Goal: Task Accomplishment & Management: Manage account settings

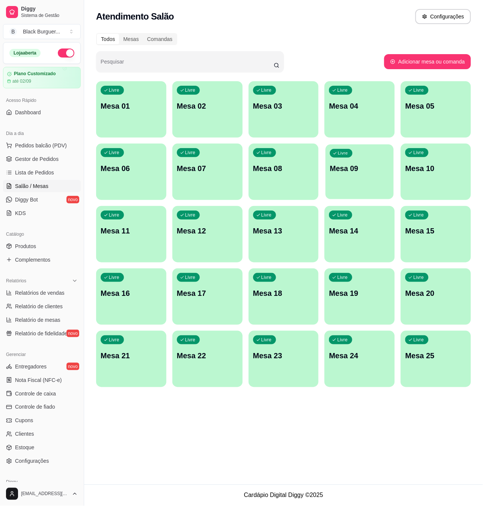
click at [340, 174] on div "Livre Mesa 09" at bounding box center [360, 167] width 68 height 46
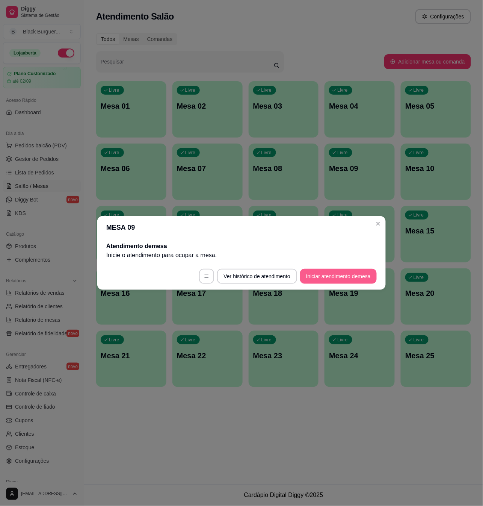
click at [350, 274] on button "Iniciar atendimento de mesa" at bounding box center [338, 276] width 77 height 15
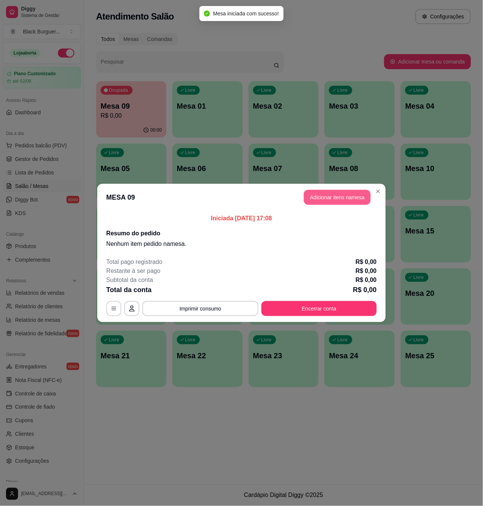
click at [348, 200] on button "Adicionar itens na mesa" at bounding box center [337, 197] width 67 height 15
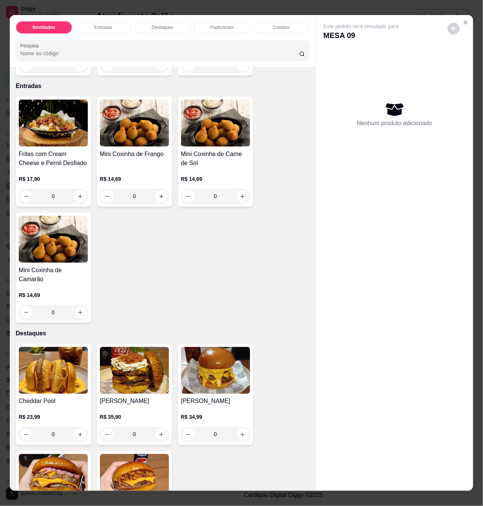
scroll to position [250, 0]
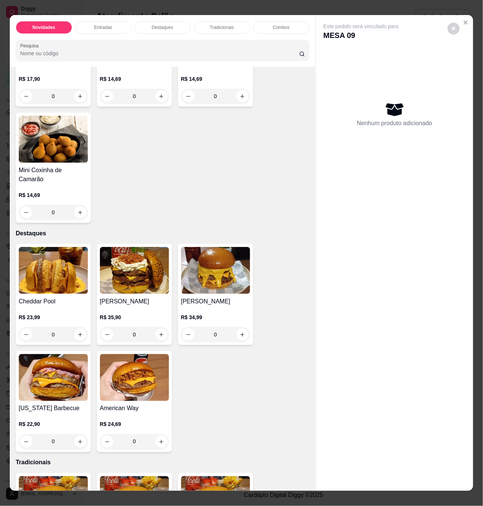
click at [160, 331] on div "0" at bounding box center [134, 334] width 69 height 15
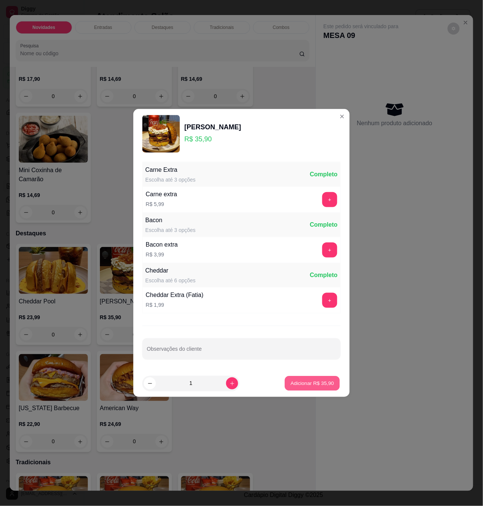
click at [285, 379] on button "Adicionar R$ 35,90" at bounding box center [312, 383] width 55 height 15
type input "1"
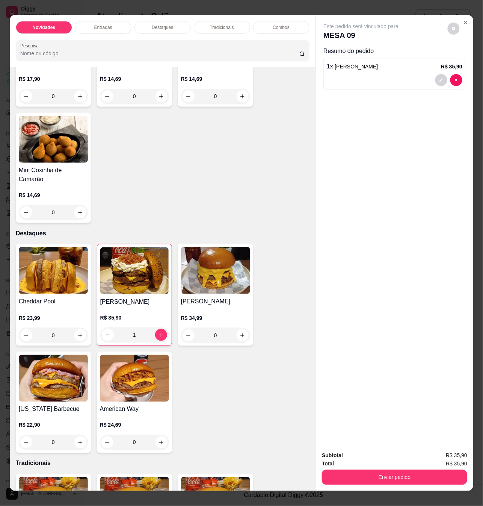
scroll to position [401, 0]
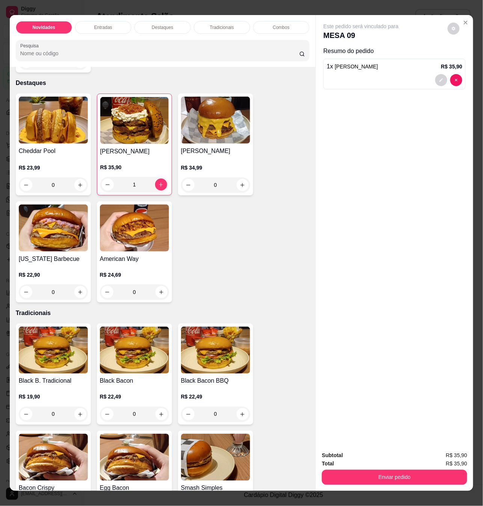
click at [78, 177] on div "0" at bounding box center [53, 184] width 69 height 15
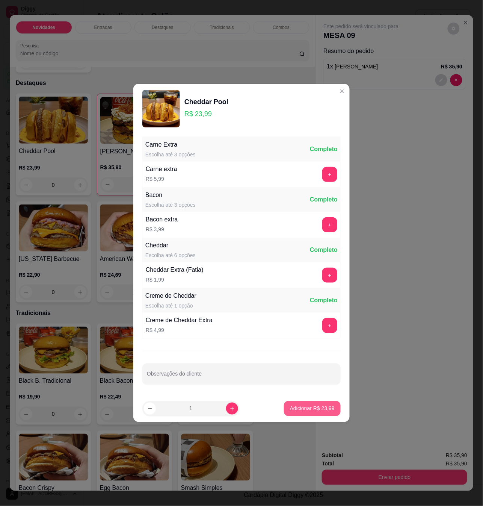
click at [302, 409] on p "Adicionar R$ 23,99" at bounding box center [312, 409] width 45 height 8
type input "1"
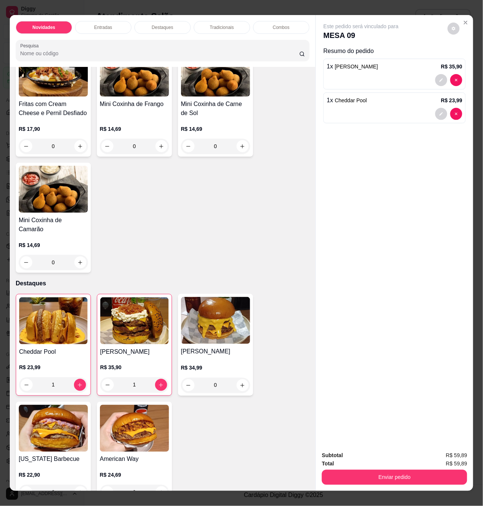
scroll to position [0, 0]
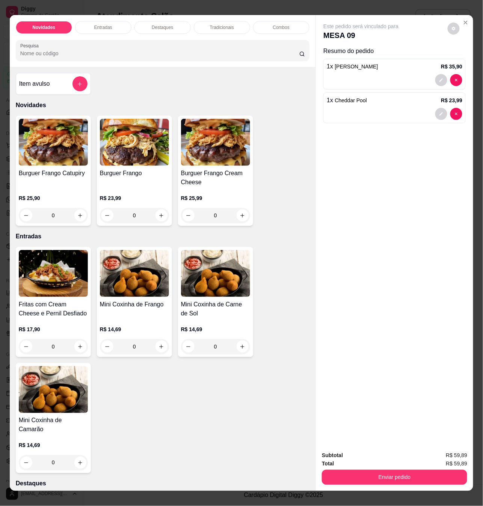
click at [135, 196] on div "R$ 23,99 0" at bounding box center [134, 205] width 69 height 36
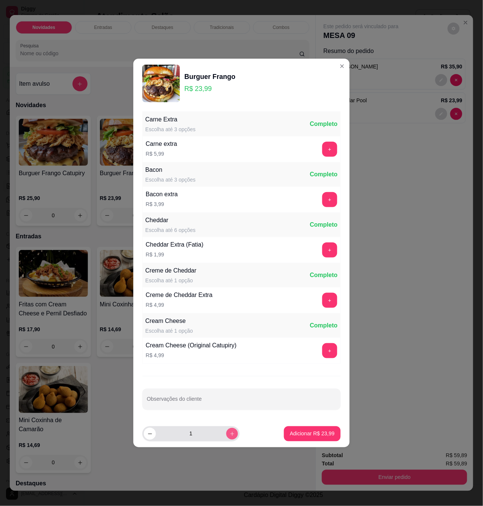
click at [230, 434] on icon "increase-product-quantity" at bounding box center [233, 434] width 6 height 6
type input "2"
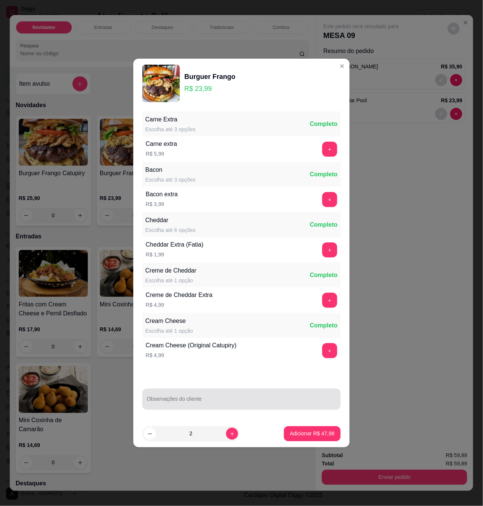
click at [224, 403] on input "Observações do cliente" at bounding box center [241, 402] width 189 height 8
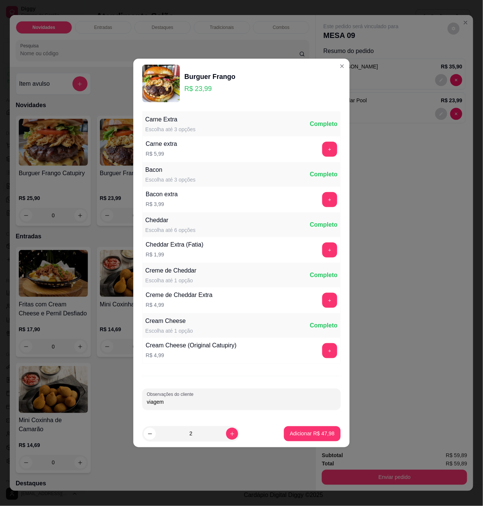
type input "viagem"
click at [298, 427] on button "Adicionar R$ 47,98" at bounding box center [312, 433] width 57 height 15
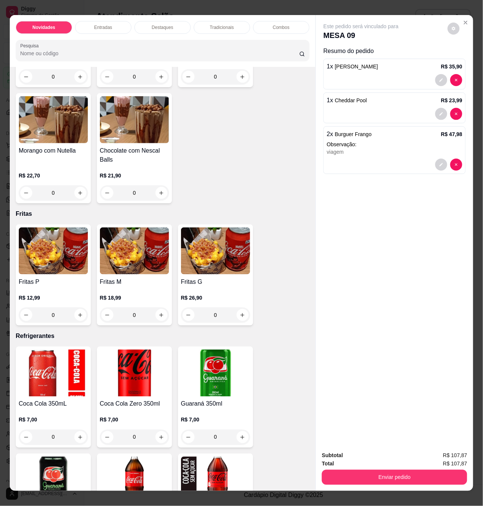
scroll to position [1603, 0]
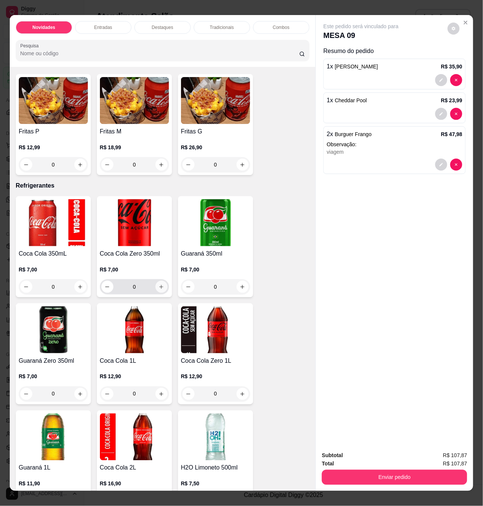
click at [159, 286] on button "increase-product-quantity" at bounding box center [162, 287] width 12 height 12
type input "1"
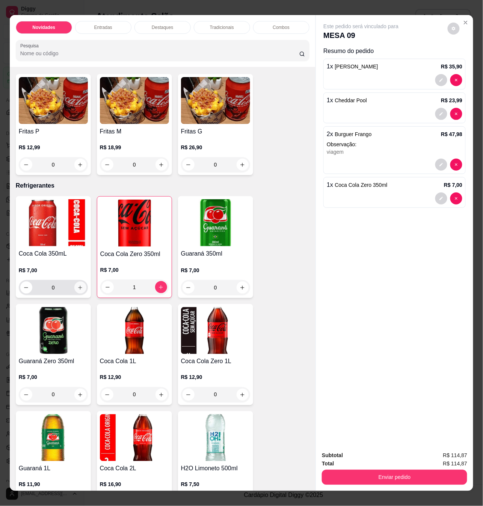
click at [79, 286] on icon "increase-product-quantity" at bounding box center [80, 288] width 6 height 6
type input "1"
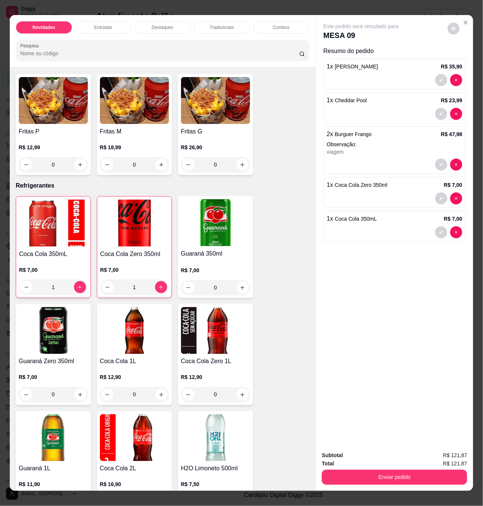
scroll to position [1353, 0]
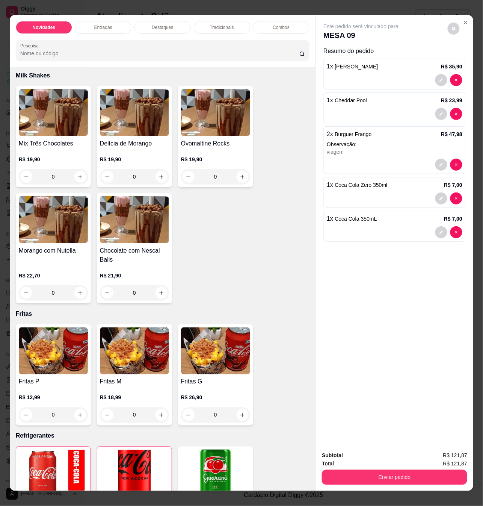
click at [75, 415] on div "0" at bounding box center [53, 414] width 69 height 15
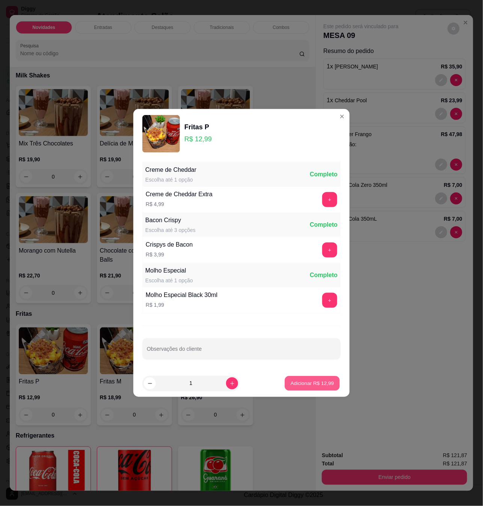
click at [291, 380] on p "Adicionar R$ 12,99" at bounding box center [313, 383] width 44 height 7
type input "1"
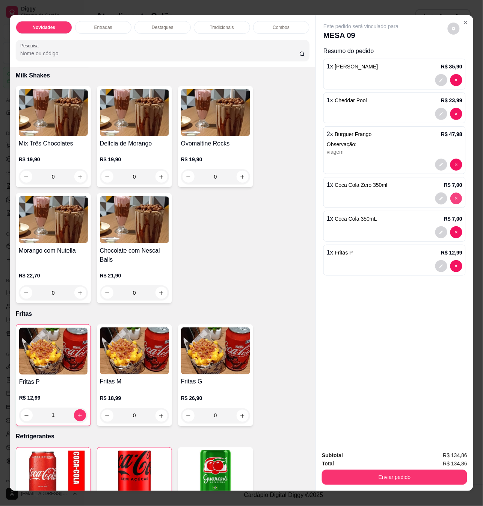
type input "0"
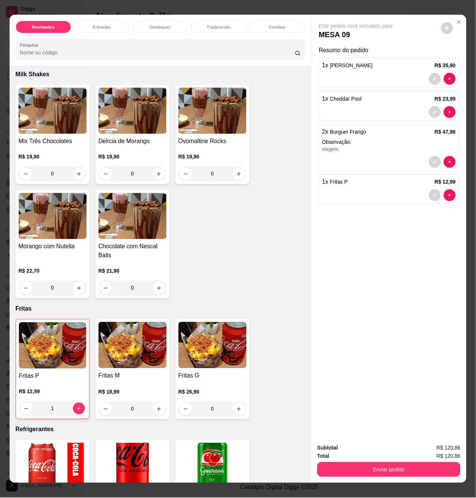
scroll to position [1453, 0]
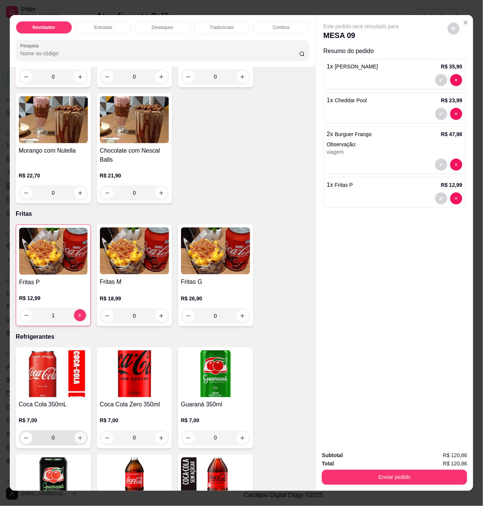
click at [77, 435] on icon "increase-product-quantity" at bounding box center [80, 438] width 6 height 6
type input "1"
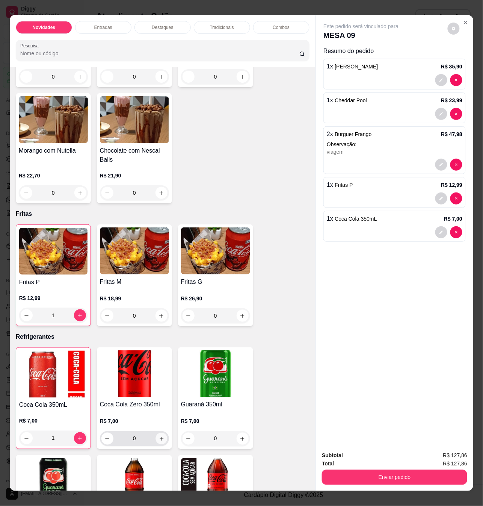
click at [159, 436] on icon "increase-product-quantity" at bounding box center [162, 439] width 6 height 6
type input "1"
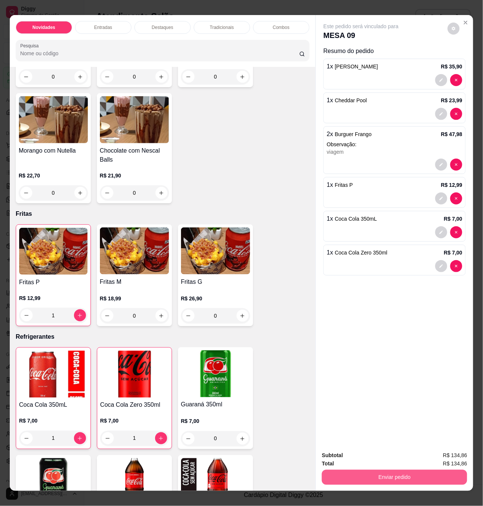
click at [393, 470] on button "Enviar pedido" at bounding box center [394, 477] width 145 height 15
click at [384, 453] on button "Não registrar e enviar pedido" at bounding box center [369, 455] width 78 height 14
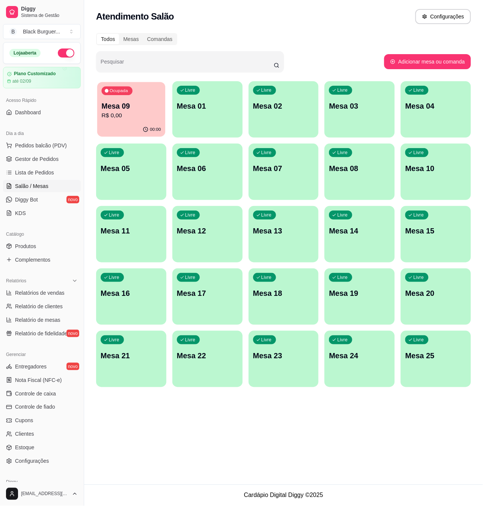
click at [140, 89] on div "Ocupada Mesa 09 R$ 0,00" at bounding box center [131, 102] width 68 height 41
click at [53, 162] on span "Gestor de Pedidos" at bounding box center [37, 159] width 44 height 8
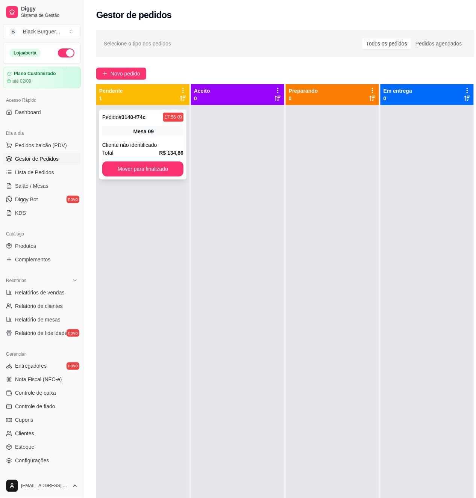
click at [121, 122] on div "Pedido # 3140-f74c 17:56 Mesa 09 Cliente não identificado Total R$ 134,86 Mover…" at bounding box center [142, 145] width 87 height 70
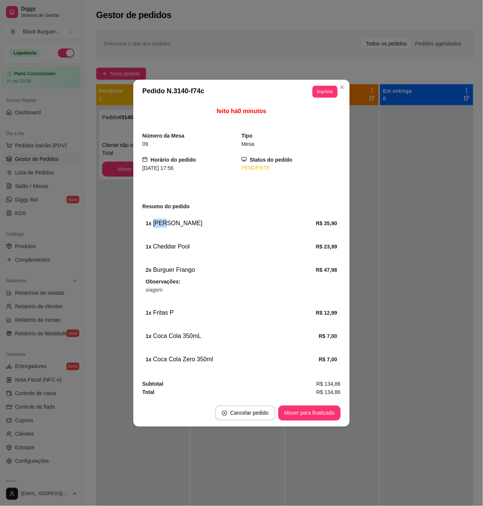
drag, startPoint x: 162, startPoint y: 222, endPoint x: 175, endPoint y: 226, distance: 13.5
click at [174, 224] on div "1 x [PERSON_NAME]" at bounding box center [231, 223] width 170 height 9
click at [174, 230] on div "1 x [PERSON_NAME] R$ 35,90" at bounding box center [241, 223] width 198 height 16
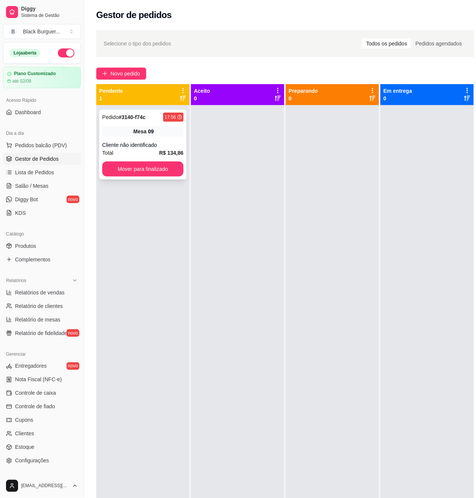
click at [139, 128] on span "Mesa" at bounding box center [139, 132] width 13 height 8
click at [168, 140] on div "Pedido # 3140-f74c 17:56 Mesa 09 Cliente não identificado Total R$ 134,86 Mover…" at bounding box center [142, 145] width 87 height 70
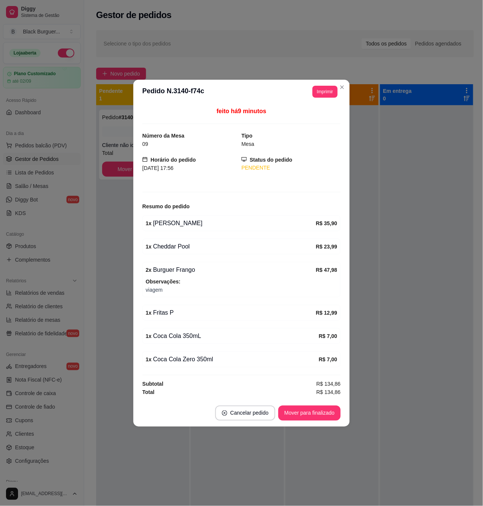
click at [168, 269] on div "2 x Burguer Frango" at bounding box center [231, 269] width 170 height 9
click at [175, 271] on div "2 x Burguer Frango" at bounding box center [231, 269] width 170 height 9
click at [187, 271] on div "2 x Burguer Frango" at bounding box center [231, 269] width 170 height 9
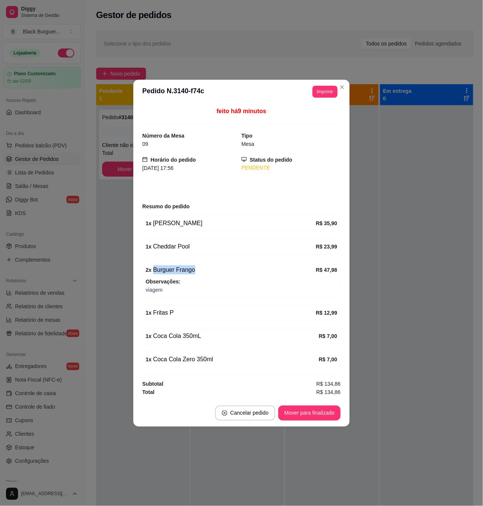
click at [187, 271] on div "2 x Burguer Frango" at bounding box center [231, 269] width 170 height 9
click at [150, 278] on strong "Observações:" at bounding box center [163, 281] width 35 height 6
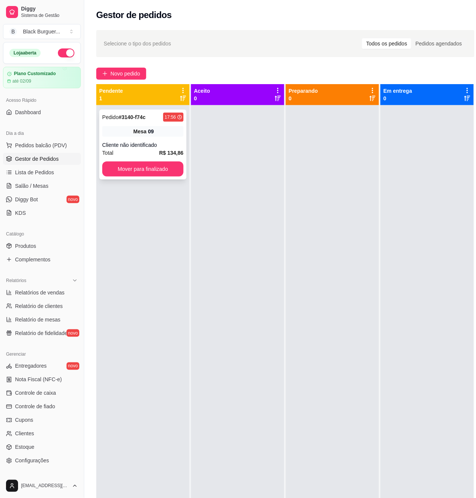
click at [142, 134] on span "Mesa" at bounding box center [139, 132] width 13 height 8
click at [124, 132] on div "Mesa 09" at bounding box center [142, 131] width 81 height 11
click at [113, 136] on div "Mesa 09" at bounding box center [142, 131] width 81 height 11
click at [56, 170] on link "Lista de Pedidos" at bounding box center [42, 172] width 78 height 12
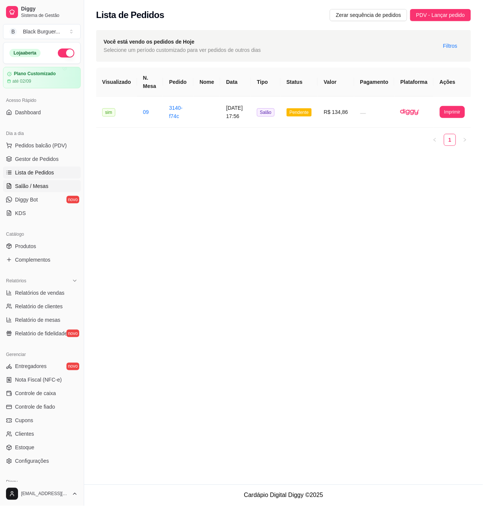
click at [39, 188] on span "Salão / Mesas" at bounding box center [31, 186] width 33 height 8
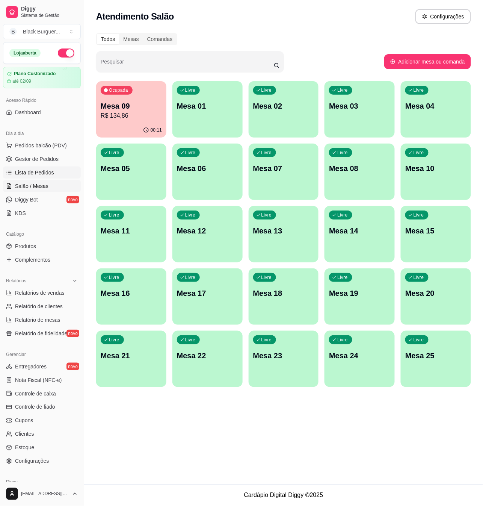
click at [53, 173] on link "Lista de Pedidos" at bounding box center [42, 172] width 78 height 12
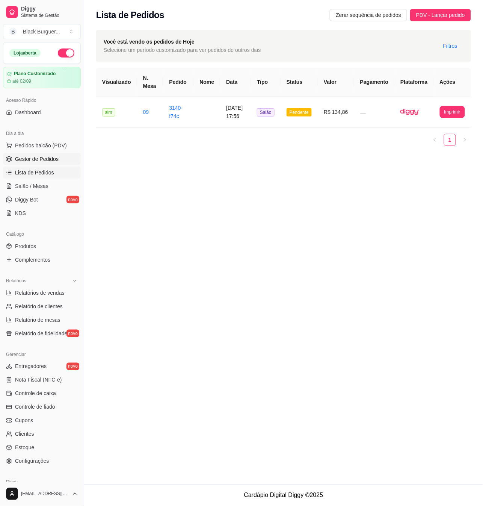
click at [53, 157] on span "Gestor de Pedidos" at bounding box center [37, 159] width 44 height 8
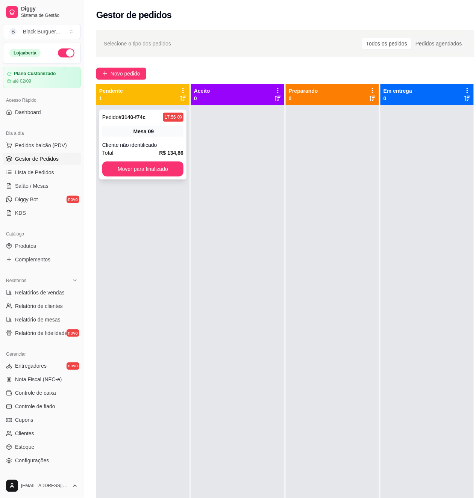
click at [122, 145] on div "Cliente não identificado" at bounding box center [142, 145] width 81 height 8
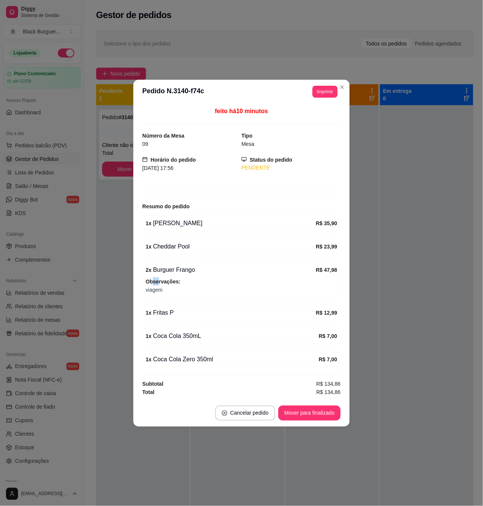
drag, startPoint x: 156, startPoint y: 277, endPoint x: 167, endPoint y: 277, distance: 11.6
click at [167, 277] on div "2 x Burguer Frango R$ 47,98 Observações: viagem" at bounding box center [241, 279] width 198 height 35
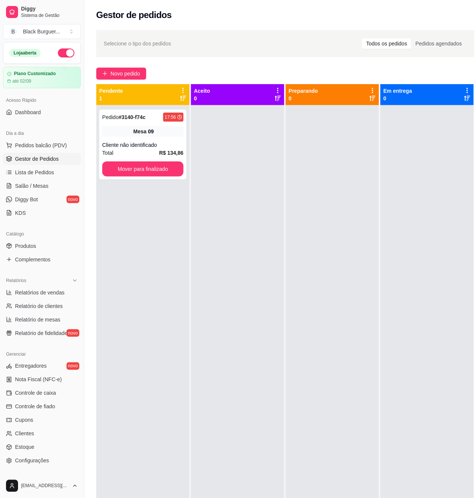
click at [154, 228] on div "Pedido # 3140-f74c 17:56 Mesa 09 Cliente não identificado Total R$ 134,86 Mover…" at bounding box center [142, 354] width 93 height 498
click at [153, 138] on div "Pedido # 3140-f74c 17:56 Mesa 09 Cliente não identificado Total R$ 134,86 Mover…" at bounding box center [142, 145] width 87 height 70
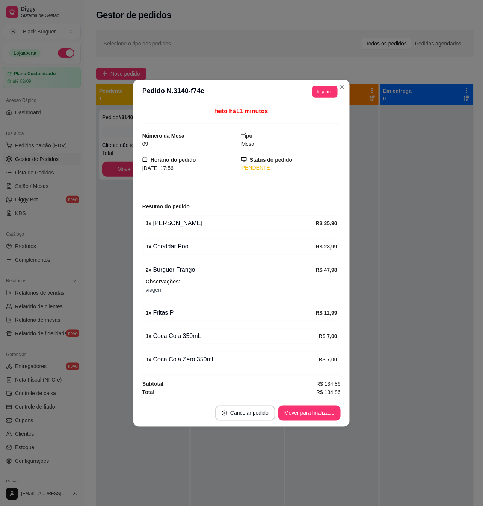
click at [189, 362] on div "1 x Coca Cola Zero 350ml" at bounding box center [232, 359] width 173 height 9
drag, startPoint x: 180, startPoint y: 332, endPoint x: 196, endPoint y: 337, distance: 16.5
click at [196, 337] on div "1 x Coca Cola 350mL" at bounding box center [232, 335] width 173 height 9
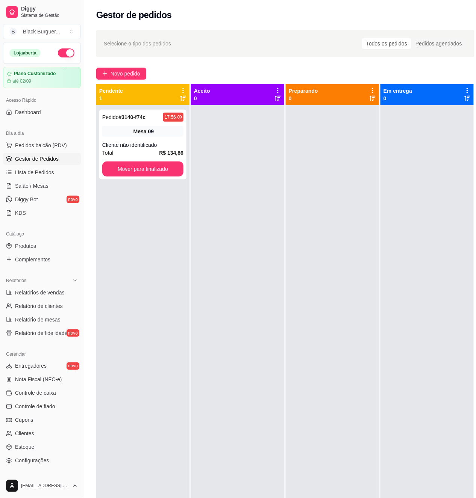
click at [244, 145] on div at bounding box center [237, 354] width 93 height 498
click at [167, 140] on div "Pedido # 3140-f74c 17:56 Mesa 09 Cliente não identificado Total R$ 134,86 Mover…" at bounding box center [142, 145] width 87 height 70
click at [163, 133] on div "Mesa 09" at bounding box center [142, 131] width 81 height 11
click at [160, 133] on div "Mesa 09" at bounding box center [142, 131] width 81 height 11
click at [149, 137] on div "Pedido # 3140-f74c 17:56 Mesa 09 Cliente não identificado Total R$ 134,86 Mover…" at bounding box center [142, 145] width 87 height 70
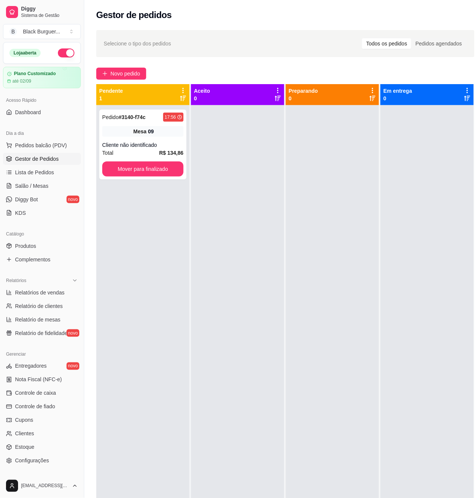
drag, startPoint x: 124, startPoint y: 218, endPoint x: 124, endPoint y: 213, distance: 5.3
click at [124, 217] on div "Pedido # 3140-f74c 17:56 Mesa 09 Cliente não identificado Total R$ 134,86 Mover…" at bounding box center [142, 354] width 93 height 498
click at [122, 136] on div "Mesa 09" at bounding box center [142, 131] width 81 height 11
click at [50, 184] on link "Salão / Mesas" at bounding box center [42, 186] width 78 height 12
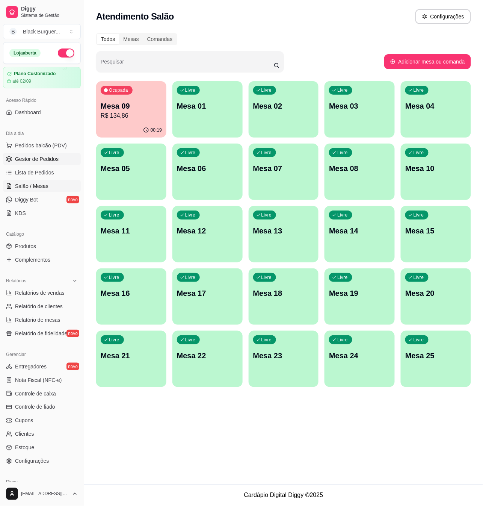
click at [29, 156] on span "Gestor de Pedidos" at bounding box center [37, 159] width 44 height 8
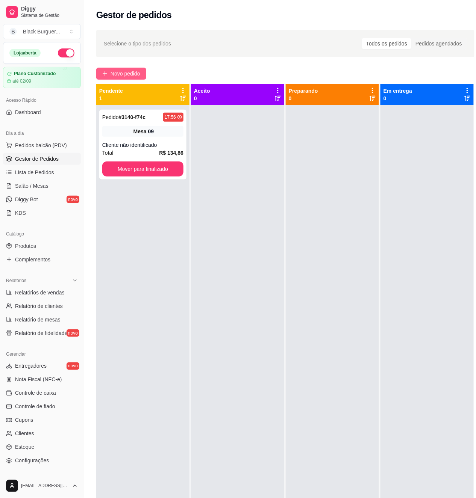
click at [116, 76] on span "Novo pedido" at bounding box center [125, 74] width 30 height 8
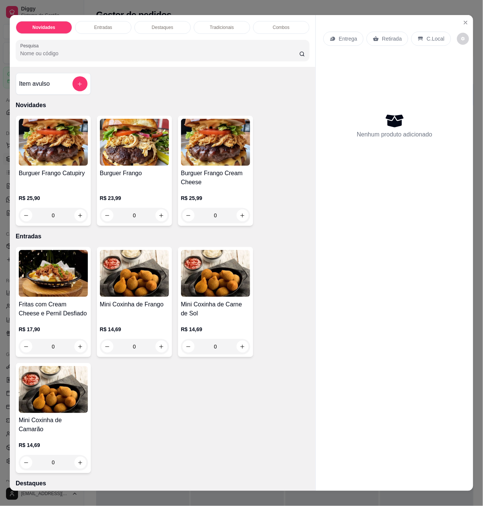
click at [127, 157] on img at bounding box center [134, 142] width 69 height 47
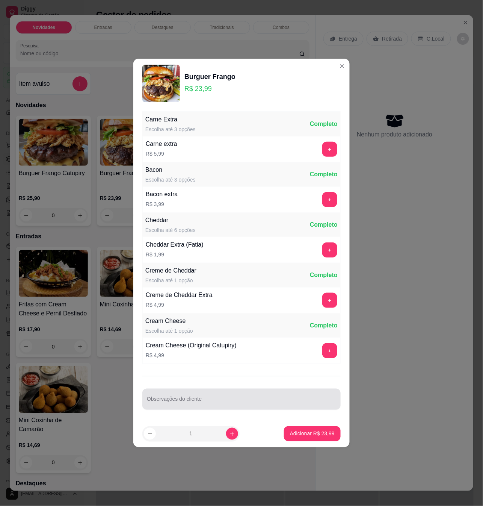
click at [222, 396] on div at bounding box center [241, 399] width 189 height 15
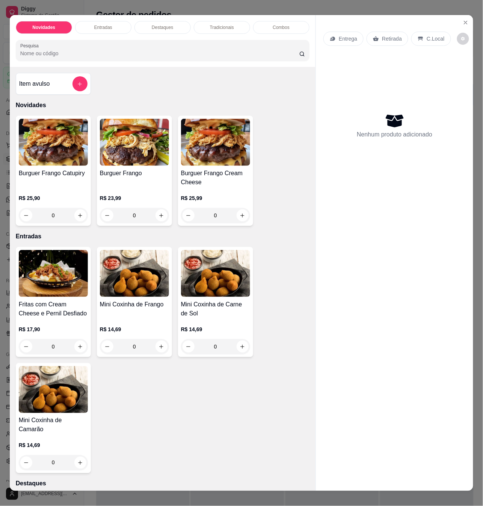
click at [67, 187] on div "Burguer Frango Catupiry" at bounding box center [53, 178] width 69 height 18
click at [130, 177] on h4 "Burguer Frango" at bounding box center [134, 173] width 69 height 9
click at [126, 174] on h4 "Burguer Frango" at bounding box center [134, 173] width 69 height 9
click at [118, 178] on h4 "Burguer Frango" at bounding box center [134, 173] width 69 height 9
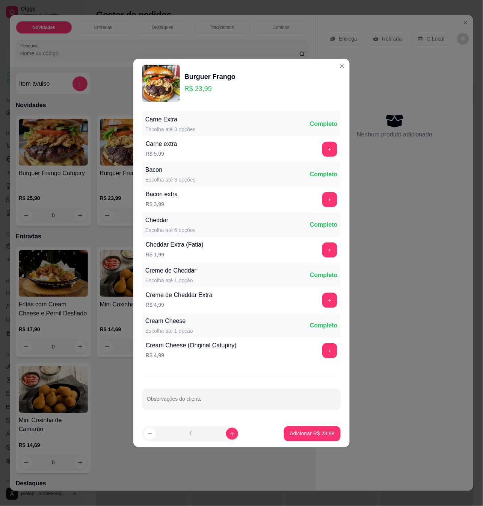
click at [145, 240] on div "Cheddar Extra (Fatia) R$ 1,99" at bounding box center [175, 250] width 64 height 26
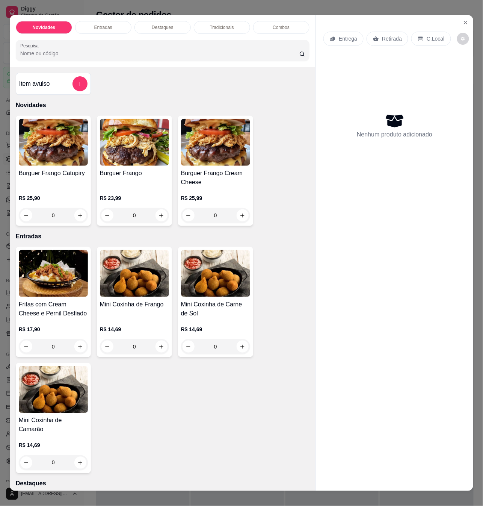
click at [134, 170] on div "Burguer Frango R$ 23,99 0" at bounding box center [134, 171] width 75 height 110
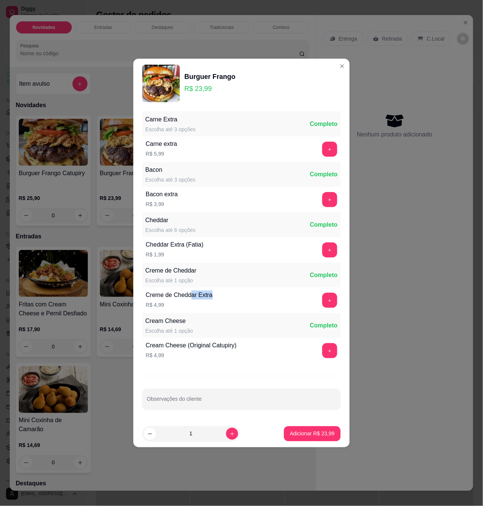
drag, startPoint x: 192, startPoint y: 295, endPoint x: 211, endPoint y: 297, distance: 19.6
click at [211, 297] on div "Creme de Cheddar Extra" at bounding box center [179, 294] width 67 height 9
drag, startPoint x: 157, startPoint y: 348, endPoint x: 171, endPoint y: 351, distance: 14.9
click at [170, 350] on div "Cream Cheese (Original Catupiry)" at bounding box center [191, 345] width 91 height 9
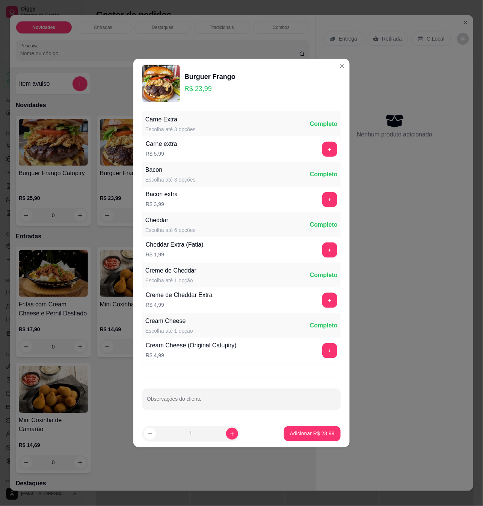
click at [171, 351] on div "Cream Cheese (Original Catupiry) R$ 4,99" at bounding box center [191, 351] width 97 height 26
click at [176, 352] on p "R$ 4,99" at bounding box center [191, 355] width 91 height 8
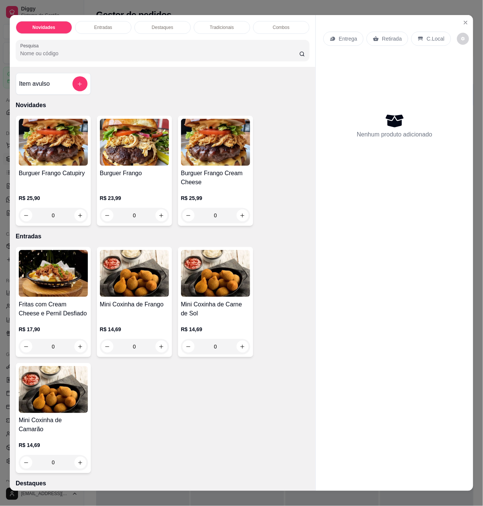
click at [141, 178] on h4 "Burguer Frango" at bounding box center [134, 173] width 69 height 9
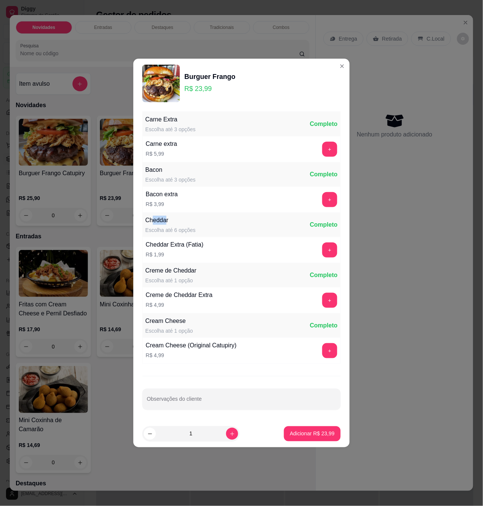
drag, startPoint x: 154, startPoint y: 219, endPoint x: 167, endPoint y: 217, distance: 13.2
click at [167, 217] on div "Cheddar" at bounding box center [170, 220] width 50 height 9
click at [156, 229] on div "Escolha até 6 opções" at bounding box center [170, 230] width 50 height 8
drag, startPoint x: 162, startPoint y: 231, endPoint x: 178, endPoint y: 232, distance: 16.2
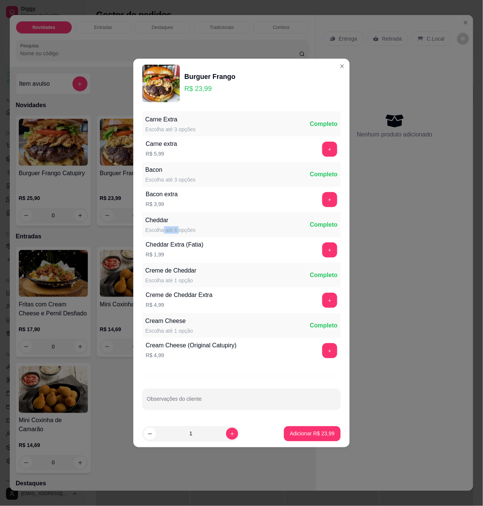
click at [177, 232] on div "Escolha até 6 opções" at bounding box center [170, 230] width 50 height 8
drag, startPoint x: 178, startPoint y: 232, endPoint x: 154, endPoint y: 229, distance: 24.2
click at [177, 232] on div "Escolha até 6 opções" at bounding box center [170, 230] width 50 height 8
click at [153, 228] on div "Escolha até 6 opções" at bounding box center [170, 230] width 50 height 8
click at [154, 221] on div "Cheddar" at bounding box center [170, 220] width 50 height 9
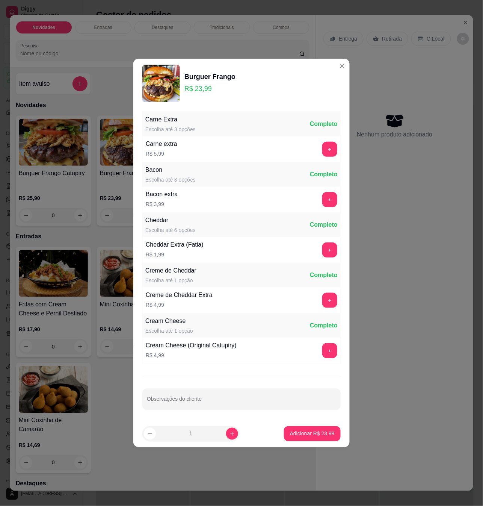
click at [162, 220] on div "Cheddar" at bounding box center [170, 220] width 50 height 9
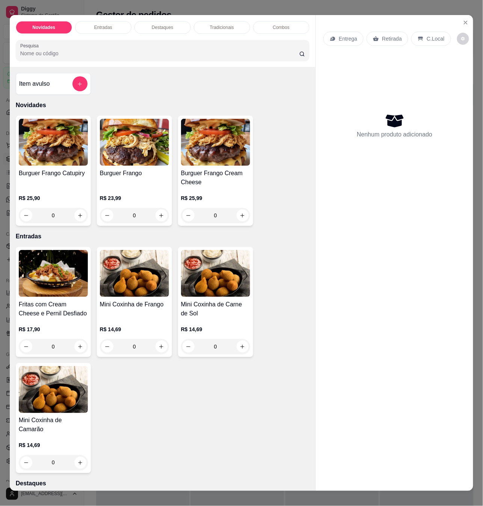
click at [91, 191] on div "Burguer Frango Catupiry R$ 25,90 0 Burguer Frango R$ 23,99 0 Burguer Frango Cre…" at bounding box center [163, 171] width 294 height 110
click at [54, 191] on div "R$ 25,90 0" at bounding box center [53, 205] width 69 height 36
click at [109, 178] on h4 "Burguer Frango" at bounding box center [134, 173] width 69 height 9
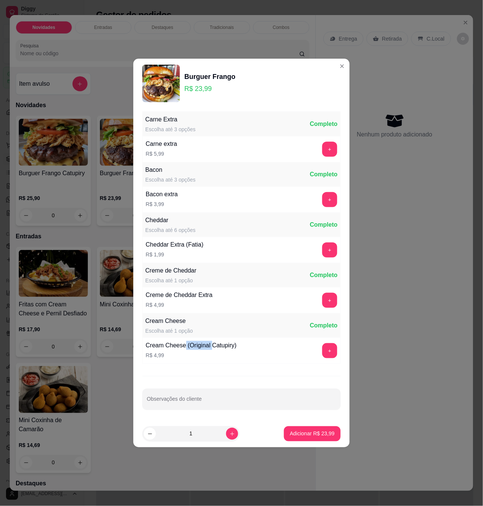
drag, startPoint x: 183, startPoint y: 344, endPoint x: 219, endPoint y: 346, distance: 36.1
click at [216, 346] on div "Cream Cheese (Original Catupiry)" at bounding box center [191, 345] width 91 height 9
click at [219, 346] on div "Cream Cheese (Original Catupiry)" at bounding box center [191, 345] width 91 height 9
drag, startPoint x: 203, startPoint y: 346, endPoint x: 227, endPoint y: 349, distance: 24.2
click at [226, 349] on div "Cream Cheese (Original Catupiry)" at bounding box center [191, 345] width 91 height 9
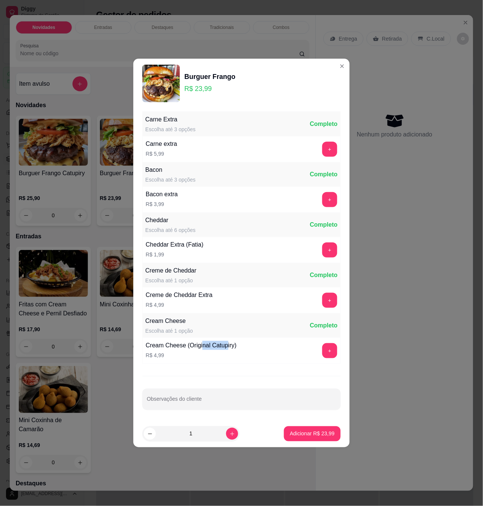
click at [227, 349] on div "Cream Cheese (Original Catupiry)" at bounding box center [191, 345] width 91 height 9
click at [204, 343] on div "Cream Cheese (Original Catupiry)" at bounding box center [191, 345] width 91 height 9
drag, startPoint x: 186, startPoint y: 343, endPoint x: 217, endPoint y: 348, distance: 31.9
click at [217, 348] on div "Cream Cheese (Original Catupiry)" at bounding box center [191, 345] width 91 height 9
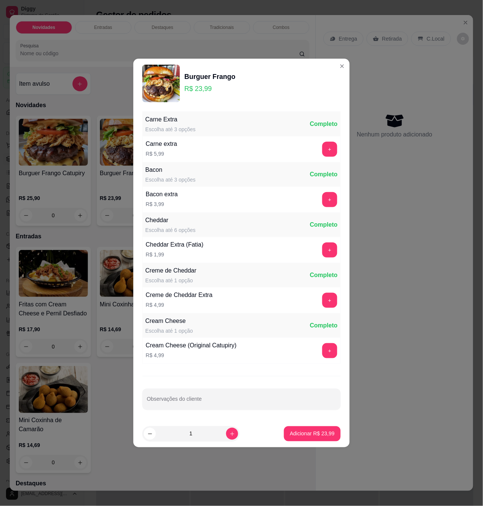
click at [197, 354] on p "R$ 4,99" at bounding box center [191, 355] width 91 height 8
drag, startPoint x: 180, startPoint y: 345, endPoint x: 209, endPoint y: 347, distance: 28.6
click at [208, 347] on div "Cream Cheese (Original Catupiry)" at bounding box center [191, 345] width 91 height 9
click at [209, 347] on div "Cream Cheese (Original Catupiry)" at bounding box center [191, 345] width 91 height 9
click at [189, 346] on div "Cream Cheese (Original Catupiry)" at bounding box center [191, 345] width 91 height 9
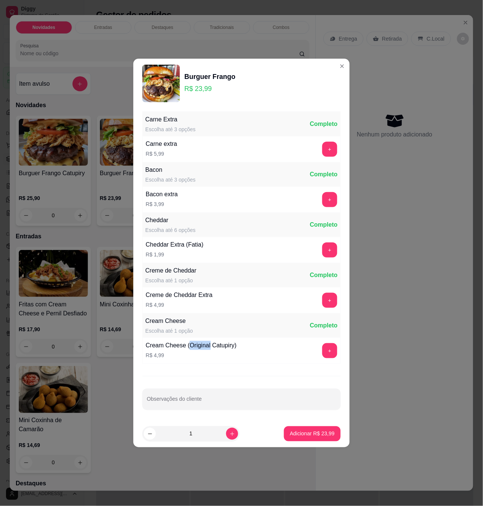
drag, startPoint x: 189, startPoint y: 346, endPoint x: 215, endPoint y: 345, distance: 25.6
click at [192, 346] on div "Cream Cheese (Original Catupiry)" at bounding box center [191, 345] width 91 height 9
click at [215, 345] on div "Cream Cheese (Original Catupiry)" at bounding box center [191, 345] width 91 height 9
drag, startPoint x: 218, startPoint y: 346, endPoint x: 208, endPoint y: 348, distance: 10.2
click at [219, 347] on div "Cream Cheese (Original Catupiry)" at bounding box center [191, 345] width 91 height 9
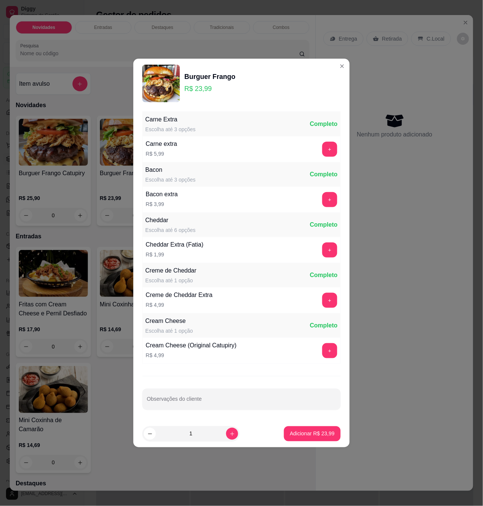
click at [208, 348] on div "Cream Cheese (Original Catupiry)" at bounding box center [191, 345] width 91 height 9
drag, startPoint x: 207, startPoint y: 348, endPoint x: 201, endPoint y: 348, distance: 6.0
click at [204, 348] on div "Cream Cheese (Original Catupiry)" at bounding box center [191, 345] width 91 height 9
click at [231, 349] on div "Cream Cheese (Original Catupiry)" at bounding box center [191, 345] width 91 height 9
drag, startPoint x: 217, startPoint y: 349, endPoint x: 179, endPoint y: 345, distance: 38.2
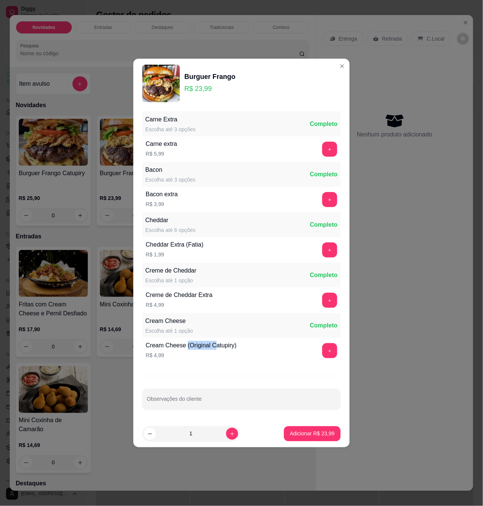
click at [181, 345] on div "Cream Cheese (Original Catupiry)" at bounding box center [191, 345] width 91 height 9
click at [179, 345] on div "Cream Cheese (Original Catupiry)" at bounding box center [191, 345] width 91 height 9
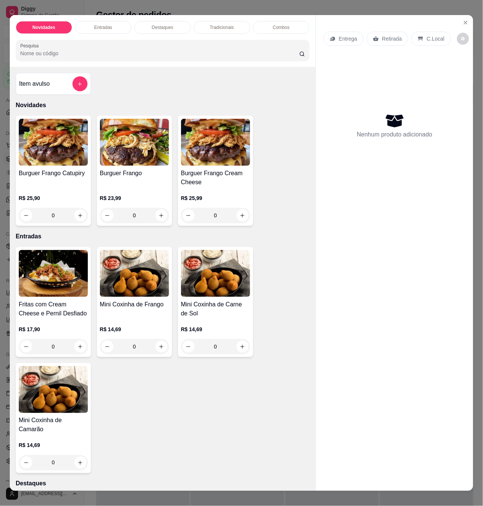
click at [136, 194] on div "R$ 23,99 0" at bounding box center [134, 205] width 69 height 36
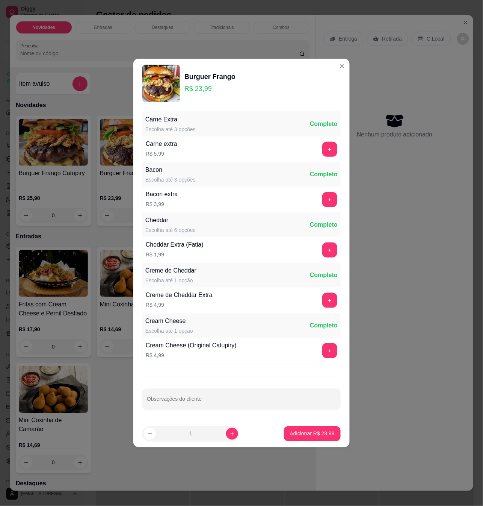
drag, startPoint x: 170, startPoint y: 300, endPoint x: 183, endPoint y: 300, distance: 12.4
click at [182, 300] on div "Creme de Cheddar Extra R$ 4,99" at bounding box center [179, 300] width 73 height 26
click at [184, 299] on div "Creme de Cheddar Extra" at bounding box center [179, 294] width 67 height 9
click at [171, 286] on div "Creme de Cheddar Escolha até 1 opção Completo" at bounding box center [241, 275] width 198 height 24
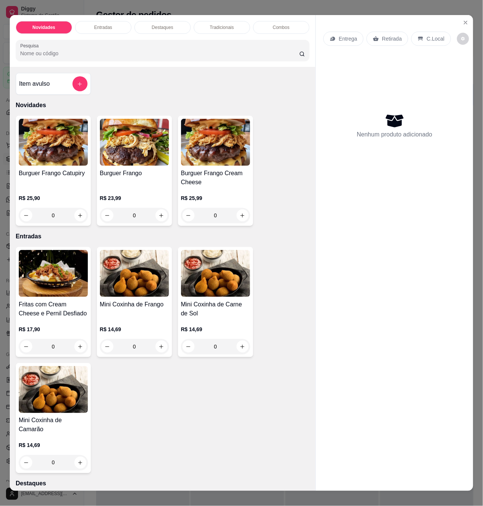
click at [129, 187] on div "Burguer Frango" at bounding box center [134, 178] width 69 height 18
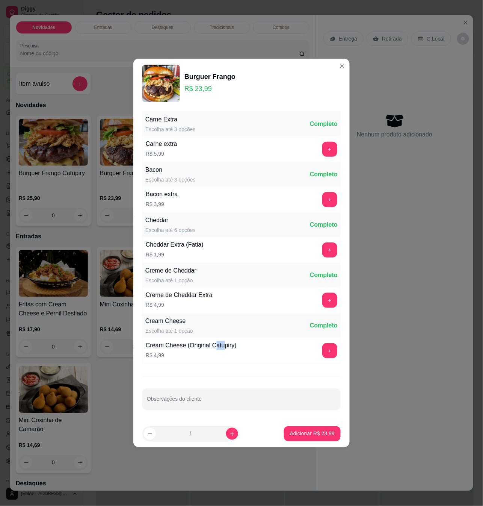
drag, startPoint x: 215, startPoint y: 345, endPoint x: 229, endPoint y: 347, distance: 14.5
click at [229, 347] on div "Cream Cheese (Original Catupiry)" at bounding box center [191, 345] width 91 height 9
drag, startPoint x: 256, startPoint y: 357, endPoint x: 263, endPoint y: 357, distance: 7.9
click at [256, 357] on div "Cream Cheese (Original Catupiry) R$ 4,99 +" at bounding box center [241, 350] width 198 height 26
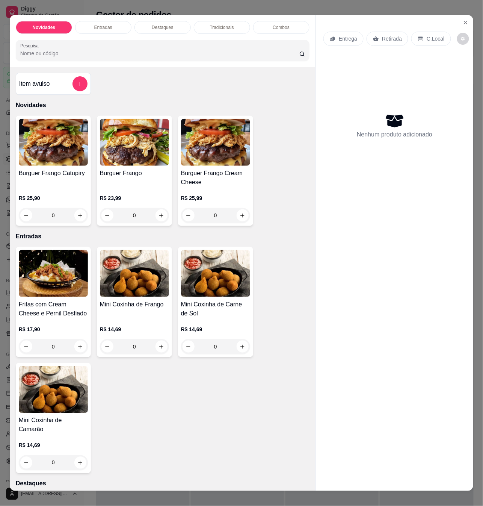
click at [124, 176] on h4 "Burguer Frango" at bounding box center [134, 173] width 69 height 9
click at [113, 196] on div "R$ 23,99 0" at bounding box center [134, 205] width 69 height 36
click at [120, 187] on div "Burguer Frango" at bounding box center [134, 178] width 69 height 18
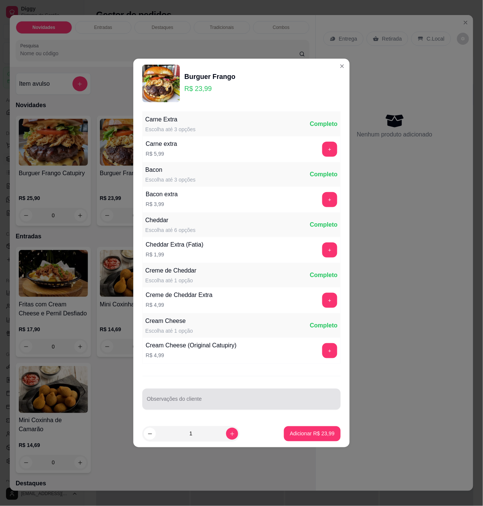
click at [205, 399] on div at bounding box center [241, 399] width 189 height 15
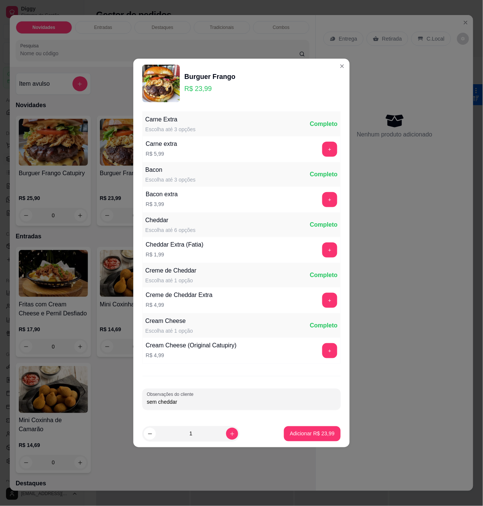
type input "sem cheddar"
click at [310, 437] on p "Adicionar R$ 23,99" at bounding box center [313, 433] width 44 height 7
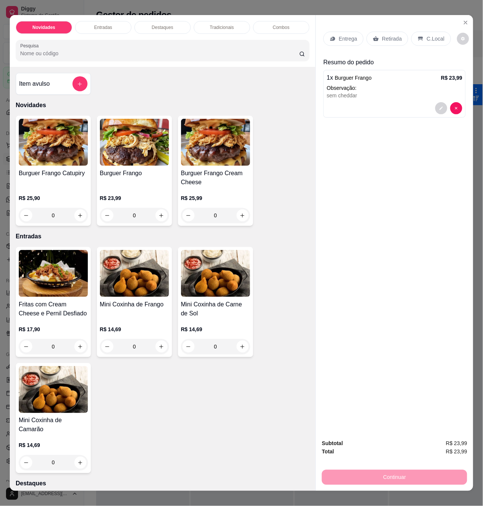
click at [334, 92] on div "sem cheddar" at bounding box center [395, 96] width 136 height 8
click at [107, 187] on div "Burguer Frango" at bounding box center [134, 178] width 69 height 18
click at [374, 41] on div "Retirada" at bounding box center [388, 39] width 42 height 14
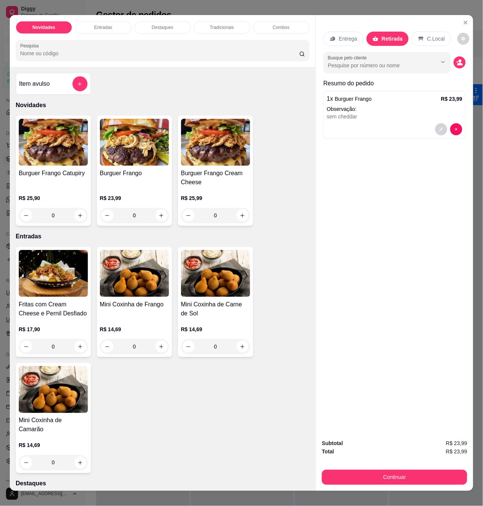
click at [346, 116] on div "sem cheddar" at bounding box center [395, 117] width 136 height 8
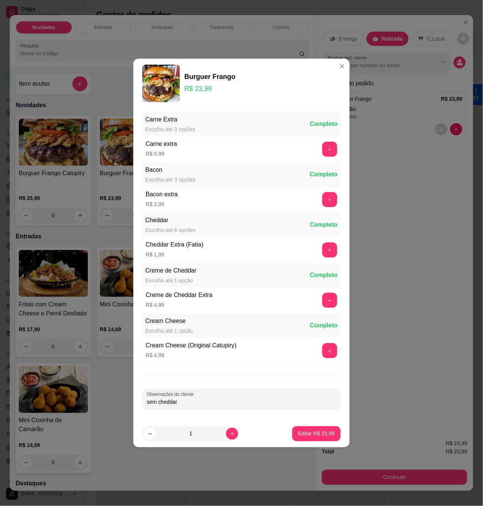
click at [196, 385] on div "Carne Extra Escolha até 3 opções Completo Carne extra R$ 5,99 + Bacon Escolha a…" at bounding box center [241, 264] width 216 height 312
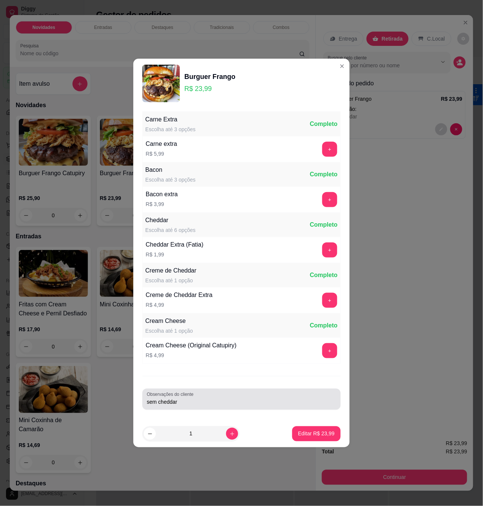
drag, startPoint x: 210, startPoint y: 398, endPoint x: 404, endPoint y: 285, distance: 224.3
click at [210, 398] on div "sem cheddar" at bounding box center [241, 399] width 189 height 15
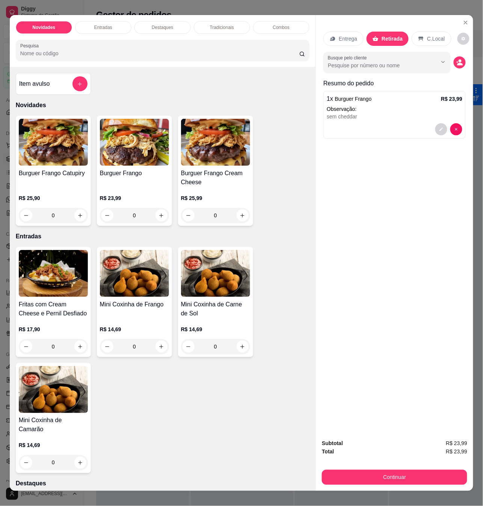
click at [384, 106] on p "Observação:" at bounding box center [395, 109] width 136 height 8
click at [439, 128] on icon "decrease-product-quantity" at bounding box center [441, 129] width 5 height 5
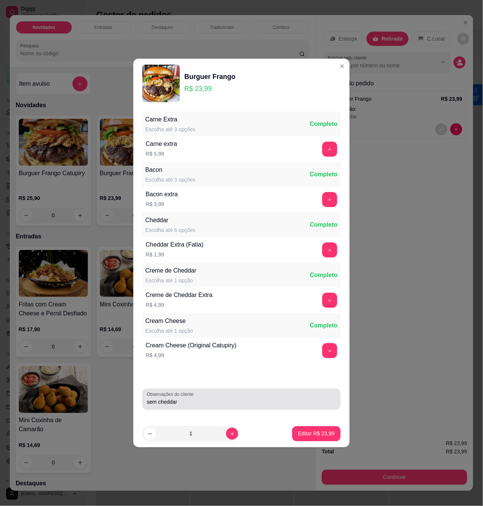
click at [214, 407] on div "sem cheddar" at bounding box center [241, 399] width 189 height 15
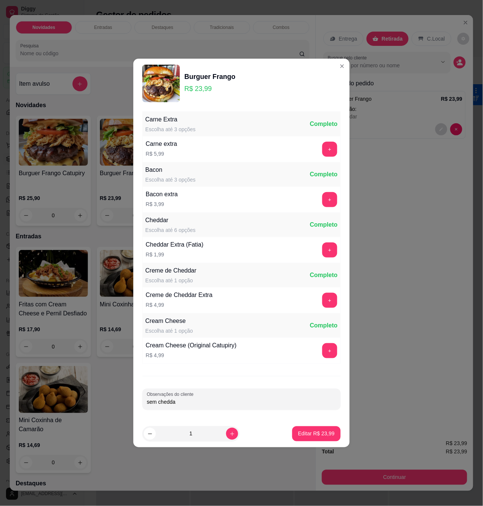
type input "sem cheddar"
click at [304, 431] on p "Editar R$ 23,99" at bounding box center [316, 434] width 36 height 8
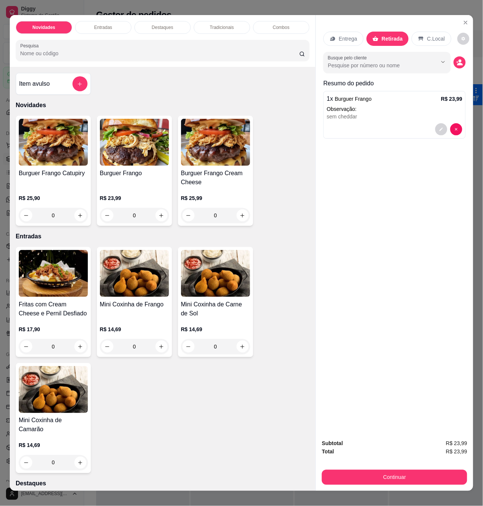
click at [367, 157] on div "Entrega Retirada C.Local Busque pelo cliente Resumo do pedido 1 x Burguer Frang…" at bounding box center [394, 224] width 157 height 418
click at [413, 32] on div "C.Local" at bounding box center [431, 39] width 39 height 14
click at [393, 35] on p "Retirada" at bounding box center [392, 39] width 20 height 8
drag, startPoint x: 426, startPoint y: 162, endPoint x: 428, endPoint y: 127, distance: 35.7
click at [427, 162] on div "Entrega Retirada C.Local Busque pelo cliente Resumo do pedido 1 x Burguer Frang…" at bounding box center [394, 224] width 157 height 418
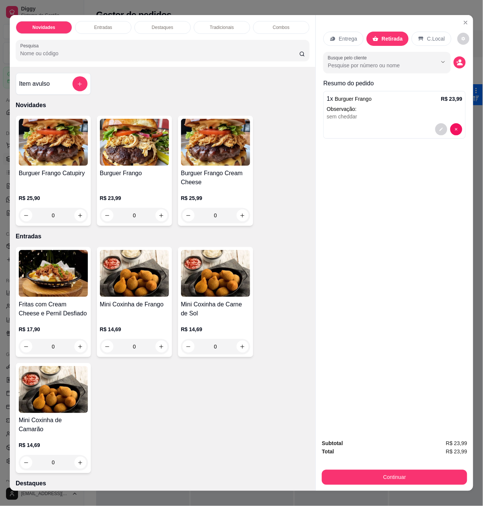
click at [410, 107] on p "Observação:" at bounding box center [395, 109] width 136 height 8
click at [404, 113] on div "sem cheddar" at bounding box center [395, 117] width 136 height 8
click at [439, 127] on icon "decrease-product-quantity" at bounding box center [441, 129] width 5 height 5
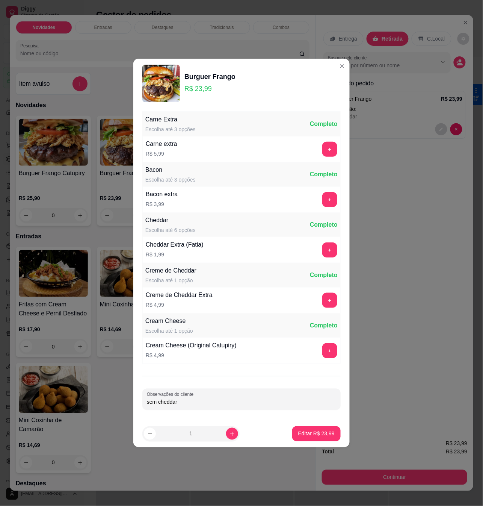
click at [237, 399] on input "sem cheddar" at bounding box center [241, 402] width 189 height 8
click at [310, 431] on p "Editar R$ 23,99" at bounding box center [316, 433] width 35 height 7
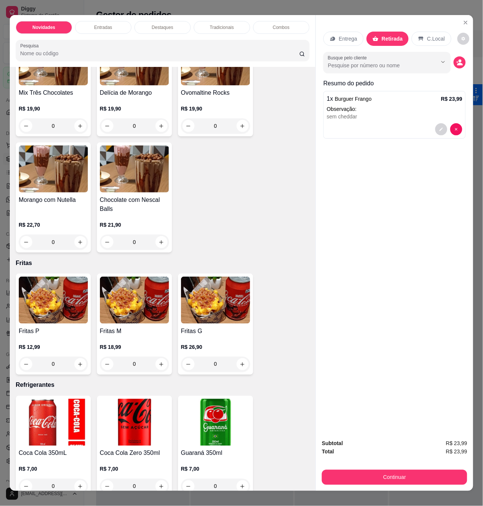
scroll to position [1302, 0]
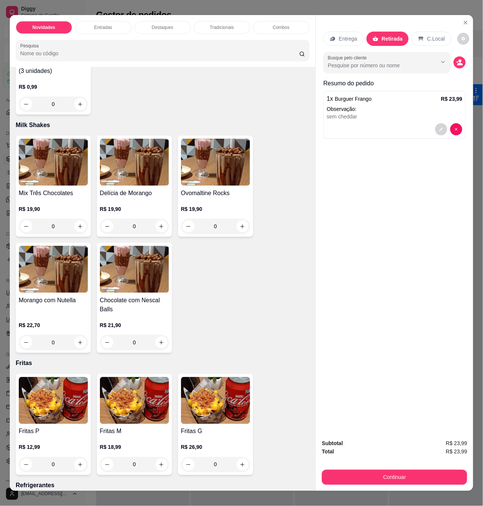
click at [349, 164] on div "Entrega Retirada C.Local Busque pelo cliente Resumo do pedido 1 x Burguer Frang…" at bounding box center [394, 224] width 157 height 418
click at [363, 355] on div "Entrega Retirada C.Local Busque pelo cliente Resumo do pedido 1 x Burguer Frang…" at bounding box center [394, 224] width 157 height 418
click at [380, 126] on div at bounding box center [395, 129] width 136 height 12
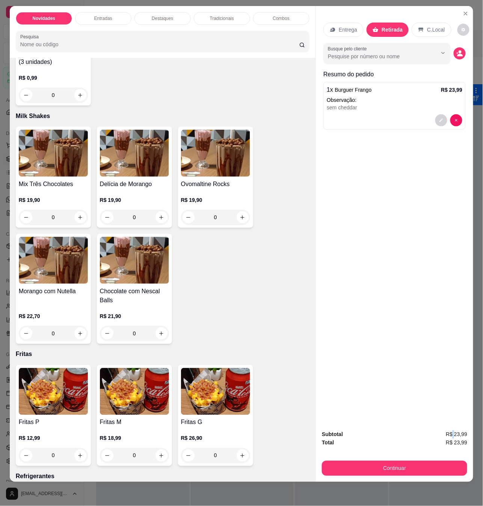
click at [453, 430] on span "R$ 23,99" at bounding box center [456, 434] width 21 height 8
click at [454, 430] on span "R$ 23,99" at bounding box center [456, 434] width 21 height 8
click at [367, 461] on button "Continuar" at bounding box center [394, 468] width 141 height 15
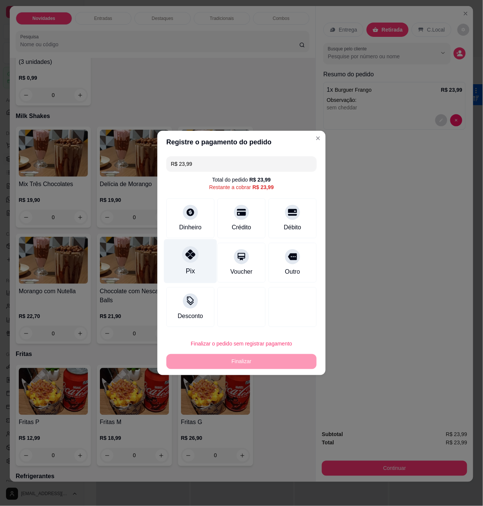
click at [190, 267] on div "Pix" at bounding box center [190, 271] width 9 height 10
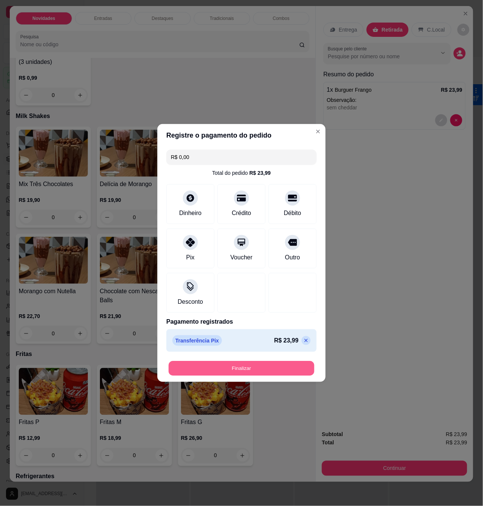
click at [283, 367] on button "Finalizar" at bounding box center [242, 368] width 146 height 15
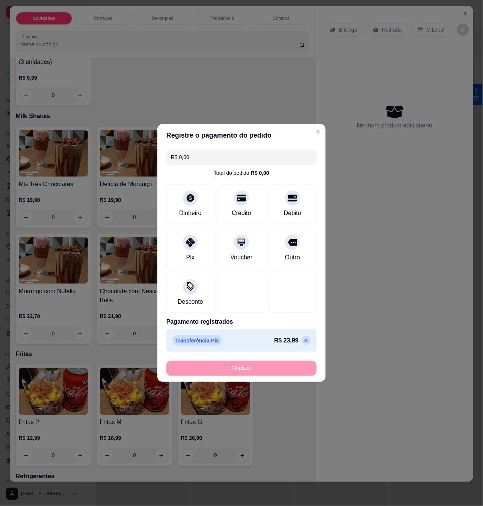
type input "-R$ 23,99"
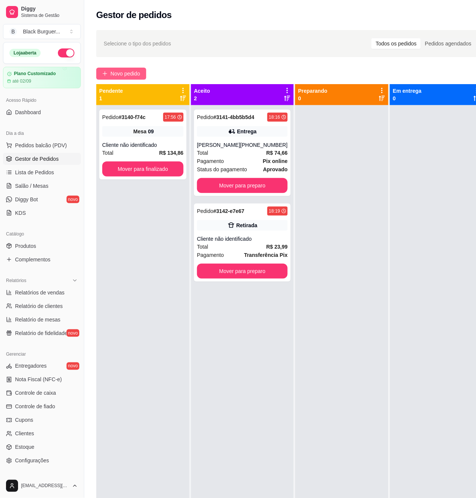
click at [143, 74] on button "Novo pedido" at bounding box center [121, 74] width 50 height 12
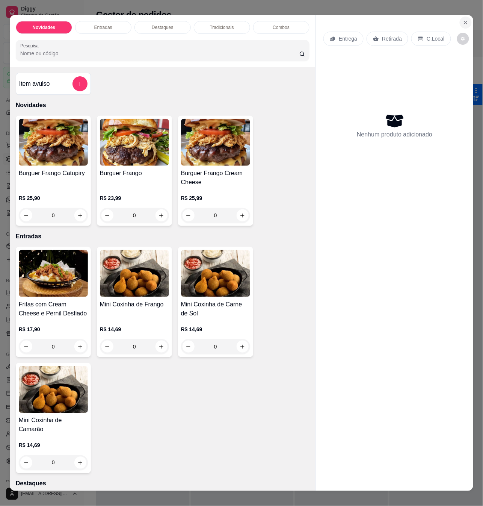
click at [463, 20] on icon "Close" at bounding box center [466, 23] width 6 height 6
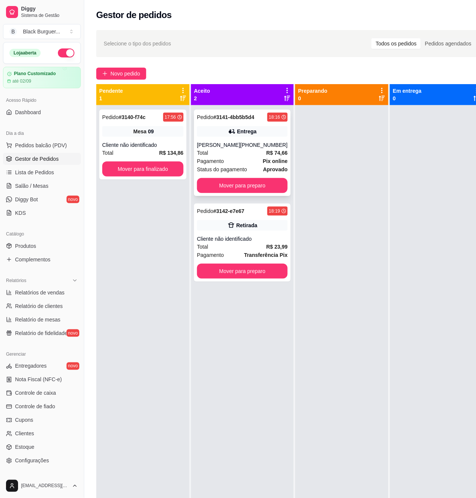
click at [228, 135] on icon at bounding box center [232, 132] width 8 height 8
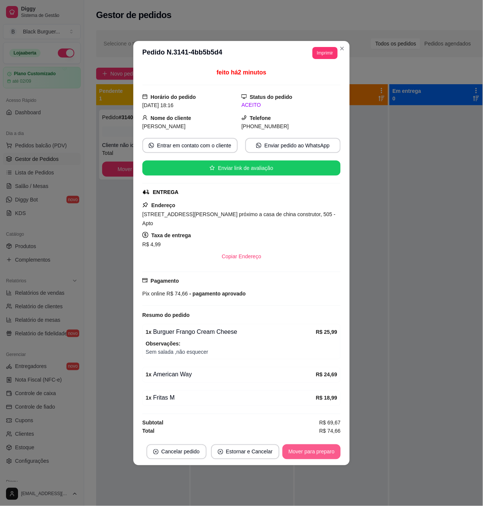
click at [323, 454] on button "Mover para preparo" at bounding box center [312, 451] width 58 height 15
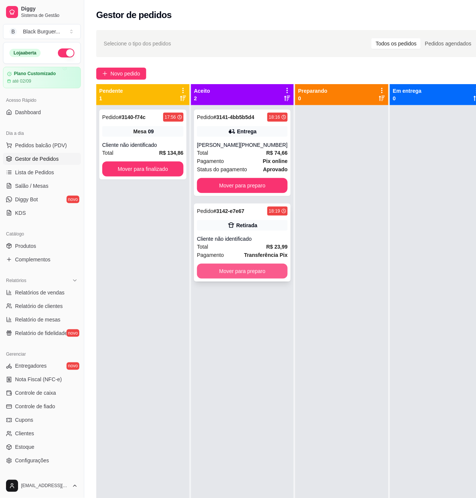
click at [254, 271] on button "Mover para preparo" at bounding box center [242, 271] width 91 height 15
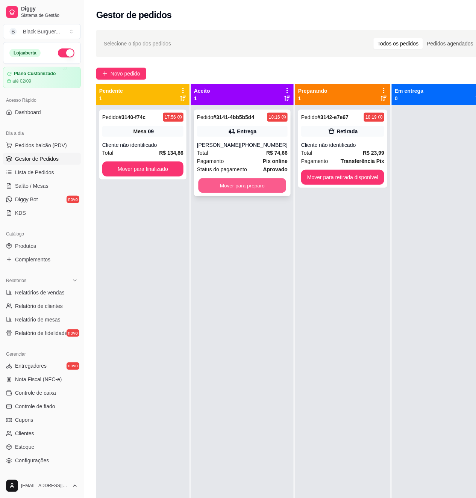
click at [250, 189] on button "Mover para preparo" at bounding box center [242, 185] width 88 height 15
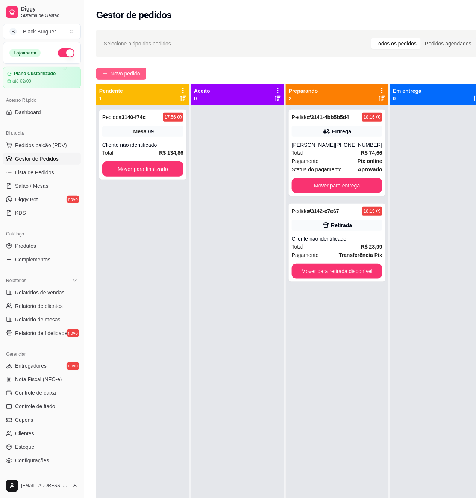
click at [125, 71] on span "Novo pedido" at bounding box center [125, 74] width 30 height 8
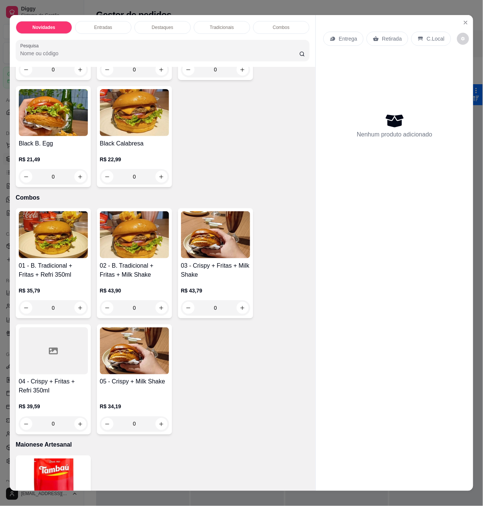
scroll to position [752, 0]
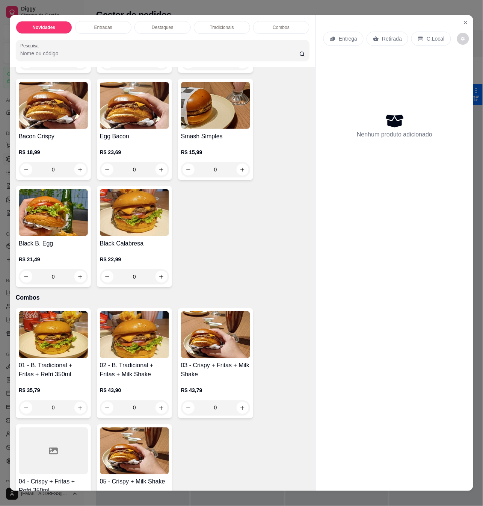
click at [189, 141] on div "R$ 15,99 0" at bounding box center [215, 159] width 69 height 36
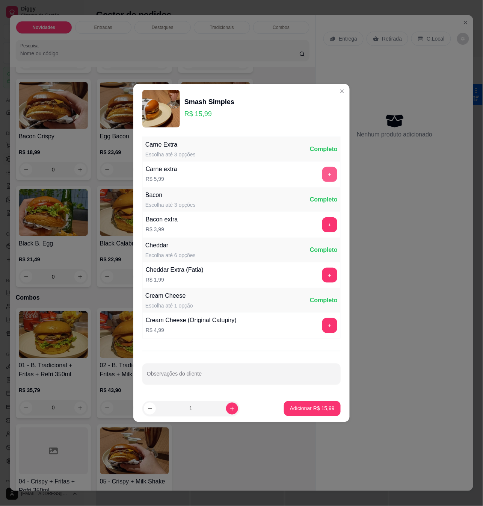
click at [328, 175] on button "+" at bounding box center [329, 174] width 15 height 15
click at [324, 328] on button "+" at bounding box center [329, 325] width 15 height 15
click at [329, 220] on button "+" at bounding box center [330, 225] width 15 height 15
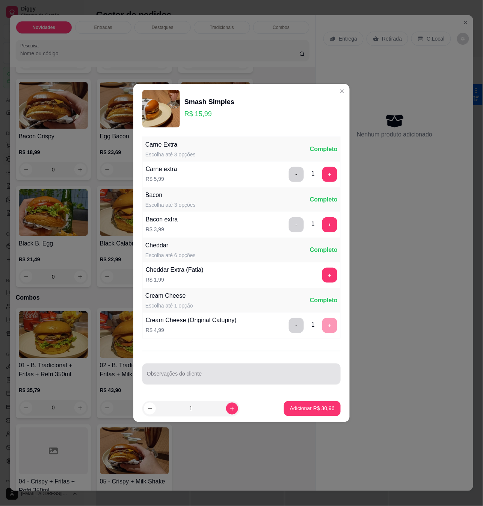
click at [276, 376] on input "Observações do cliente" at bounding box center [241, 377] width 189 height 8
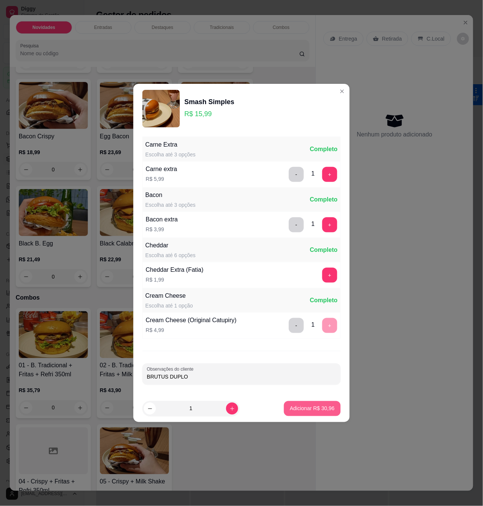
type input "BRUTUS DUPLO"
click at [310, 410] on p "Adicionar R$ 30,96" at bounding box center [312, 409] width 45 height 8
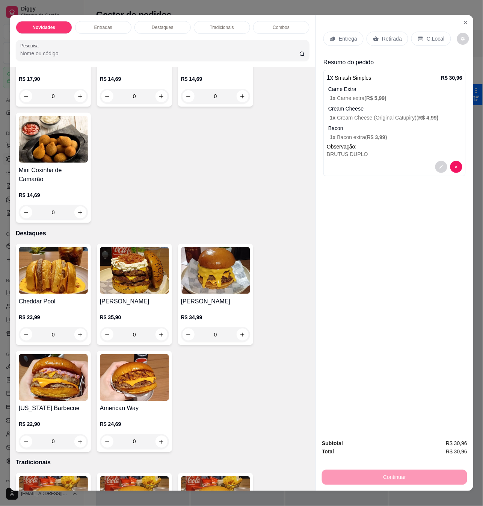
scroll to position [401, 0]
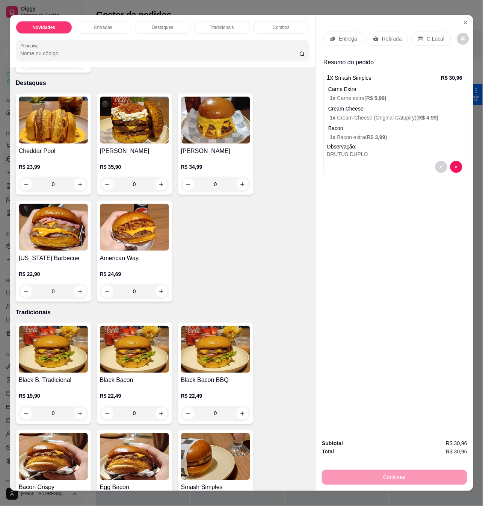
click at [162, 284] on div "0" at bounding box center [134, 291] width 69 height 15
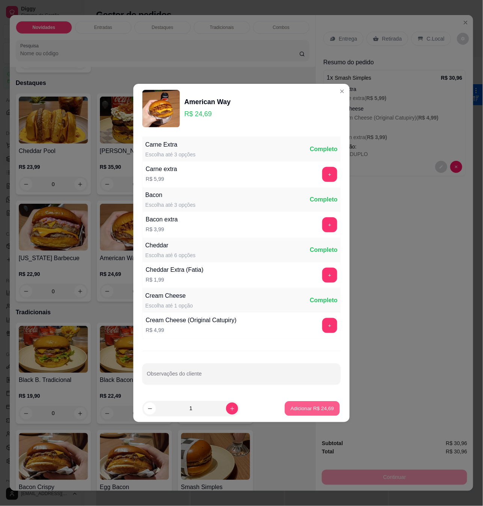
click at [293, 405] on button "Adicionar R$ 24,69" at bounding box center [312, 408] width 55 height 15
type input "1"
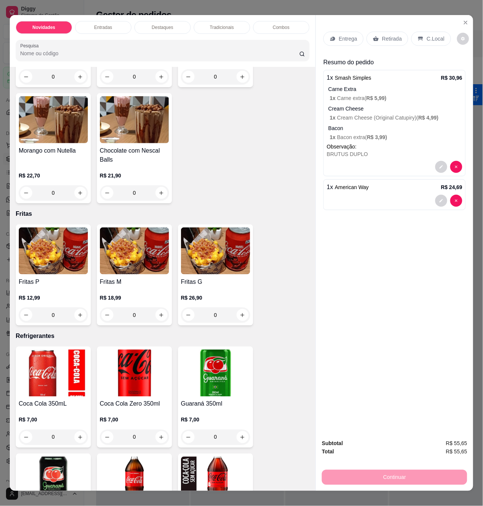
scroll to position [1703, 0]
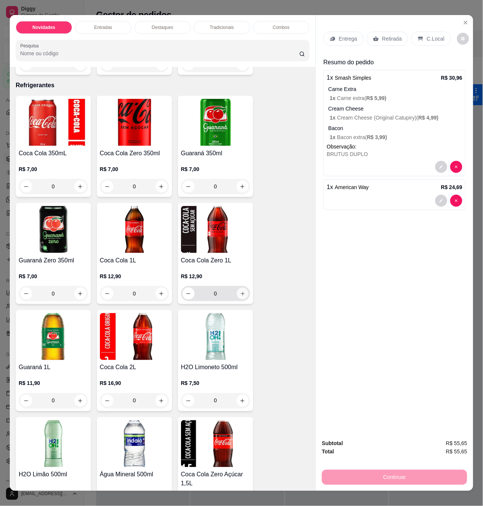
click at [240, 291] on icon "increase-product-quantity" at bounding box center [243, 294] width 6 height 6
type input "1"
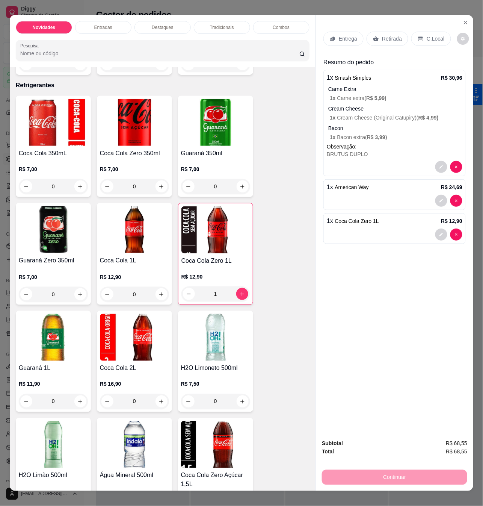
click at [348, 36] on p "Entrega" at bounding box center [348, 39] width 18 height 8
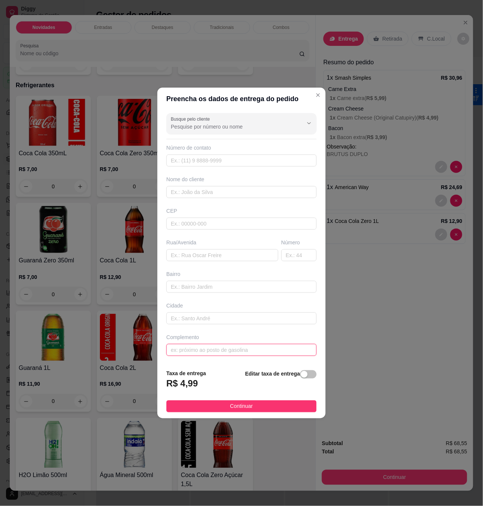
click at [271, 356] on input "text" at bounding box center [241, 350] width 150 height 12
paste input "[STREET_ADDRESS][PERSON_NAME] Nova vida 3 Rua calçada por trás do posto gavel S…"
type input "[STREET_ADDRESS][PERSON_NAME] Nova vida 3 Rua calçada por trás do posto gavel S…"
click at [281, 404] on button "Continuar" at bounding box center [241, 406] width 150 height 12
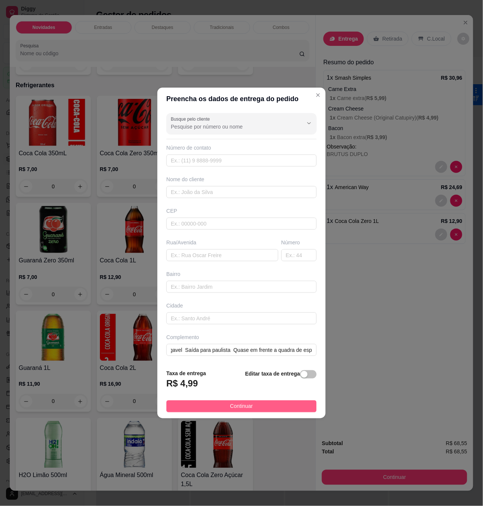
scroll to position [0, 0]
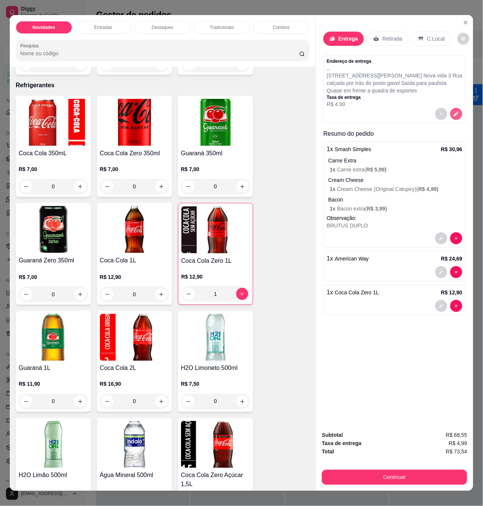
click at [455, 110] on icon "decrease-product-quantity" at bounding box center [456, 113] width 7 height 7
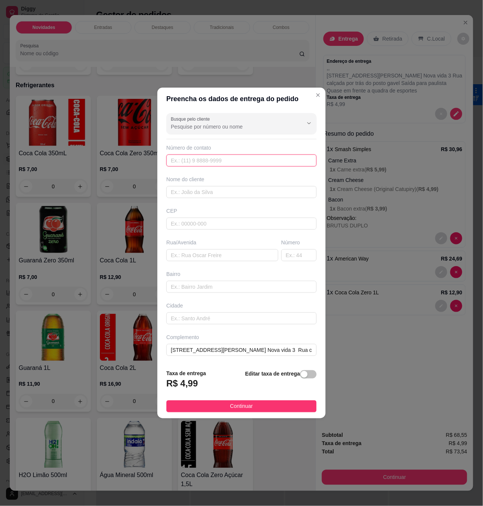
click at [221, 158] on input "text" at bounding box center [241, 160] width 150 height 12
click at [228, 193] on input "text" at bounding box center [241, 192] width 150 height 12
type input "j"
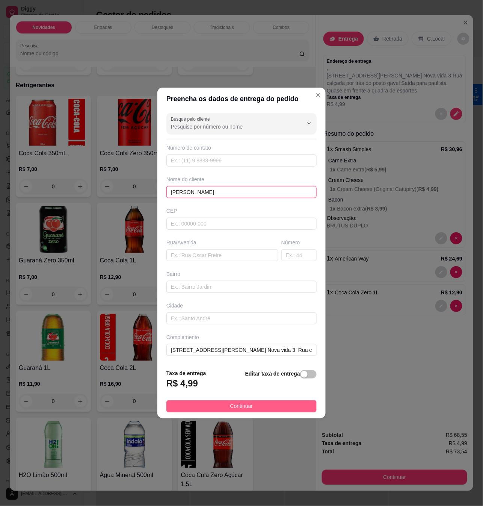
type input "[PERSON_NAME]"
click at [253, 409] on button "Continuar" at bounding box center [241, 406] width 150 height 12
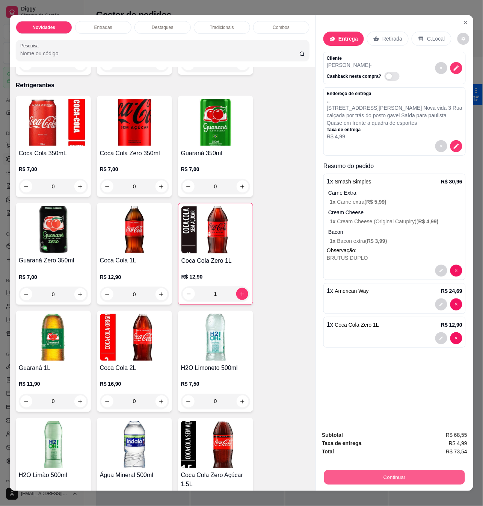
click at [414, 474] on button "Continuar" at bounding box center [394, 477] width 141 height 15
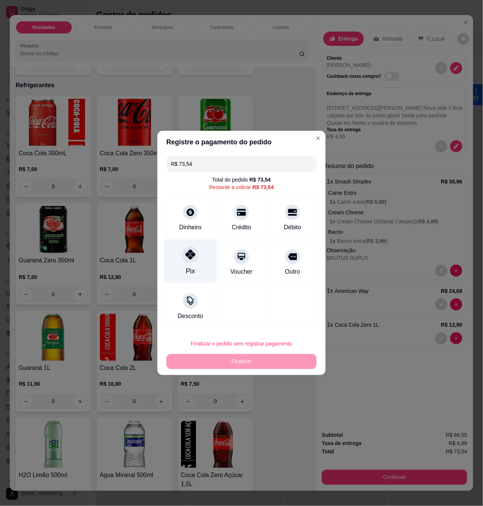
click at [195, 262] on div "Pix" at bounding box center [190, 261] width 53 height 44
type input "R$ 0,00"
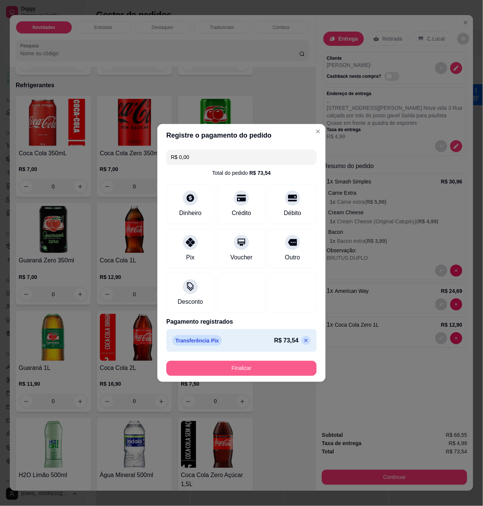
click at [236, 370] on button "Finalizar" at bounding box center [241, 368] width 150 height 15
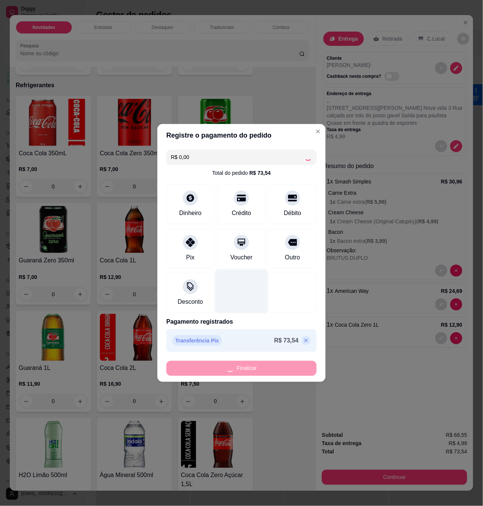
type input "0"
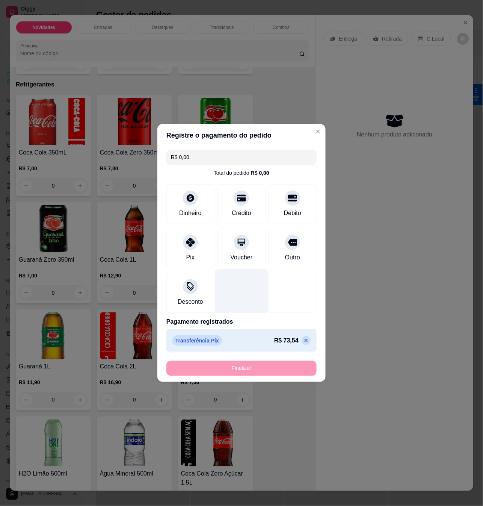
type input "-R$ 73,54"
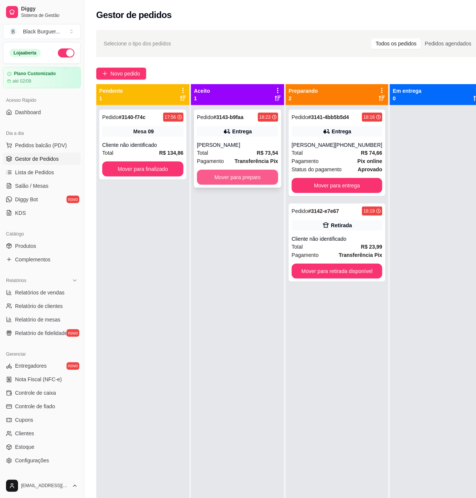
click at [264, 181] on button "Mover para preparo" at bounding box center [237, 177] width 81 height 15
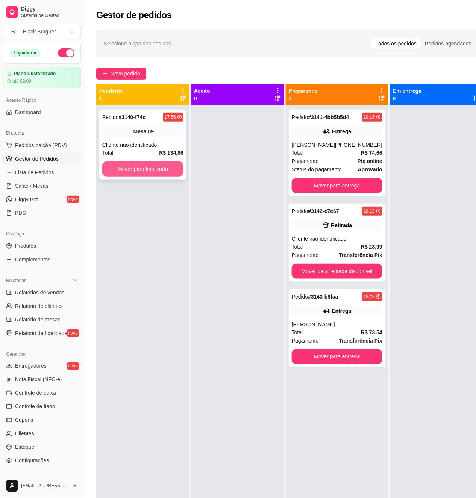
click at [156, 175] on button "Mover para finalizado" at bounding box center [142, 169] width 81 height 15
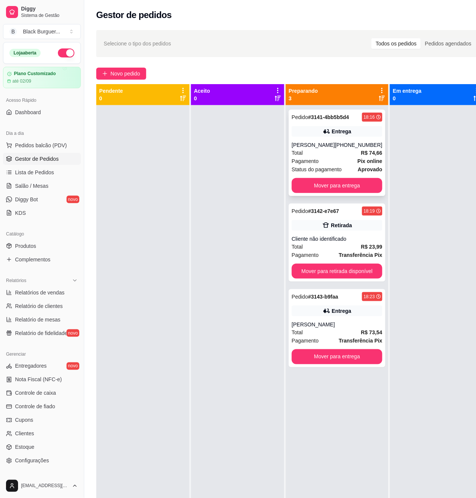
click at [366, 141] on div "[PHONE_NUMBER]" at bounding box center [358, 145] width 47 height 8
click at [354, 139] on div "Pedido # 3141-4bb5b5d4 18:16 Entrega [PERSON_NAME] [PHONE_NUMBER] Total R$ 74,6…" at bounding box center [337, 153] width 97 height 86
click at [342, 235] on div "Pedido # 3142-e7e67 18:19 Retirada Cliente não identificado Total R$ 23,99 Paga…" at bounding box center [337, 243] width 97 height 78
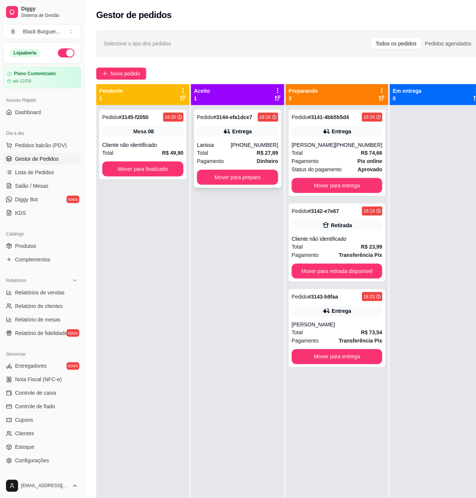
click at [256, 150] on div "Total R$ 27,89" at bounding box center [237, 153] width 81 height 8
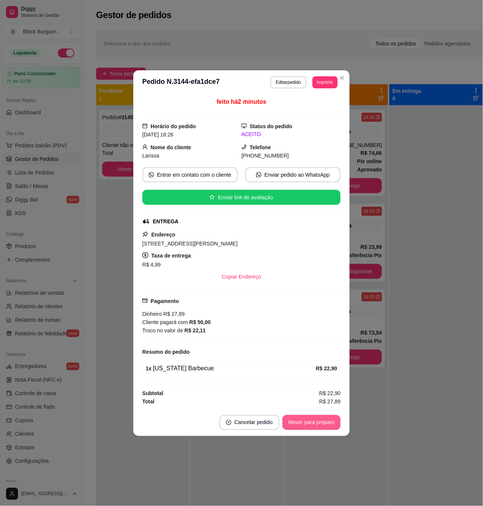
click at [308, 420] on button "Mover para preparo" at bounding box center [312, 422] width 58 height 15
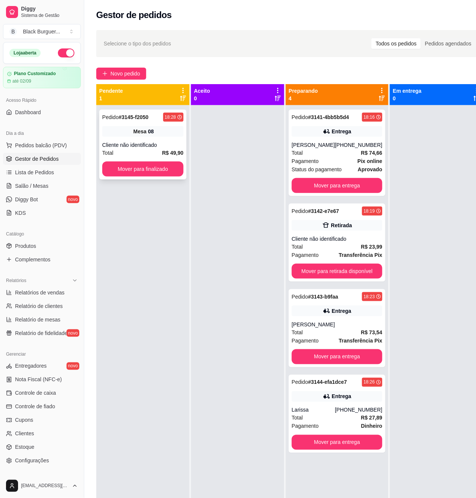
click at [154, 125] on div "Pedido # 3145-f2050 18:28 Mesa 08 Cliente não identificado Total R$ 49,90 Mover…" at bounding box center [142, 145] width 87 height 70
click at [304, 131] on div "Entrega" at bounding box center [337, 131] width 91 height 11
click at [167, 133] on div "Mesa 08" at bounding box center [142, 131] width 81 height 11
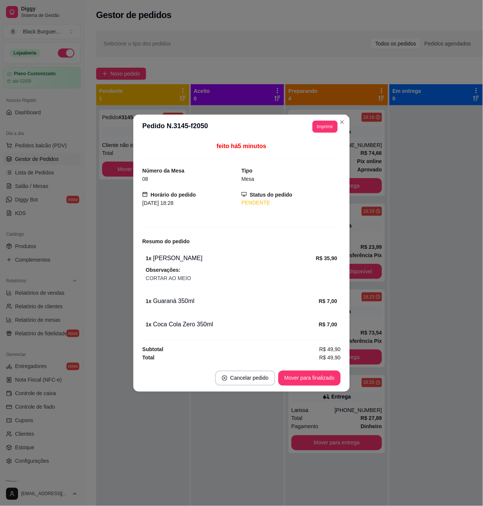
drag, startPoint x: 165, startPoint y: 295, endPoint x: 178, endPoint y: 296, distance: 12.9
click at [175, 295] on div "1 x Guaraná 350ml R$ 7,00" at bounding box center [241, 301] width 198 height 16
click at [180, 296] on div "1 x Guaraná 350ml R$ 7,00" at bounding box center [241, 301] width 198 height 16
drag, startPoint x: 166, startPoint y: 298, endPoint x: 180, endPoint y: 301, distance: 14.6
click at [180, 301] on div "1 x Guaraná 350ml" at bounding box center [232, 300] width 173 height 9
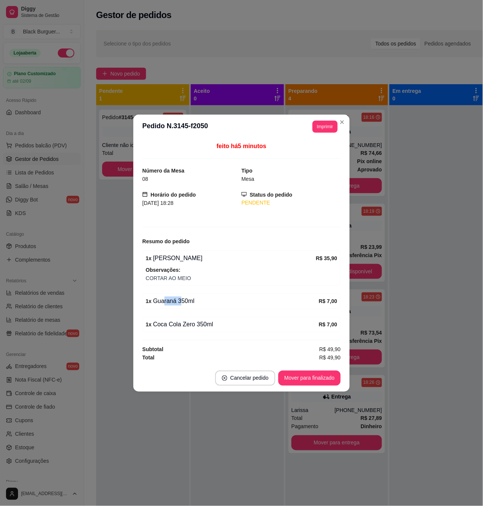
click at [181, 301] on div "1 x Guaraná 350ml" at bounding box center [232, 300] width 173 height 9
drag, startPoint x: 161, startPoint y: 302, endPoint x: 181, endPoint y: 304, distance: 20.0
click at [181, 304] on div "1 x Guaraná 350ml" at bounding box center [232, 300] width 173 height 9
drag, startPoint x: 181, startPoint y: 305, endPoint x: 174, endPoint y: 305, distance: 6.8
click at [181, 305] on div "1 x Guaraná 350ml" at bounding box center [232, 300] width 173 height 9
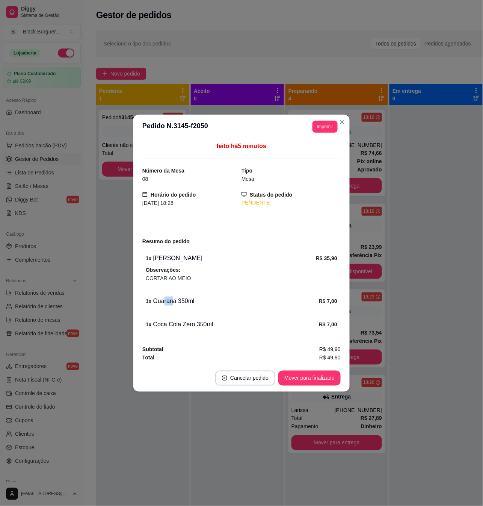
drag, startPoint x: 164, startPoint y: 304, endPoint x: 177, endPoint y: 304, distance: 12.4
click at [176, 304] on div "1 x Guaraná 350ml" at bounding box center [232, 300] width 173 height 9
drag, startPoint x: 177, startPoint y: 304, endPoint x: 185, endPoint y: 304, distance: 7.9
click at [178, 304] on div "1 x Guaraná 350ml" at bounding box center [232, 300] width 173 height 9
click at [185, 304] on div "1 x Guaraná 350ml" at bounding box center [232, 300] width 173 height 9
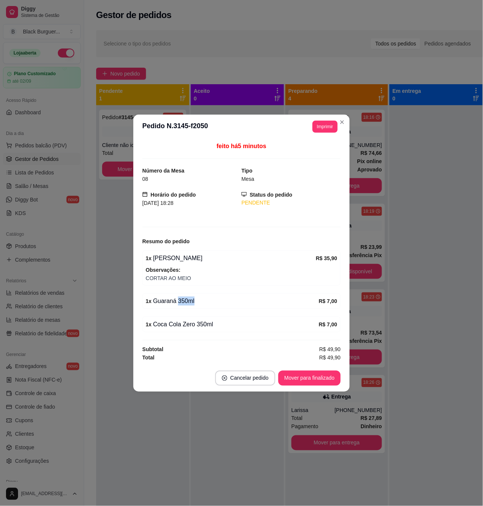
drag, startPoint x: 184, startPoint y: 304, endPoint x: 179, endPoint y: 303, distance: 5.3
click at [184, 304] on div "1 x Guaraná 350ml" at bounding box center [232, 300] width 173 height 9
click at [178, 303] on div "1 x Guaraná 350ml" at bounding box center [232, 300] width 173 height 9
click at [167, 302] on div "1 x Guaraná 350ml" at bounding box center [232, 300] width 173 height 9
drag, startPoint x: 163, startPoint y: 302, endPoint x: 188, endPoint y: 302, distance: 25.6
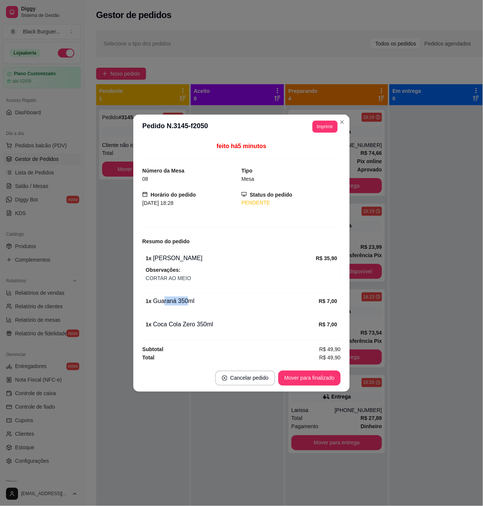
click at [188, 302] on div "1 x Guaraná 350ml" at bounding box center [232, 300] width 173 height 9
drag, startPoint x: 170, startPoint y: 300, endPoint x: 185, endPoint y: 301, distance: 14.7
click at [184, 301] on div "1 x Guaraná 350ml" at bounding box center [232, 300] width 173 height 9
click at [185, 301] on div "1 x Guaraná 350ml" at bounding box center [232, 300] width 173 height 9
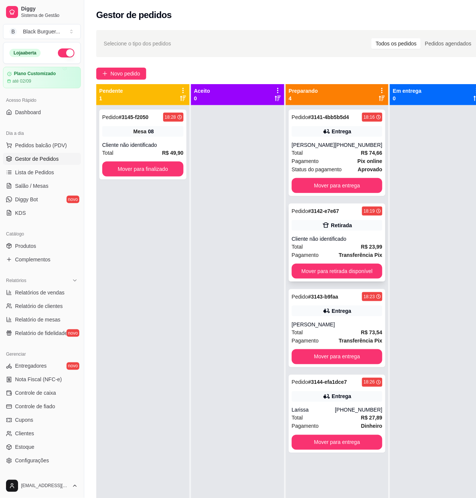
click at [343, 225] on div "Retirada" at bounding box center [341, 226] width 21 height 8
click at [163, 142] on div "Cliente não identificado" at bounding box center [142, 145] width 81 height 8
click at [308, 217] on div "Pedido # 3142-e7e67 18:19 Retirada Cliente não identificado Total R$ 23,99 Paga…" at bounding box center [337, 243] width 97 height 78
click at [119, 120] on span "Pedido" at bounding box center [110, 117] width 17 height 6
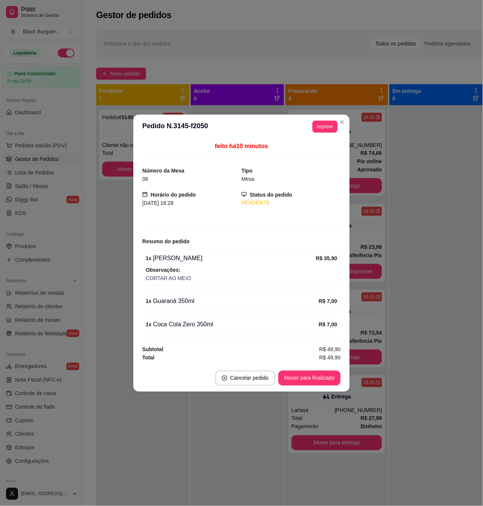
click at [174, 302] on div "1 x Guaraná 350ml" at bounding box center [232, 300] width 173 height 9
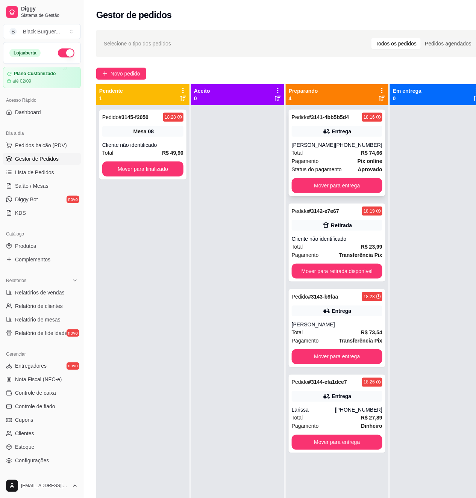
click at [337, 133] on div "Entrega" at bounding box center [342, 132] width 20 height 8
click at [313, 230] on div "Retirada" at bounding box center [337, 225] width 91 height 11
click at [340, 237] on div "Cliente não identificado" at bounding box center [337, 239] width 91 height 8
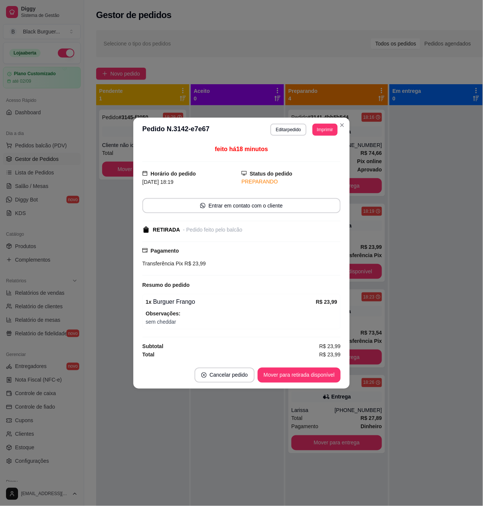
click at [304, 302] on div "1 x Burguer Frango" at bounding box center [231, 301] width 170 height 9
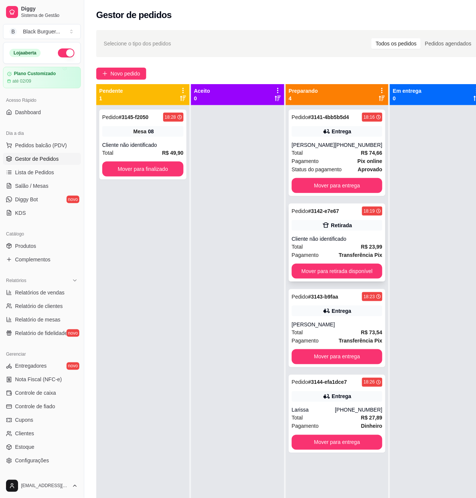
click at [312, 234] on div "Pedido # 3142-e7e67 18:19 Retirada Cliente não identificado Total R$ 23,99 Paga…" at bounding box center [337, 243] width 97 height 78
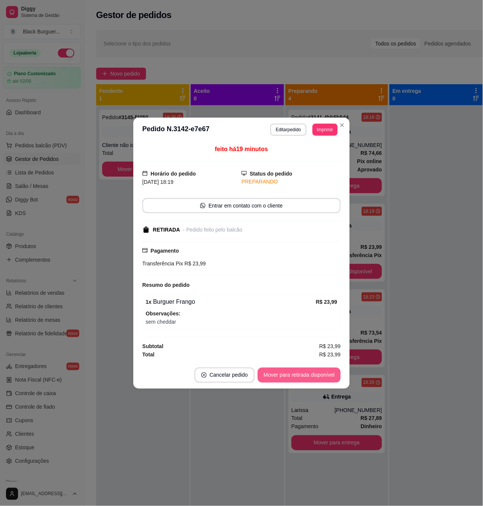
click at [310, 375] on button "Mover para retirada disponível" at bounding box center [299, 374] width 83 height 15
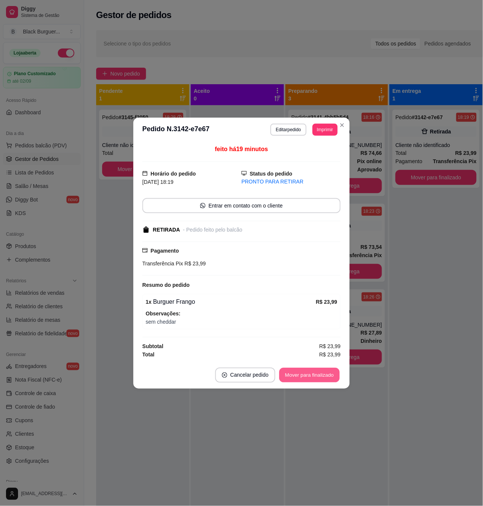
click at [334, 376] on button "Mover para finalizado" at bounding box center [310, 374] width 60 height 15
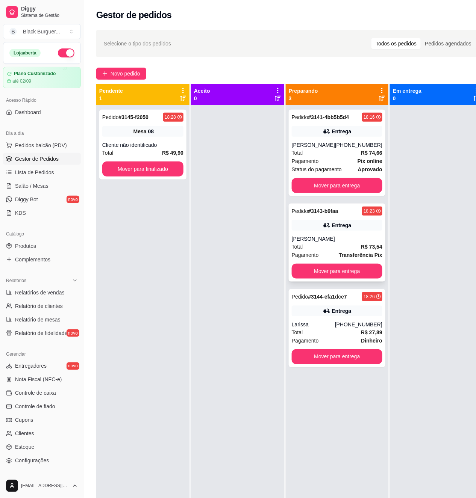
click at [349, 232] on div "Pedido # 3143-b9faa 18:23 Entrega [PERSON_NAME] Total R$ 73,54 Pagamento Transf…" at bounding box center [337, 243] width 97 height 78
click at [359, 316] on div "Entrega" at bounding box center [337, 311] width 91 height 11
click at [345, 148] on div "[PHONE_NUMBER]" at bounding box center [358, 145] width 47 height 8
click at [352, 138] on div "Pedido # 3141-4bb5b5d4 18:16 Entrega [PERSON_NAME] [PHONE_NUMBER] Total R$ 74,6…" at bounding box center [337, 153] width 97 height 86
click at [360, 234] on div "Pedido # 3143-b9faa 18:23 Entrega [PERSON_NAME] Total R$ 73,54 Pagamento Transf…" at bounding box center [337, 243] width 97 height 78
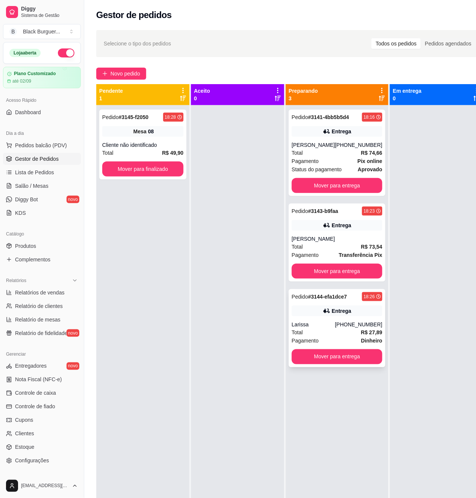
click at [357, 327] on div "[PHONE_NUMBER]" at bounding box center [358, 325] width 47 height 8
click at [83, 126] on button "Toggle Sidebar" at bounding box center [84, 249] width 6 height 498
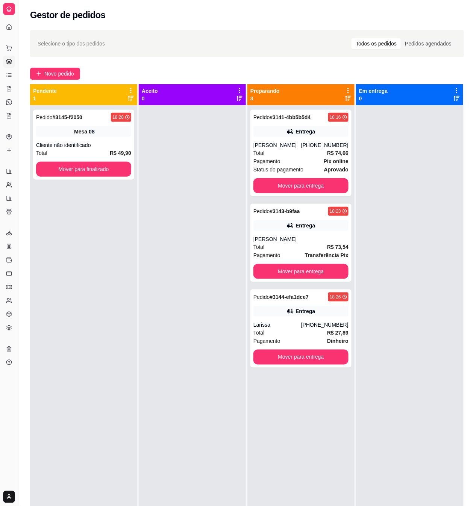
click at [19, 123] on button "Toggle Sidebar" at bounding box center [18, 253] width 6 height 506
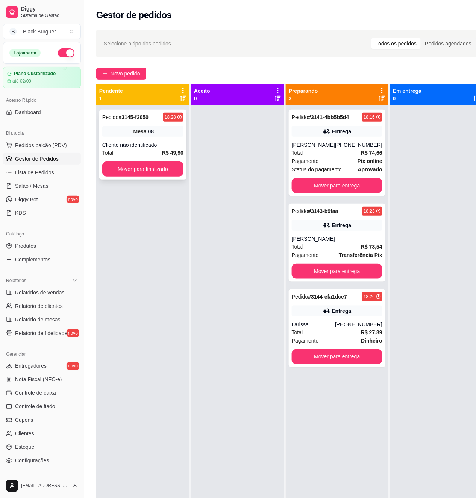
click at [125, 135] on div "Mesa 08" at bounding box center [142, 131] width 81 height 11
click at [119, 145] on div "Cliente não identificado" at bounding box center [142, 145] width 81 height 8
click at [329, 236] on div "[PERSON_NAME]" at bounding box center [337, 239] width 91 height 8
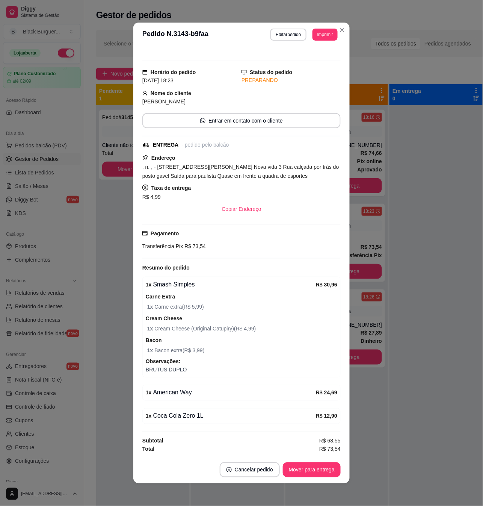
scroll to position [2, 0]
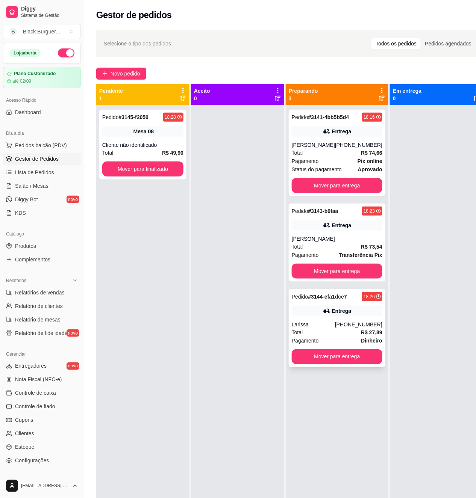
click at [330, 328] on div "Larissa" at bounding box center [313, 325] width 43 height 8
click at [361, 188] on button "Mover para entrega" at bounding box center [337, 185] width 88 height 15
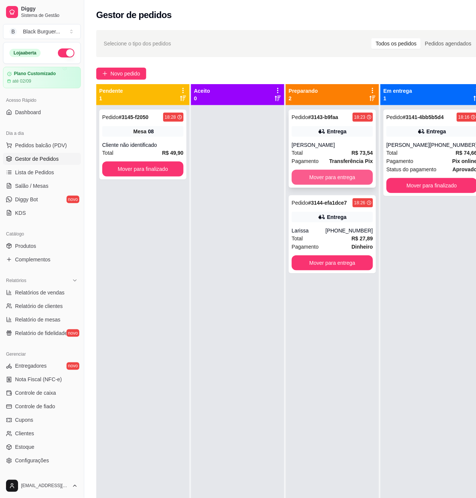
click at [352, 178] on button "Mover para entrega" at bounding box center [332, 177] width 81 height 15
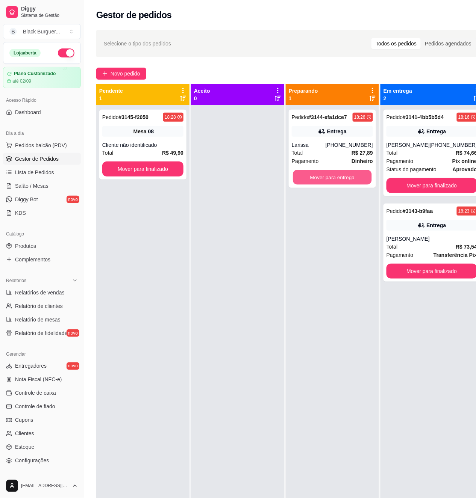
click at [352, 178] on button "Mover para entrega" at bounding box center [332, 177] width 79 height 15
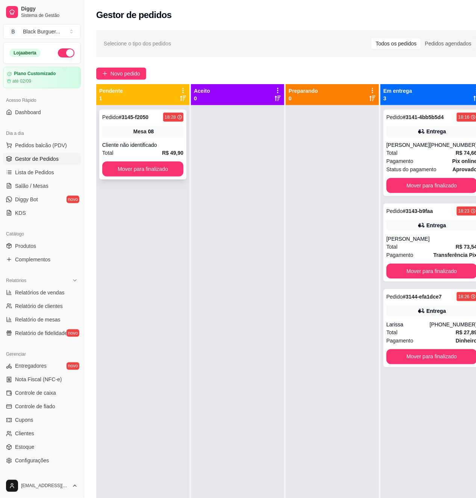
click at [172, 131] on div "Mesa 08" at bounding box center [142, 131] width 81 height 11
click at [101, 164] on div "Pedido # 3145-f2050 18:28 Mesa 08 Cliente não identificado Total R$ 49,90 Mover…" at bounding box center [142, 145] width 87 height 70
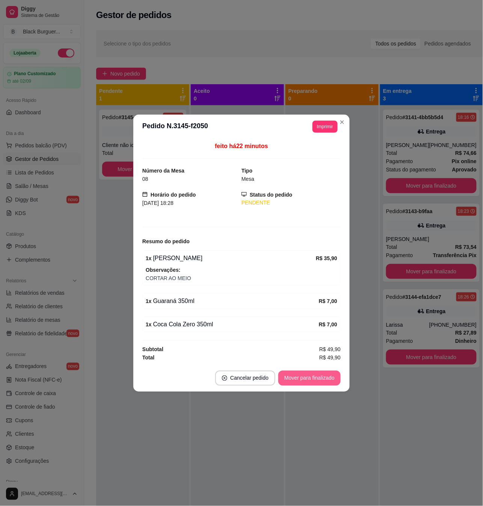
click at [339, 383] on button "Mover para finalizado" at bounding box center [309, 377] width 62 height 15
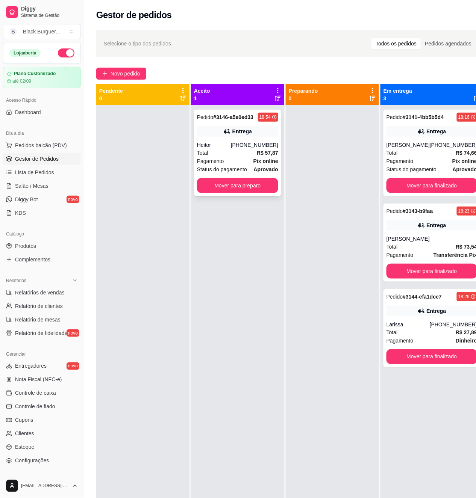
click at [269, 133] on div "Entrega" at bounding box center [237, 131] width 81 height 11
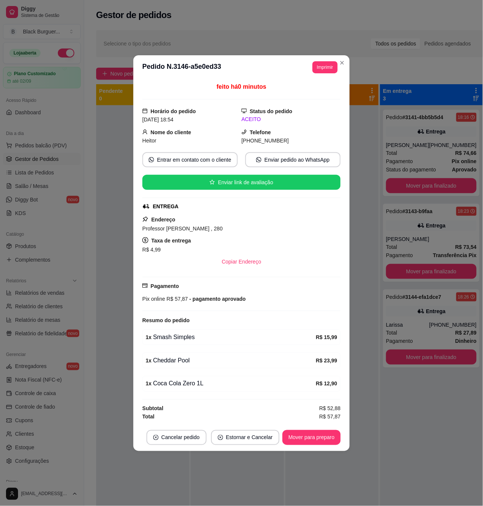
click at [163, 351] on div "feito há 0 minutos Horário do pedido [DATE] 18:54 Status do pedido ACEITO Nome …" at bounding box center [241, 251] width 198 height 339
click at [323, 441] on button "Mover para preparo" at bounding box center [311, 437] width 56 height 15
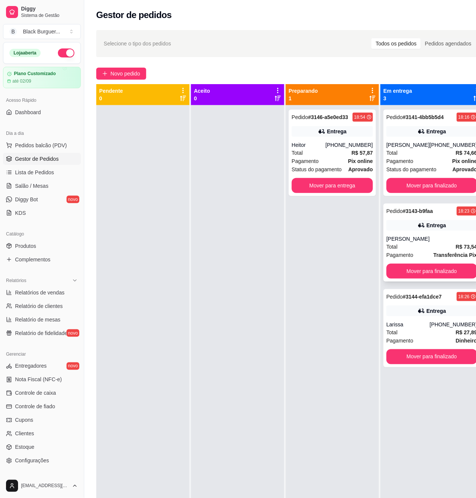
click at [389, 223] on div "Entrega" at bounding box center [431, 225] width 91 height 11
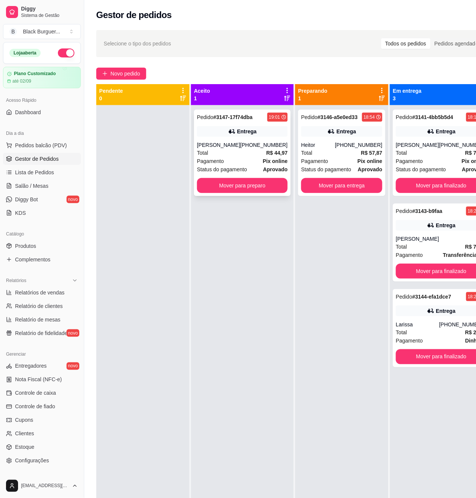
click at [260, 149] on div "[PHONE_NUMBER]" at bounding box center [263, 145] width 47 height 8
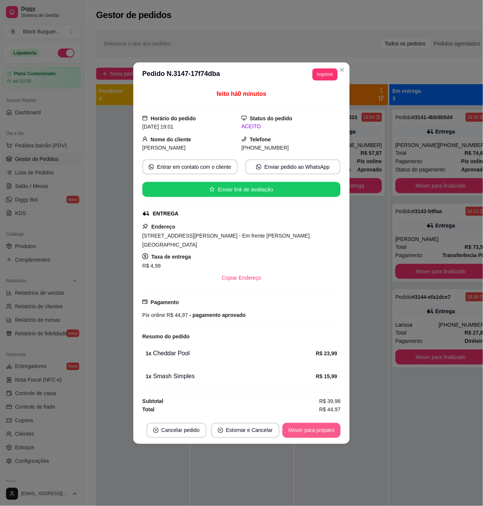
click at [322, 427] on button "Mover para preparo" at bounding box center [312, 430] width 58 height 15
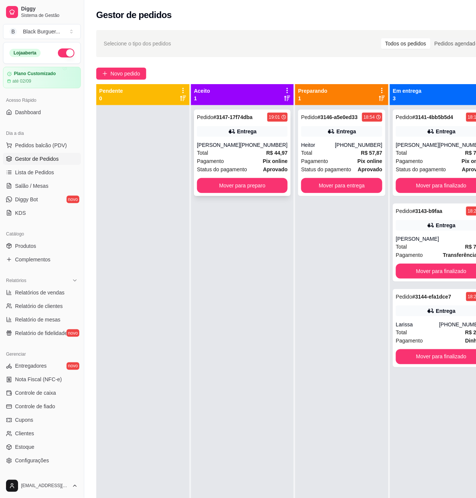
click at [278, 152] on div "Pedido # 3147-17f74dba 19:01 Entrega [PERSON_NAME] [PHONE_NUMBER] Total R$ 44,9…" at bounding box center [242, 153] width 97 height 86
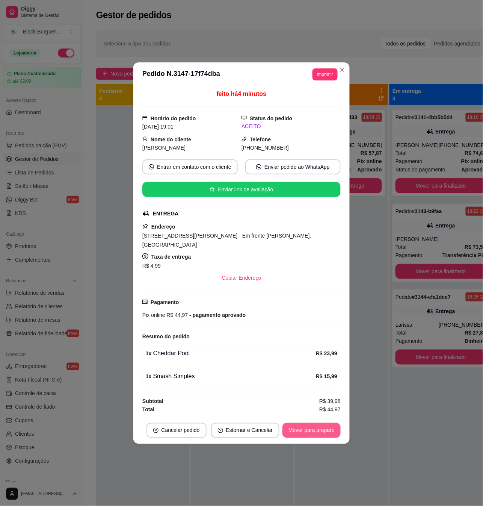
click at [319, 433] on button "Mover para preparo" at bounding box center [312, 430] width 58 height 15
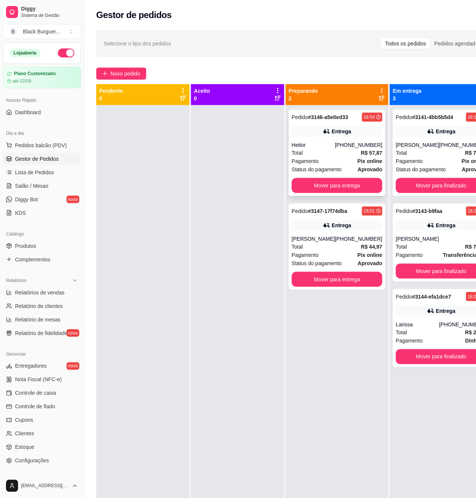
click at [316, 141] on div "Heitor" at bounding box center [313, 145] width 43 height 8
click at [404, 180] on button "Mover para finalizado" at bounding box center [441, 185] width 88 height 15
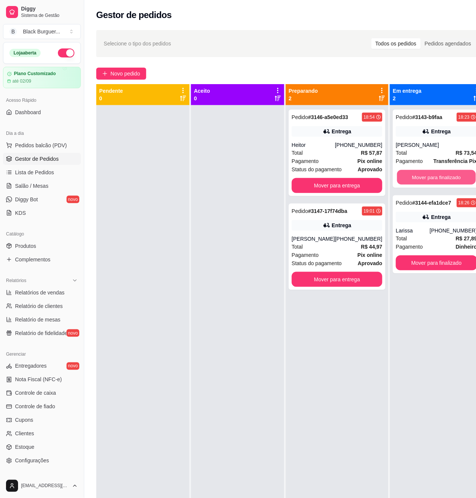
click at [404, 180] on button "Mover para finalizado" at bounding box center [436, 177] width 79 height 15
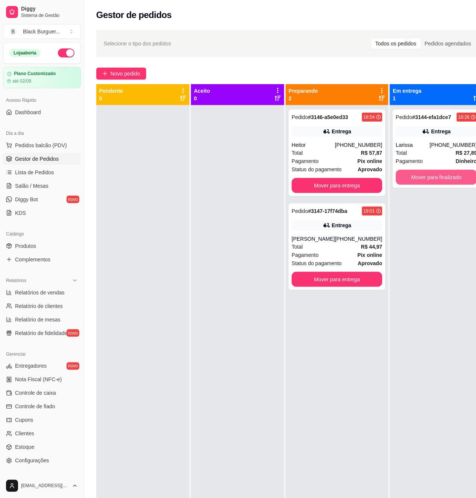
click at [404, 180] on button "Mover para finalizado" at bounding box center [436, 177] width 81 height 15
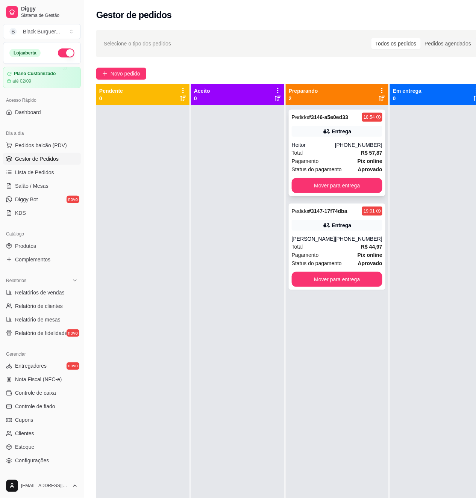
click at [336, 151] on div "Total R$ 57,87" at bounding box center [337, 153] width 91 height 8
click at [312, 251] on div "Total R$ 44,97" at bounding box center [337, 247] width 91 height 8
click at [358, 189] on button "Mover para entrega" at bounding box center [337, 185] width 88 height 15
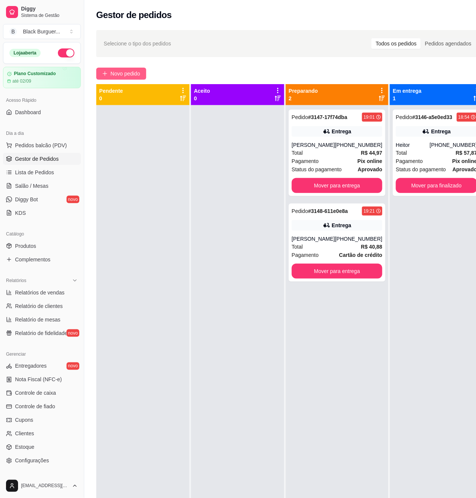
click at [143, 70] on button "Novo pedido" at bounding box center [121, 74] width 50 height 12
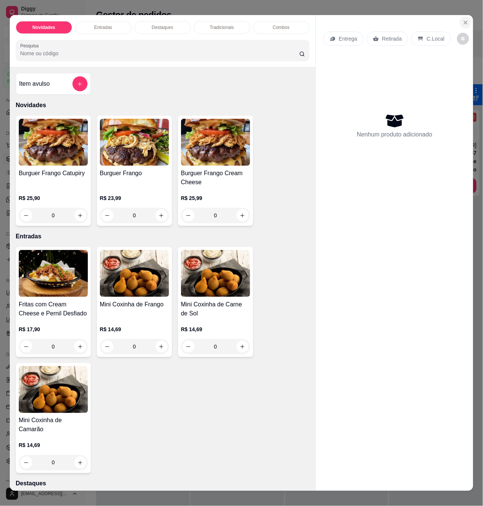
click at [463, 20] on icon "Close" at bounding box center [466, 23] width 6 height 6
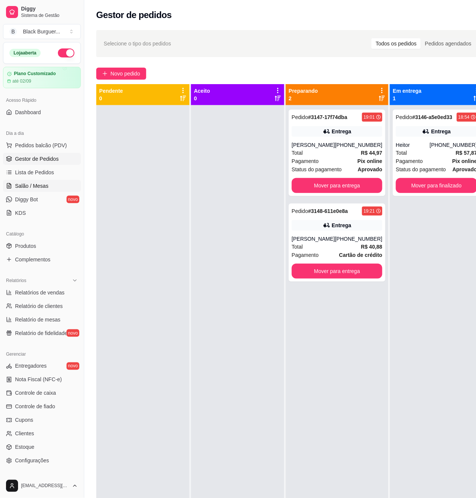
click at [39, 184] on span "Salão / Mesas" at bounding box center [31, 186] width 33 height 8
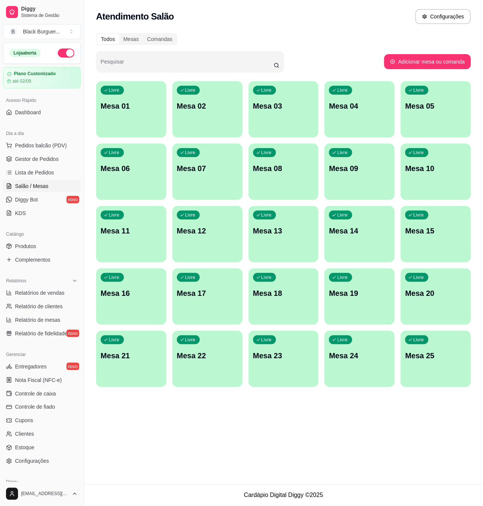
click at [298, 168] on p "Mesa 08" at bounding box center [283, 168] width 61 height 11
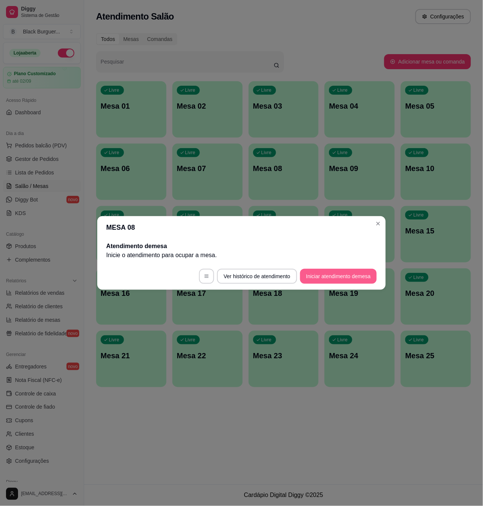
click at [339, 273] on button "Iniciar atendimento de mesa" at bounding box center [338, 276] width 77 height 15
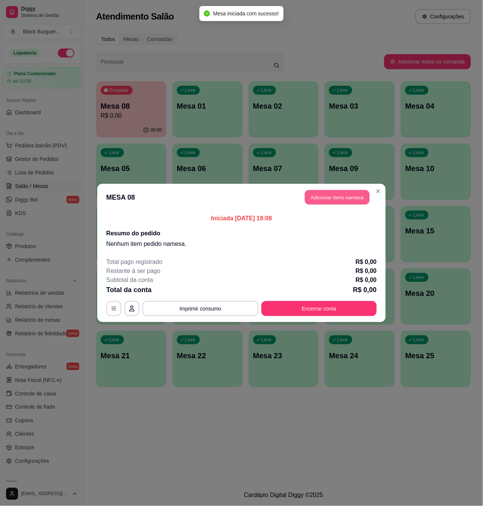
click at [337, 192] on button "Adicionar itens na mesa" at bounding box center [337, 197] width 65 height 15
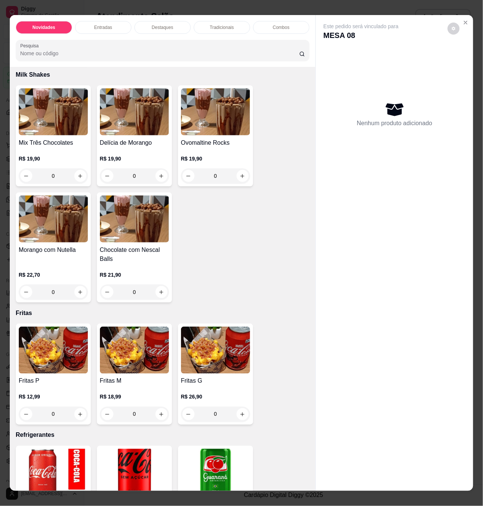
scroll to position [1453, 0]
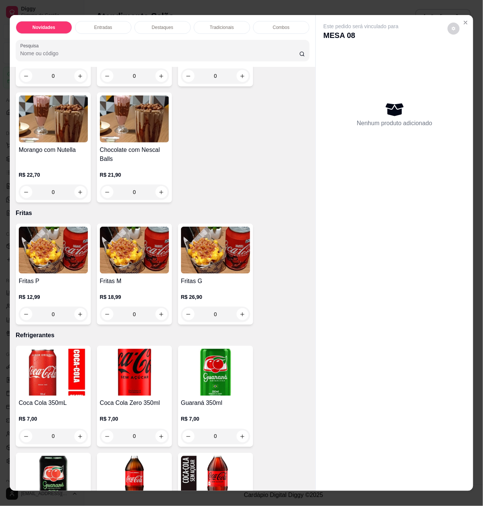
click at [239, 312] on div "0" at bounding box center [215, 314] width 69 height 15
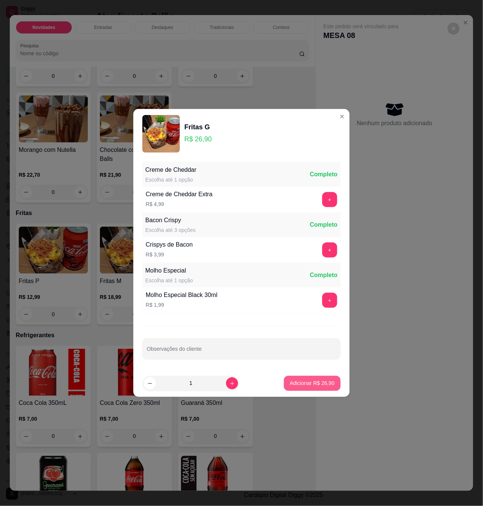
click at [299, 380] on button "Adicionar R$ 26,90" at bounding box center [312, 383] width 57 height 15
type input "1"
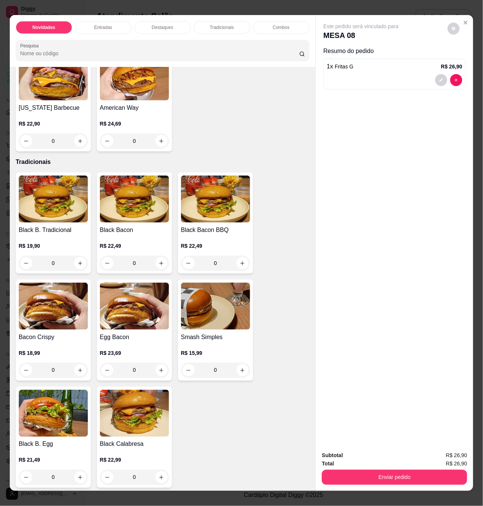
scroll to position [401, 0]
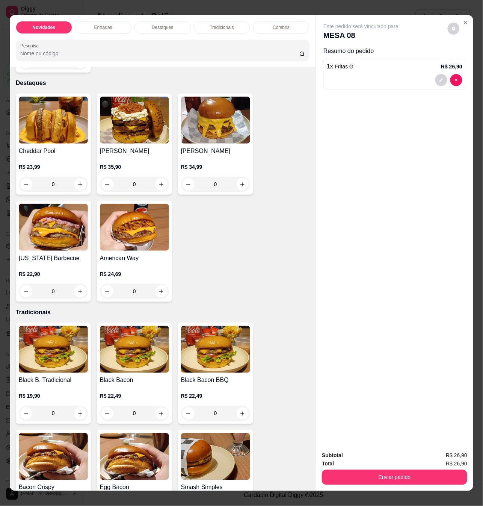
click at [64, 226] on img at bounding box center [53, 227] width 69 height 47
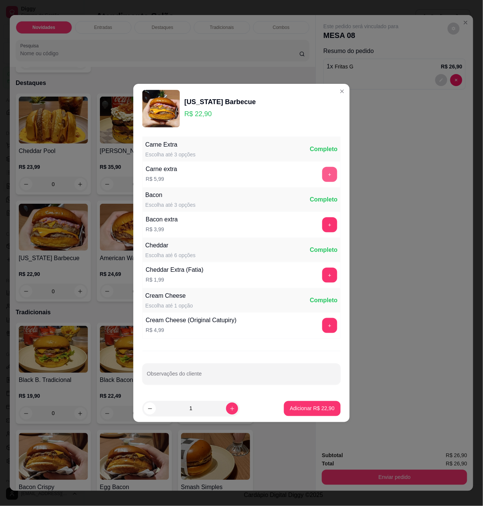
click at [325, 173] on button "+" at bounding box center [329, 174] width 15 height 15
click at [301, 407] on p "Adicionar R$ 28,89" at bounding box center [312, 409] width 45 height 8
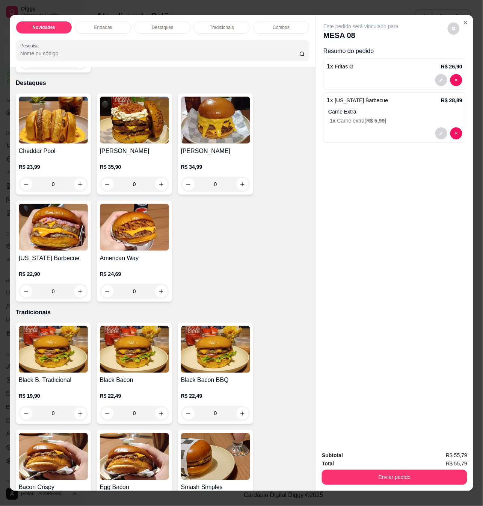
click at [115, 263] on div "R$ 24,69 0" at bounding box center [134, 281] width 69 height 36
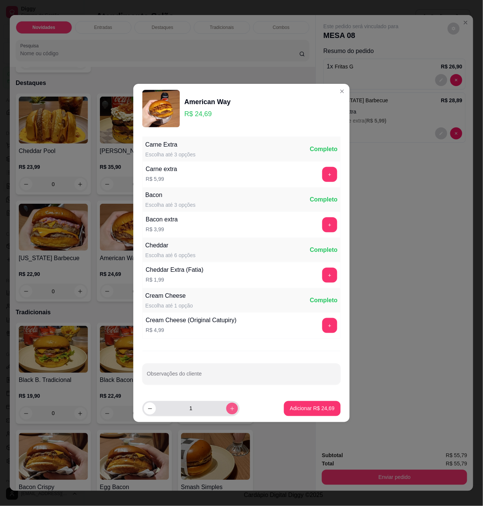
click at [230, 409] on icon "increase-product-quantity" at bounding box center [233, 409] width 6 height 6
type input "3"
click at [302, 412] on p "Adicionar R$ 74,07" at bounding box center [313, 408] width 44 height 7
type input "3"
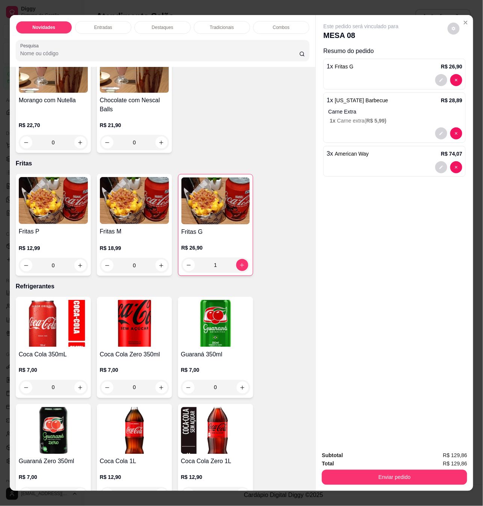
scroll to position [1703, 0]
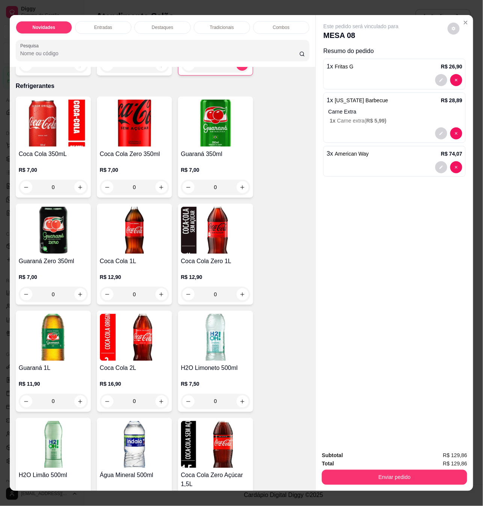
click at [210, 375] on div "R$ 7,50 0" at bounding box center [215, 391] width 69 height 36
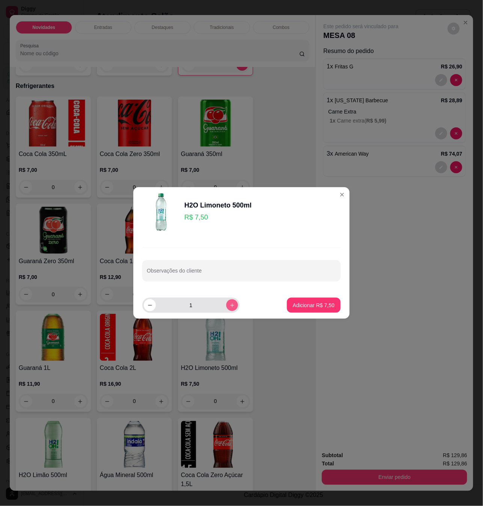
click at [232, 306] on button "increase-product-quantity" at bounding box center [232, 305] width 12 height 12
type input "2"
click at [300, 305] on p "Adicionar R$ 15,00" at bounding box center [312, 305] width 45 height 8
type input "2"
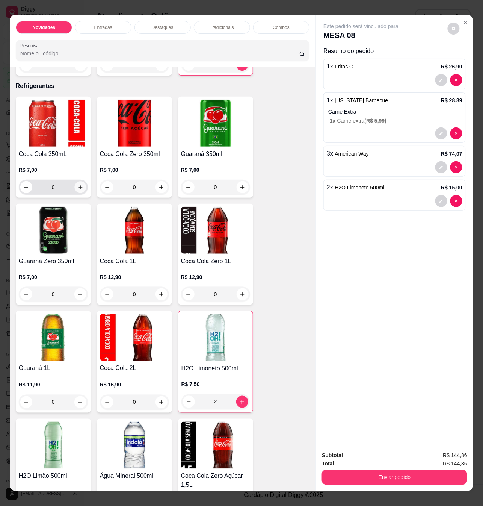
click at [79, 184] on icon "increase-product-quantity" at bounding box center [80, 187] width 6 height 6
type input "1"
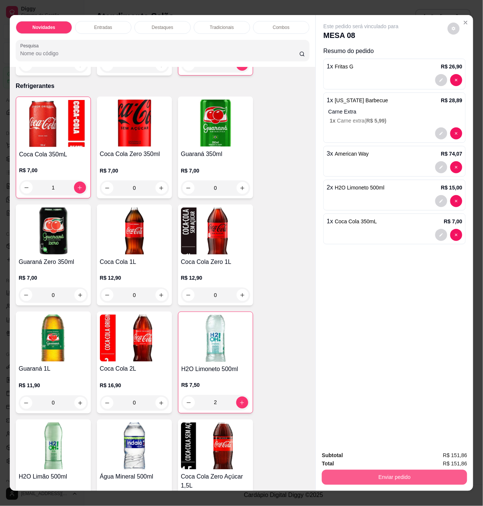
click at [392, 471] on button "Enviar pedido" at bounding box center [394, 477] width 145 height 15
click at [367, 457] on button "Não registrar e enviar pedido" at bounding box center [369, 455] width 78 height 14
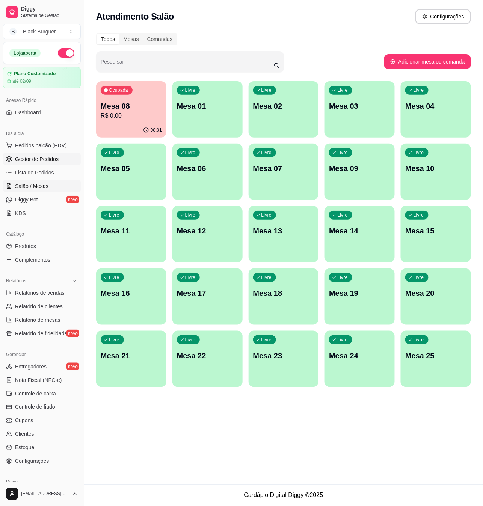
click at [50, 158] on span "Gestor de Pedidos" at bounding box center [37, 159] width 44 height 8
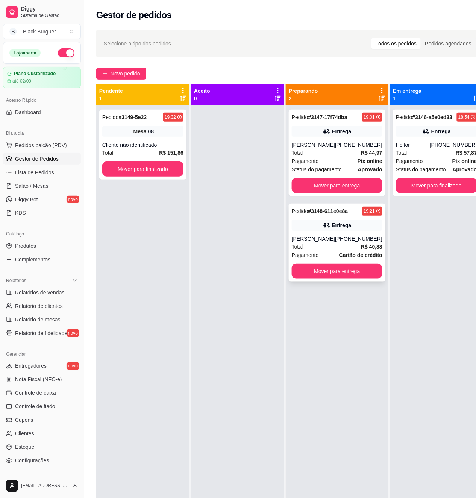
click at [355, 243] on div "[PHONE_NUMBER]" at bounding box center [358, 239] width 47 height 8
click at [349, 149] on div "[PHONE_NUMBER]" at bounding box center [358, 145] width 47 height 8
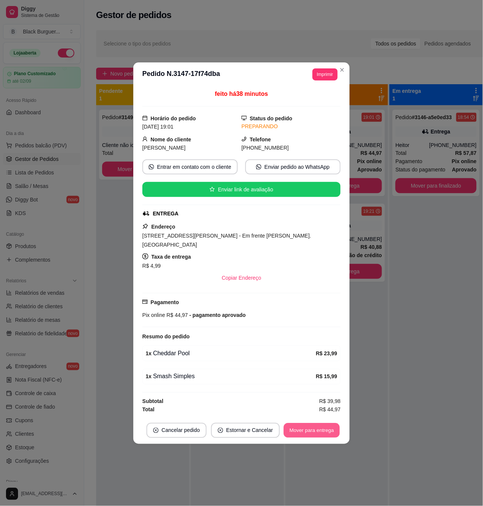
click at [320, 434] on button "Mover para entrega" at bounding box center [312, 430] width 56 height 15
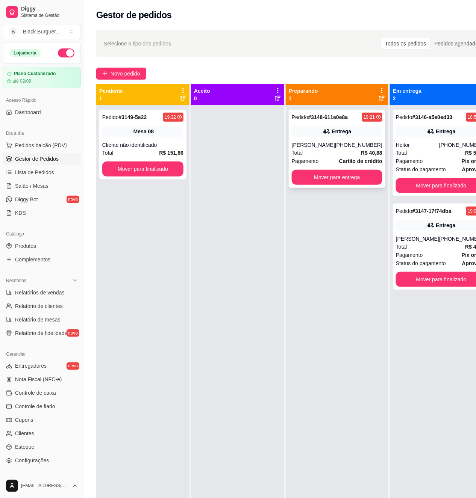
click at [343, 149] on div "[PHONE_NUMBER]" at bounding box center [358, 145] width 47 height 8
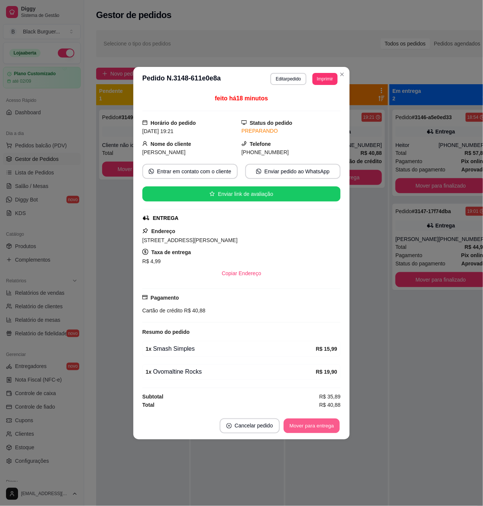
click at [316, 432] on button "Mover para entrega" at bounding box center [312, 425] width 56 height 15
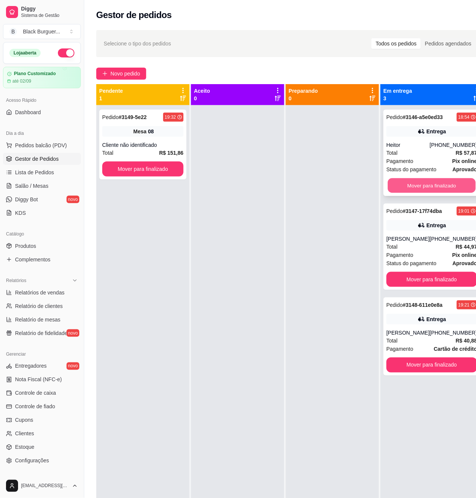
click at [417, 181] on button "Mover para finalizado" at bounding box center [432, 185] width 88 height 15
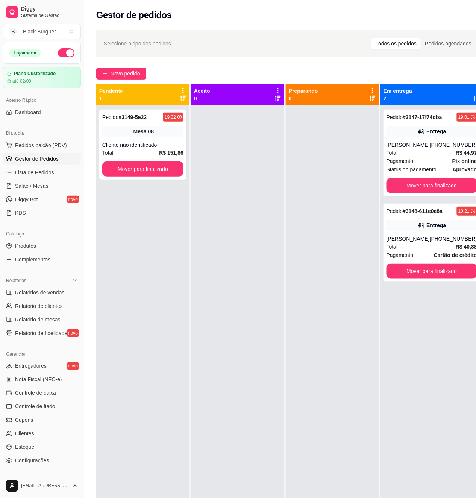
click at [176, 245] on div "Pedido # 3149-5e22 19:32 Mesa 08 Cliente não identificado Total R$ 151,86 Mover…" at bounding box center [142, 354] width 93 height 498
click at [171, 141] on div "Pedido # 3149-5e22 19:32 Mesa 08 Cliente não identificado Total R$ 151,86 Mover…" at bounding box center [142, 145] width 87 height 70
click at [412, 149] on div "[PERSON_NAME]" at bounding box center [407, 145] width 43 height 8
click at [43, 145] on span "Pedidos balcão (PDV)" at bounding box center [41, 146] width 52 height 8
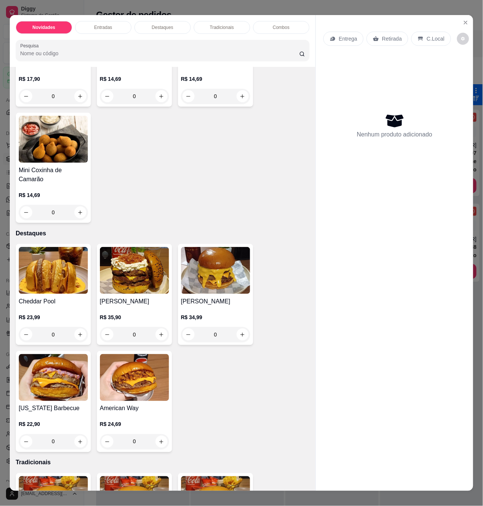
scroll to position [301, 0]
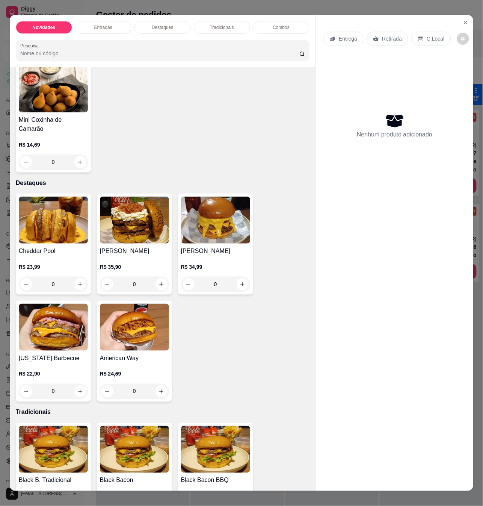
click at [140, 354] on h4 "American Way" at bounding box center [134, 358] width 69 height 9
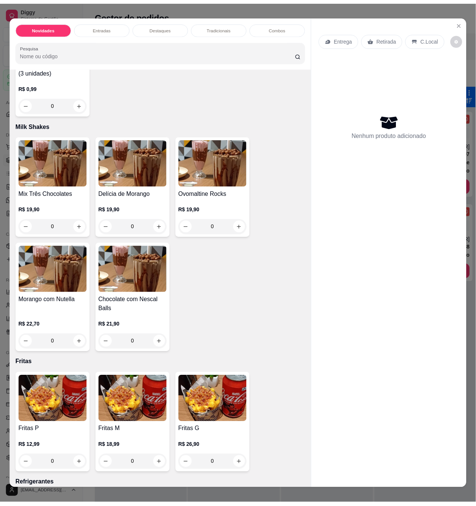
scroll to position [1403, 0]
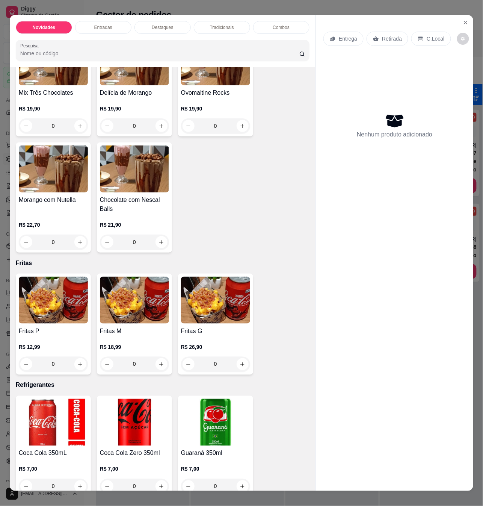
click at [201, 327] on h4 "Fritas G" at bounding box center [215, 331] width 69 height 9
click at [460, 17] on button "Close" at bounding box center [466, 23] width 12 height 12
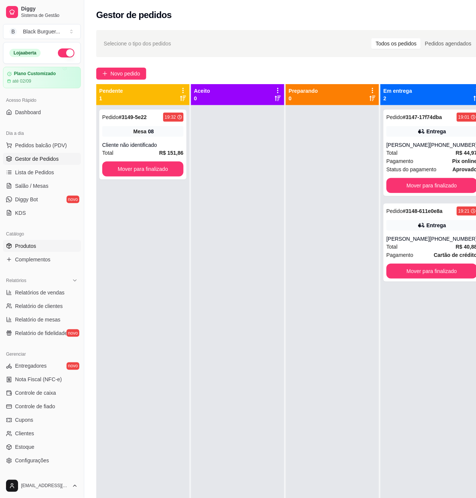
click at [47, 246] on link "Produtos" at bounding box center [42, 246] width 78 height 12
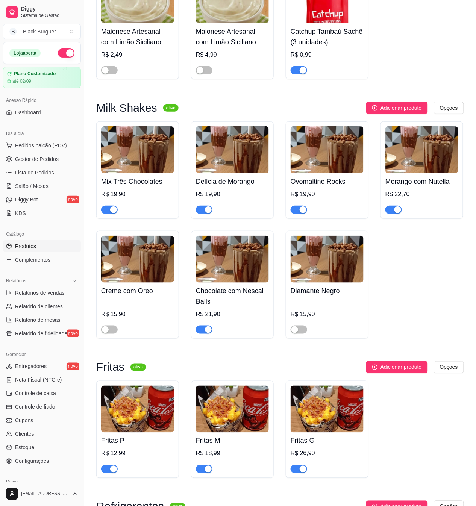
scroll to position [1603, 0]
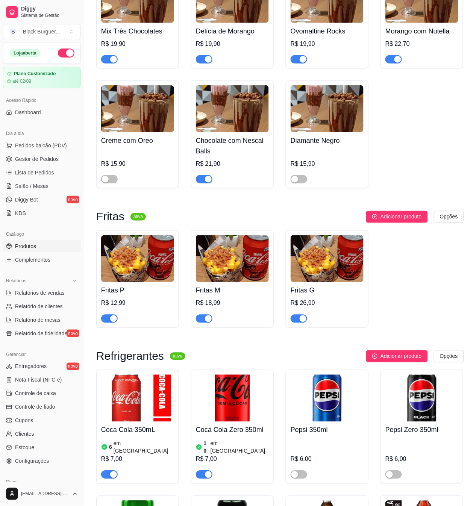
click at [319, 285] on h4 "Fritas G" at bounding box center [326, 290] width 73 height 11
click at [32, 158] on span "Gestor de Pedidos" at bounding box center [37, 159] width 44 height 8
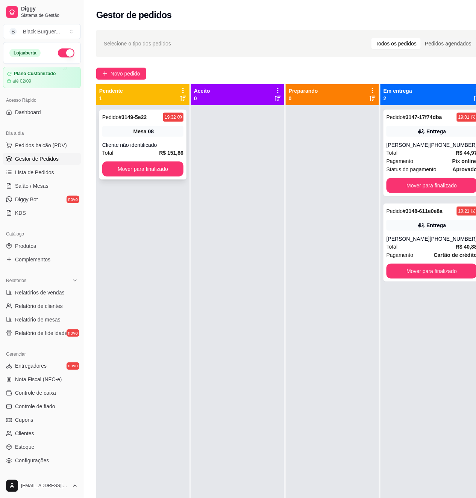
click at [142, 120] on strong "# 3149-5e22" at bounding box center [133, 117] width 28 height 6
click at [133, 122] on div "Pedido # 3149-5e22 19:32 Mesa 08 Cliente não identificado Total R$ 151,86 Mover…" at bounding box center [142, 145] width 87 height 70
click at [406, 133] on div "Entrega" at bounding box center [431, 131] width 91 height 11
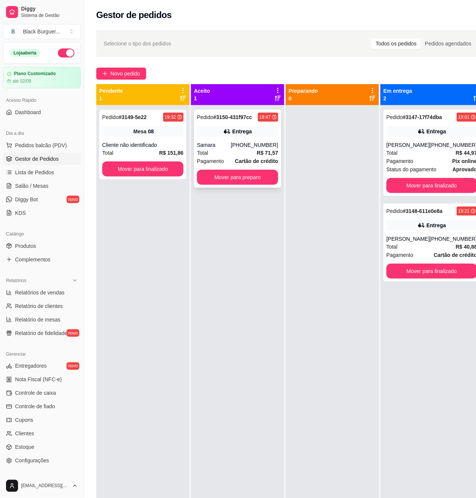
click at [247, 123] on div "Pedido # 3150-431f97cc 19:47 Entrega Samara [PHONE_NUMBER] Total R$ 71,57 Pagam…" at bounding box center [237, 149] width 87 height 78
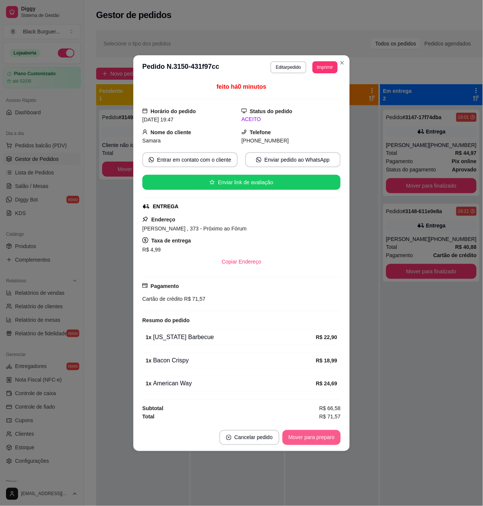
click at [336, 439] on button "Mover para preparo" at bounding box center [312, 437] width 58 height 15
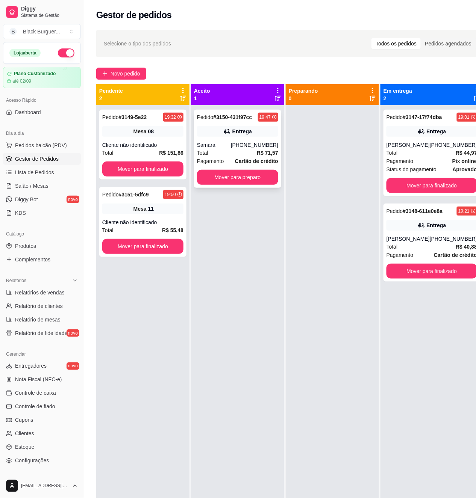
click at [223, 140] on div "Pedido # 3150-431f97cc 19:47 Entrega Samara [PHONE_NUMBER] Total R$ 71,57 Pagam…" at bounding box center [237, 149] width 87 height 78
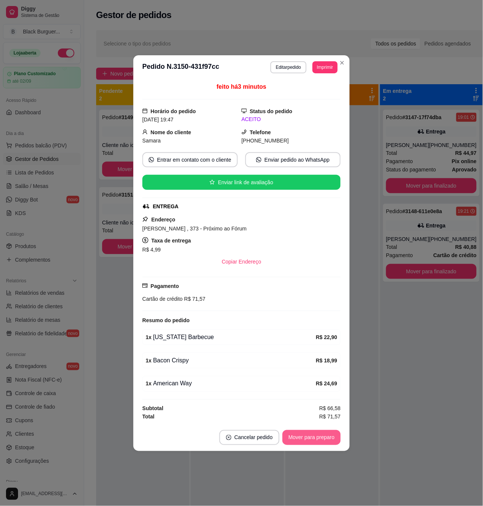
click at [319, 444] on button "Mover para preparo" at bounding box center [312, 437] width 58 height 15
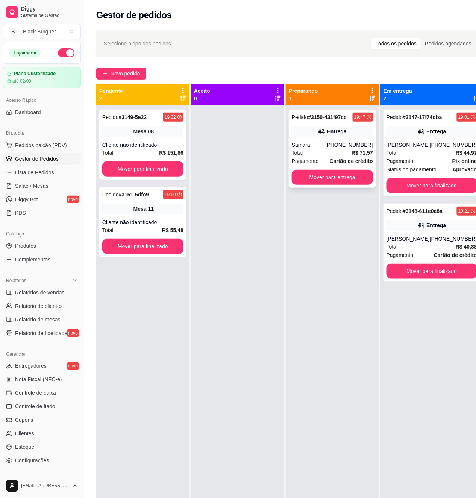
click at [334, 128] on div "Entrega" at bounding box center [337, 132] width 20 height 8
click at [158, 159] on div "Pedido # 3149-5e22 19:32 Mesa 08 Cliente não identificado Total R$ 151,86 Mover…" at bounding box center [142, 145] width 87 height 70
click at [125, 129] on div "Mesa 08" at bounding box center [142, 131] width 81 height 11
click at [145, 205] on div "Mesa 11" at bounding box center [142, 209] width 81 height 11
click at [119, 118] on strong "# 3149-5e22" at bounding box center [133, 117] width 28 height 6
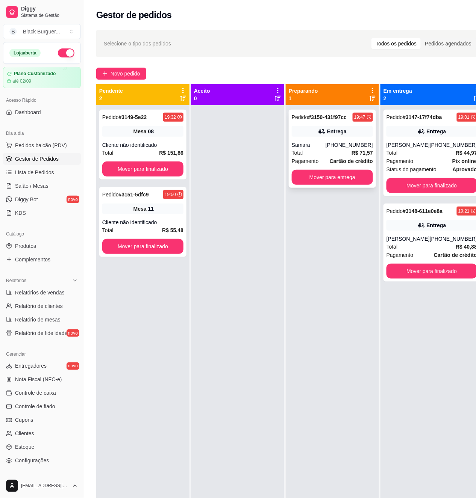
click at [320, 142] on div "Samara" at bounding box center [309, 145] width 34 height 8
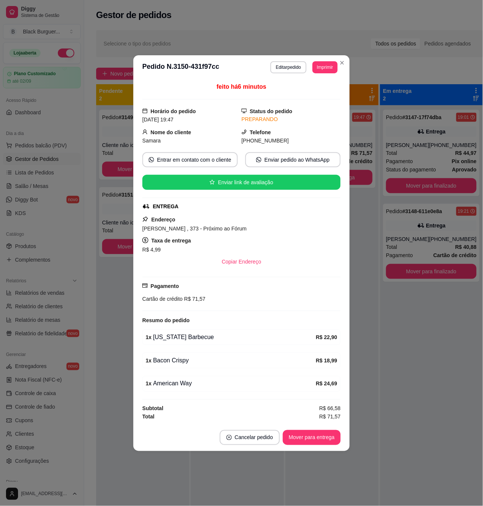
click at [346, 232] on div "feito há 6 minutos Horário do pedido [DATE] 19:47 Status do pedido PREPARANDO N…" at bounding box center [241, 251] width 216 height 345
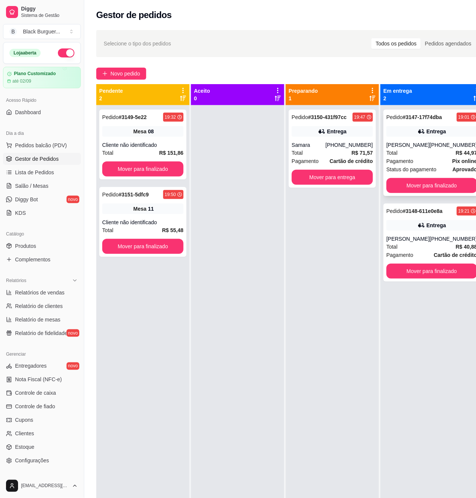
click at [407, 149] on div "[PERSON_NAME]" at bounding box center [407, 145] width 43 height 8
click at [434, 231] on div "Entrega" at bounding box center [431, 225] width 91 height 11
click at [33, 183] on span "Salão / Mesas" at bounding box center [31, 186] width 33 height 8
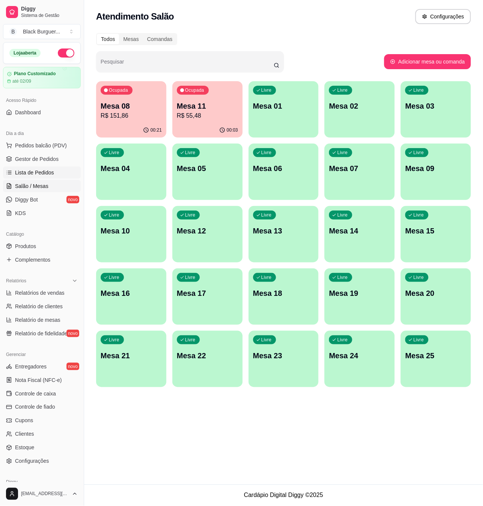
click at [47, 170] on span "Lista de Pedidos" at bounding box center [34, 173] width 39 height 8
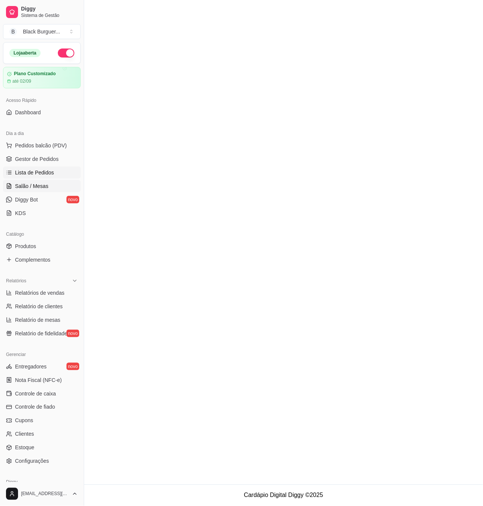
click at [45, 189] on span "Salão / Mesas" at bounding box center [31, 186] width 33 height 8
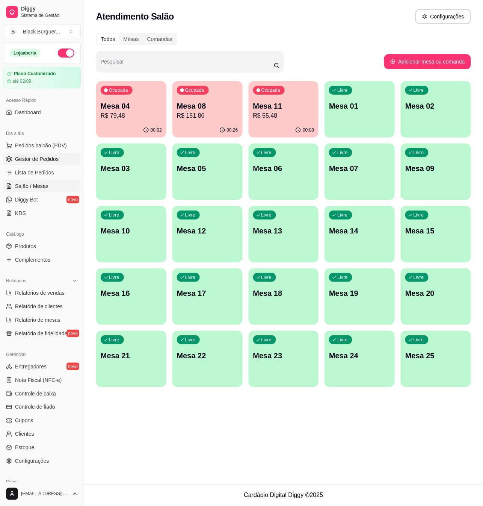
click at [36, 155] on span "Gestor de Pedidos" at bounding box center [37, 159] width 44 height 8
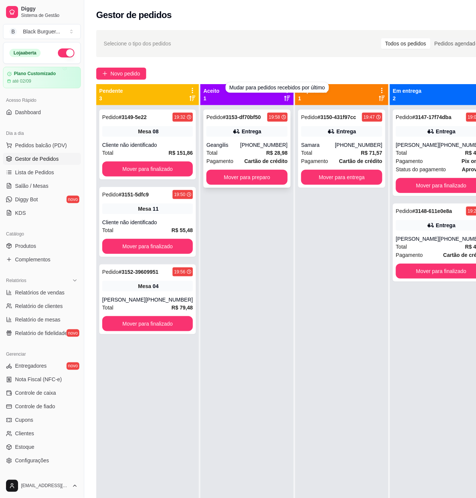
click at [253, 143] on div "[PHONE_NUMBER]" at bounding box center [263, 145] width 47 height 8
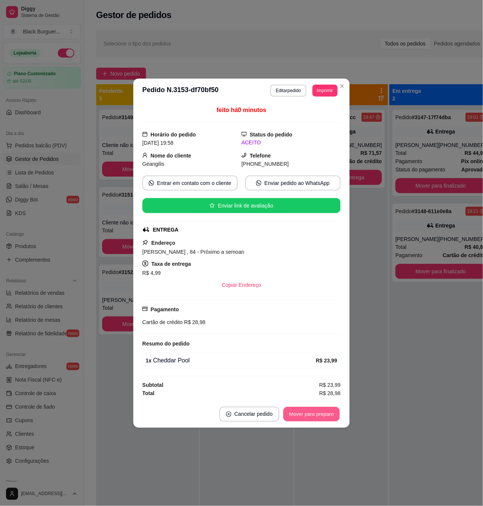
click at [316, 416] on button "Mover para preparo" at bounding box center [311, 414] width 56 height 15
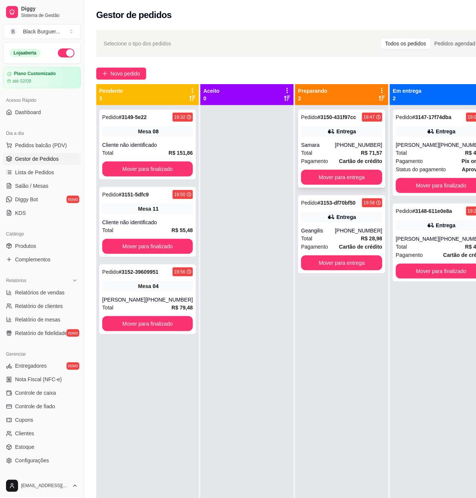
click at [322, 124] on div "Pedido # 3150-431f97cc 19:47 Entrega Samara [PHONE_NUMBER] Total R$ 71,57 Pagam…" at bounding box center [341, 149] width 87 height 78
click at [125, 136] on div "Mesa 08" at bounding box center [147, 131] width 91 height 11
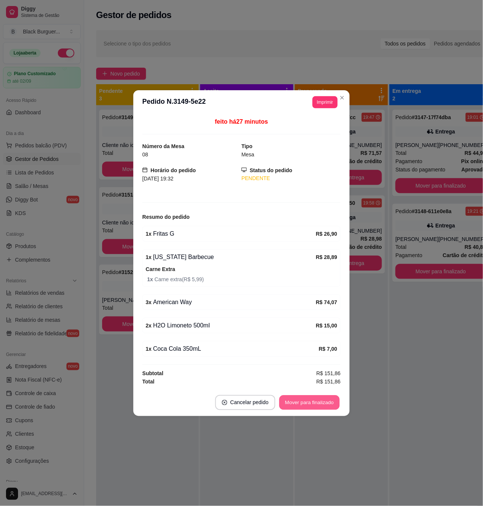
click at [302, 402] on button "Mover para finalizado" at bounding box center [310, 402] width 60 height 15
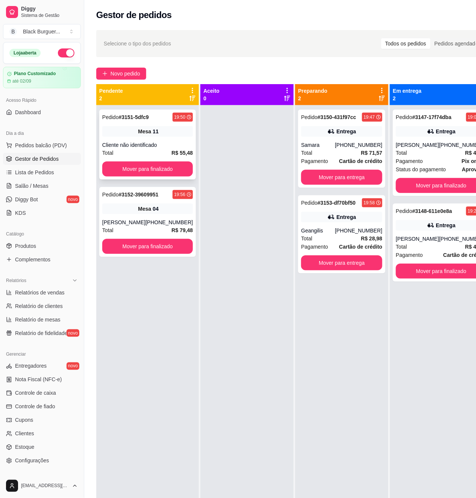
click at [132, 137] on div "Pedido # 3151-5dfc9 19:50 Mesa 11 Cliente não identificado Total R$ 55,48 Mover…" at bounding box center [147, 145] width 97 height 70
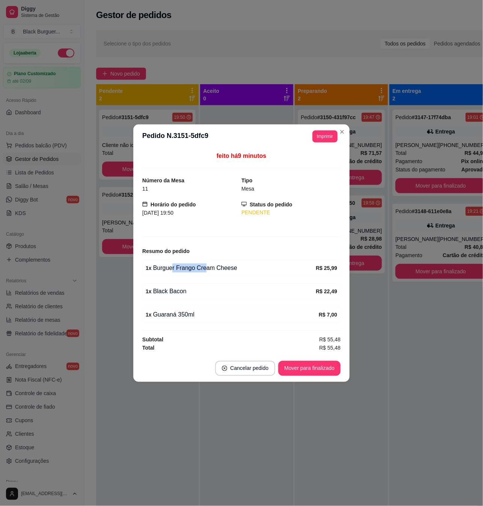
drag, startPoint x: 172, startPoint y: 274, endPoint x: 214, endPoint y: 269, distance: 42.3
click at [212, 270] on div "1 x Burguer Frango Cream Cheese R$ 25,99" at bounding box center [241, 268] width 198 height 16
click at [214, 269] on div "1 x Burguer Frango Cream Cheese" at bounding box center [231, 267] width 170 height 9
drag, startPoint x: 152, startPoint y: 283, endPoint x: 183, endPoint y: 285, distance: 31.6
click at [182, 285] on div "1 x Black Bacon R$ 22,49" at bounding box center [241, 291] width 198 height 16
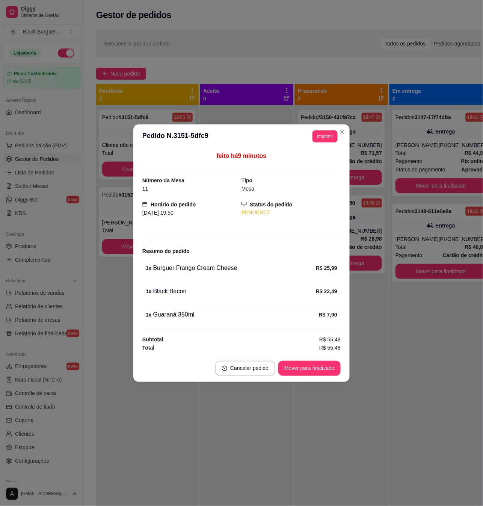
click at [189, 287] on div "1 x Black Bacon" at bounding box center [231, 291] width 170 height 9
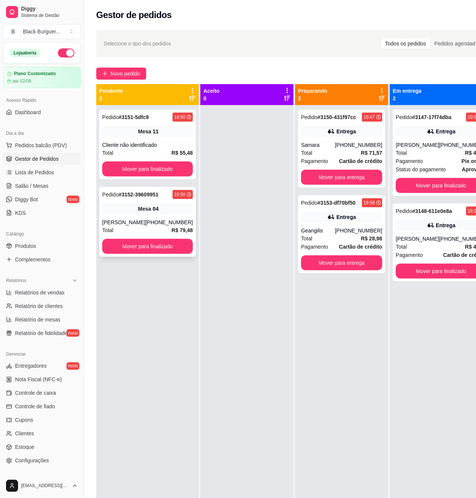
click at [130, 209] on div "Mesa 04" at bounding box center [147, 209] width 91 height 11
click at [51, 244] on link "Produtos" at bounding box center [42, 246] width 78 height 12
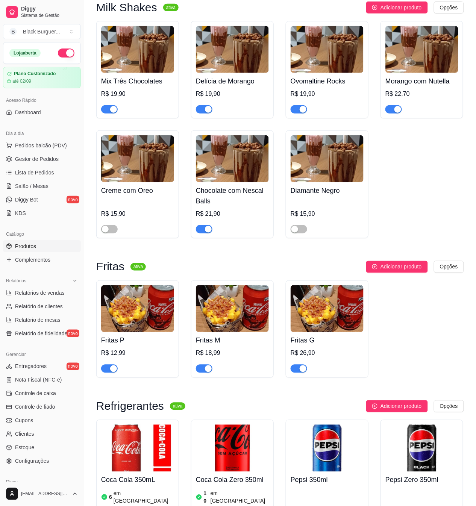
scroll to position [1854, 0]
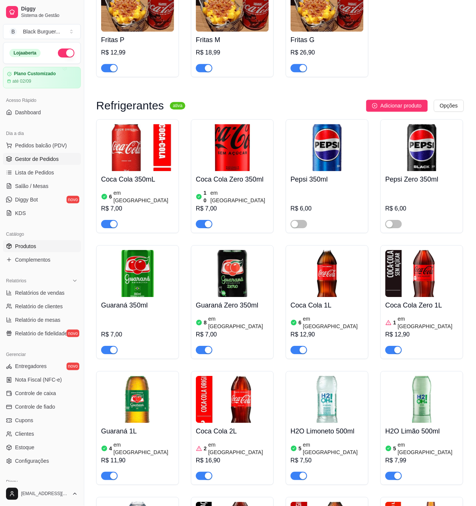
click at [34, 156] on span "Gestor de Pedidos" at bounding box center [37, 159] width 44 height 8
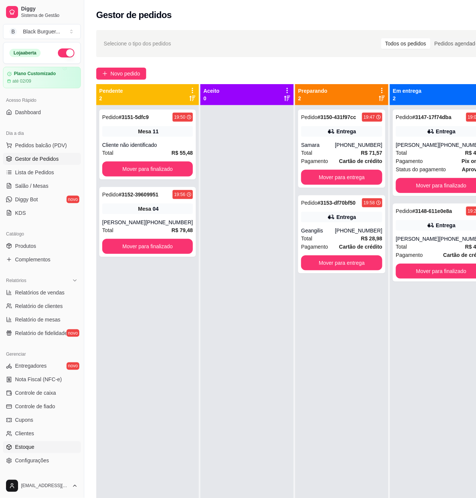
click at [51, 447] on link "Estoque" at bounding box center [42, 448] width 78 height 12
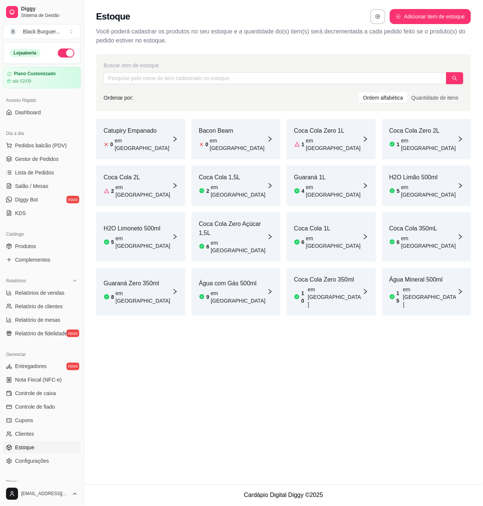
click at [307, 140] on article "em [GEOGRAPHIC_DATA]" at bounding box center [334, 144] width 56 height 15
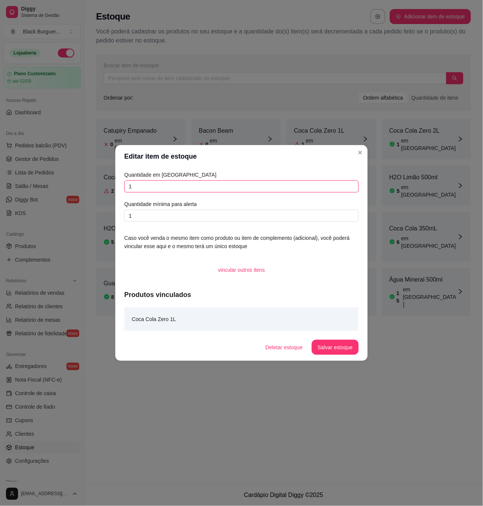
drag, startPoint x: 221, startPoint y: 189, endPoint x: -111, endPoint y: 181, distance: 332.6
click at [0, 181] on html "Diggy Sistema de Gestão B Black Burguer ... Loja aberta Plano Customizado até 0…" at bounding box center [241, 253] width 483 height 506
type input "3"
click at [324, 346] on button "Salvar estoque" at bounding box center [335, 347] width 47 height 15
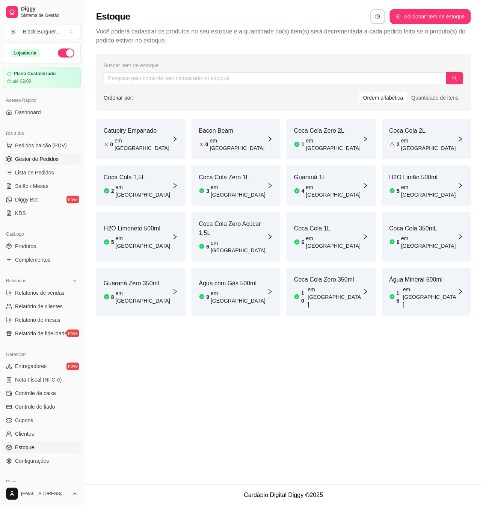
click at [44, 162] on span "Gestor de Pedidos" at bounding box center [37, 159] width 44 height 8
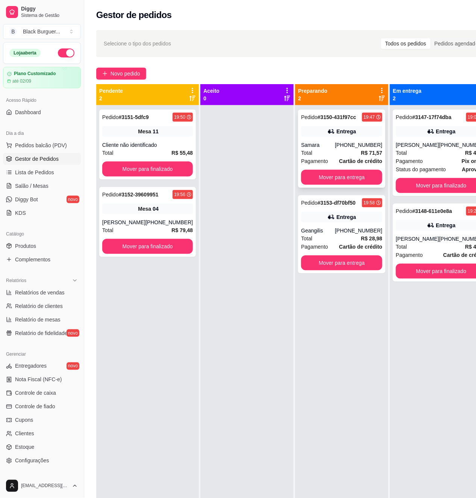
click at [336, 129] on div "Entrega" at bounding box center [346, 132] width 20 height 8
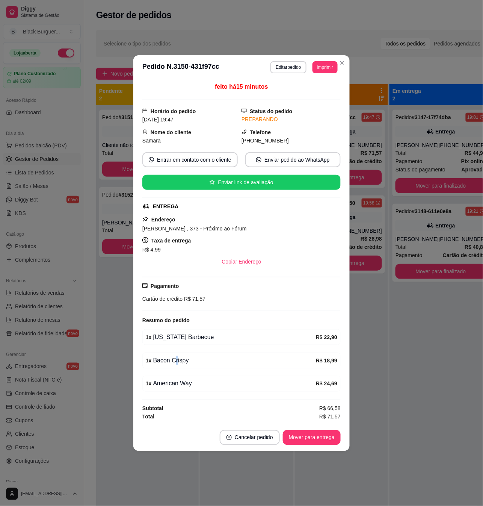
click at [178, 361] on div "1 x Bacon Crispy" at bounding box center [231, 360] width 170 height 9
drag, startPoint x: 178, startPoint y: 361, endPoint x: 147, endPoint y: 361, distance: 30.8
click at [177, 361] on div "1 x Bacon Crispy" at bounding box center [231, 360] width 170 height 9
click at [136, 355] on div "feito há 15 minutos Horário do pedido [DATE] 19:47 Status do pedido PREPARANDO …" at bounding box center [241, 251] width 216 height 345
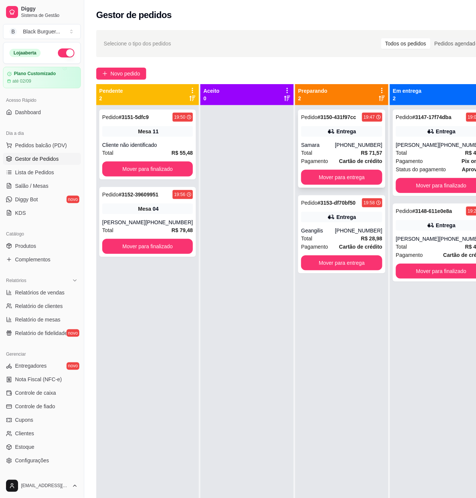
click at [332, 144] on div "Samara" at bounding box center [318, 145] width 34 height 8
click at [418, 193] on button "Mover para finalizado" at bounding box center [441, 185] width 88 height 15
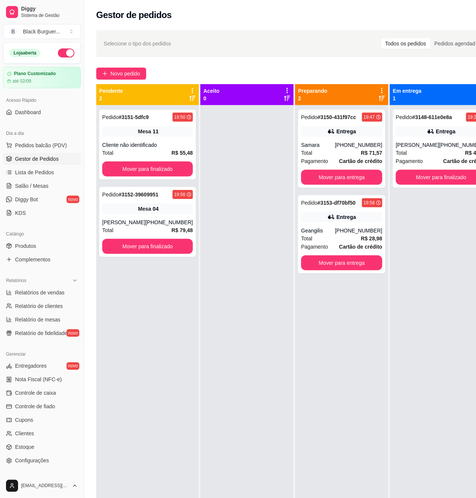
click at [418, 188] on div "Pedido # 3148-611e0e8a 19:21 Entrega [PERSON_NAME] [PHONE_NUMBER] Total R$ 40,8…" at bounding box center [441, 149] width 97 height 78
click at [421, 185] on button "Mover para finalizado" at bounding box center [441, 177] width 91 height 15
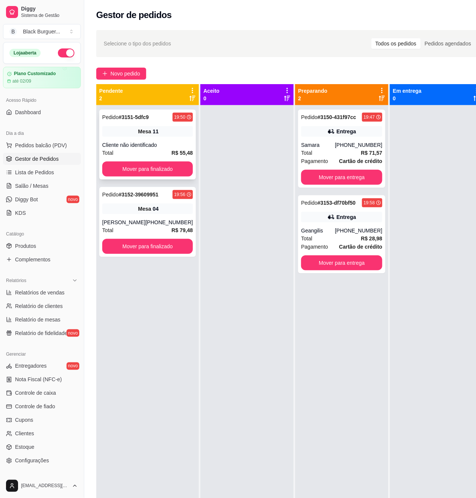
click at [104, 132] on div "Mesa 11" at bounding box center [147, 131] width 91 height 11
click at [118, 72] on span "Novo pedido" at bounding box center [125, 74] width 30 height 8
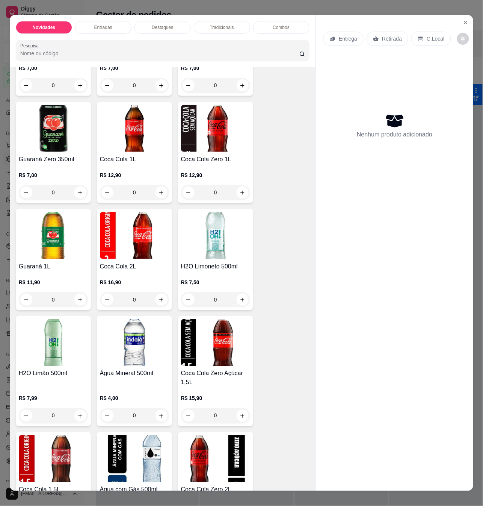
scroll to position [1904, 0]
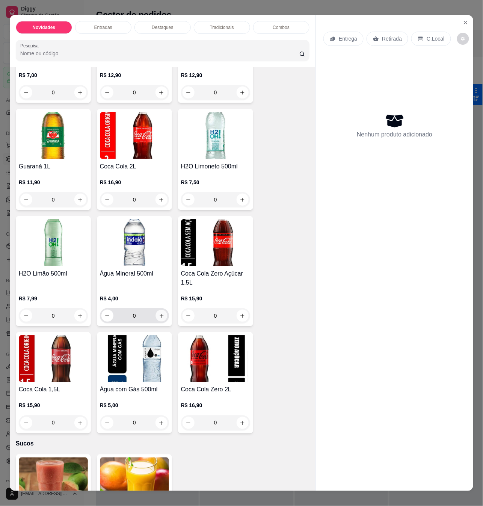
click at [159, 313] on icon "increase-product-quantity" at bounding box center [162, 316] width 6 height 6
type input "1"
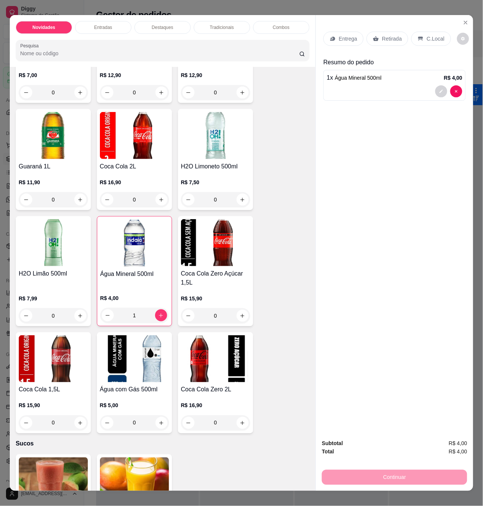
click at [400, 38] on div "Retirada" at bounding box center [388, 39] width 42 height 14
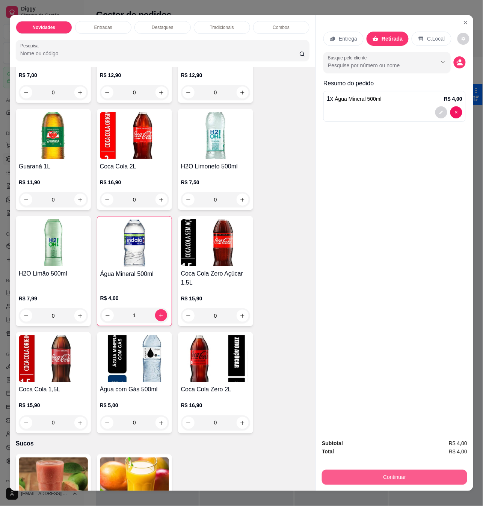
click at [414, 473] on button "Continuar" at bounding box center [394, 477] width 145 height 15
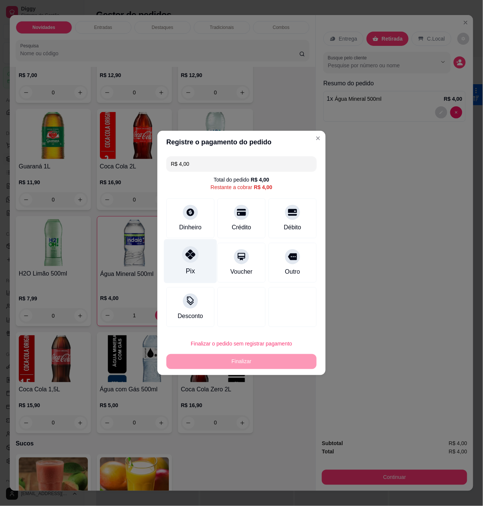
click at [185, 262] on div at bounding box center [190, 254] width 17 height 17
type input "R$ 0,00"
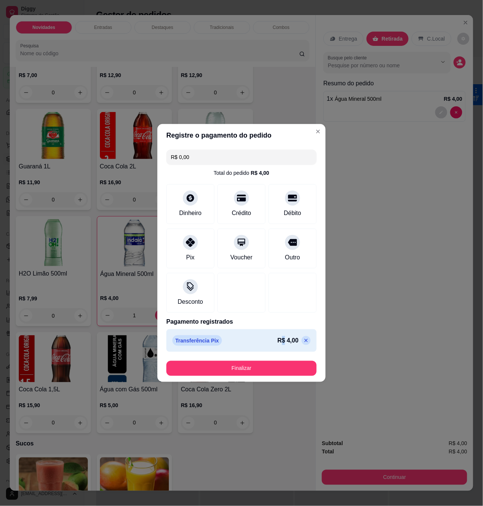
drag, startPoint x: 274, startPoint y: 342, endPoint x: 278, endPoint y: 342, distance: 4.2
click at [278, 342] on p "R$ 4,00" at bounding box center [288, 340] width 21 height 9
click at [247, 290] on div at bounding box center [241, 291] width 53 height 44
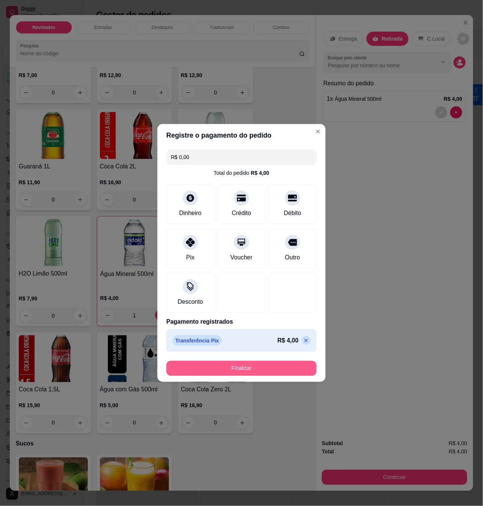
click at [228, 364] on button "Finalizar" at bounding box center [241, 368] width 150 height 15
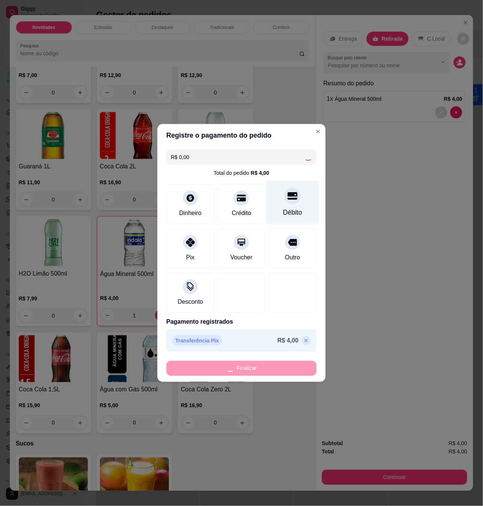
type input "0"
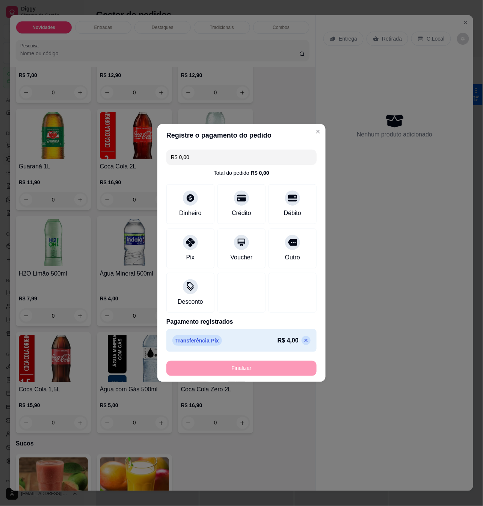
type input "-R$ 4,00"
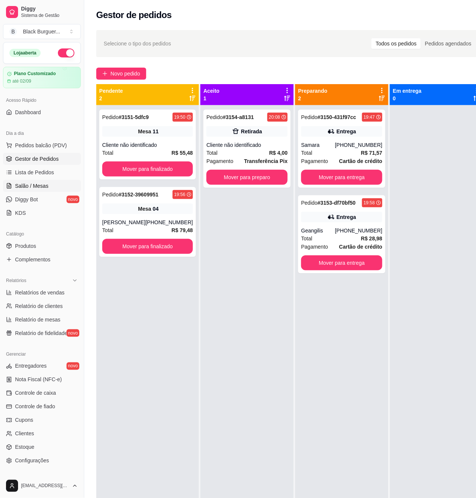
click at [44, 183] on span "Salão / Mesas" at bounding box center [31, 186] width 33 height 8
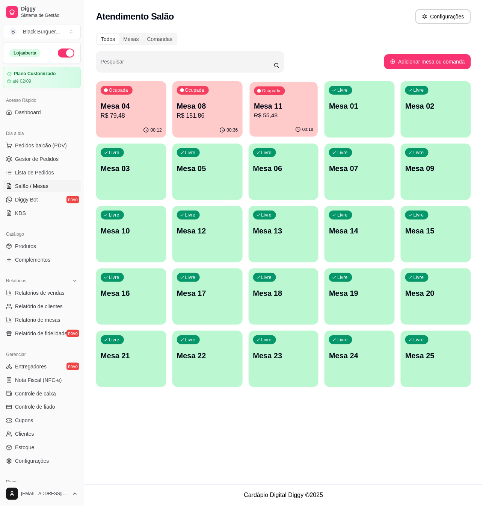
click at [257, 109] on p "Mesa 11" at bounding box center [283, 106] width 59 height 10
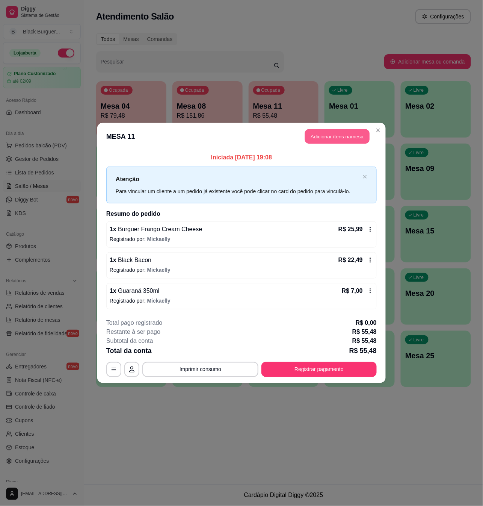
click at [320, 140] on button "Adicionar itens na mesa" at bounding box center [337, 136] width 65 height 15
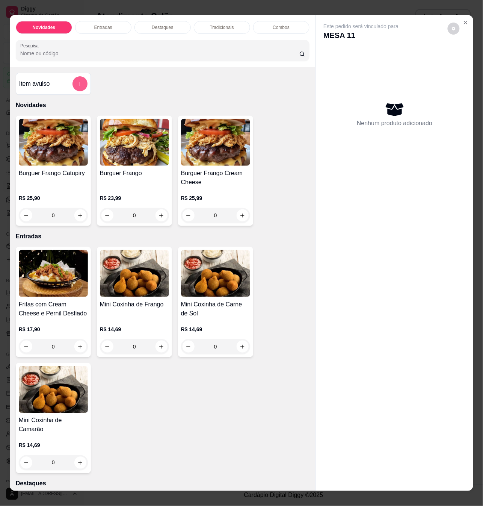
click at [79, 90] on button "add-separate-item" at bounding box center [80, 83] width 15 height 15
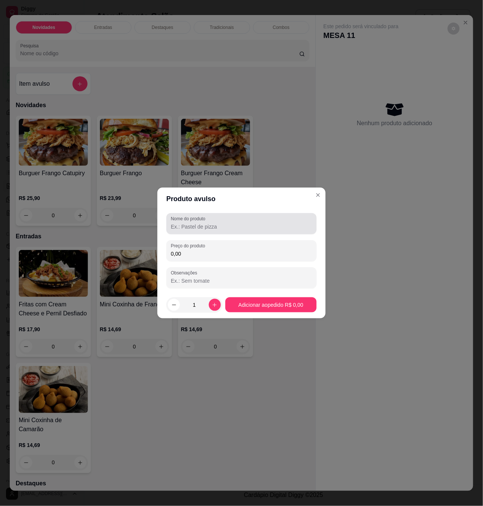
click at [237, 222] on div at bounding box center [241, 223] width 141 height 15
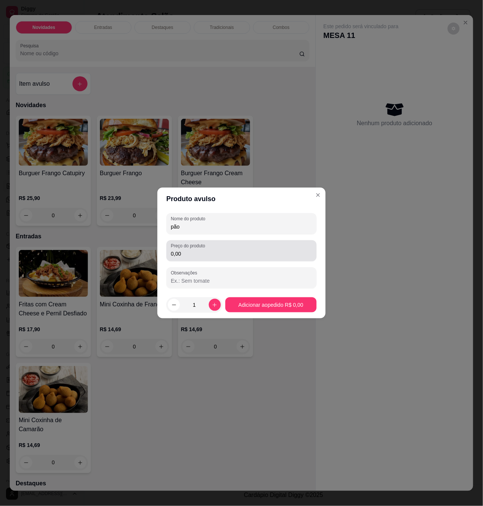
type input "pão"
click at [230, 250] on input "0,00" at bounding box center [241, 254] width 141 height 8
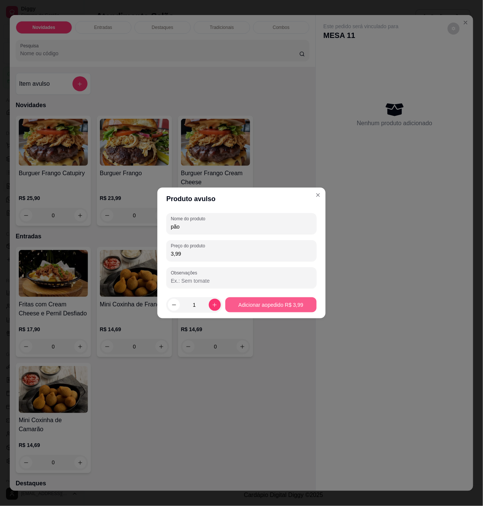
type input "3,99"
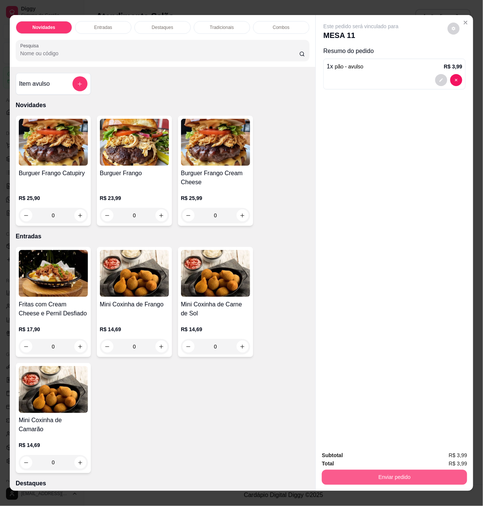
click at [352, 470] on button "Enviar pedido" at bounding box center [394, 477] width 145 height 15
click at [388, 455] on button "Não registrar e enviar pedido" at bounding box center [369, 455] width 76 height 14
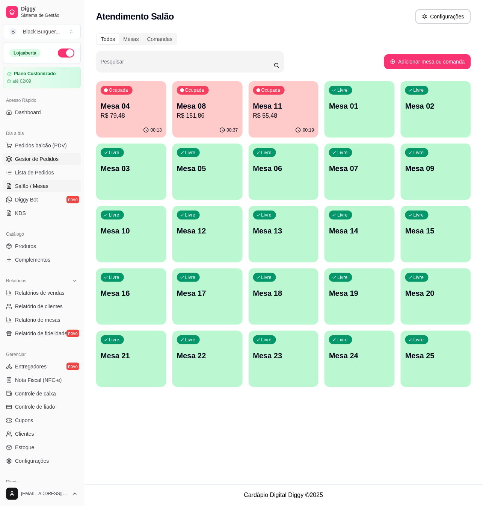
click at [23, 158] on span "Gestor de Pedidos" at bounding box center [37, 159] width 44 height 8
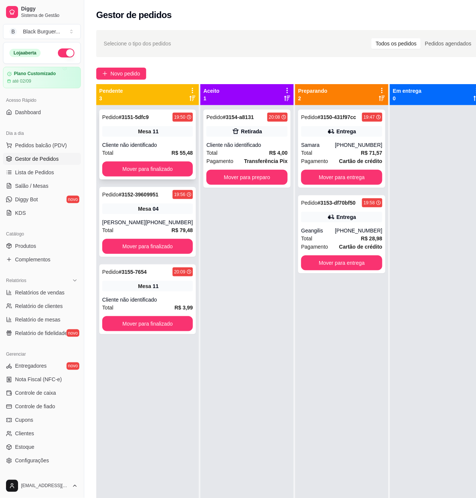
click at [158, 140] on div "Pedido # 3151-5dfc9 19:50 Mesa 11 Cliente não identificado Total R$ 55,48 Mover…" at bounding box center [147, 145] width 97 height 70
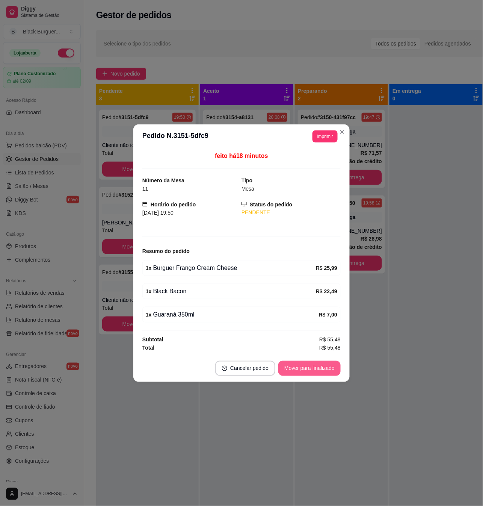
click at [293, 372] on button "Mover para finalizado" at bounding box center [309, 368] width 62 height 15
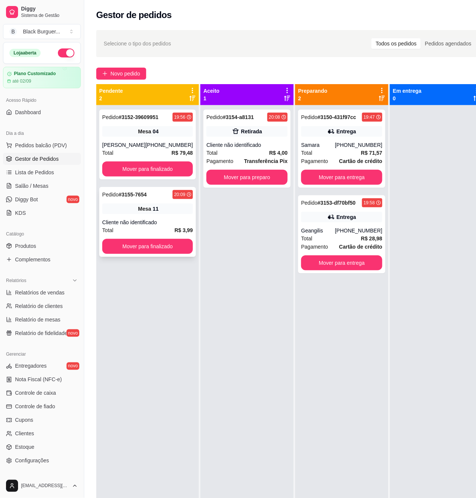
click at [144, 217] on div "Pedido # 3155-7654 20:09 Mesa 11 Cliente não identificado Total R$ 3,99 Mover p…" at bounding box center [147, 222] width 97 height 70
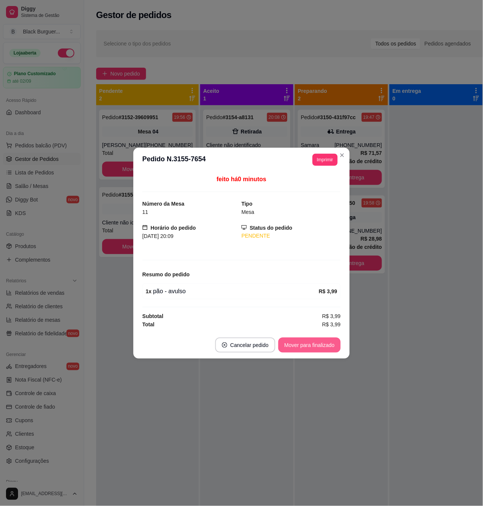
click at [301, 344] on button "Mover para finalizado" at bounding box center [309, 344] width 62 height 15
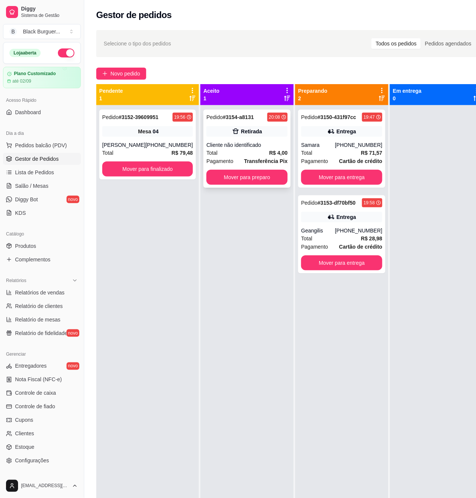
click at [233, 139] on div "Pedido # 3154-a8131 20:08 Retirada Cliente não identificado Total R$ 4,00 Pagam…" at bounding box center [246, 149] width 87 height 78
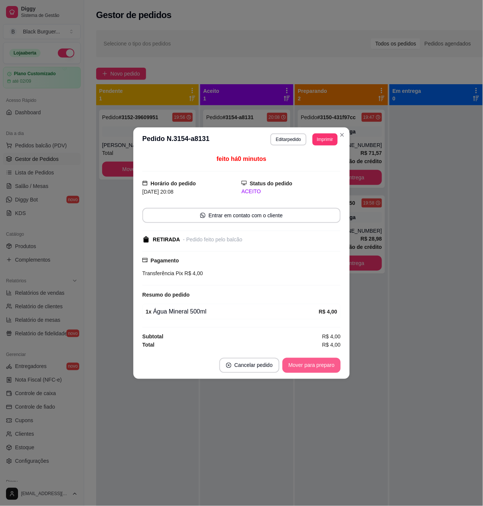
click at [315, 365] on button "Mover para preparo" at bounding box center [312, 365] width 58 height 15
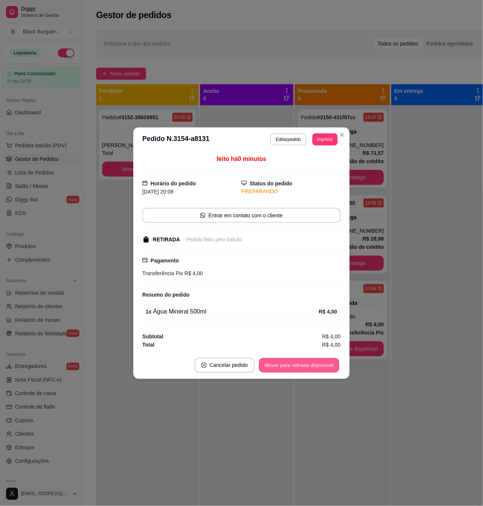
click at [315, 367] on button "Mover para retirada disponível" at bounding box center [299, 365] width 80 height 15
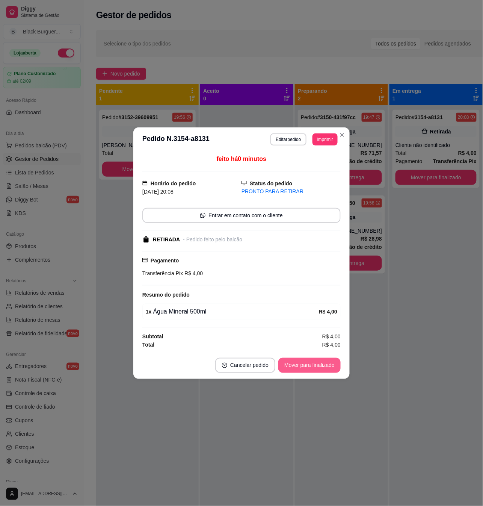
click at [316, 367] on button "Mover para finalizado" at bounding box center [309, 365] width 62 height 15
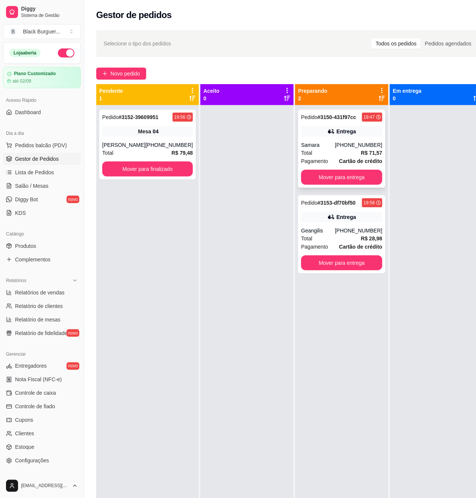
click at [366, 147] on div "[PHONE_NUMBER]" at bounding box center [358, 145] width 47 height 8
click at [161, 140] on div "Pedido # 3152-39609951 19:56 Mesa 04 [PERSON_NAME] [PHONE_NUMBER] Total R$ 79,4…" at bounding box center [147, 145] width 97 height 70
click at [333, 136] on div "Entrega" at bounding box center [341, 131] width 81 height 11
click at [369, 223] on div "Pedido # 3153-df70bf50 19:58 Entrega Geangilis [PHONE_NUMBER] Total R$ 28,98 Pa…" at bounding box center [341, 234] width 87 height 78
click at [336, 225] on div "Pedido # 3153-df70bf50 19:58 Entrega Geangilis [PHONE_NUMBER] Total R$ 28,98 Pa…" at bounding box center [341, 234] width 87 height 78
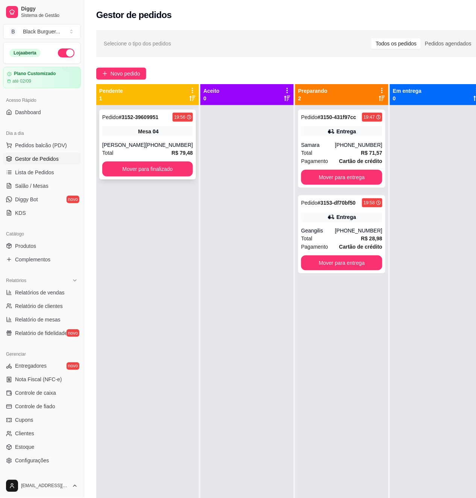
click at [171, 134] on div "Mesa 04" at bounding box center [147, 131] width 91 height 11
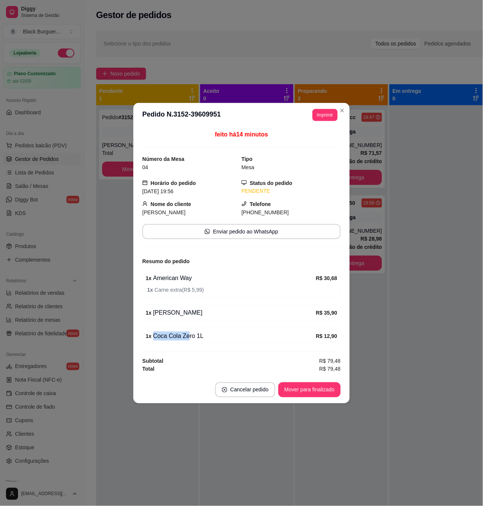
drag, startPoint x: 163, startPoint y: 332, endPoint x: 194, endPoint y: 335, distance: 31.3
click at [194, 335] on div "1 x Coca Cola Zero 1L" at bounding box center [231, 335] width 170 height 9
click at [177, 336] on div "1 x Coca Cola Zero 1L" at bounding box center [231, 335] width 170 height 9
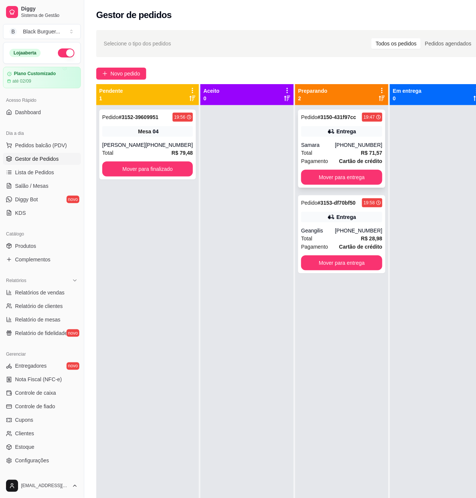
click at [327, 154] on div "Total R$ 71,57" at bounding box center [341, 153] width 81 height 8
click at [51, 181] on link "Salão / Mesas" at bounding box center [42, 186] width 78 height 12
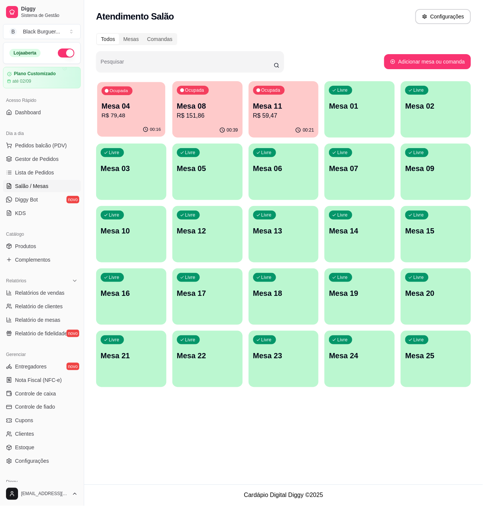
click at [148, 106] on p "Mesa 04" at bounding box center [130, 106] width 59 height 10
click at [189, 104] on p "Mesa 08" at bounding box center [207, 106] width 59 height 10
click at [220, 101] on p "Mesa 08" at bounding box center [207, 106] width 59 height 10
click at [286, 103] on p "Mesa 11" at bounding box center [283, 106] width 59 height 10
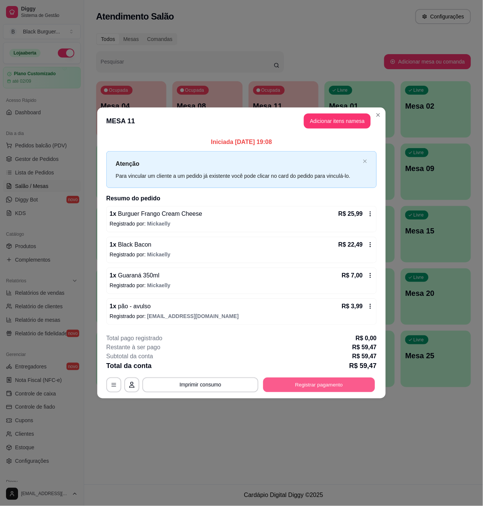
click at [340, 380] on button "Registrar pagamento" at bounding box center [319, 384] width 112 height 15
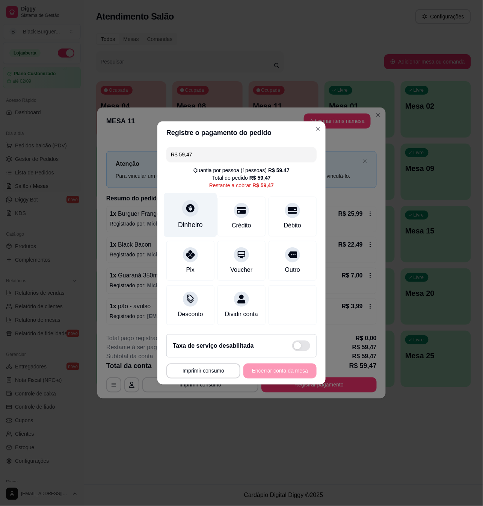
click at [191, 211] on div at bounding box center [190, 208] width 17 height 17
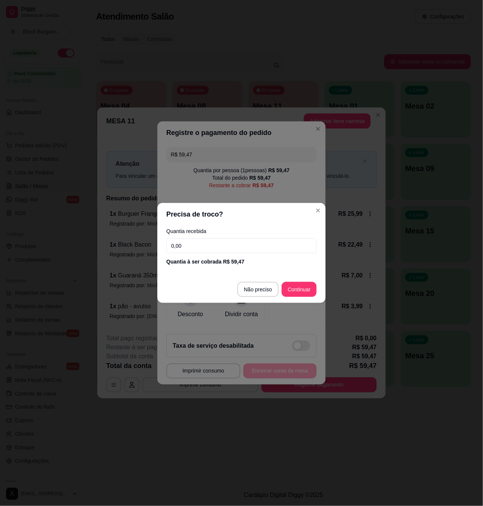
click at [233, 250] on input "0,00" at bounding box center [241, 245] width 150 height 15
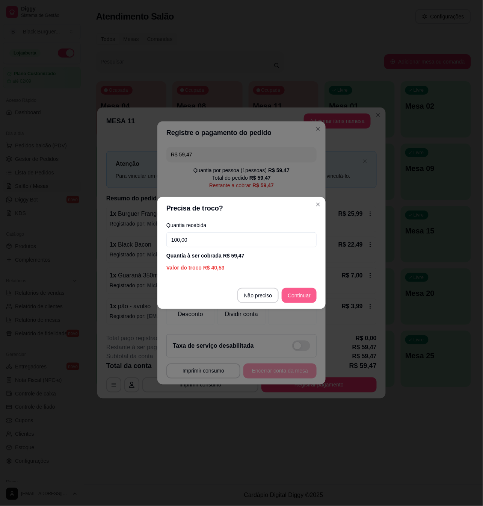
type input "100,00"
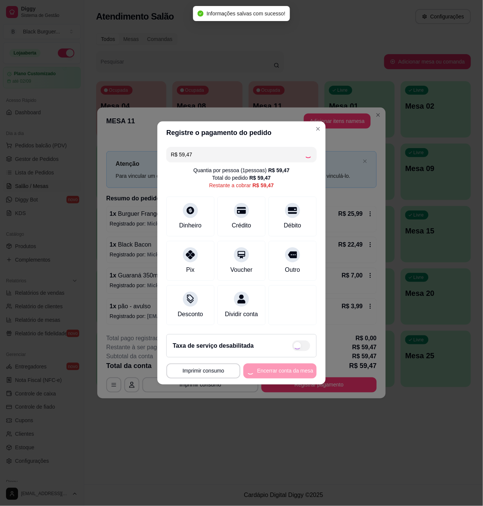
type input "R$ 0,00"
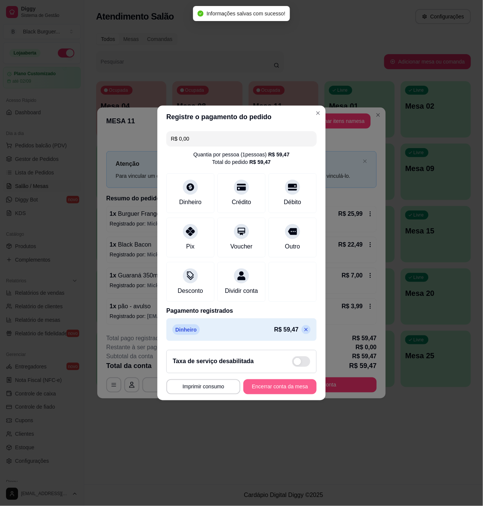
click at [293, 394] on button "Encerrar conta da mesa" at bounding box center [279, 386] width 73 height 15
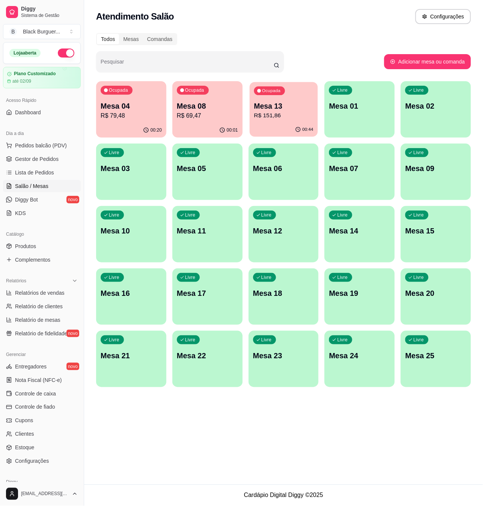
click at [281, 110] on p "Mesa 13" at bounding box center [283, 106] width 59 height 10
click at [40, 149] on span "Pedidos balcão (PDV)" at bounding box center [41, 146] width 52 height 8
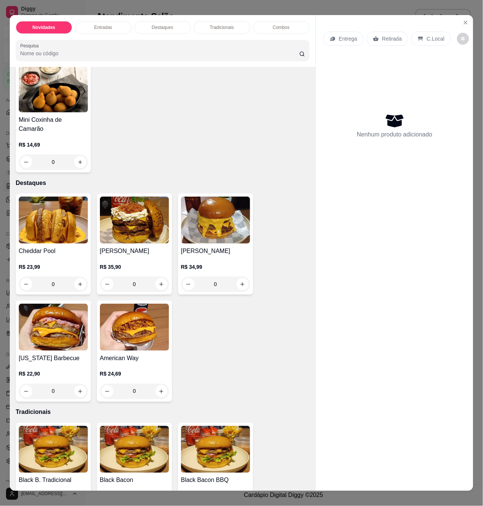
scroll to position [351, 0]
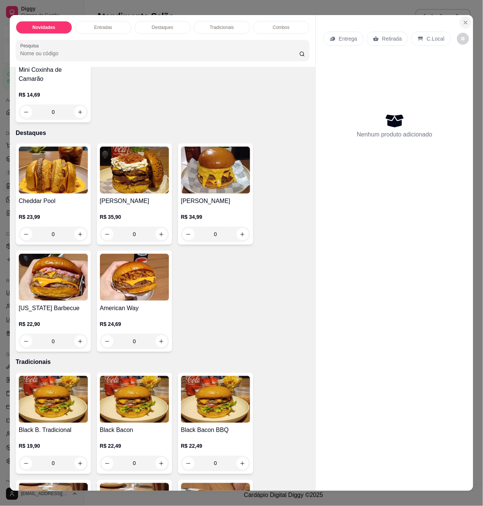
click at [464, 21] on icon "Close" at bounding box center [465, 22] width 3 height 3
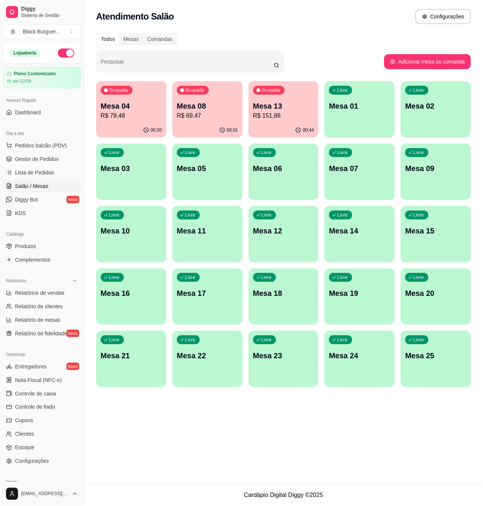
click at [301, 98] on div "Ocupada Mesa 13 R$ 151,86" at bounding box center [284, 102] width 70 height 42
click at [43, 144] on span "Pedidos balcão (PDV)" at bounding box center [41, 146] width 52 height 8
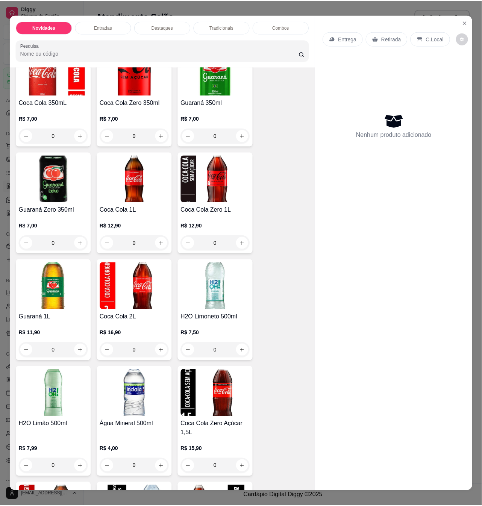
scroll to position [1854, 0]
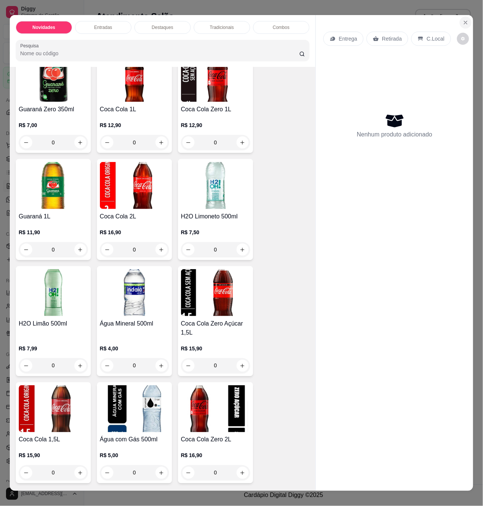
click at [463, 20] on icon "Close" at bounding box center [466, 23] width 6 height 6
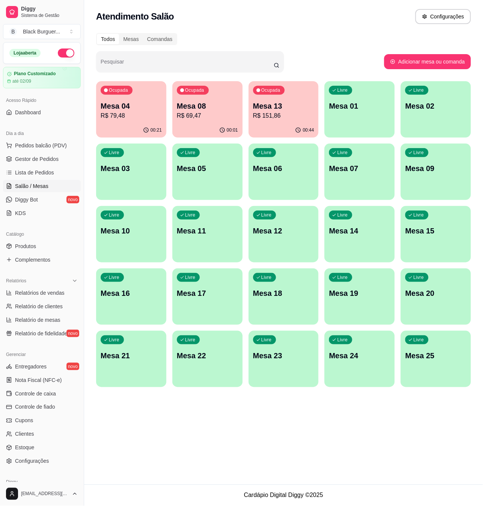
click at [304, 110] on p "Mesa 13" at bounding box center [283, 106] width 61 height 11
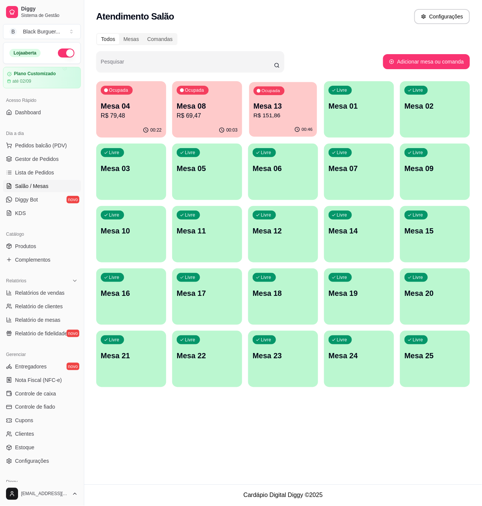
click at [257, 107] on p "Mesa 13" at bounding box center [282, 106] width 59 height 10
click at [274, 106] on p "Mesa 13" at bounding box center [282, 106] width 59 height 10
click at [200, 106] on p "Mesa 08" at bounding box center [206, 106] width 59 height 10
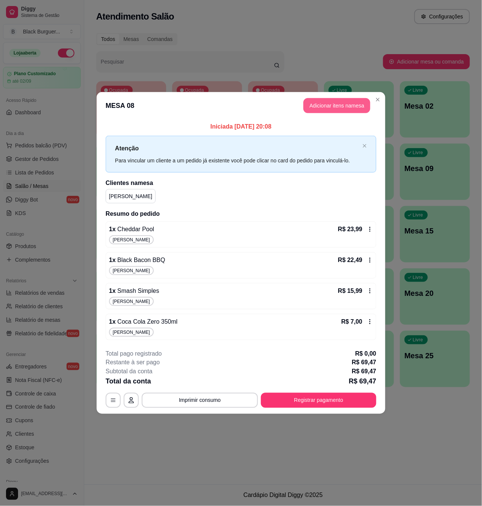
click at [322, 104] on button "Adicionar itens na mesa" at bounding box center [336, 105] width 67 height 15
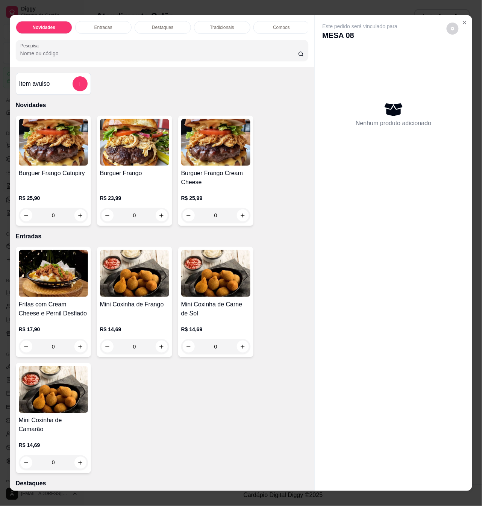
click at [239, 221] on div "0" at bounding box center [215, 215] width 69 height 15
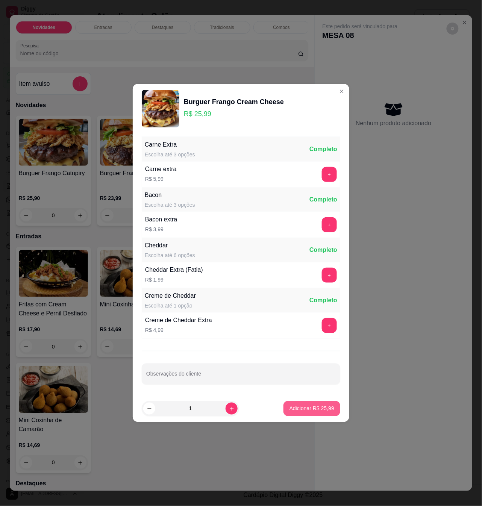
click at [322, 415] on button "Adicionar R$ 25,99" at bounding box center [311, 408] width 57 height 15
type input "1"
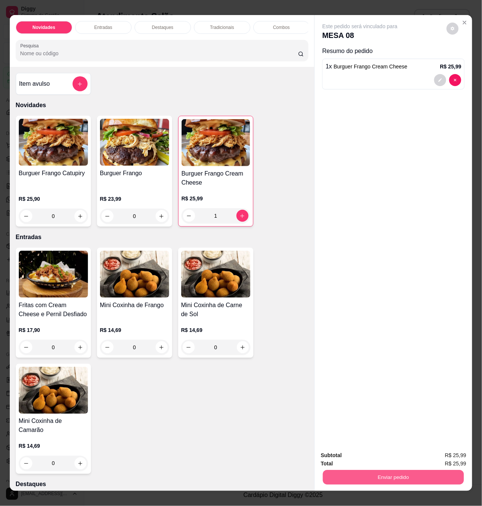
click at [375, 475] on button "Enviar pedido" at bounding box center [393, 477] width 141 height 15
click at [425, 453] on button "Sim, quero registrar" at bounding box center [439, 455] width 56 height 14
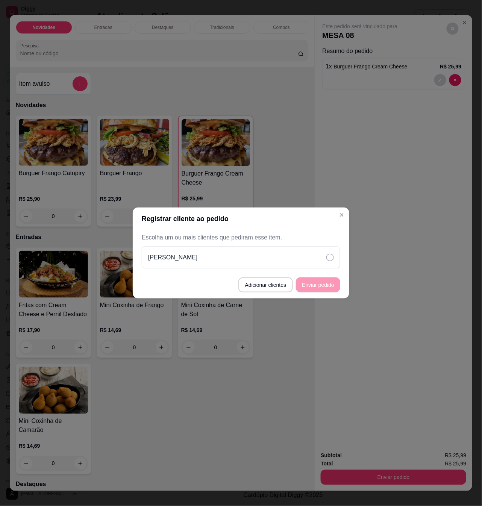
click at [247, 254] on div "[PERSON_NAME]" at bounding box center [241, 257] width 198 height 22
click at [324, 290] on button "Enviar pedido" at bounding box center [318, 284] width 44 height 15
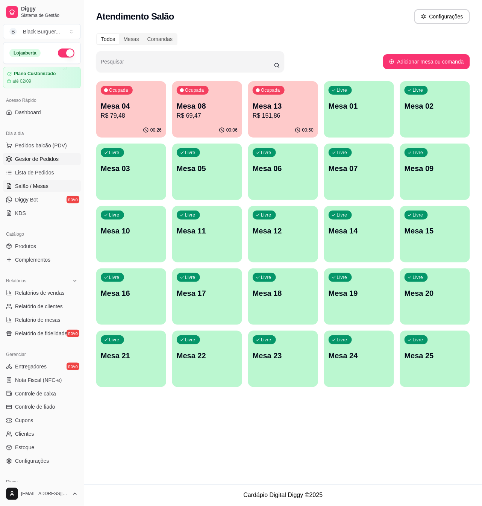
click at [34, 158] on span "Gestor de Pedidos" at bounding box center [37, 159] width 44 height 8
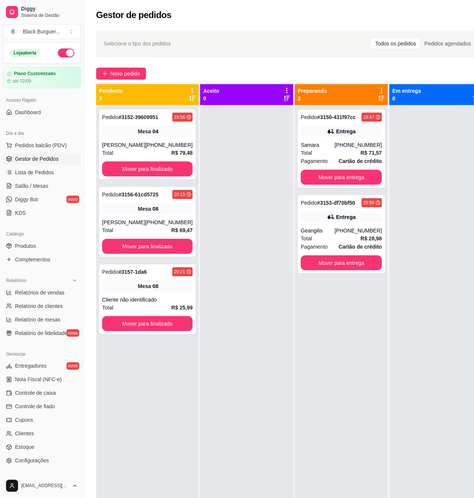
click at [281, 128] on div at bounding box center [246, 354] width 93 height 498
click at [264, 136] on div at bounding box center [246, 354] width 93 height 498
click at [315, 137] on div "Pedido # 3150-431f97cc 19:47 Entrega Samara [PHONE_NUMBER] Total R$ 71,57 Pagam…" at bounding box center [341, 149] width 87 height 78
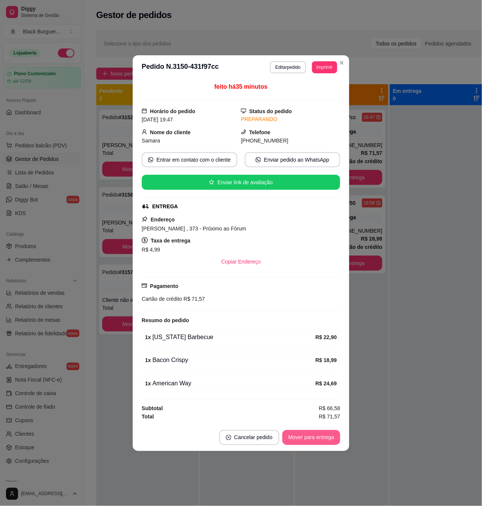
click at [316, 439] on button "Mover para entrega" at bounding box center [311, 437] width 58 height 15
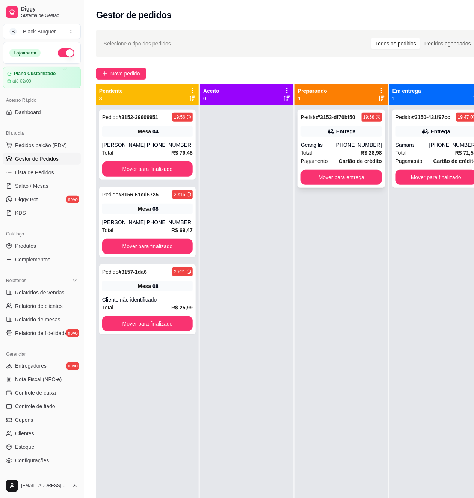
click at [367, 135] on div "Entrega" at bounding box center [341, 131] width 81 height 11
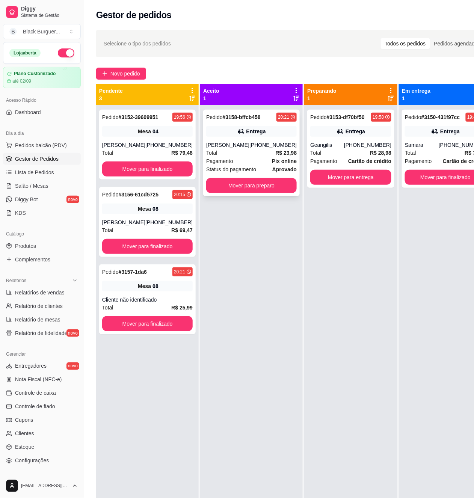
click at [207, 134] on div "Entrega" at bounding box center [251, 131] width 91 height 11
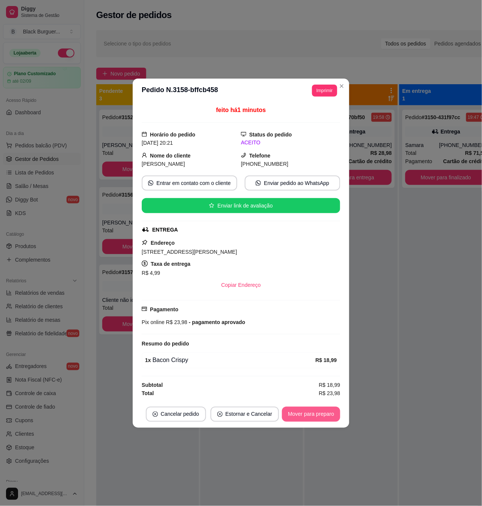
click at [316, 412] on button "Mover para preparo" at bounding box center [311, 414] width 58 height 15
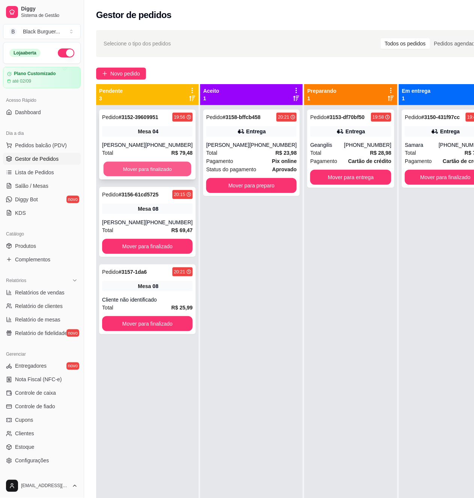
click at [156, 171] on button "Mover para finalizado" at bounding box center [148, 169] width 88 height 15
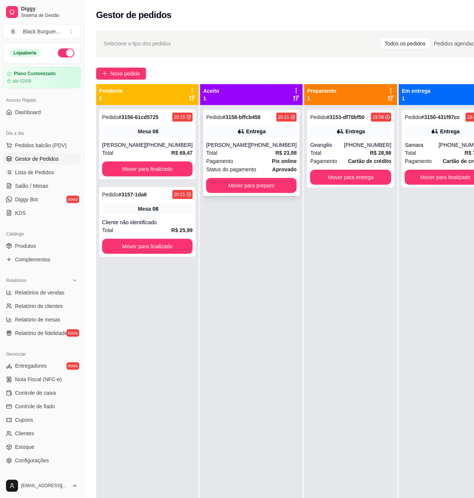
click at [251, 126] on div "Pedido # 3158-bffcb458 20:21 Entrega Gabriela [PHONE_NUMBER] Total R$ 23,98 Pag…" at bounding box center [251, 153] width 97 height 86
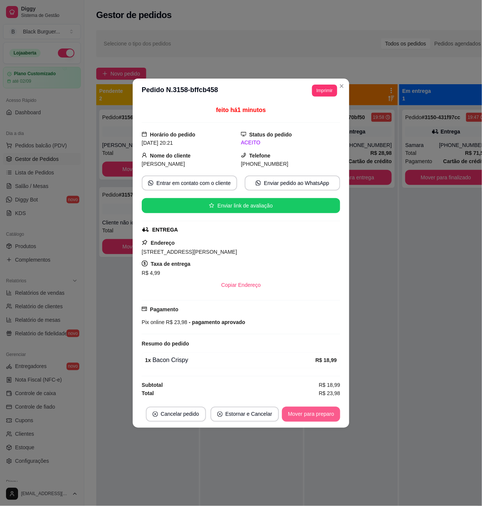
click at [309, 420] on button "Mover para preparo" at bounding box center [311, 414] width 58 height 15
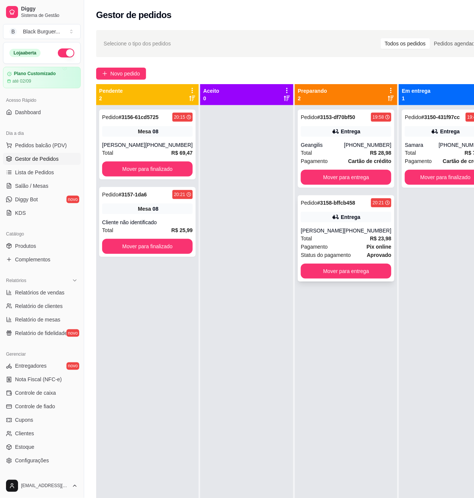
click at [347, 230] on div "[PHONE_NUMBER]" at bounding box center [367, 231] width 47 height 8
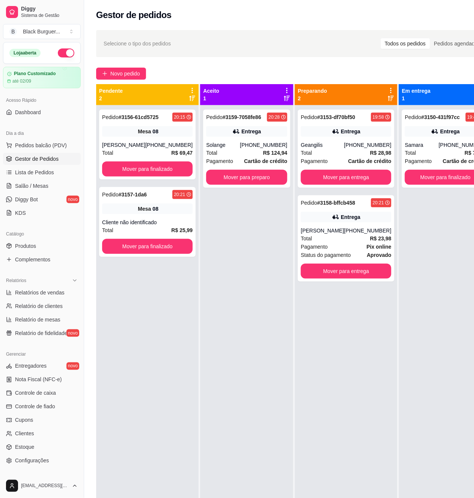
click at [262, 254] on div "Pedido # 3159-7058fe86 20:28 Entrega Solange [PHONE_NUMBER] Total R$ 124,94 Pag…" at bounding box center [246, 354] width 93 height 498
click at [243, 155] on div "Total R$ 124,94" at bounding box center [246, 153] width 81 height 8
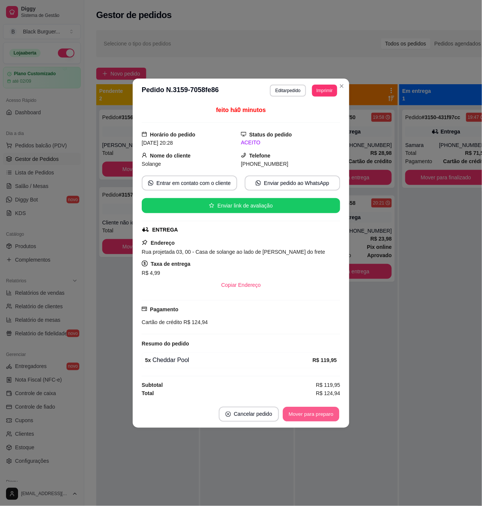
click at [327, 411] on button "Mover para preparo" at bounding box center [311, 414] width 56 height 15
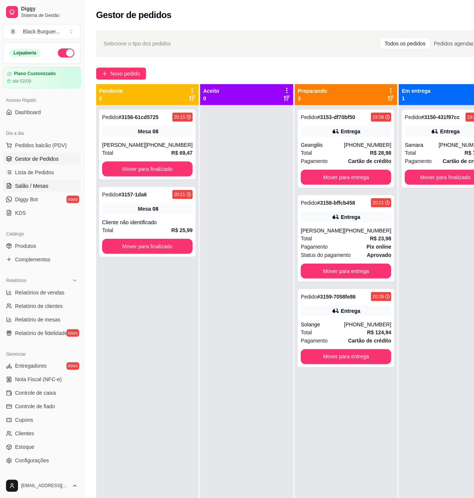
click at [39, 181] on link "Salão / Mesas" at bounding box center [42, 186] width 78 height 12
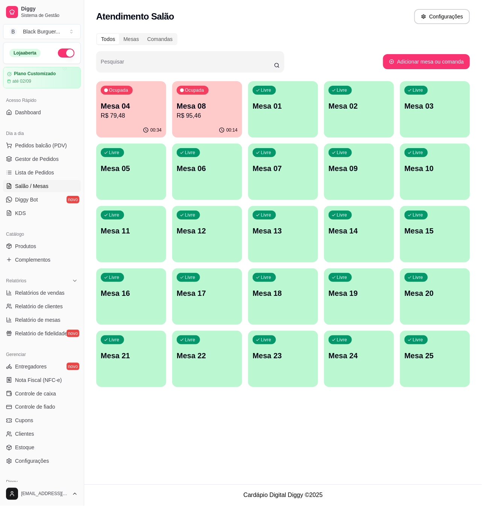
click at [146, 104] on p "Mesa 04" at bounding box center [131, 106] width 61 height 11
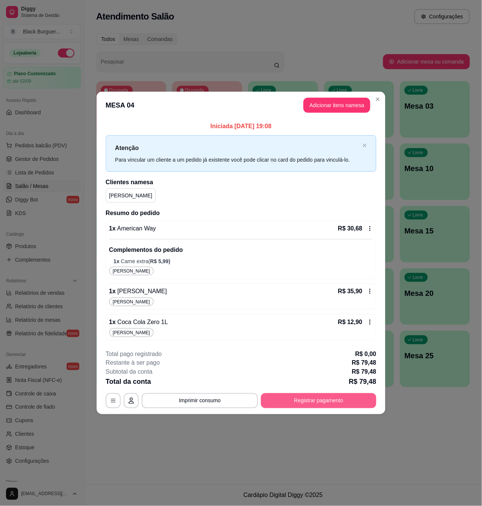
click at [295, 399] on button "Registrar pagamento" at bounding box center [318, 400] width 115 height 15
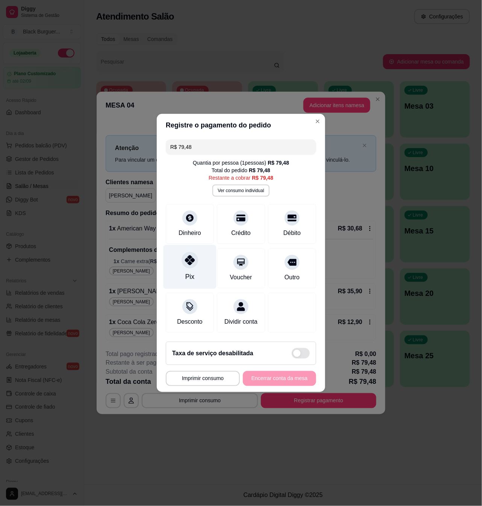
click at [187, 262] on div at bounding box center [189, 260] width 17 height 17
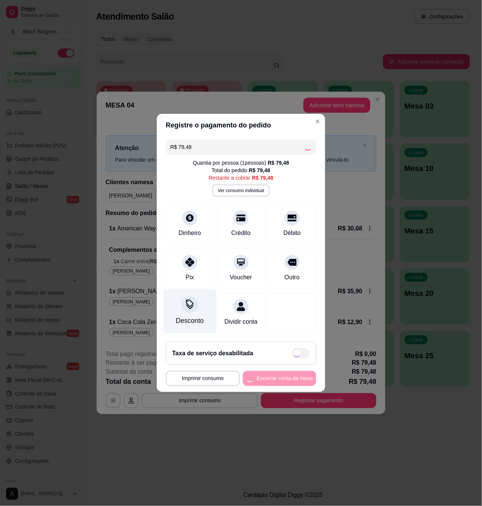
type input "R$ 0,00"
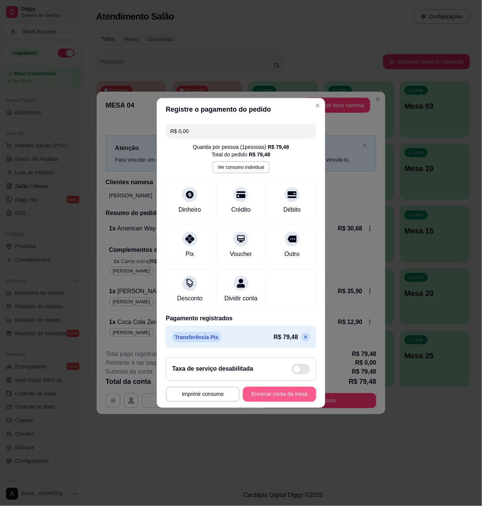
click at [288, 399] on button "Encerrar conta da mesa" at bounding box center [279, 394] width 73 height 15
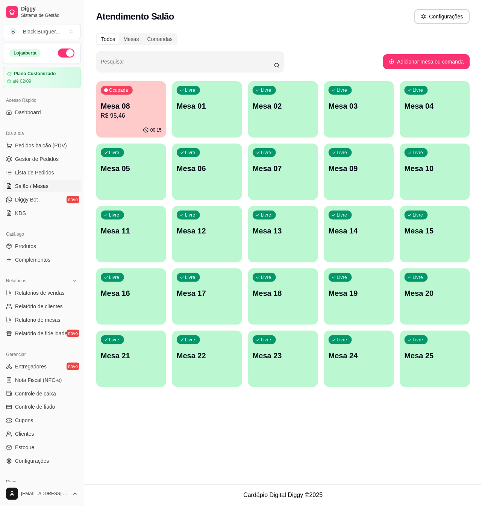
click at [138, 104] on p "Mesa 08" at bounding box center [131, 106] width 61 height 11
click at [53, 160] on span "Gestor de Pedidos" at bounding box center [37, 159] width 44 height 8
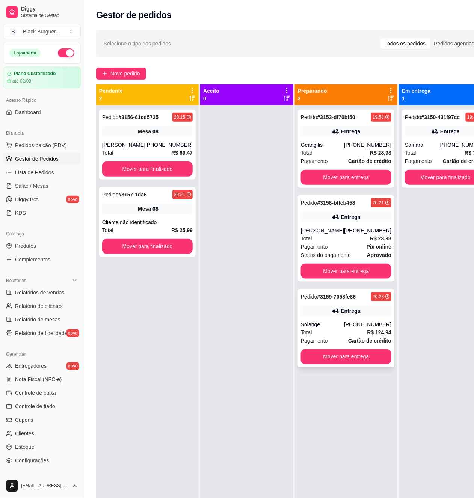
click at [349, 319] on div "Pedido # 3159-7058fe86 20:28 Entrega Solange [PHONE_NUMBER] Total R$ 124,94 Pag…" at bounding box center [346, 328] width 97 height 78
click at [124, 138] on div "Pedido # 3156-61cd5725 20:15 Mesa 08 [PERSON_NAME] [PHONE_NUMBER] Total R$ 69,4…" at bounding box center [147, 145] width 97 height 70
click at [39, 186] on span "Salão / Mesas" at bounding box center [31, 186] width 33 height 8
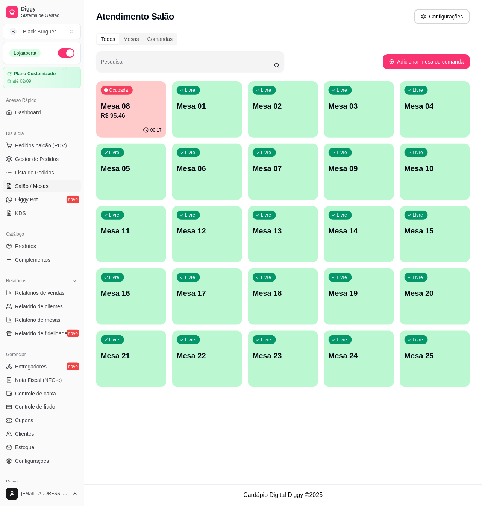
click at [117, 110] on p "Mesa 08" at bounding box center [131, 106] width 61 height 11
click at [46, 163] on link "Gestor de Pedidos" at bounding box center [42, 159] width 78 height 12
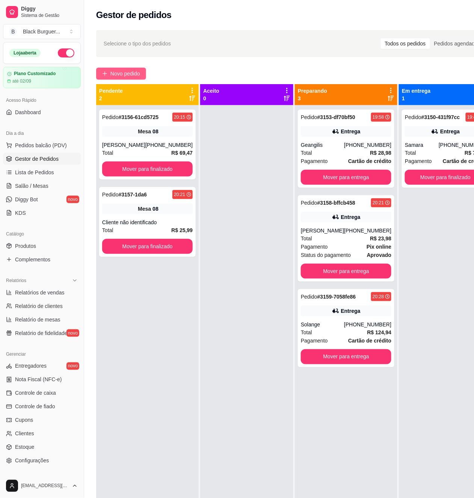
click at [115, 73] on span "Novo pedido" at bounding box center [125, 74] width 30 height 8
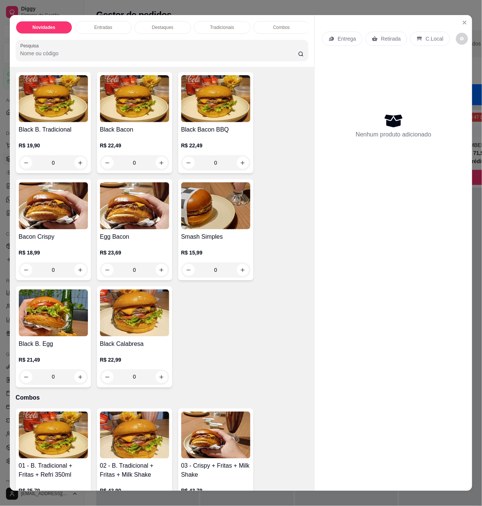
scroll to position [551, 0]
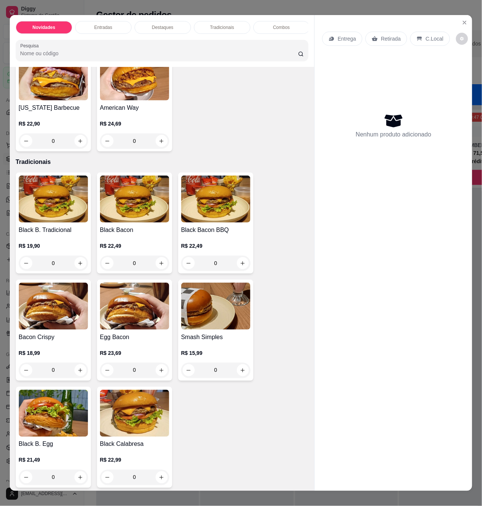
click at [59, 322] on img at bounding box center [53, 306] width 69 height 47
click at [463, 17] on button "Close" at bounding box center [464, 23] width 12 height 12
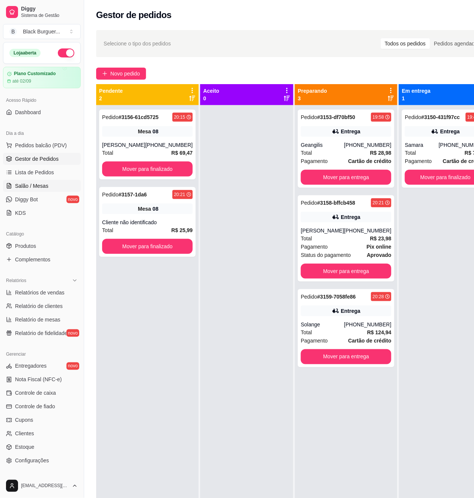
click at [50, 182] on link "Salão / Mesas" at bounding box center [42, 186] width 78 height 12
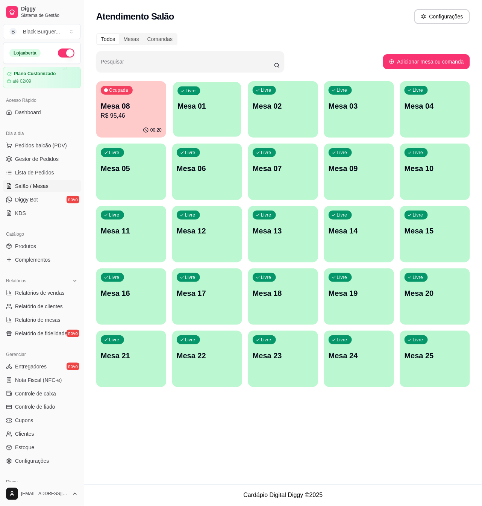
click at [204, 119] on div "Livre Mesa 01" at bounding box center [207, 105] width 68 height 46
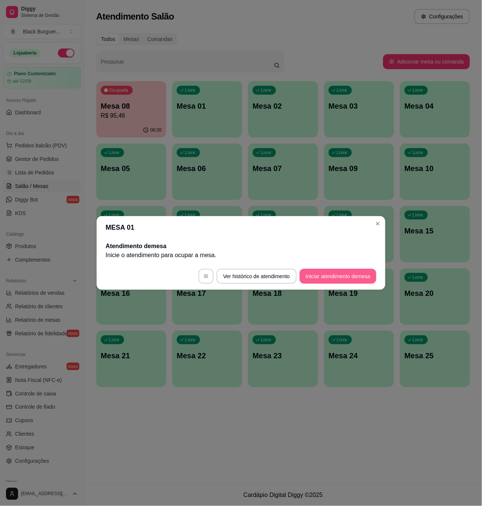
click at [344, 274] on button "Iniciar atendimento de mesa" at bounding box center [337, 276] width 77 height 15
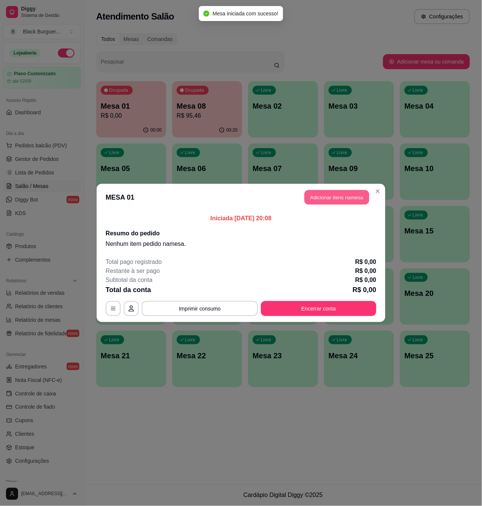
click at [359, 193] on button "Adicionar itens na mesa" at bounding box center [336, 197] width 65 height 15
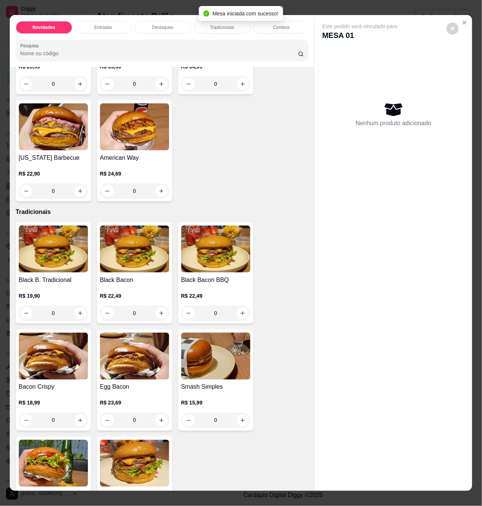
scroll to position [601, 0]
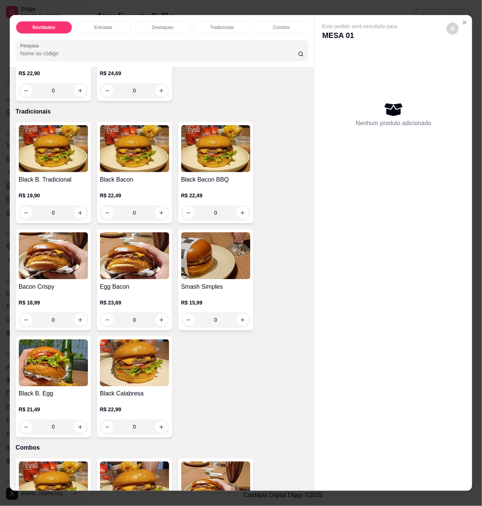
click at [77, 319] on div "0" at bounding box center [53, 319] width 69 height 15
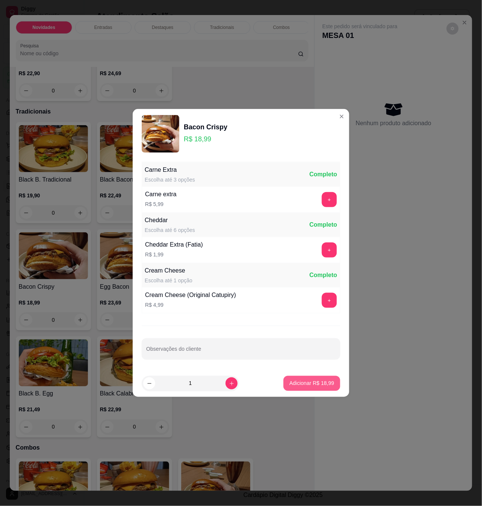
click at [314, 383] on p "Adicionar R$ 18,99" at bounding box center [311, 384] width 45 height 8
type input "1"
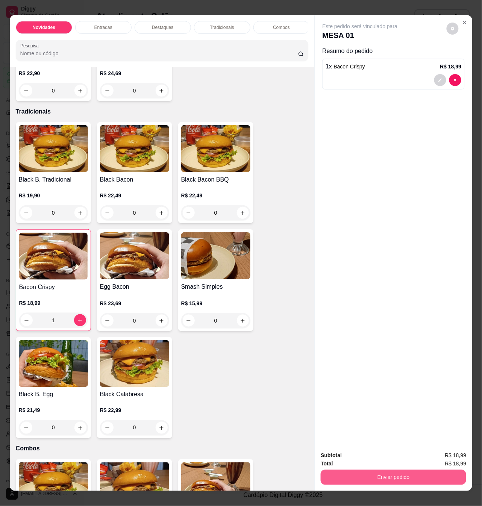
click at [343, 473] on button "Enviar pedido" at bounding box center [393, 477] width 145 height 15
click at [348, 457] on button "Não registrar e enviar pedido" at bounding box center [368, 455] width 78 height 14
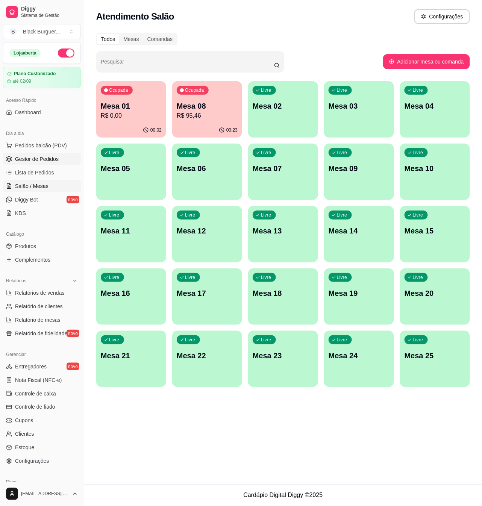
click at [50, 161] on span "Gestor de Pedidos" at bounding box center [37, 159] width 44 height 8
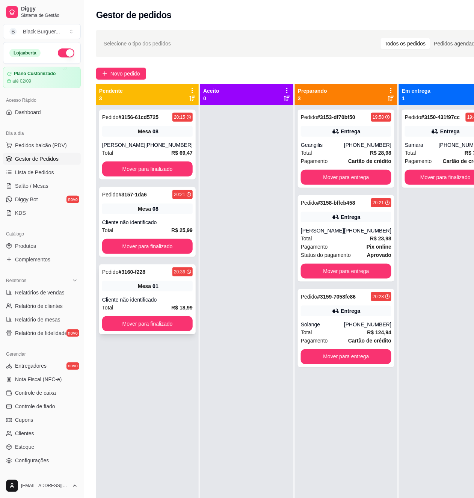
click at [154, 304] on div "Cliente não identificado" at bounding box center [147, 300] width 91 height 8
click at [122, 122] on div "Pedido # 3156-61cd5725 20:15 Mesa 08 [PERSON_NAME] [PHONE_NUMBER] Total R$ 69,4…" at bounding box center [147, 145] width 97 height 70
click at [18, 173] on span "Lista de Pedidos" at bounding box center [34, 173] width 39 height 8
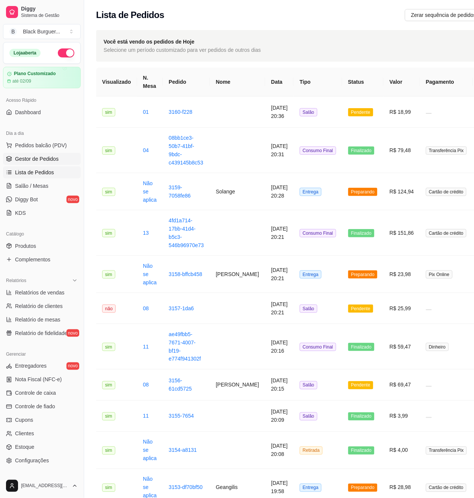
click at [29, 159] on span "Gestor de Pedidos" at bounding box center [37, 159] width 44 height 8
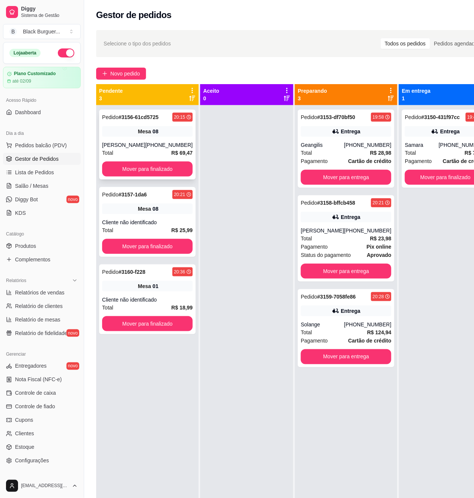
click at [177, 135] on div "Mesa 08" at bounding box center [147, 131] width 91 height 11
click at [174, 125] on div "Pedido # 3156-61cd5725 20:15 Mesa 08 [PERSON_NAME] [PHONE_NUMBER] Total R$ 69,4…" at bounding box center [147, 145] width 97 height 70
click at [127, 131] on div "Mesa 08" at bounding box center [147, 131] width 91 height 11
click at [121, 211] on div "Mesa 08" at bounding box center [147, 209] width 91 height 11
click at [139, 122] on div "Pedido # 3156-61cd5725 20:15 Mesa 08 [PERSON_NAME] [PHONE_NUMBER] Total R$ 69,4…" at bounding box center [147, 145] width 97 height 70
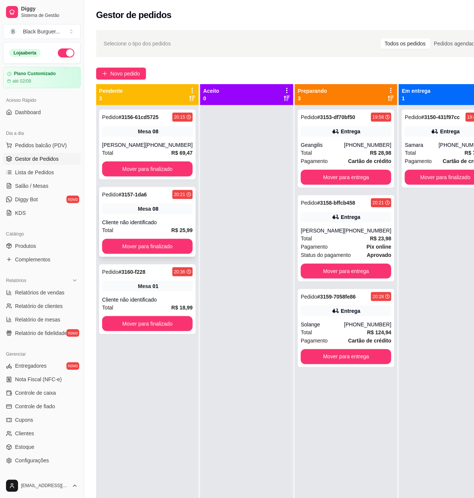
click at [115, 214] on div "Mesa 08" at bounding box center [147, 209] width 91 height 11
click at [312, 154] on div "Total R$ 28,98" at bounding box center [346, 153] width 91 height 8
click at [405, 149] on div "Samara" at bounding box center [422, 145] width 34 height 8
click at [373, 147] on div "Pedido # 3153-df70bf50 19:58 Entrega Geangilis [PHONE_NUMBER] Total R$ 28,98 Pa…" at bounding box center [346, 149] width 97 height 78
click at [170, 145] on div "[PHONE_NUMBER]" at bounding box center [168, 145] width 47 height 8
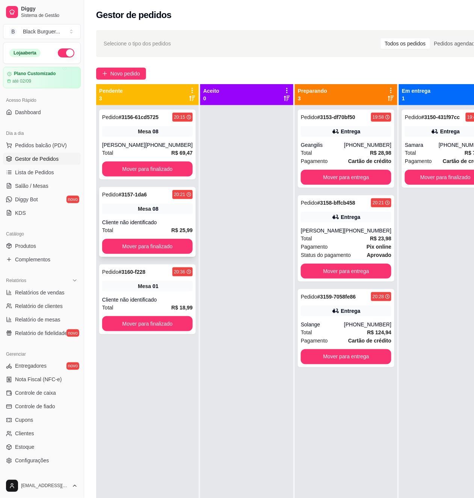
click at [113, 213] on div "Mesa 08" at bounding box center [147, 209] width 91 height 11
click at [124, 286] on div "Mesa 01" at bounding box center [147, 286] width 91 height 11
click at [129, 281] on div "Pedido # 3160-f228 20:36 Mesa 01 Cliente não identificado Total R$ 18,99 Mover …" at bounding box center [147, 300] width 97 height 70
click at [121, 139] on div "Pedido # 3156-61cd5725 20:15 Mesa 08 [PERSON_NAME] [PHONE_NUMBER] Total R$ 69,4…" at bounding box center [147, 145] width 97 height 70
click at [133, 205] on div "Mesa 08" at bounding box center [147, 209] width 91 height 11
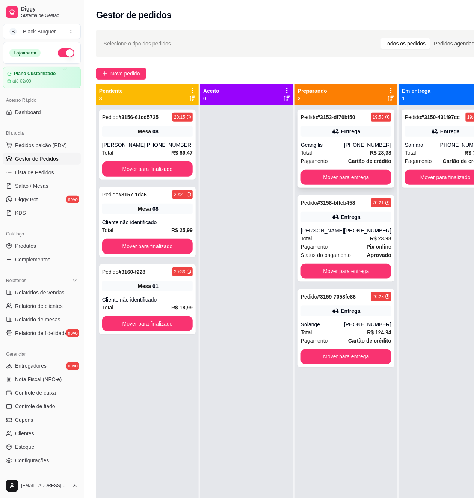
click at [305, 136] on div "Entrega" at bounding box center [346, 131] width 91 height 11
click at [439, 145] on div "[PHONE_NUMBER]" at bounding box center [462, 145] width 47 height 8
click at [38, 148] on span "Pedidos balcão (PDV)" at bounding box center [41, 146] width 52 height 8
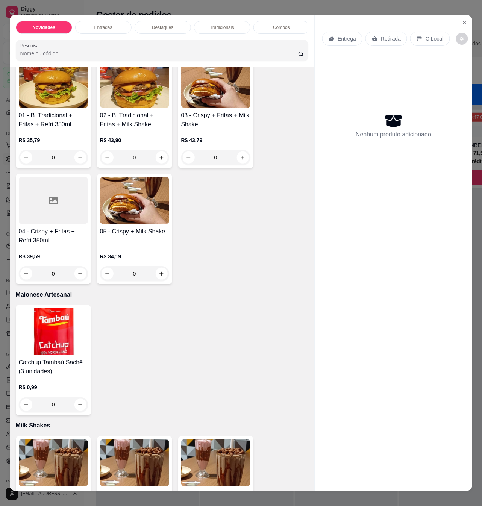
scroll to position [952, 0]
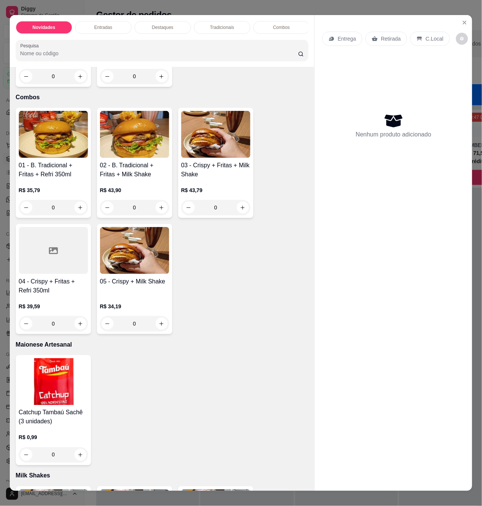
click at [240, 164] on h4 "03 - Crispy + Fritas + Milk Shake" at bounding box center [215, 170] width 69 height 18
click at [381, 131] on p "Nenhum produto adicionado" at bounding box center [393, 134] width 76 height 9
click at [400, 132] on p "Nenhum produto adicionado" at bounding box center [393, 134] width 76 height 9
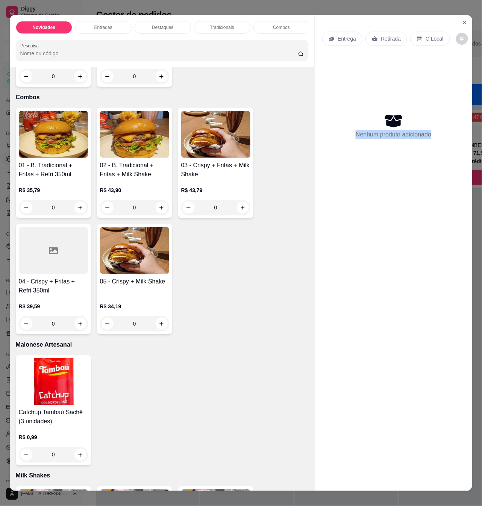
click at [397, 132] on p "Nenhum produto adicionado" at bounding box center [393, 134] width 76 height 9
click at [462, 21] on icon "Close" at bounding box center [464, 23] width 6 height 6
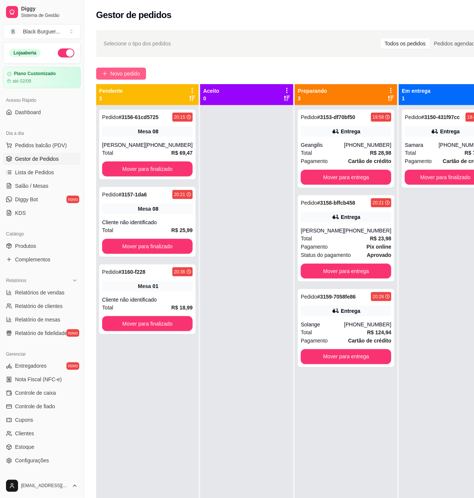
click at [138, 69] on button "Novo pedido" at bounding box center [121, 74] width 50 height 12
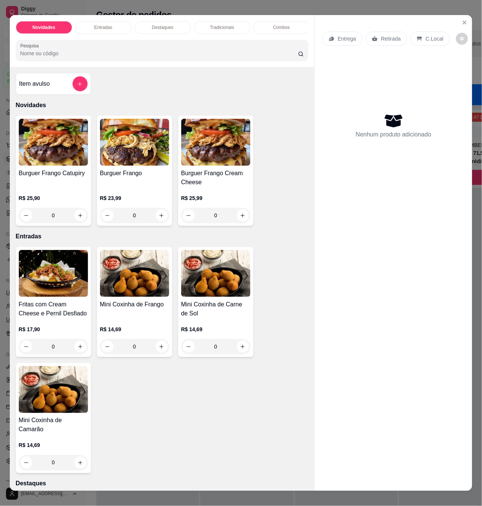
click at [137, 187] on div "Burguer Frango" at bounding box center [134, 178] width 69 height 18
click at [137, 287] on img at bounding box center [134, 273] width 69 height 47
click at [215, 316] on h4 "Mini Coxinha de Carne de Sol" at bounding box center [215, 309] width 69 height 18
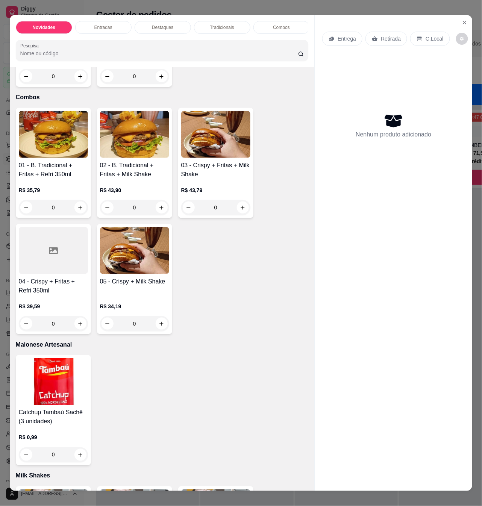
scroll to position [902, 0]
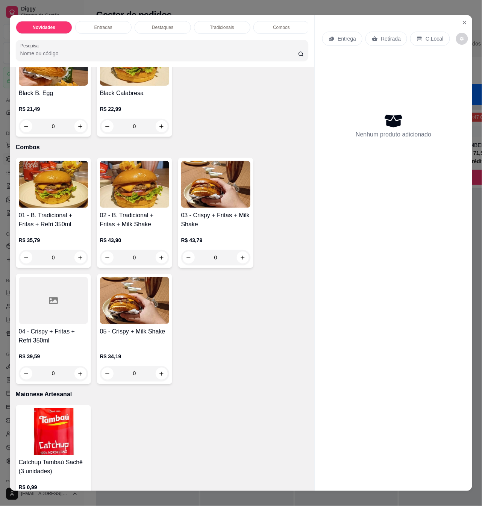
click at [144, 345] on div "R$ 34,19 0" at bounding box center [134, 363] width 69 height 36
click at [221, 218] on h4 "03 - Crispy + Fritas + Milk Shake" at bounding box center [215, 220] width 69 height 18
click at [57, 333] on h4 "04 - Crispy + Fritas + Refri 350ml" at bounding box center [53, 336] width 69 height 18
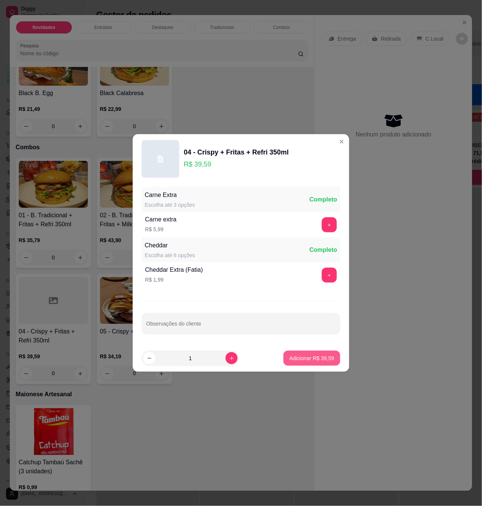
click at [305, 363] on button "Adicionar R$ 39,59" at bounding box center [311, 358] width 57 height 15
type input "1"
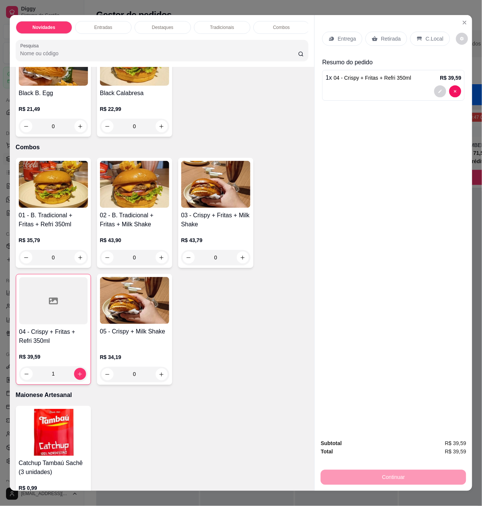
click at [429, 36] on p "C.Local" at bounding box center [434, 39] width 18 height 8
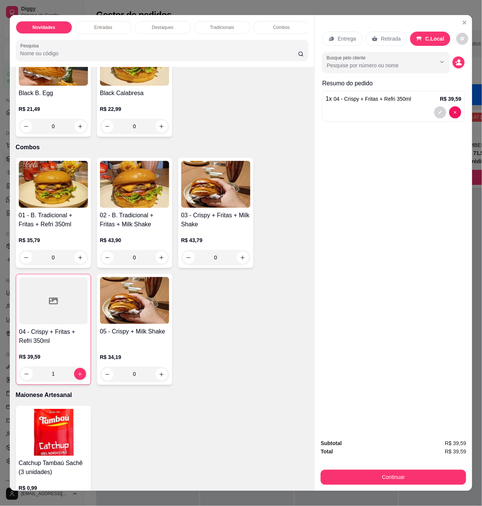
click at [421, 158] on div "Entrega Retirada C.Local Busque pelo cliente Resumo do pedido 1 x 04 - Crispy +…" at bounding box center [393, 224] width 157 height 418
drag, startPoint x: 453, startPoint y: 92, endPoint x: 457, endPoint y: 97, distance: 6.2
click at [457, 97] on p "R$ 39,59" at bounding box center [450, 99] width 21 height 8
click at [423, 155] on div "Entrega Retirada C.Local Busque pelo cliente Resumo do pedido 1 x 04 - Crispy +…" at bounding box center [393, 224] width 157 height 418
drag, startPoint x: 451, startPoint y: 91, endPoint x: 459, endPoint y: 89, distance: 7.7
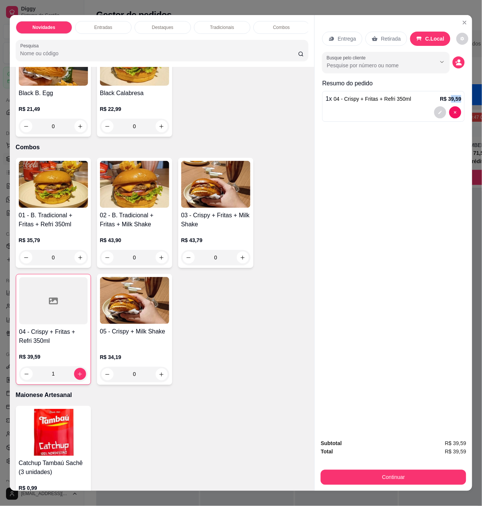
click at [459, 91] on div "1 x 04 - Crispy + Fritas + Refri 350ml R$ 39,59" at bounding box center [393, 106] width 142 height 31
click at [438, 110] on icon "decrease-product-quantity" at bounding box center [440, 112] width 5 height 5
click at [440, 95] on p "R$ 39,59" at bounding box center [450, 99] width 21 height 8
click at [399, 472] on button "Continuar" at bounding box center [393, 477] width 141 height 15
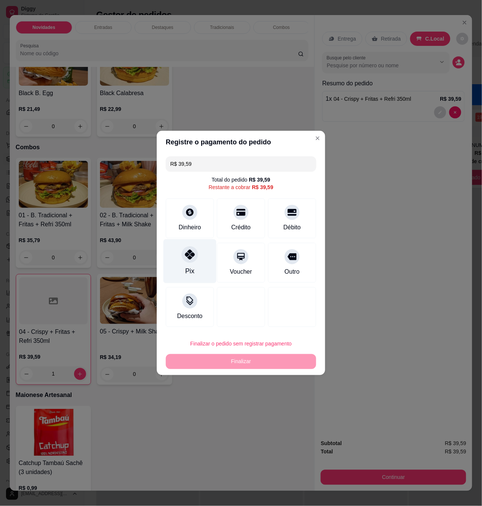
click at [185, 258] on icon at bounding box center [190, 255] width 10 height 10
type input "R$ 0,00"
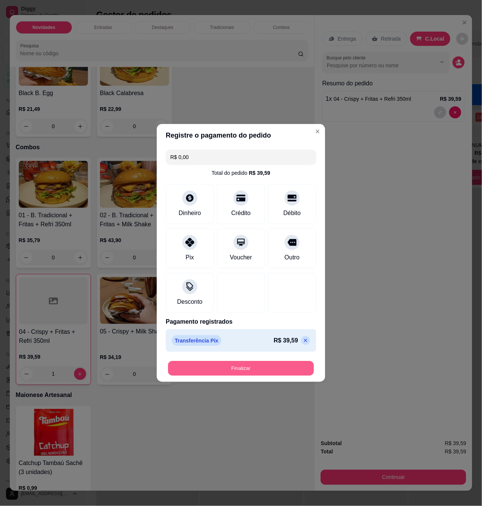
click at [282, 375] on button "Finalizar" at bounding box center [241, 368] width 146 height 15
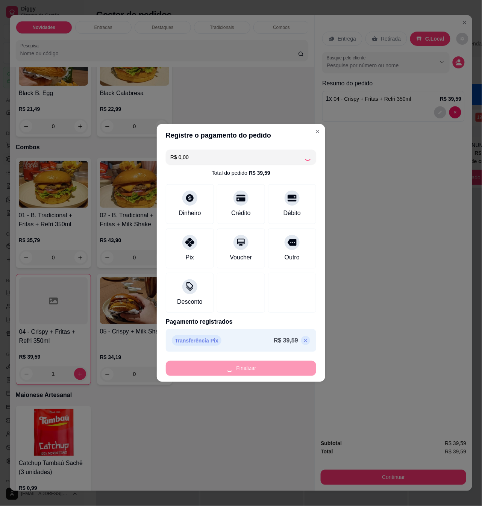
type input "0"
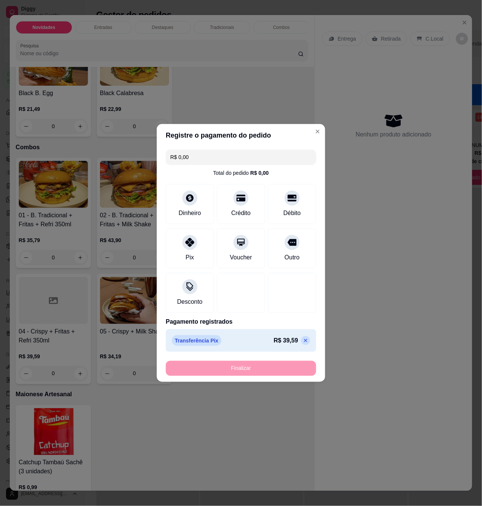
type input "-R$ 39,59"
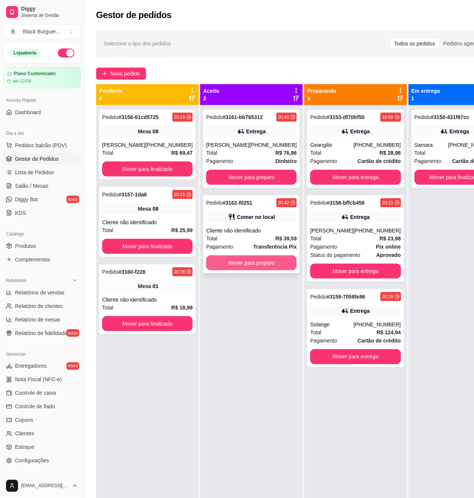
click at [248, 262] on button "Mover para preparo" at bounding box center [251, 263] width 91 height 15
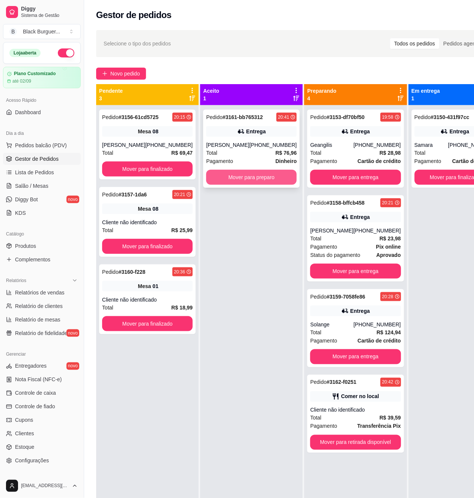
click at [253, 175] on button "Mover para preparo" at bounding box center [251, 177] width 91 height 15
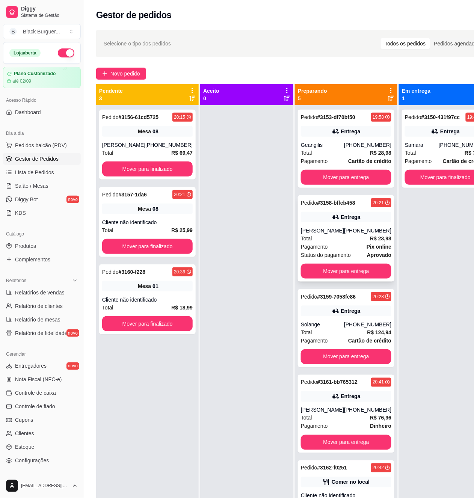
click at [315, 229] on div "[PERSON_NAME]" at bounding box center [322, 231] width 43 height 8
click at [355, 314] on div "Entrega" at bounding box center [346, 311] width 91 height 11
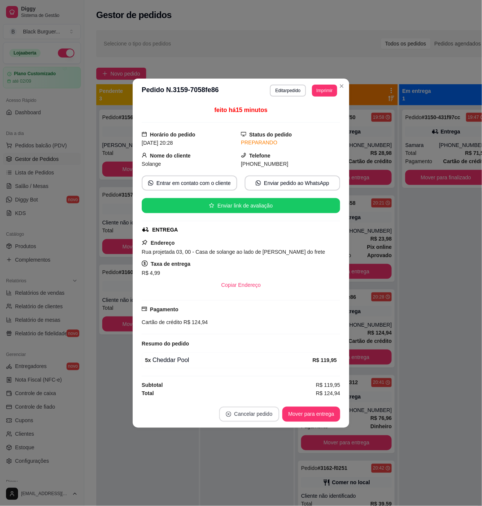
click at [259, 416] on button "Cancelar pedido" at bounding box center [249, 414] width 60 height 15
click at [268, 398] on button "Sim" at bounding box center [271, 397] width 30 height 15
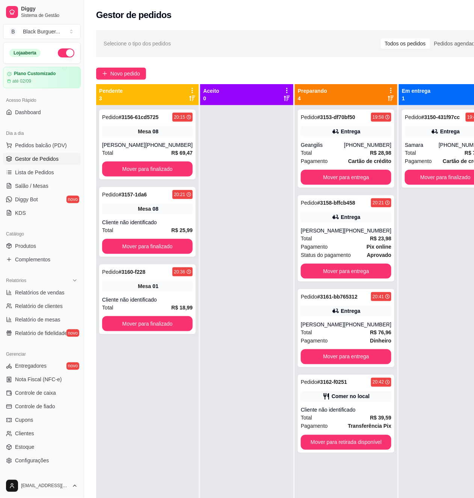
click at [410, 243] on div "Pedido # 3150-431f97cc 19:47 Entrega Samara [PHONE_NUMBER] Total R$ 71,57 Pagam…" at bounding box center [445, 354] width 93 height 498
click at [339, 124] on div "Pedido # 3153-df70bf50 19:58 Entrega Geangilis [PHONE_NUMBER] Total R$ 28,98 Pa…" at bounding box center [346, 149] width 97 height 78
click at [370, 153] on strong "R$ 28,98" at bounding box center [380, 153] width 21 height 6
click at [365, 180] on button "Mover para entrega" at bounding box center [346, 177] width 91 height 15
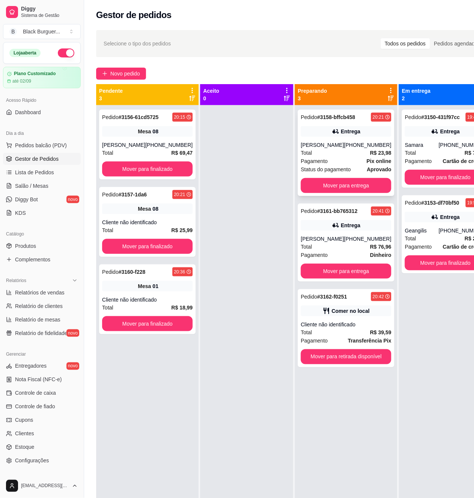
click at [367, 166] on strong "aprovado" at bounding box center [379, 169] width 24 height 6
click at [367, 161] on strong "Pix online" at bounding box center [379, 161] width 25 height 6
click at [157, 152] on div "Total R$ 69,47" at bounding box center [147, 153] width 91 height 8
click at [126, 203] on div "Pedido # 3157-1da6 20:21 Mesa 08 Cliente não identificado Total R$ 25,99 Mover …" at bounding box center [147, 222] width 97 height 70
click at [122, 301] on div "Cliente não identificado" at bounding box center [147, 300] width 91 height 8
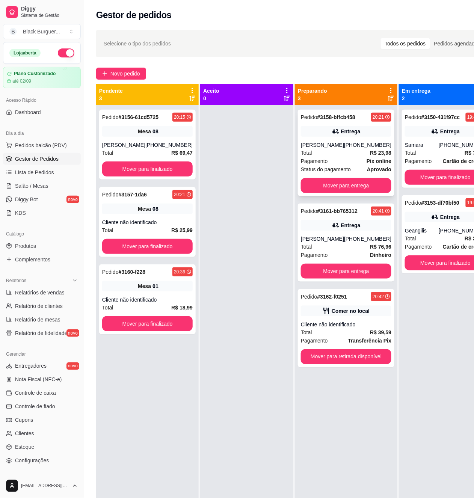
click at [354, 141] on div "[PHONE_NUMBER]" at bounding box center [367, 145] width 47 height 8
click at [414, 140] on div "Pedido # 3150-431f97cc 19:47 Entrega Samara [PHONE_NUMBER] Total R$ 71,57 Pagam…" at bounding box center [445, 149] width 87 height 78
click at [173, 124] on div "Pedido # 3156-61cd5725 20:15 Mesa 08 [PERSON_NAME] [PHONE_NUMBER] Total R$ 69,4…" at bounding box center [147, 145] width 97 height 70
click at [127, 202] on div "Pedido # 3157-1da6 20:21 Mesa 08 Cliente não identificado Total R$ 25,99 Mover …" at bounding box center [147, 222] width 97 height 70
click at [331, 145] on div "[PERSON_NAME]" at bounding box center [322, 145] width 43 height 8
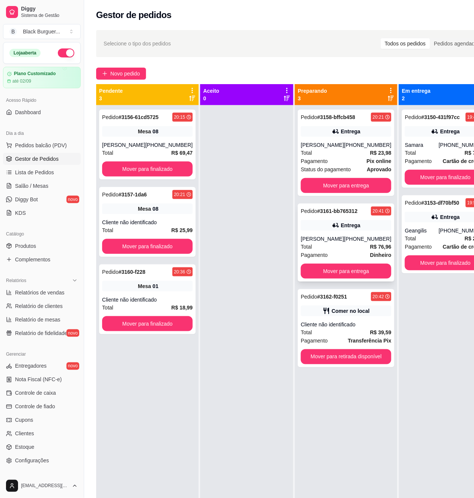
click at [353, 240] on div "[PHONE_NUMBER]" at bounding box center [367, 239] width 47 height 8
click at [361, 228] on div "Entrega" at bounding box center [346, 225] width 91 height 11
click at [174, 139] on div "Pedido # 3156-61cd5725 20:15 Mesa 08 [PERSON_NAME] [PHONE_NUMBER] Total R$ 69,4…" at bounding box center [147, 145] width 97 height 70
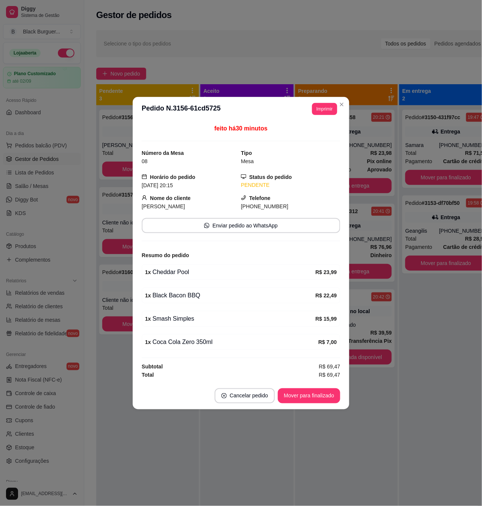
drag, startPoint x: 187, startPoint y: 290, endPoint x: 195, endPoint y: 293, distance: 8.8
click at [191, 290] on div "1 x Black Bacon BBQ R$ 22,49" at bounding box center [241, 295] width 198 height 16
drag, startPoint x: 195, startPoint y: 293, endPoint x: 183, endPoint y: 295, distance: 12.2
click at [195, 293] on div "1 x Black Bacon BBQ" at bounding box center [230, 295] width 170 height 9
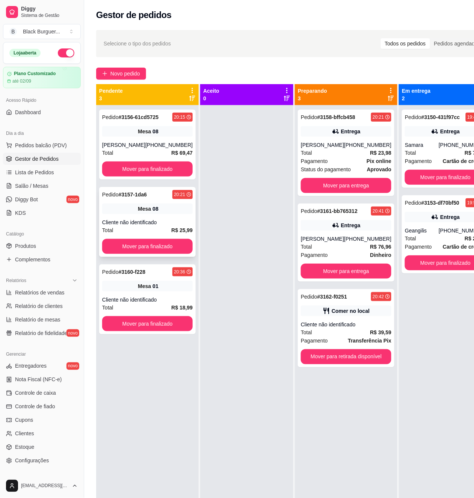
click at [137, 218] on div "Pedido # 3157-1da6 20:21 Mesa 08 Cliente não identificado Total R$ 25,99 Mover …" at bounding box center [147, 222] width 97 height 70
click at [170, 131] on div "Mesa 08" at bounding box center [147, 131] width 91 height 11
click at [132, 217] on div "Pedido # 3157-1da6 20:21 Mesa 08 Cliente não identificado Total R$ 25,99 Mover …" at bounding box center [147, 222] width 97 height 70
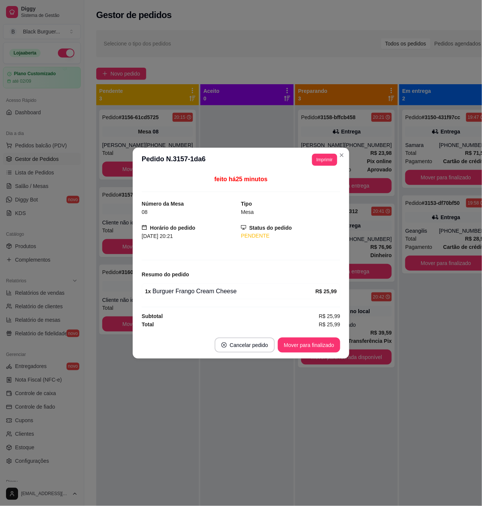
drag, startPoint x: 181, startPoint y: 286, endPoint x: 202, endPoint y: 289, distance: 21.3
click at [200, 288] on div "1 x Burguer Frango Cream Cheese R$ 25,99" at bounding box center [241, 291] width 198 height 16
click at [202, 289] on div "1 x Burguer Frango Cream Cheese" at bounding box center [230, 291] width 170 height 9
click at [313, 345] on button "Mover para finalizado" at bounding box center [309, 344] width 62 height 15
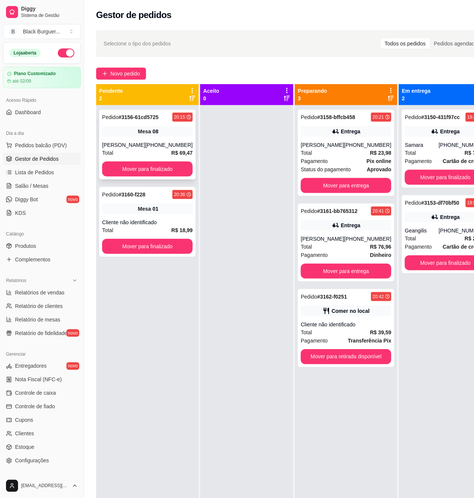
click at [167, 133] on div "Mesa 08" at bounding box center [147, 131] width 91 height 11
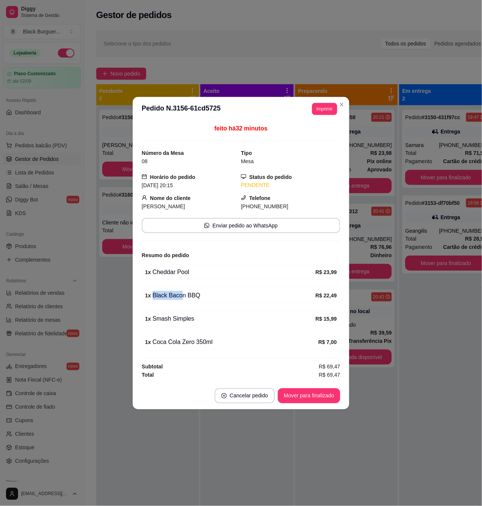
drag, startPoint x: 181, startPoint y: 293, endPoint x: 200, endPoint y: 292, distance: 19.2
click at [200, 292] on div "1 x Black Bacon BBQ" at bounding box center [230, 295] width 170 height 9
click at [200, 293] on div "1 x Black Bacon BBQ" at bounding box center [230, 295] width 170 height 9
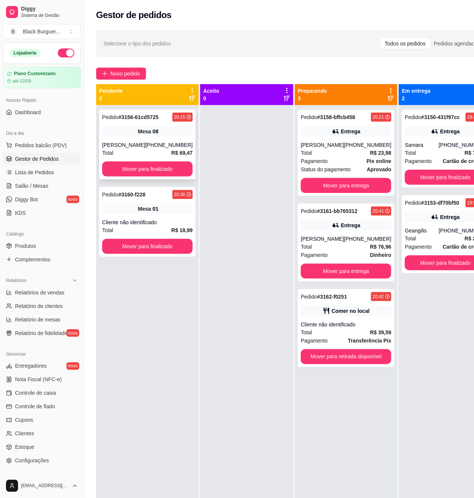
click at [136, 137] on div "Pedido # 3156-61cd5725 20:15 Mesa 08 [PERSON_NAME] [PHONE_NUMBER] Total R$ 69,4…" at bounding box center [147, 145] width 97 height 70
click at [112, 77] on span "Novo pedido" at bounding box center [125, 74] width 30 height 8
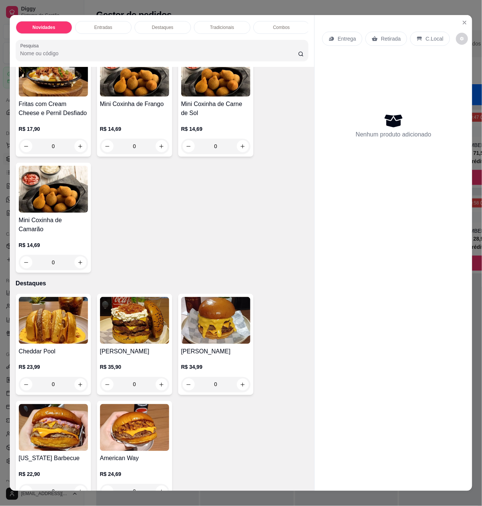
scroll to position [150, 0]
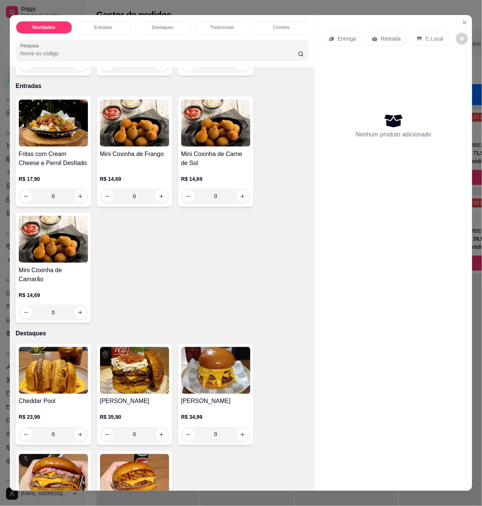
click at [464, 15] on div "Entrega Retirada C.Local Nenhum produto adicionado" at bounding box center [393, 246] width 157 height 463
click at [462, 20] on icon "Close" at bounding box center [464, 23] width 6 height 6
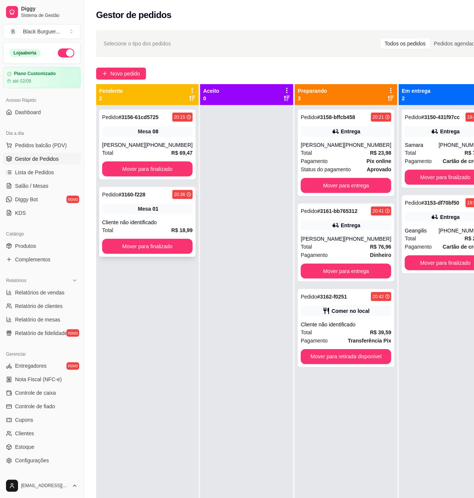
click at [156, 204] on div "Mesa 01" at bounding box center [147, 209] width 91 height 11
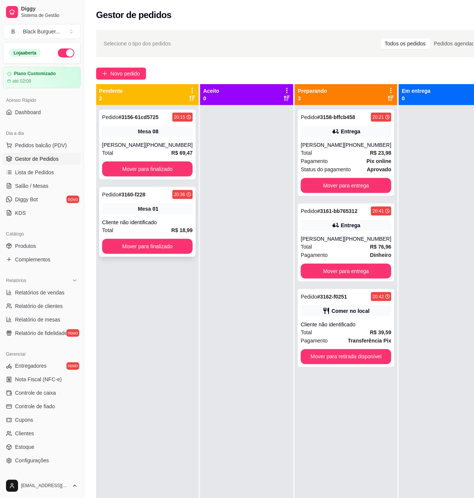
click at [146, 230] on div "Total R$ 18,99" at bounding box center [147, 230] width 91 height 8
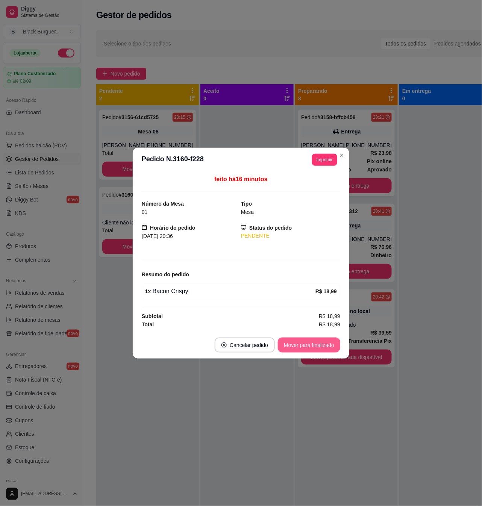
click at [316, 348] on button "Mover para finalizado" at bounding box center [309, 344] width 62 height 15
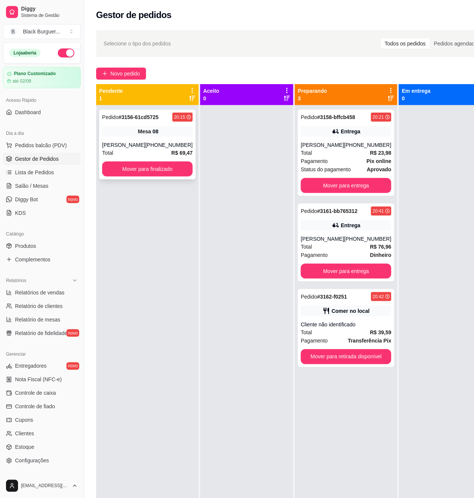
click at [117, 122] on div "Pedido # 3156-61cd5725" at bounding box center [130, 117] width 56 height 9
click at [170, 125] on div "Pedido # 3156-61cd5725 20:15 Mesa 08 [PERSON_NAME] [PHONE_NUMBER] Total R$ 69,4…" at bounding box center [147, 145] width 97 height 70
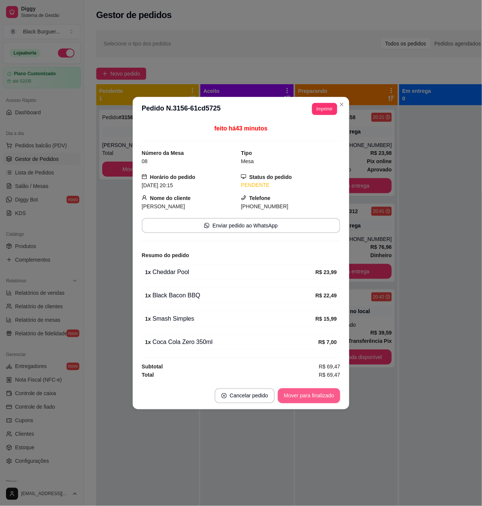
click at [298, 399] on button "Mover para finalizado" at bounding box center [309, 395] width 62 height 15
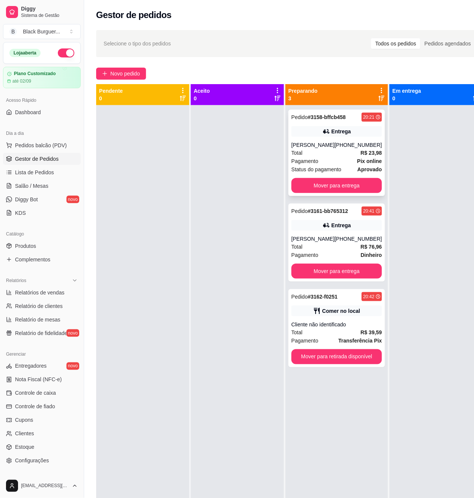
click at [346, 146] on div "[PHONE_NUMBER]" at bounding box center [358, 145] width 47 height 8
click at [363, 232] on div "Pedido # 3161-bb765312 20:41 Entrega [PERSON_NAME] [PHONE_NUMBER] Total R$ 76,9…" at bounding box center [337, 243] width 97 height 78
click at [346, 244] on div "Total R$ 76,96" at bounding box center [337, 247] width 91 height 8
click at [349, 340] on strong "Transferência Pix" at bounding box center [361, 341] width 44 height 6
click at [293, 222] on div "Entrega" at bounding box center [337, 225] width 91 height 11
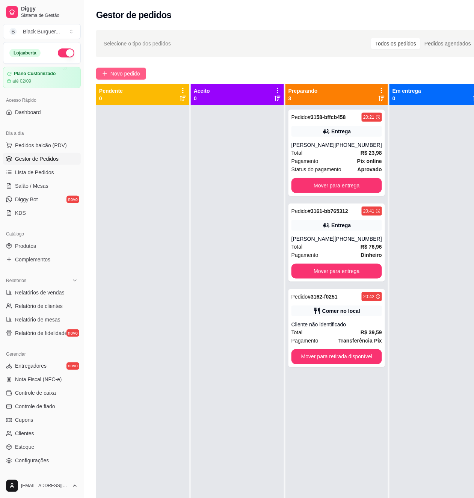
click at [133, 71] on span "Novo pedido" at bounding box center [125, 74] width 30 height 8
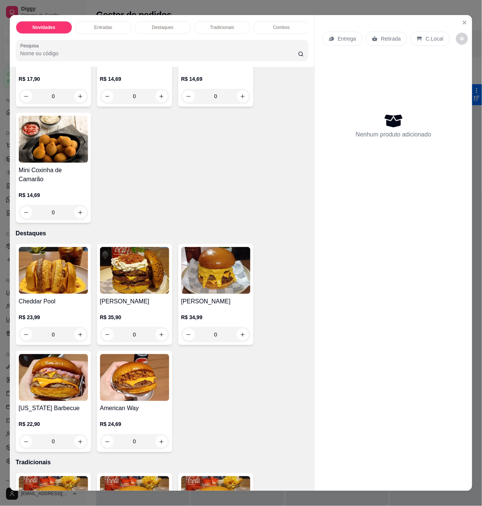
scroll to position [100, 0]
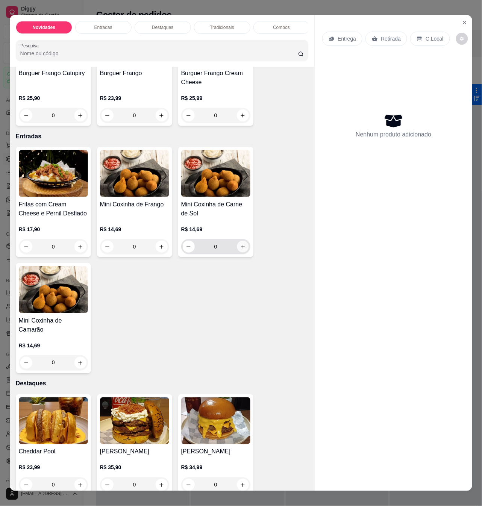
click at [240, 250] on icon "increase-product-quantity" at bounding box center [243, 247] width 6 height 6
type input "1"
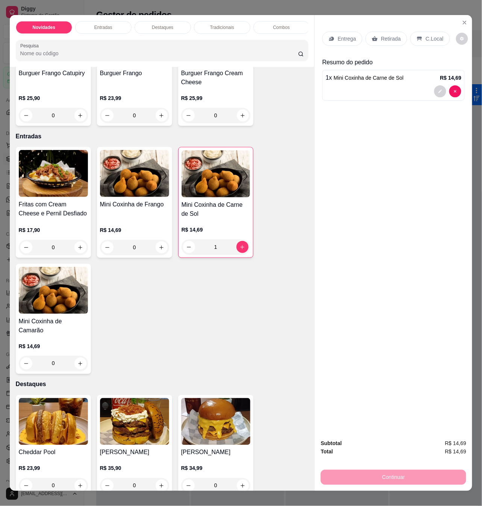
click at [372, 36] on icon at bounding box center [375, 39] width 6 height 6
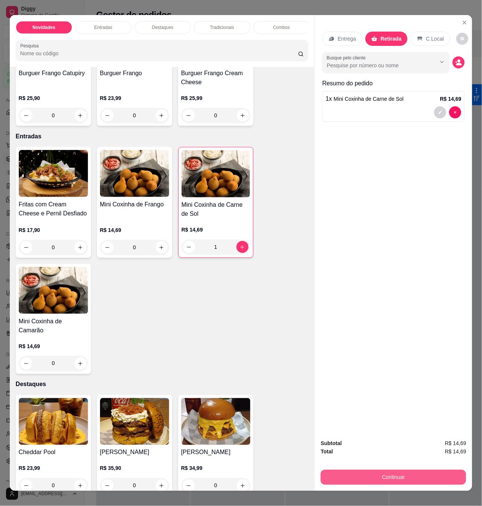
click at [385, 470] on button "Continuar" at bounding box center [393, 477] width 145 height 15
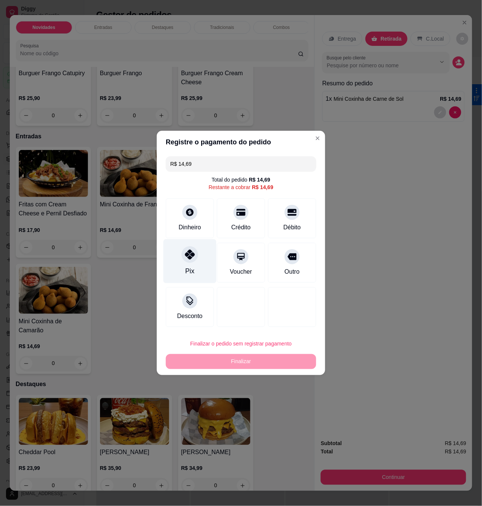
click at [191, 257] on icon at bounding box center [190, 255] width 10 height 10
type input "R$ 0,00"
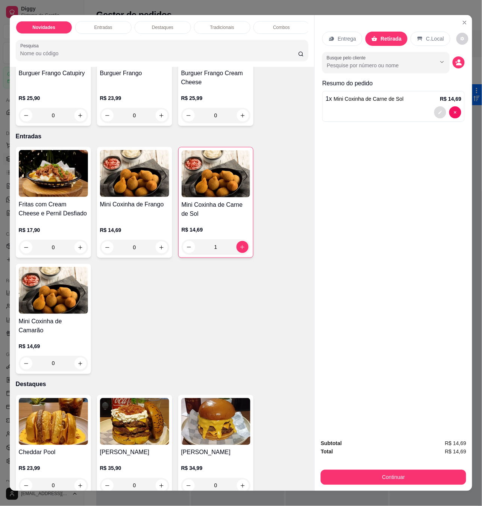
click at [439, 111] on icon "decrease-product-quantity" at bounding box center [440, 112] width 3 height 3
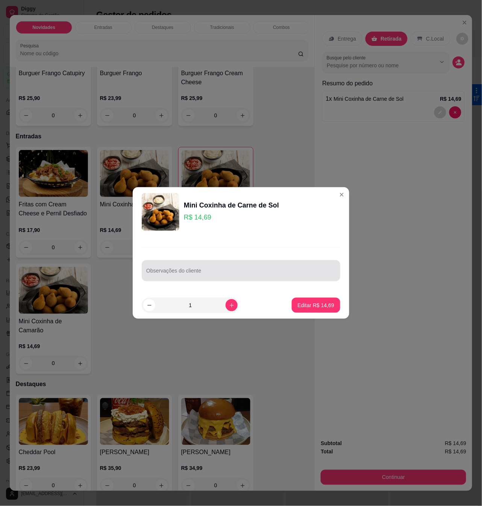
click at [218, 272] on input "Observações do cliente" at bounding box center [240, 274] width 189 height 8
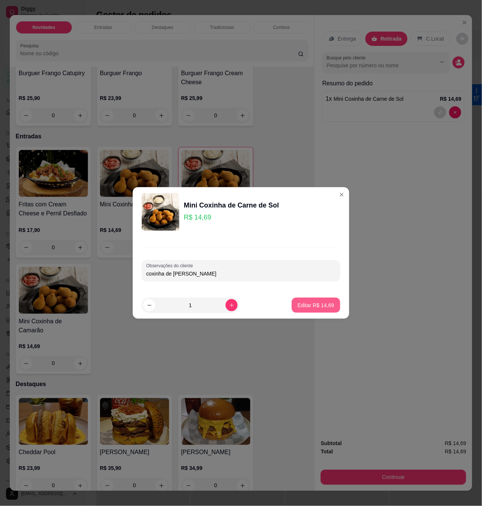
type input "coxinha de [PERSON_NAME]"
click at [318, 304] on p "Editar R$ 14,69" at bounding box center [316, 305] width 36 height 8
type input "0"
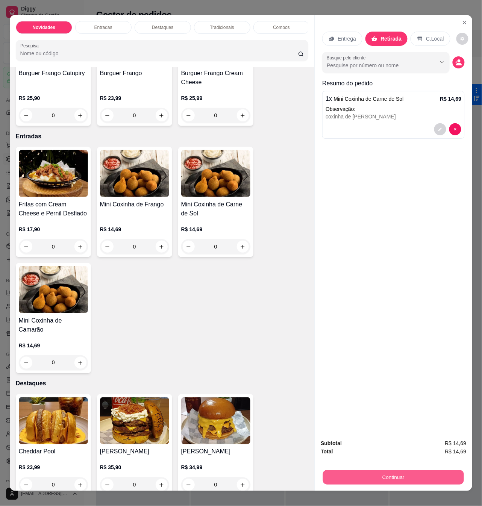
click at [360, 475] on button "Continuar" at bounding box center [393, 477] width 141 height 15
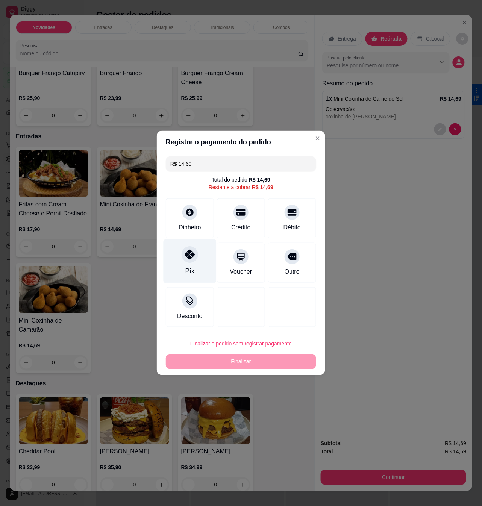
click at [183, 257] on div at bounding box center [189, 254] width 17 height 17
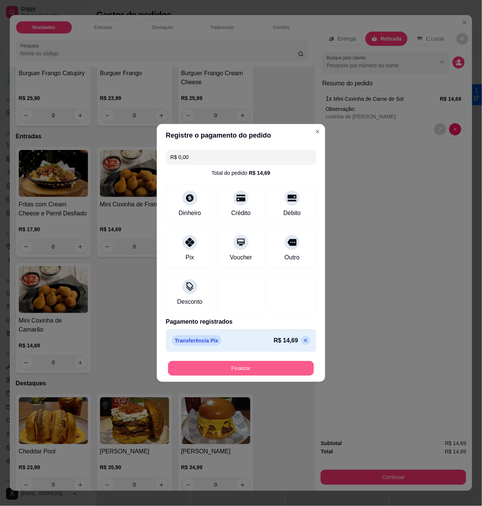
click at [258, 369] on button "Finalizar" at bounding box center [241, 368] width 146 height 15
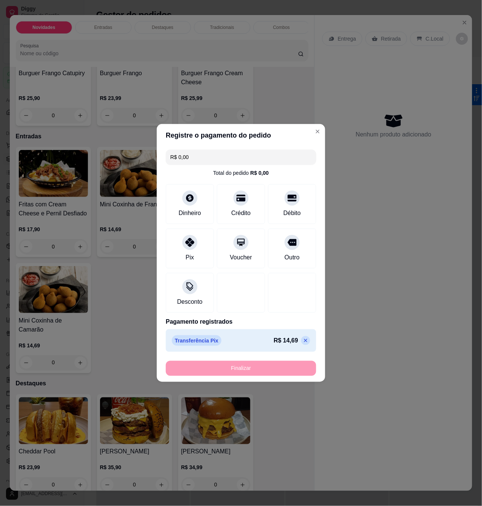
type input "-R$ 14,69"
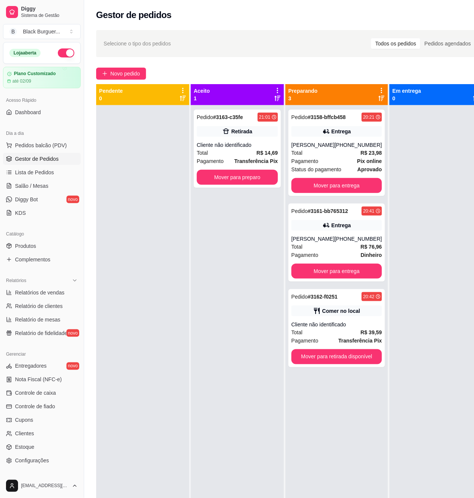
click at [400, 172] on div at bounding box center [436, 354] width 93 height 498
click at [265, 142] on div "Cliente não identificado" at bounding box center [237, 145] width 81 height 8
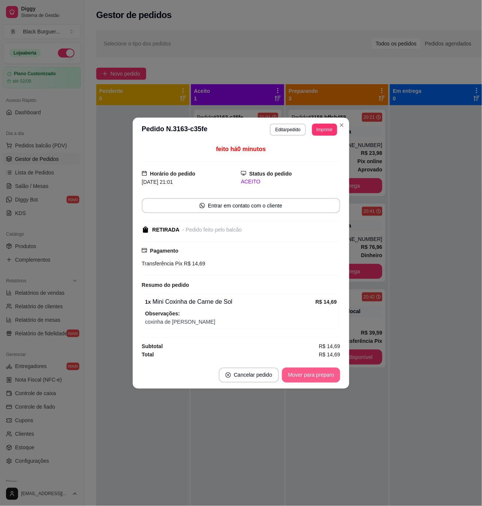
click at [285, 374] on button "Mover para preparo" at bounding box center [311, 374] width 58 height 15
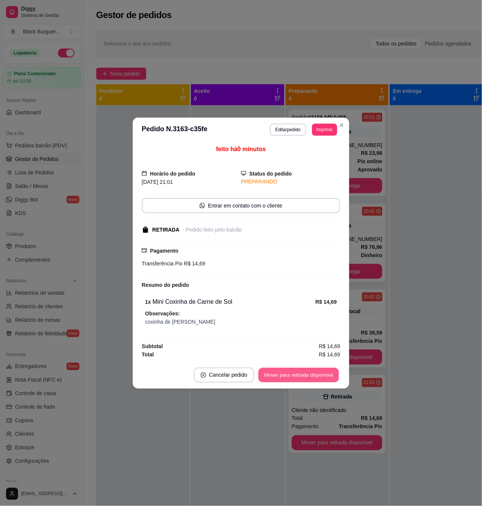
click at [286, 373] on button "Mover para retirada disponível" at bounding box center [298, 374] width 80 height 15
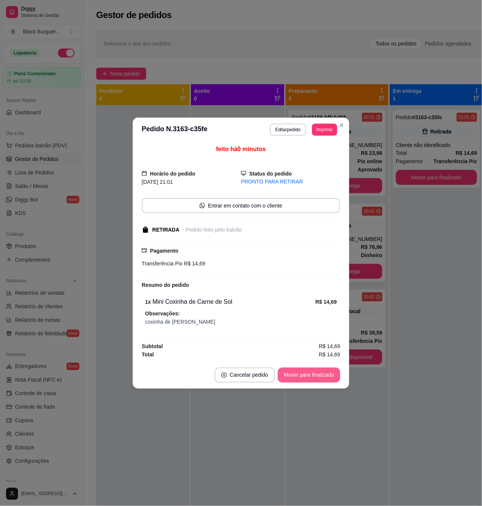
click at [286, 373] on button "Mover para finalizado" at bounding box center [309, 374] width 62 height 15
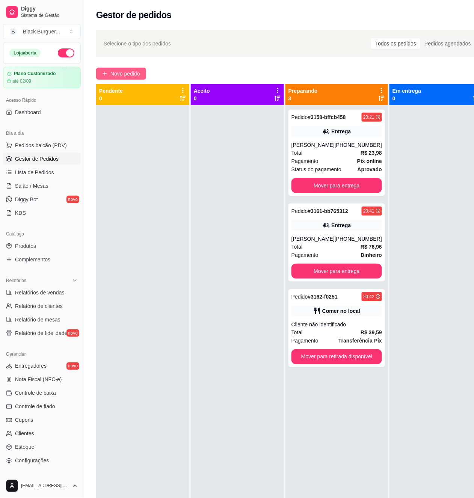
click at [120, 72] on span "Novo pedido" at bounding box center [125, 74] width 30 height 8
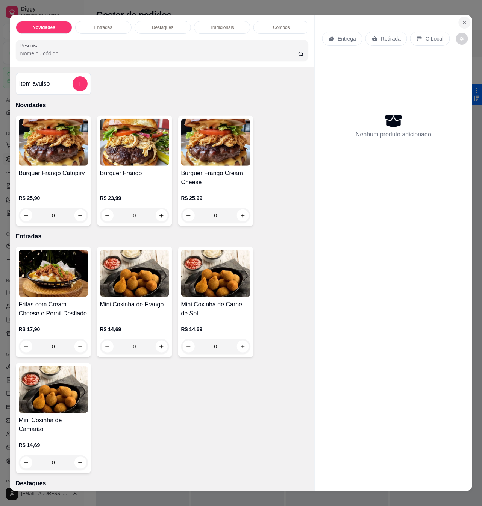
click at [458, 18] on button "Close" at bounding box center [464, 23] width 12 height 12
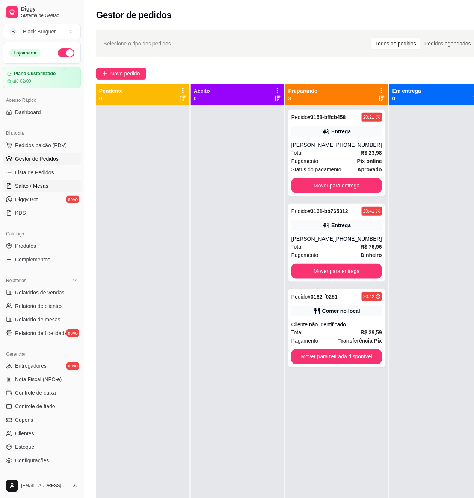
click at [49, 184] on link "Salão / Mesas" at bounding box center [42, 186] width 78 height 12
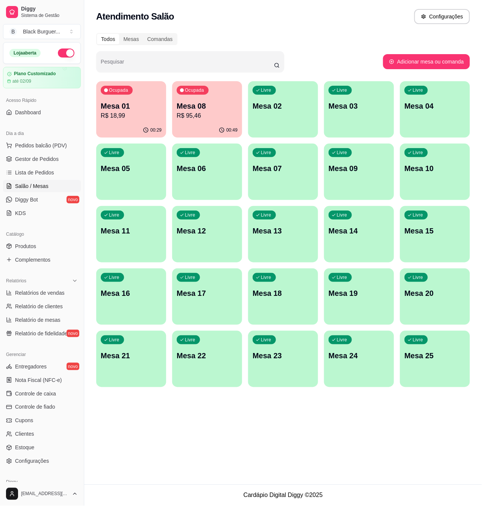
click at [199, 107] on p "Mesa 08" at bounding box center [207, 106] width 61 height 11
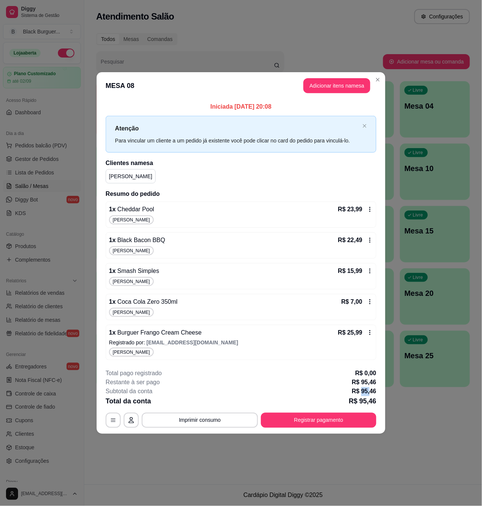
drag, startPoint x: 364, startPoint y: 395, endPoint x: 371, endPoint y: 395, distance: 7.6
click at [371, 395] on p "R$ 95,46" at bounding box center [364, 391] width 24 height 9
click at [372, 395] on p "R$ 95,46" at bounding box center [364, 391] width 24 height 9
drag, startPoint x: 359, startPoint y: 385, endPoint x: 373, endPoint y: 385, distance: 13.5
click at [373, 385] on p "R$ 95,46" at bounding box center [364, 382] width 24 height 9
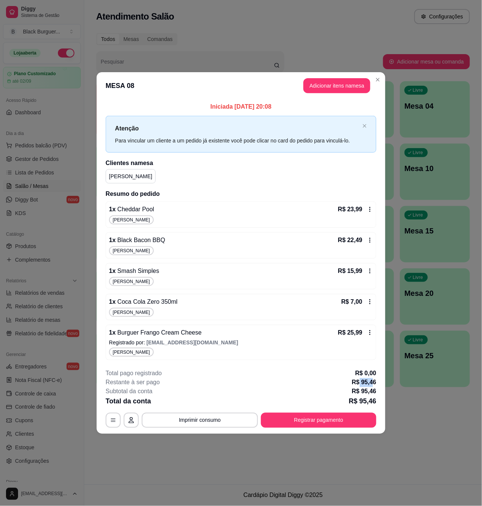
click at [373, 385] on p "R$ 95,46" at bounding box center [364, 382] width 24 height 9
click at [302, 415] on button "Registrar pagamento" at bounding box center [318, 420] width 115 height 15
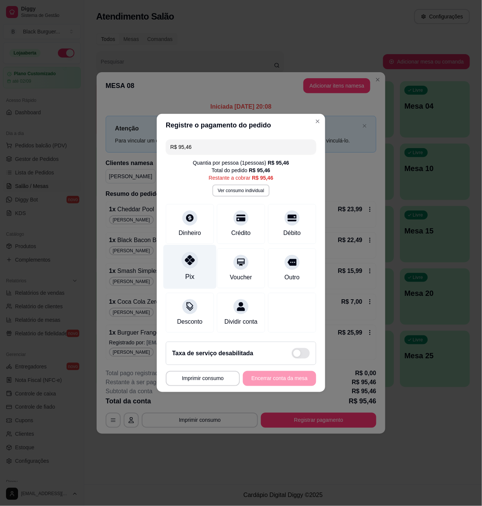
click at [196, 268] on div "Pix" at bounding box center [189, 267] width 53 height 44
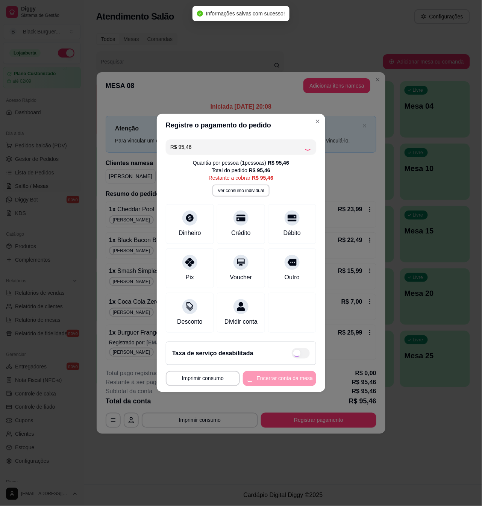
type input "R$ 0,00"
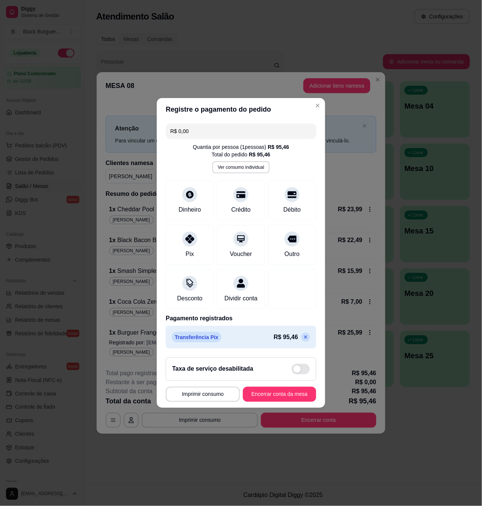
click at [302, 340] on icon at bounding box center [305, 337] width 6 height 6
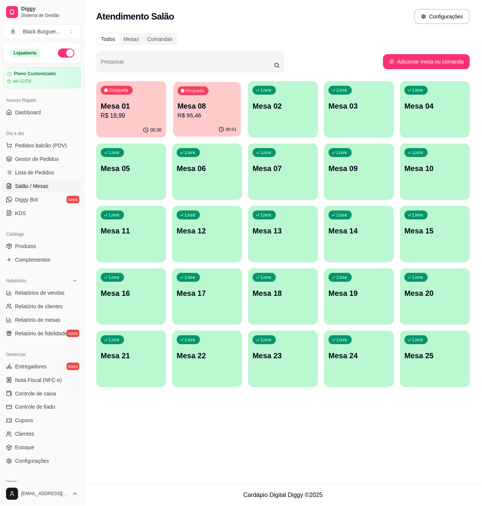
click at [209, 100] on div "Ocupada Mesa 08 R$ 95,46" at bounding box center [207, 102] width 68 height 41
click at [151, 106] on p "Mesa 01" at bounding box center [131, 106] width 61 height 11
click at [35, 174] on span "Lista de Pedidos" at bounding box center [34, 173] width 39 height 8
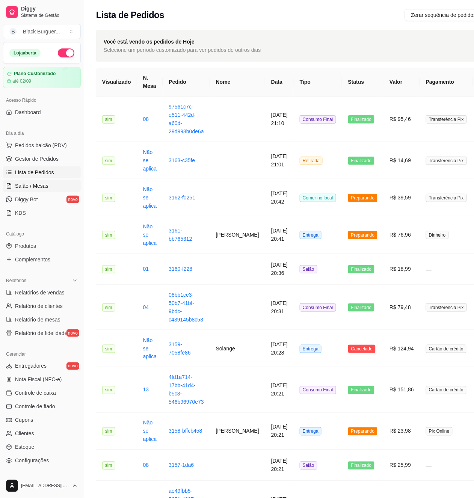
click at [47, 189] on link "Salão / Mesas" at bounding box center [42, 186] width 78 height 12
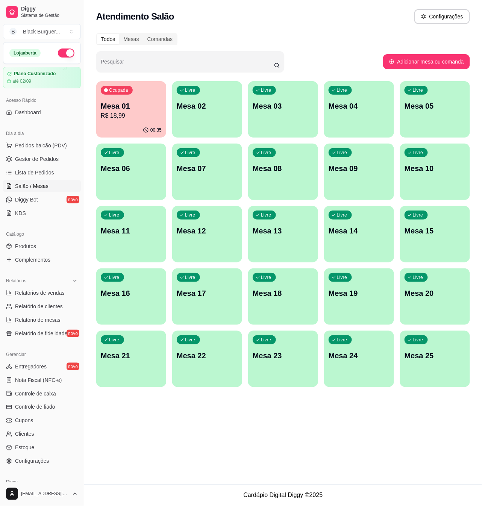
click at [134, 116] on p "R$ 18,99" at bounding box center [131, 115] width 61 height 9
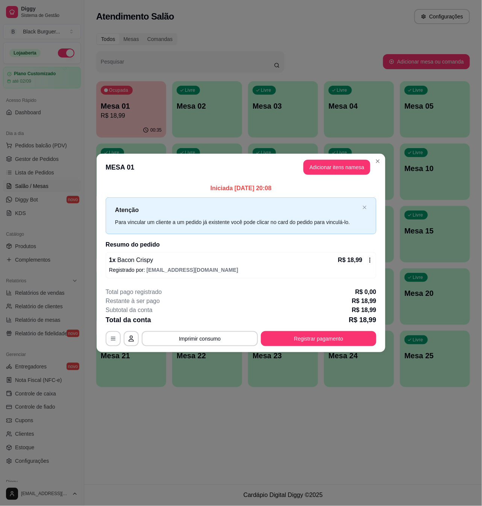
click at [359, 337] on button "Registrar pagamento" at bounding box center [318, 338] width 115 height 15
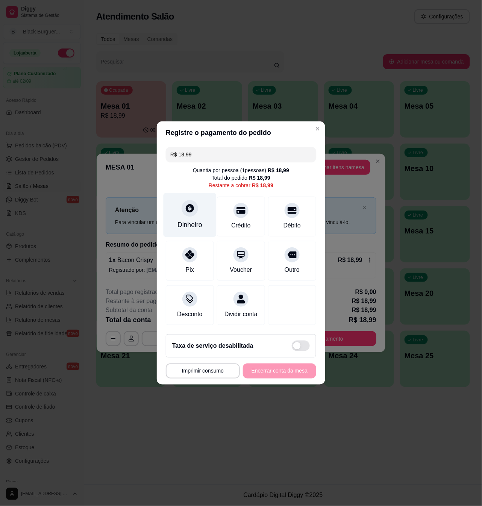
click at [195, 212] on div "Dinheiro" at bounding box center [189, 215] width 53 height 44
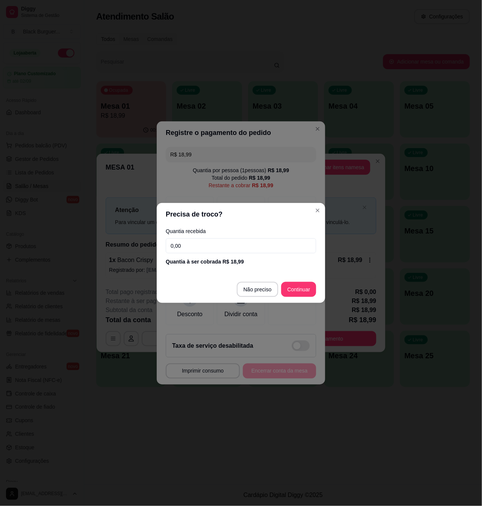
click at [206, 246] on input "0,00" at bounding box center [241, 245] width 150 height 15
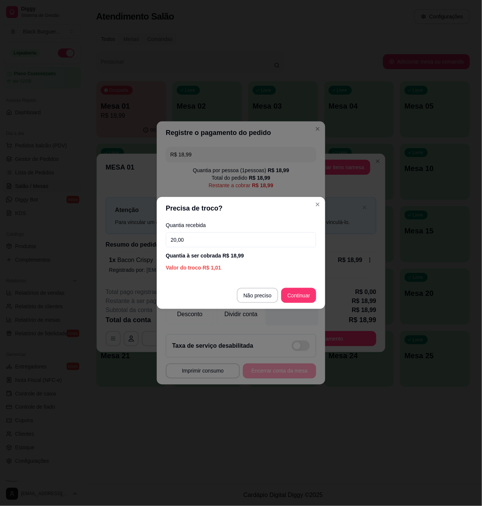
type input "20,00"
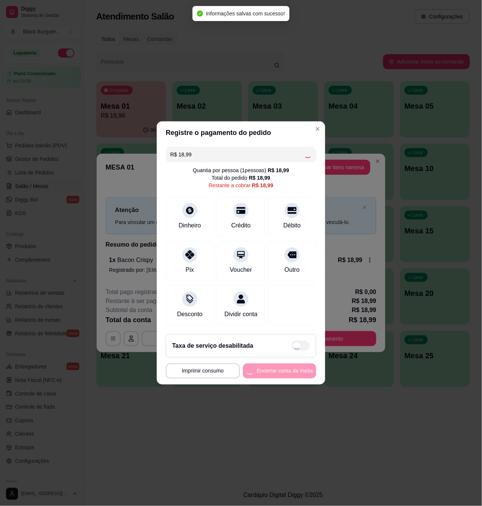
type input "R$ 0,00"
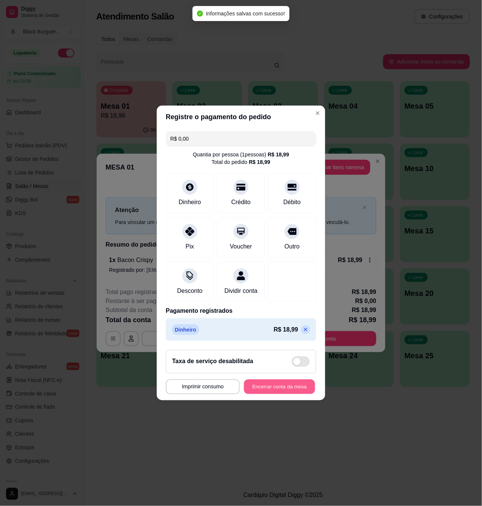
click at [292, 386] on button "Encerrar conta da mesa" at bounding box center [279, 387] width 71 height 15
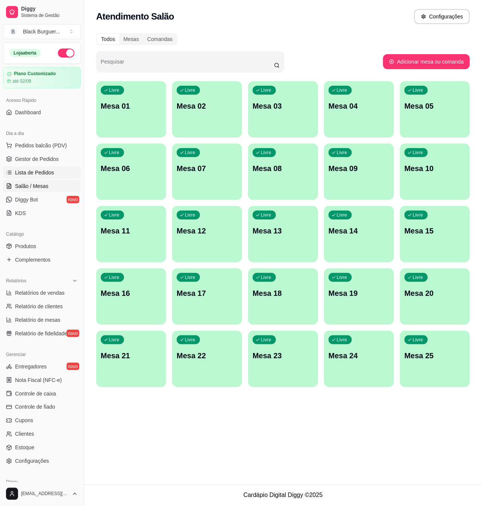
click at [50, 171] on span "Lista de Pedidos" at bounding box center [34, 173] width 39 height 8
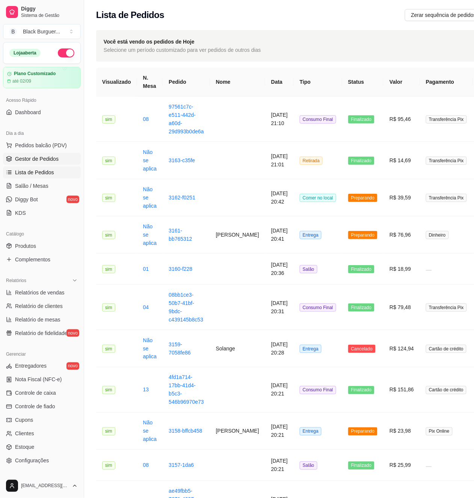
click at [49, 160] on span "Gestor de Pedidos" at bounding box center [37, 159] width 44 height 8
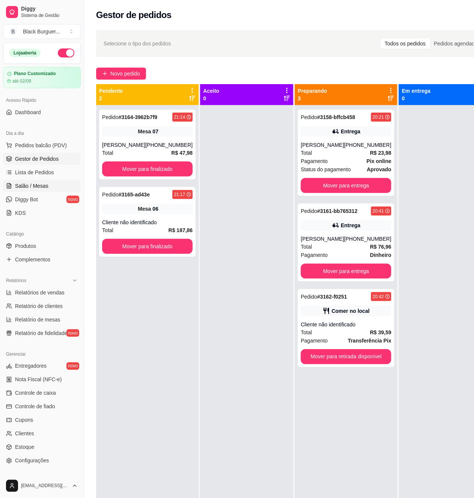
click at [30, 189] on span "Salão / Mesas" at bounding box center [31, 186] width 33 height 8
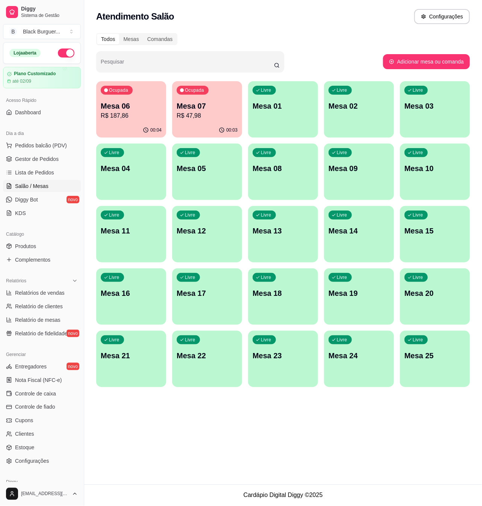
click at [207, 104] on p "Mesa 07" at bounding box center [207, 106] width 61 height 11
click at [131, 111] on p "R$ 187,86" at bounding box center [131, 115] width 61 height 9
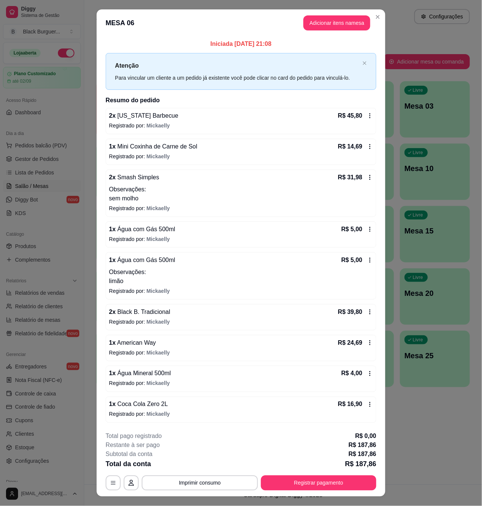
click at [177, 231] on div "1 x Água com Gás 500ml R$ 5,00" at bounding box center [241, 229] width 264 height 9
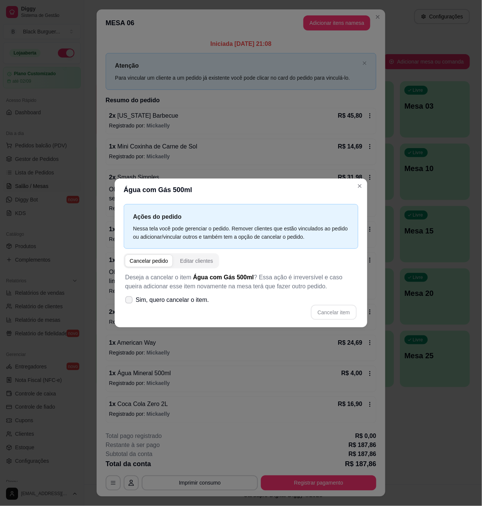
click at [165, 303] on span "Sim, quero cancelar o item." at bounding box center [172, 299] width 73 height 9
click at [130, 303] on input "Sim, quero cancelar o item." at bounding box center [127, 303] width 5 height 5
checkbox input "true"
click at [344, 316] on button "Cancelar item" at bounding box center [334, 312] width 46 height 15
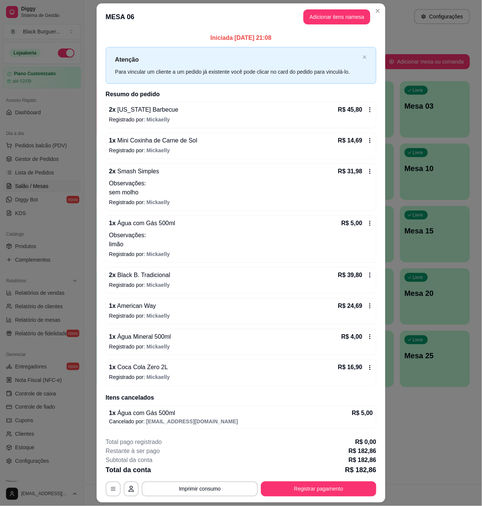
scroll to position [21, 0]
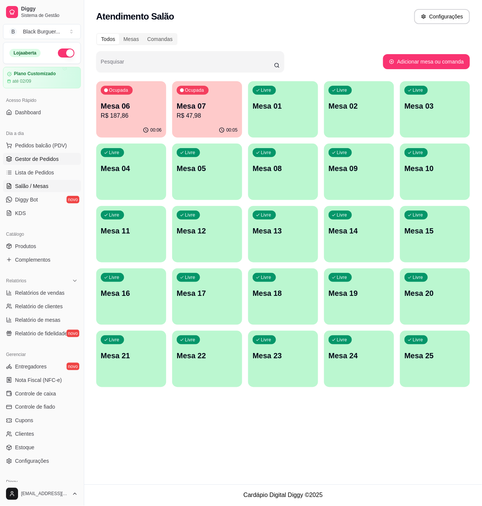
click at [59, 155] on link "Gestor de Pedidos" at bounding box center [42, 159] width 78 height 12
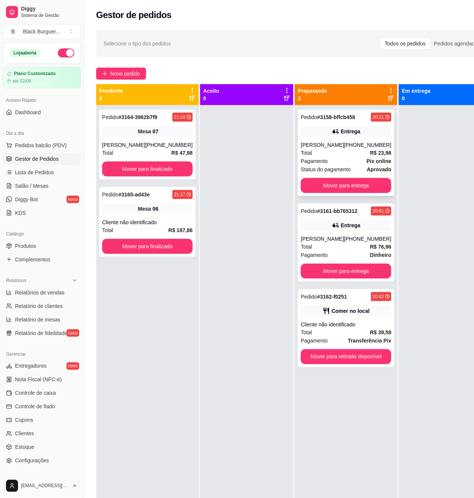
click at [301, 134] on div "Entrega" at bounding box center [346, 131] width 91 height 11
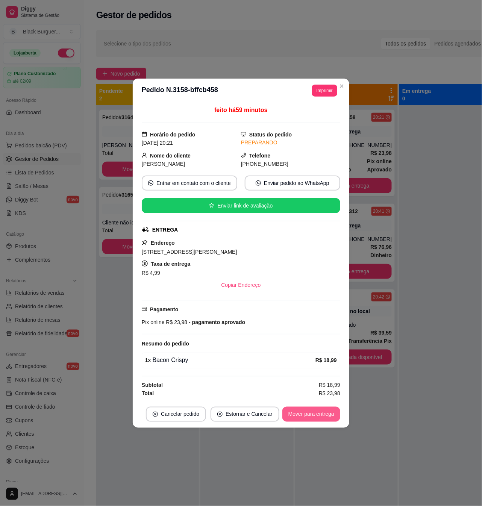
click at [310, 416] on button "Mover para entrega" at bounding box center [311, 414] width 58 height 15
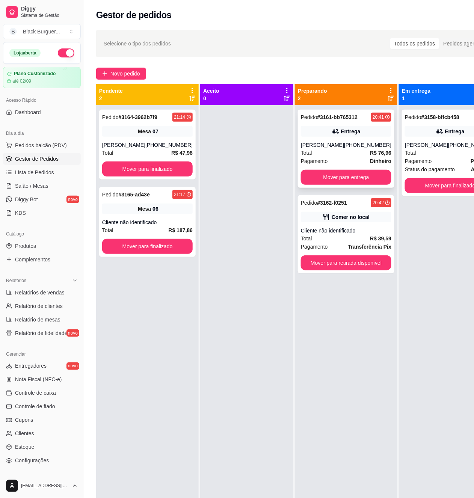
click at [370, 157] on span "Dinheiro" at bounding box center [380, 161] width 21 height 8
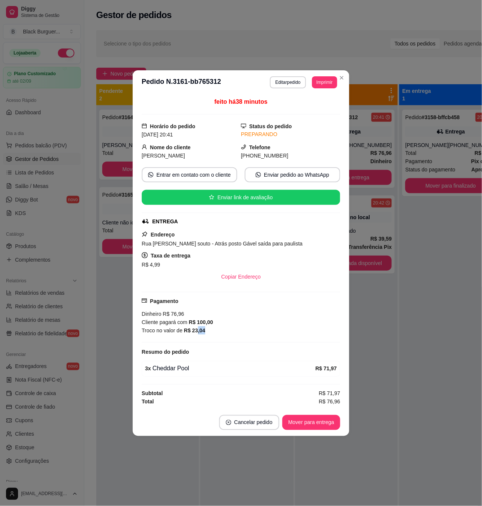
drag, startPoint x: 197, startPoint y: 328, endPoint x: 206, endPoint y: 329, distance: 9.4
click at [206, 329] on div "Troco no valor de R$ 23,04" at bounding box center [241, 330] width 198 height 8
drag, startPoint x: 195, startPoint y: 328, endPoint x: 211, endPoint y: 328, distance: 15.8
click at [211, 328] on div "Troco no valor de R$ 23,04" at bounding box center [241, 330] width 198 height 8
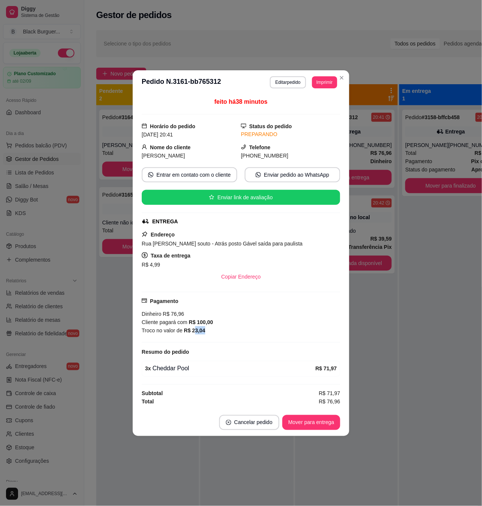
click at [211, 328] on div "Troco no valor de R$ 23,04" at bounding box center [241, 330] width 198 height 8
click at [325, 426] on button "Mover para entrega" at bounding box center [311, 422] width 58 height 15
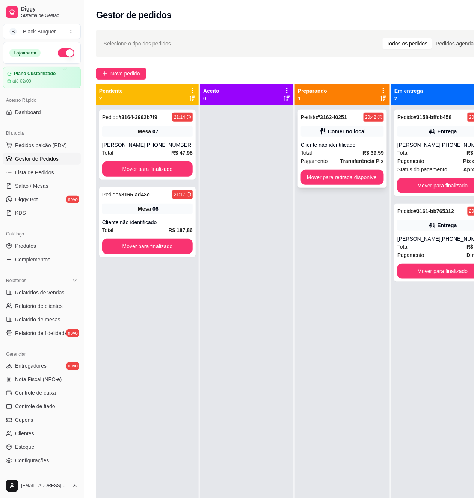
click at [364, 153] on strong "R$ 39,59" at bounding box center [373, 153] width 21 height 6
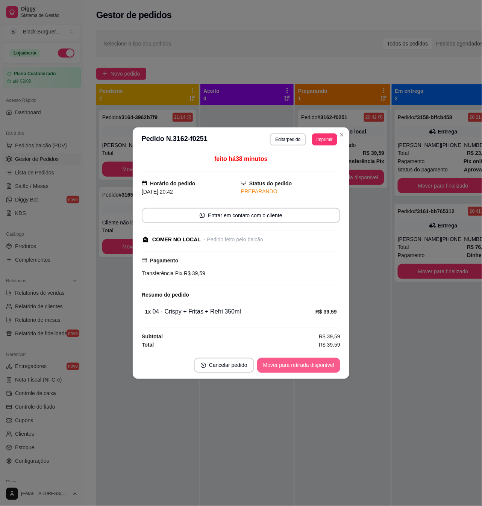
click at [310, 359] on button "Mover para retirada disponível" at bounding box center [298, 365] width 83 height 15
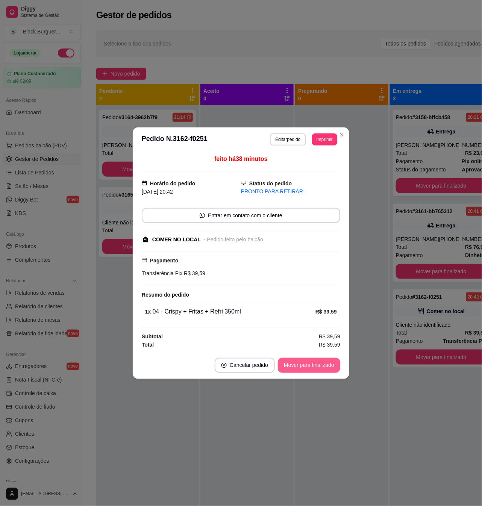
click at [331, 361] on button "Mover para finalizado" at bounding box center [309, 365] width 62 height 15
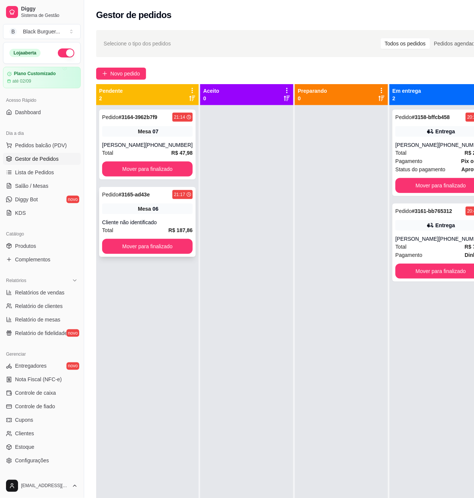
click at [169, 224] on div "Cliente não identificado" at bounding box center [147, 223] width 91 height 8
click at [161, 205] on div "Mesa 06" at bounding box center [147, 209] width 91 height 11
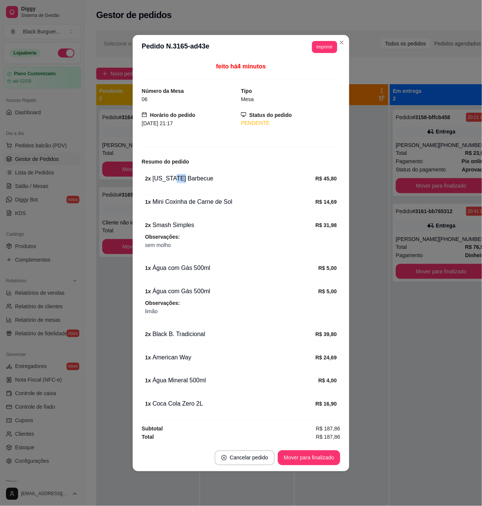
drag, startPoint x: 170, startPoint y: 180, endPoint x: 187, endPoint y: 178, distance: 17.1
click at [186, 178] on div "2 x [US_STATE] Barbecue" at bounding box center [230, 178] width 170 height 9
click at [187, 178] on div "2 x [US_STATE] Barbecue" at bounding box center [230, 178] width 170 height 9
drag, startPoint x: 184, startPoint y: 195, endPoint x: 222, endPoint y: 196, distance: 38.0
click at [220, 196] on div "1 x Mini Coxinha de Carne de Sol R$ 14,69" at bounding box center [241, 202] width 198 height 16
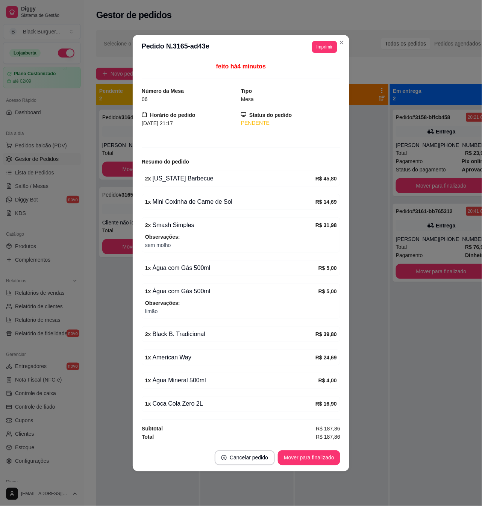
drag, startPoint x: 223, startPoint y: 196, endPoint x: 201, endPoint y: 198, distance: 21.8
click at [222, 197] on div "1 x Mini Coxinha de Carne de Sol" at bounding box center [230, 201] width 170 height 9
drag, startPoint x: 188, startPoint y: 199, endPoint x: 202, endPoint y: 199, distance: 13.5
click at [201, 199] on div "1 x Mini Coxinha de Carne de Sol" at bounding box center [230, 201] width 170 height 9
click at [202, 199] on div "1 x Mini Coxinha de Carne de Sol" at bounding box center [230, 201] width 170 height 9
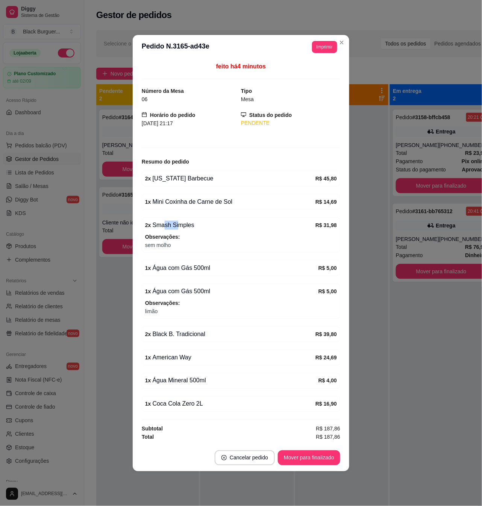
click at [178, 222] on div "2 x Smash Simples" at bounding box center [230, 225] width 170 height 9
click at [179, 222] on div "2 x Smash Simples" at bounding box center [230, 225] width 170 height 9
drag, startPoint x: 160, startPoint y: 236, endPoint x: 171, endPoint y: 236, distance: 10.9
click at [171, 236] on strong "Observações:" at bounding box center [162, 237] width 35 height 6
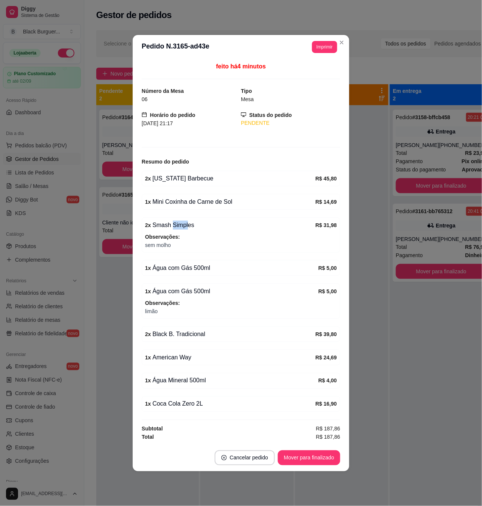
drag, startPoint x: 171, startPoint y: 225, endPoint x: 187, endPoint y: 225, distance: 15.8
click at [187, 225] on div "2 x Smash Simples" at bounding box center [230, 225] width 170 height 9
drag, startPoint x: 188, startPoint y: 265, endPoint x: 199, endPoint y: 265, distance: 11.3
click at [197, 265] on div "1 x Água com Gás 500ml" at bounding box center [231, 267] width 173 height 9
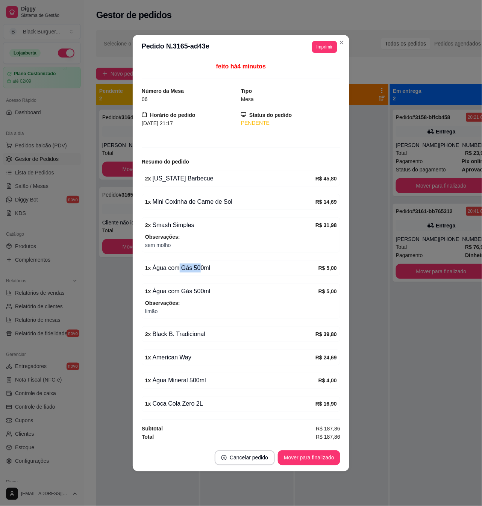
drag, startPoint x: 199, startPoint y: 265, endPoint x: 189, endPoint y: 265, distance: 10.5
click at [198, 265] on div "1 x Água com Gás 500ml" at bounding box center [231, 267] width 173 height 9
drag, startPoint x: 210, startPoint y: 275, endPoint x: 187, endPoint y: 284, distance: 24.8
click at [209, 275] on div "1 x Água com Gás 500ml R$ 5,00" at bounding box center [241, 268] width 198 height 16
drag, startPoint x: 172, startPoint y: 286, endPoint x: 195, endPoint y: 286, distance: 23.3
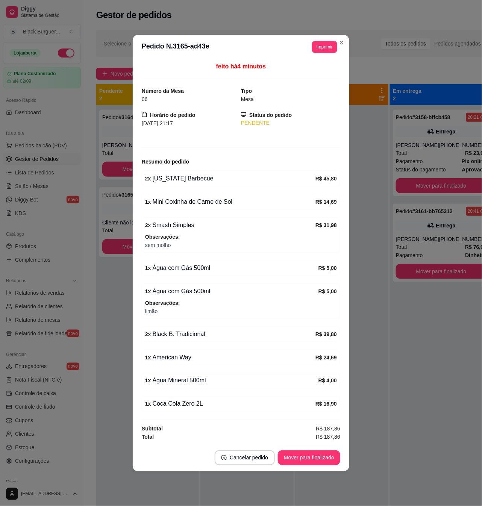
click at [195, 286] on div "1 x Água com Gás 500ml R$ 5,00 Observações: limão" at bounding box center [241, 300] width 198 height 35
drag, startPoint x: 195, startPoint y: 286, endPoint x: 190, endPoint y: 292, distance: 8.2
click at [195, 287] on div "1 x Água com Gás 500ml R$ 5,00" at bounding box center [241, 291] width 192 height 9
click at [199, 293] on div "1 x Água com Gás 500ml" at bounding box center [231, 291] width 173 height 9
drag, startPoint x: 189, startPoint y: 291, endPoint x: 197, endPoint y: 291, distance: 8.6
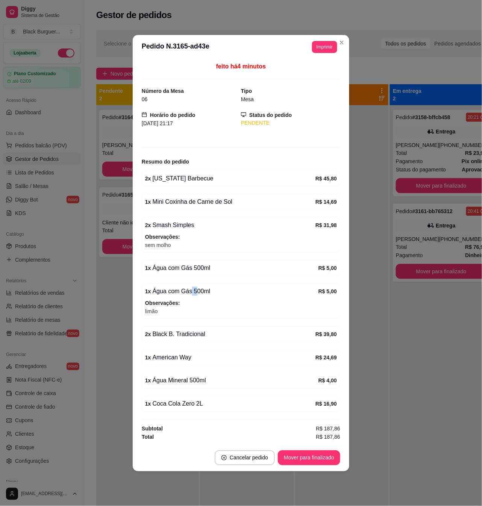
click at [196, 291] on div "1 x Água com Gás 500ml" at bounding box center [231, 291] width 173 height 9
click at [198, 291] on div "1 x Água com Gás 500ml" at bounding box center [231, 291] width 173 height 9
drag, startPoint x: 177, startPoint y: 293, endPoint x: 189, endPoint y: 292, distance: 12.8
click at [189, 292] on div "1 x Água com Gás 500ml" at bounding box center [231, 291] width 173 height 9
click at [160, 302] on strong "Observações:" at bounding box center [162, 303] width 35 height 6
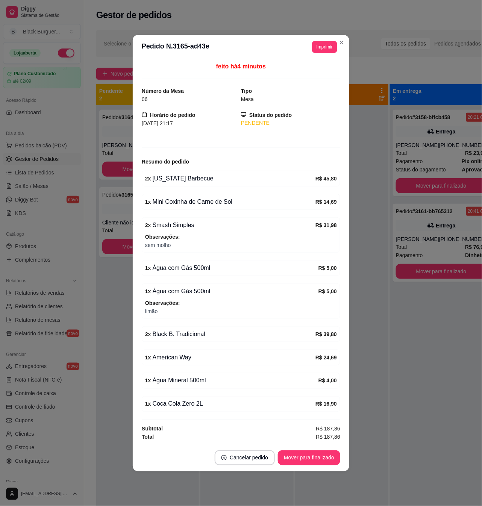
click at [158, 310] on span "limão" at bounding box center [241, 311] width 192 height 8
drag, startPoint x: 157, startPoint y: 310, endPoint x: 152, endPoint y: 296, distance: 14.6
click at [152, 300] on div "Observações: limão" at bounding box center [241, 307] width 192 height 17
click at [152, 295] on div "1 x Água com Gás 500ml" at bounding box center [231, 291] width 173 height 9
drag, startPoint x: 154, startPoint y: 308, endPoint x: 159, endPoint y: 310, distance: 5.5
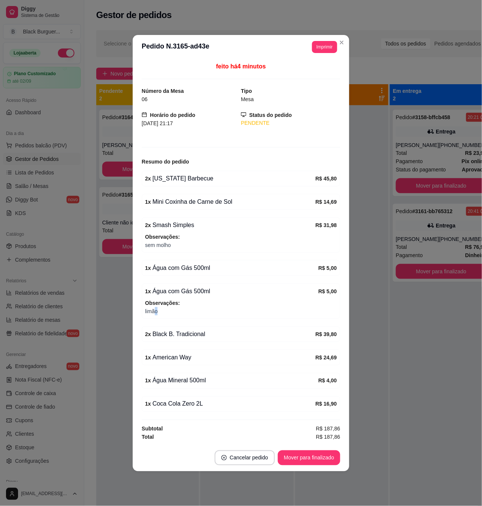
click at [159, 310] on span "limão" at bounding box center [241, 311] width 192 height 8
drag, startPoint x: 166, startPoint y: 334, endPoint x: 185, endPoint y: 334, distance: 19.2
click at [185, 334] on div "2 x Black B. Tradicional" at bounding box center [230, 334] width 170 height 9
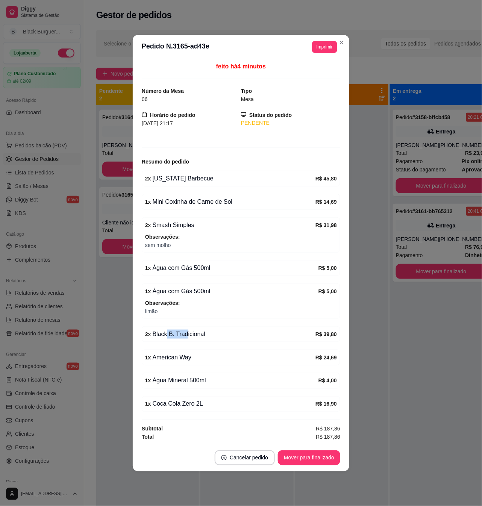
click at [186, 335] on div "2 x Black B. Tradicional" at bounding box center [230, 334] width 170 height 9
click at [159, 337] on div "2 x Black B. Tradicional" at bounding box center [230, 334] width 170 height 9
drag, startPoint x: 159, startPoint y: 337, endPoint x: 185, endPoint y: 331, distance: 26.7
click at [185, 331] on div "2 x Black B. Tradicional" at bounding box center [230, 334] width 170 height 9
click at [186, 331] on div "2 x Black B. Tradicional" at bounding box center [230, 334] width 170 height 9
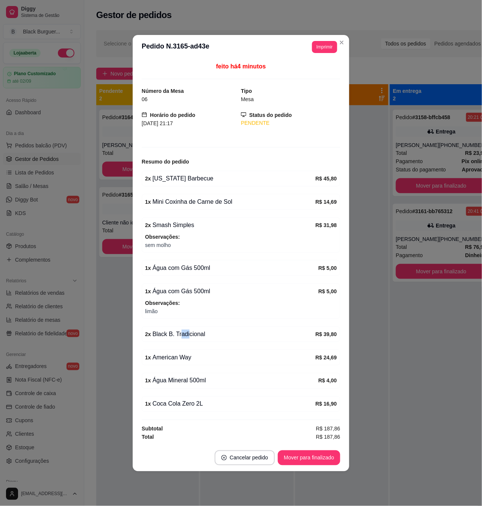
drag, startPoint x: 178, startPoint y: 334, endPoint x: 188, endPoint y: 334, distance: 10.5
click at [188, 334] on div "2 x Black B. Tradicional" at bounding box center [230, 334] width 170 height 9
click at [189, 334] on div "2 x Black B. Tradicional" at bounding box center [230, 334] width 170 height 9
drag, startPoint x: 161, startPoint y: 342, endPoint x: 168, endPoint y: 337, distance: 8.7
click at [162, 342] on div "2 x Black B. Tradicional R$ 39,80" at bounding box center [241, 334] width 198 height 16
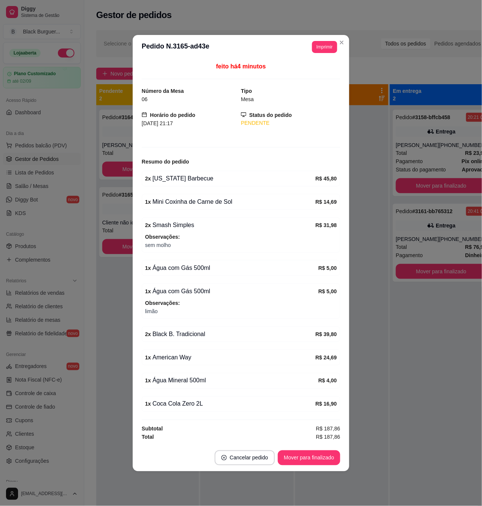
click at [174, 335] on div "2 x Black B. Tradicional" at bounding box center [230, 334] width 170 height 9
drag, startPoint x: 185, startPoint y: 378, endPoint x: 191, endPoint y: 379, distance: 6.1
click at [189, 378] on div "1 x Água Mineral 500ml" at bounding box center [231, 380] width 173 height 9
click at [210, 378] on div "1 x Água Mineral 500ml" at bounding box center [231, 380] width 173 height 9
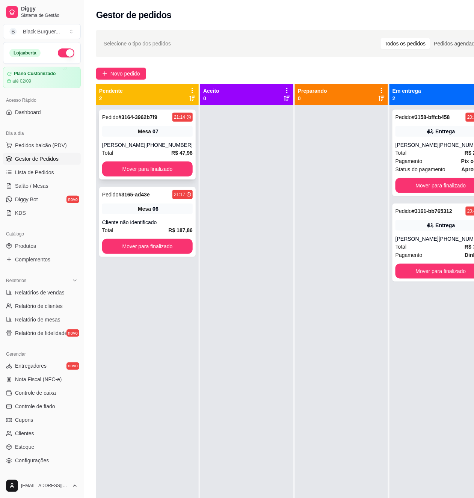
click at [139, 119] on strong "# 3164-3962b7f9" at bounding box center [138, 117] width 39 height 6
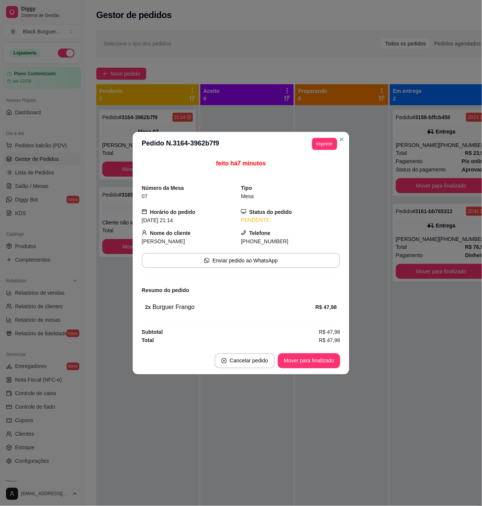
click at [180, 304] on div "2 x Burguer Frango" at bounding box center [230, 306] width 170 height 9
click at [180, 305] on div "2 x Burguer Frango" at bounding box center [230, 306] width 170 height 9
drag, startPoint x: 177, startPoint y: 305, endPoint x: 171, endPoint y: 305, distance: 6.8
click at [177, 305] on div "2 x Burguer Frango" at bounding box center [230, 306] width 170 height 9
click at [170, 305] on div "2 x Burguer Frango" at bounding box center [230, 306] width 170 height 9
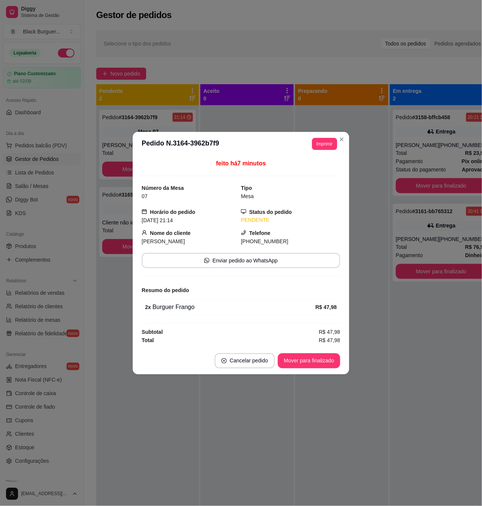
click at [169, 307] on div "2 x Burguer Frango" at bounding box center [230, 306] width 170 height 9
click at [168, 307] on div "2 x Burguer Frango" at bounding box center [230, 306] width 170 height 9
click at [150, 303] on span "2 x" at bounding box center [148, 307] width 6 height 8
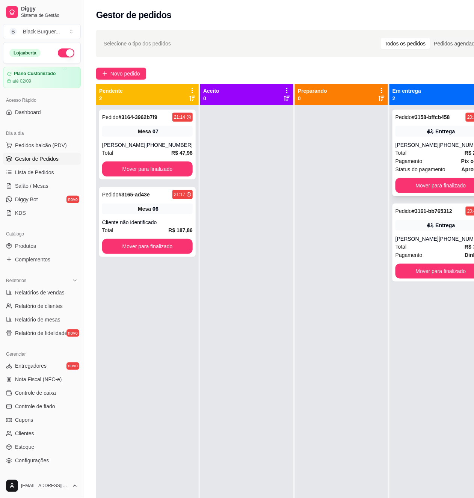
click at [396, 149] on span "Total" at bounding box center [401, 153] width 11 height 8
click at [156, 142] on div "[PHONE_NUMBER]" at bounding box center [168, 145] width 47 height 8
click at [403, 185] on button "Mover para finalizado" at bounding box center [441, 185] width 88 height 15
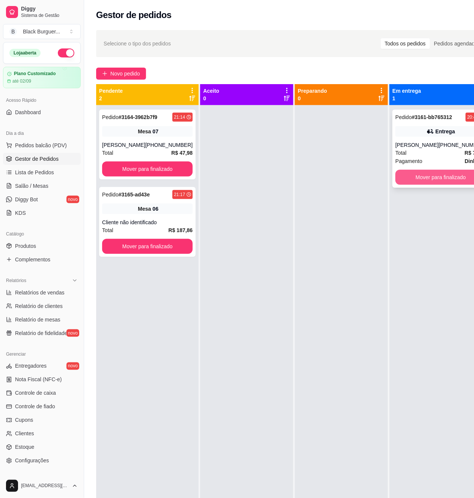
click at [415, 182] on button "Mover para finalizado" at bounding box center [441, 177] width 91 height 15
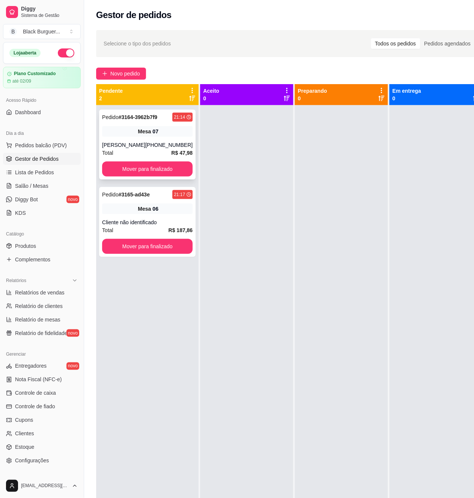
click at [138, 140] on div "Pedido # 3164-3962b7f9 21:14 Mesa 07 Júnior Telmo [PHONE_NUMBER] Total R$ 47,98…" at bounding box center [147, 145] width 97 height 70
click at [120, 217] on div "Pedido # 3165-ad43e 21:17 Mesa 06 Cliente não identificado Total R$ 187,86 Move…" at bounding box center [147, 222] width 97 height 70
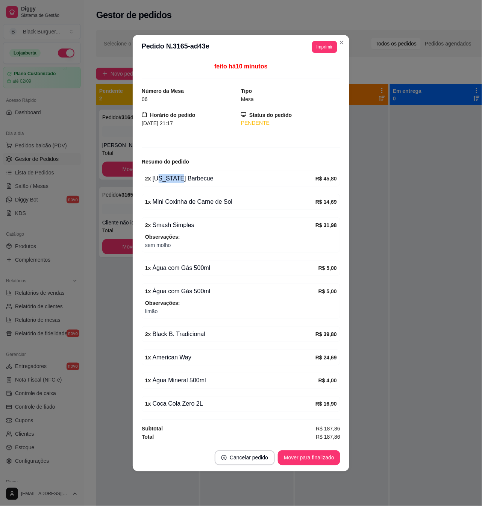
drag, startPoint x: 157, startPoint y: 177, endPoint x: 176, endPoint y: 179, distance: 18.8
click at [176, 179] on div "2 x [US_STATE] Barbecue" at bounding box center [230, 178] width 170 height 9
click at [182, 179] on div "2 x [US_STATE] Barbecue" at bounding box center [230, 178] width 170 height 9
drag, startPoint x: 177, startPoint y: 204, endPoint x: 195, endPoint y: 204, distance: 18.8
click at [195, 204] on div "1 x Mini Coxinha de Carne de Sol" at bounding box center [230, 201] width 170 height 9
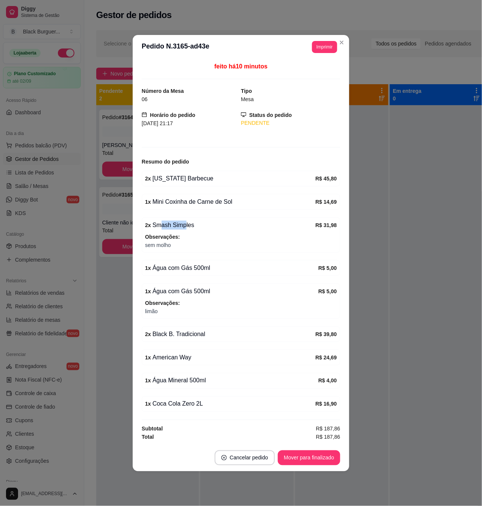
drag, startPoint x: 163, startPoint y: 227, endPoint x: 184, endPoint y: 227, distance: 20.7
click at [184, 227] on div "2 x Smash Simples" at bounding box center [230, 225] width 170 height 9
drag, startPoint x: 157, startPoint y: 337, endPoint x: 185, endPoint y: 337, distance: 27.8
click at [184, 337] on div "2 x Black B. Tradicional" at bounding box center [230, 334] width 170 height 9
drag, startPoint x: 164, startPoint y: 361, endPoint x: 175, endPoint y: 361, distance: 10.9
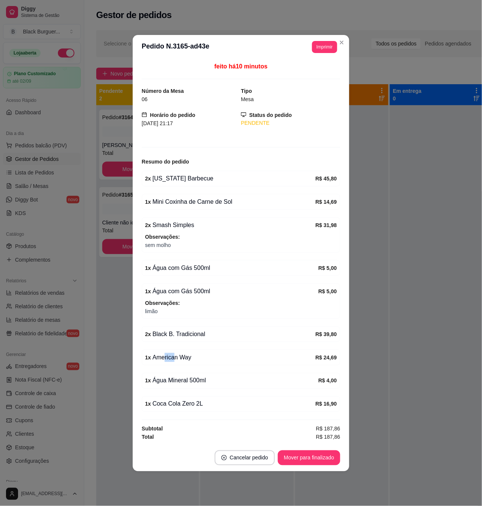
click at [174, 361] on div "1 x American Way" at bounding box center [230, 357] width 170 height 9
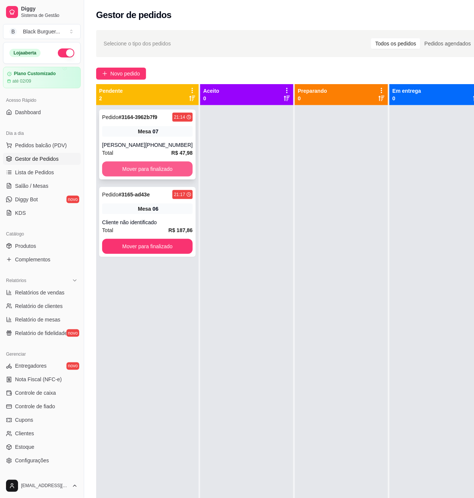
click at [141, 167] on button "Mover para finalizado" at bounding box center [147, 169] width 91 height 15
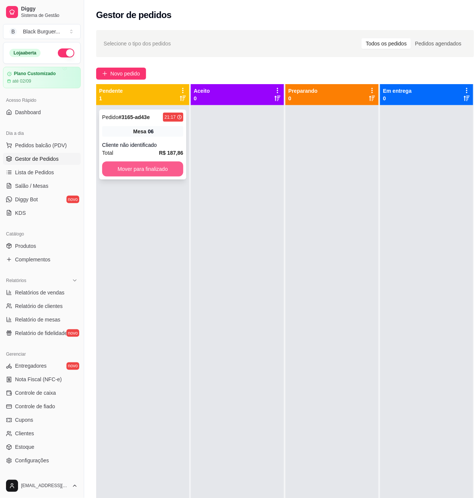
click at [158, 141] on div "Cliente não identificado" at bounding box center [142, 145] width 81 height 8
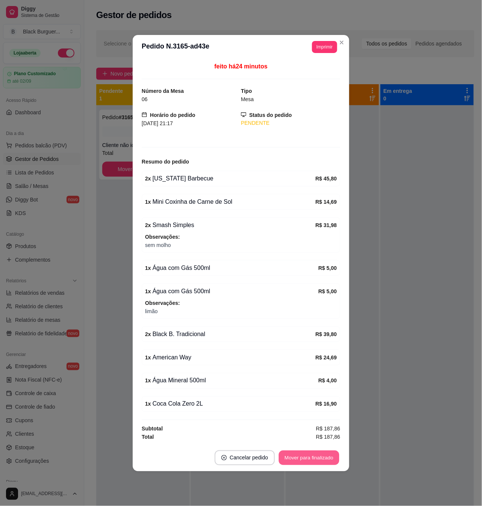
click at [328, 464] on button "Mover para finalizado" at bounding box center [309, 457] width 60 height 15
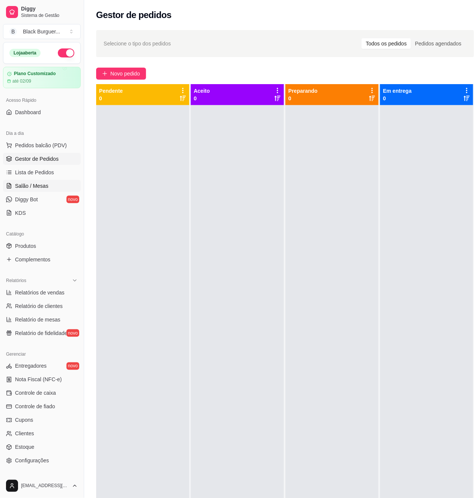
click at [41, 183] on span "Salão / Mesas" at bounding box center [31, 186] width 33 height 8
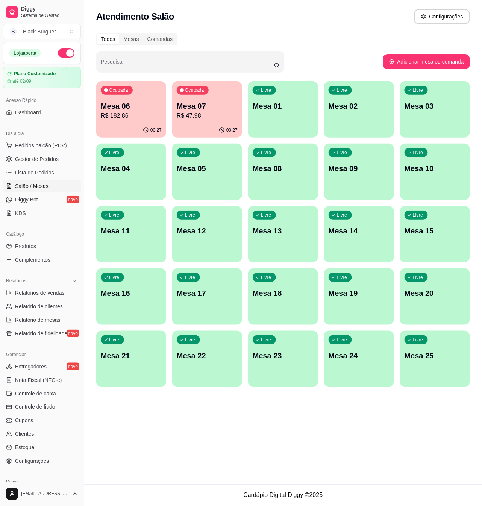
click at [142, 105] on p "Mesa 06" at bounding box center [131, 106] width 61 height 11
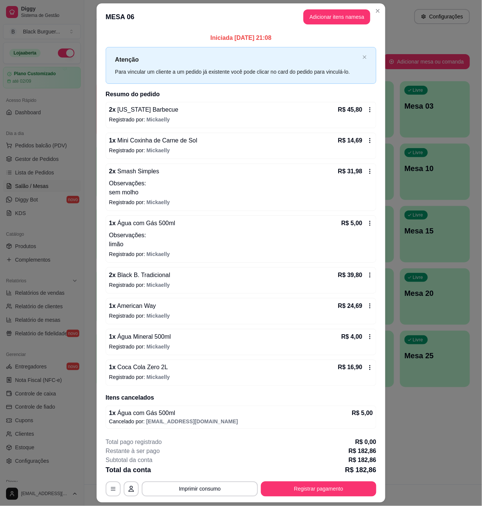
scroll to position [21, 0]
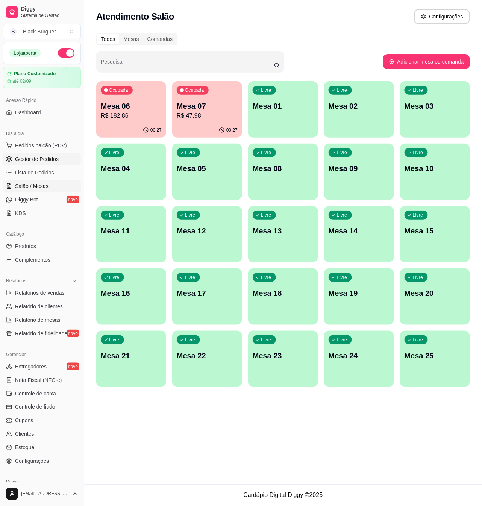
click at [56, 159] on span "Gestor de Pedidos" at bounding box center [37, 159] width 44 height 8
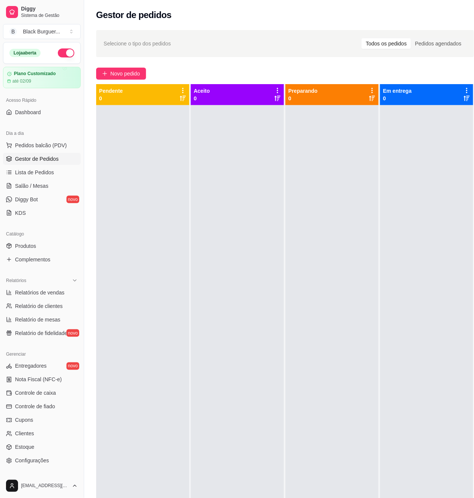
click at [250, 158] on div at bounding box center [237, 354] width 93 height 498
click at [135, 71] on span "Novo pedido" at bounding box center [125, 74] width 30 height 8
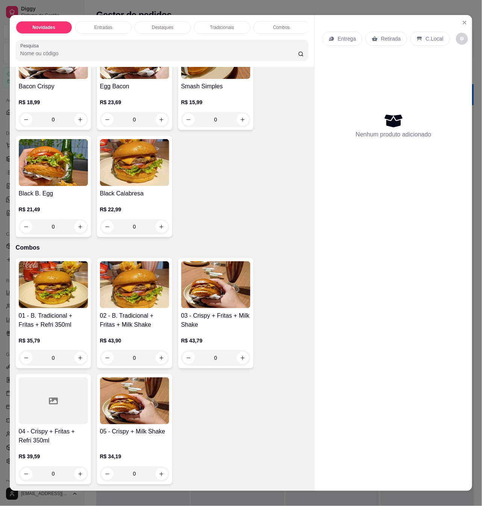
scroll to position [701, 0]
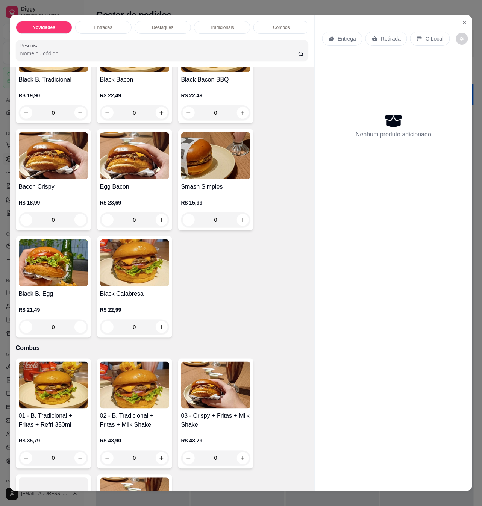
click at [56, 298] on div "R$ 21,49 0" at bounding box center [53, 316] width 69 height 36
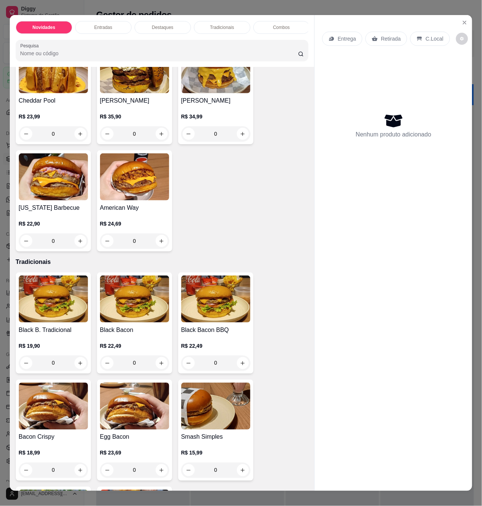
scroll to position [301, 0]
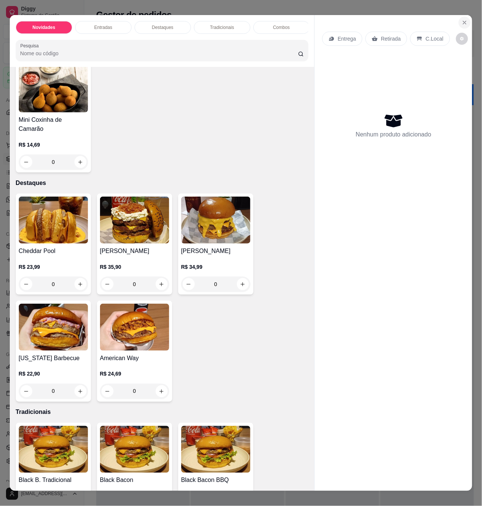
click at [461, 20] on icon "Close" at bounding box center [464, 23] width 6 height 6
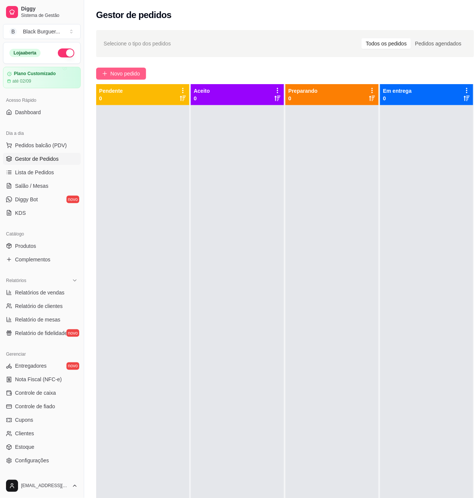
click at [115, 69] on button "Novo pedido" at bounding box center [121, 74] width 50 height 12
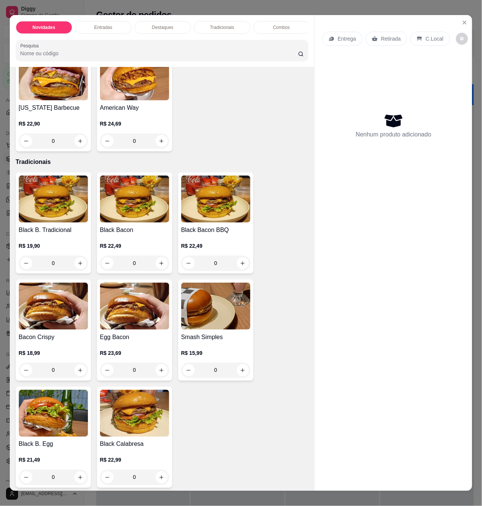
scroll to position [601, 0]
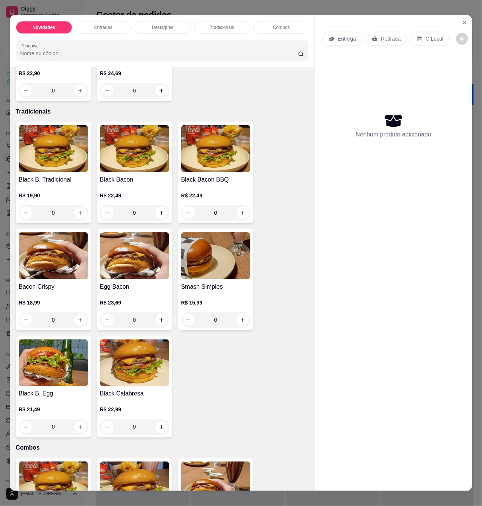
click at [144, 282] on h4 "Egg Bacon" at bounding box center [134, 286] width 69 height 9
click at [53, 367] on img at bounding box center [53, 362] width 69 height 47
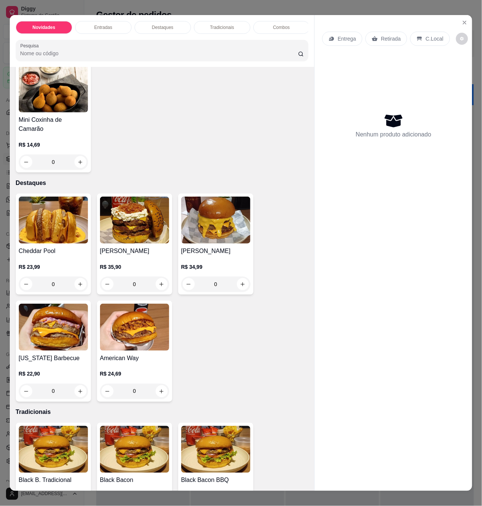
scroll to position [50, 0]
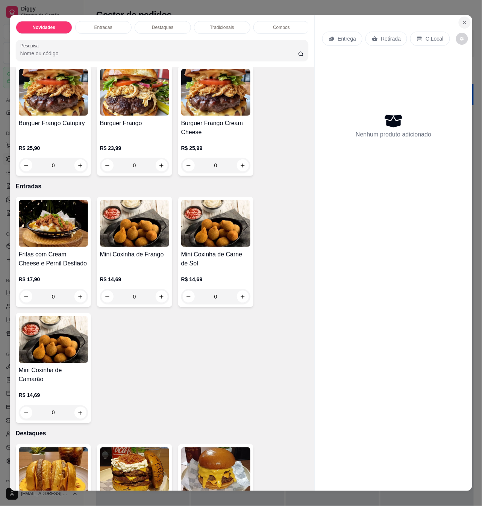
click at [458, 20] on button "Close" at bounding box center [464, 23] width 12 height 12
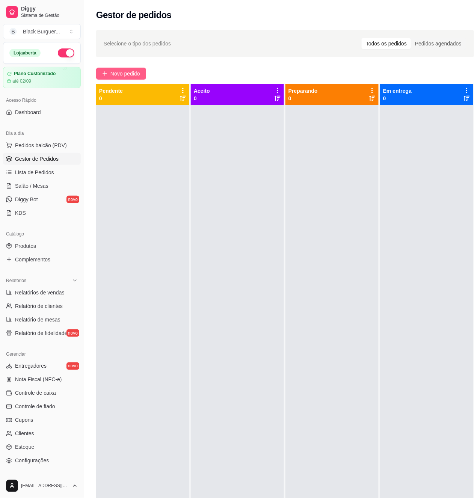
click at [127, 69] on button "Novo pedido" at bounding box center [121, 74] width 50 height 12
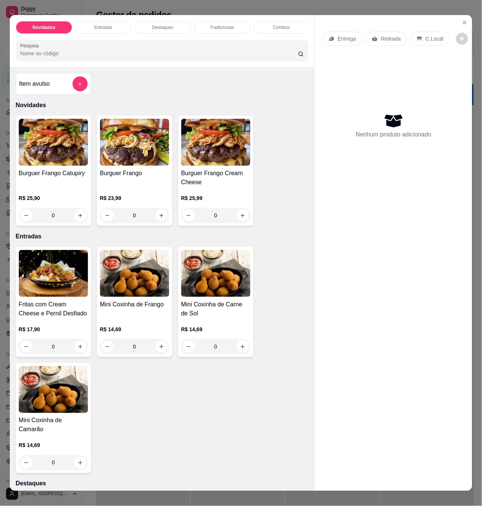
click at [202, 187] on h4 "Burguer Frango Cream Cheese" at bounding box center [215, 178] width 69 height 18
click at [116, 194] on div "R$ 23,99 0" at bounding box center [134, 205] width 69 height 36
click at [121, 194] on div "R$ 23,99 0" at bounding box center [134, 205] width 69 height 36
click at [122, 182] on div "Burguer Frango" at bounding box center [134, 178] width 69 height 18
click at [192, 177] on h4 "Burguer Frango Cream Cheese" at bounding box center [215, 178] width 69 height 18
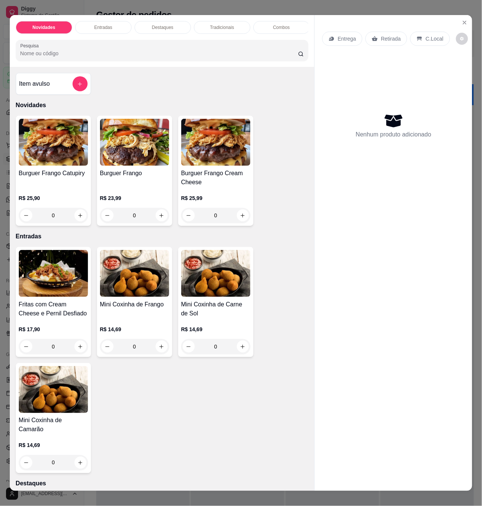
click at [126, 264] on img at bounding box center [134, 273] width 69 height 47
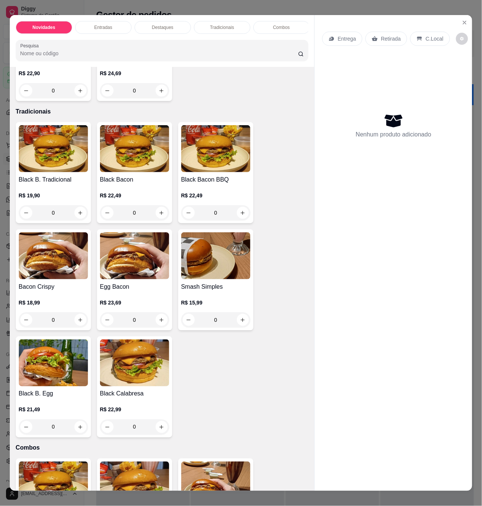
scroll to position [651, 0]
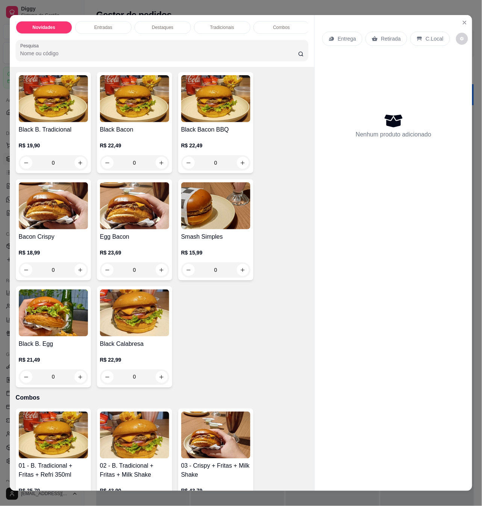
click at [64, 341] on h4 "Black B. Egg" at bounding box center [53, 343] width 69 height 9
click at [54, 339] on h4 "Black B. Egg" at bounding box center [53, 343] width 69 height 9
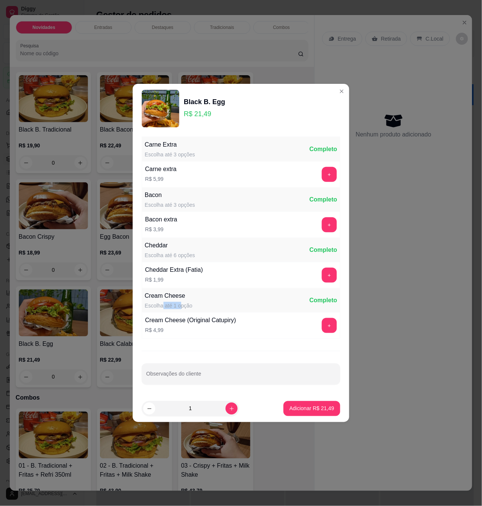
drag, startPoint x: 161, startPoint y: 304, endPoint x: 181, endPoint y: 302, distance: 19.9
click at [181, 302] on div "Escolha até 1 opção" at bounding box center [169, 306] width 48 height 8
drag, startPoint x: 165, startPoint y: 301, endPoint x: 182, endPoint y: 303, distance: 16.6
click at [182, 303] on div "Cream Cheese Escolha até 1 opção" at bounding box center [169, 300] width 48 height 18
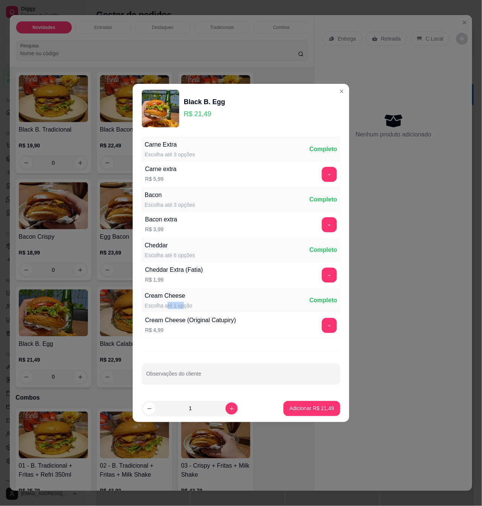
drag, startPoint x: 182, startPoint y: 303, endPoint x: 155, endPoint y: 301, distance: 27.1
click at [181, 304] on div "Escolha até 1 opção" at bounding box center [169, 306] width 48 height 8
click at [151, 301] on div "Cream Cheese Escolha até 1 opção" at bounding box center [169, 300] width 48 height 18
drag, startPoint x: 174, startPoint y: 301, endPoint x: 191, endPoint y: 299, distance: 17.7
click at [191, 299] on div "Cream Cheese Escolha até 1 opção Completo" at bounding box center [241, 300] width 198 height 24
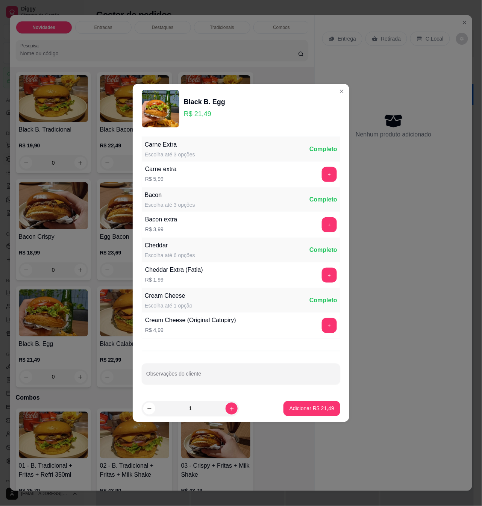
click at [174, 301] on div "Cream Cheese Escolha até 1 opção" at bounding box center [169, 300] width 48 height 18
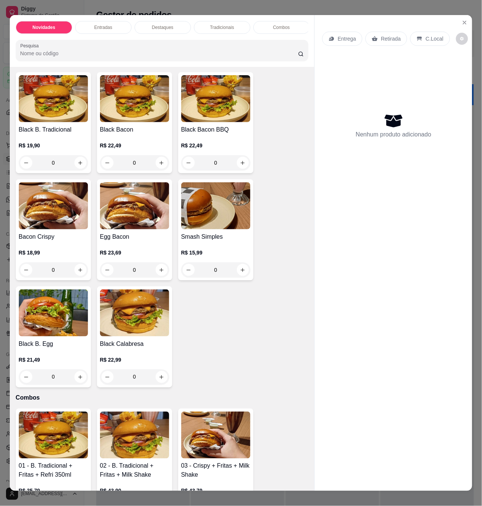
click at [59, 312] on img at bounding box center [53, 312] width 69 height 47
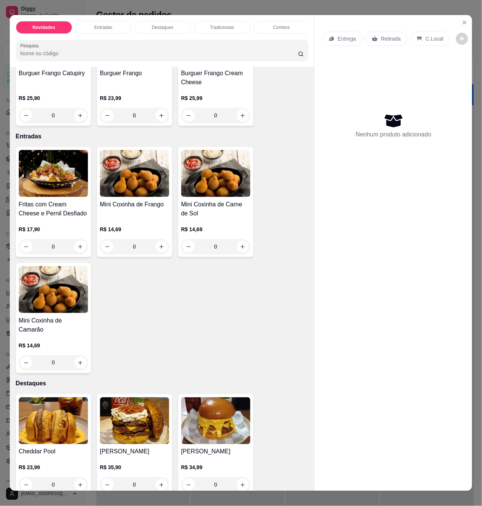
scroll to position [0, 0]
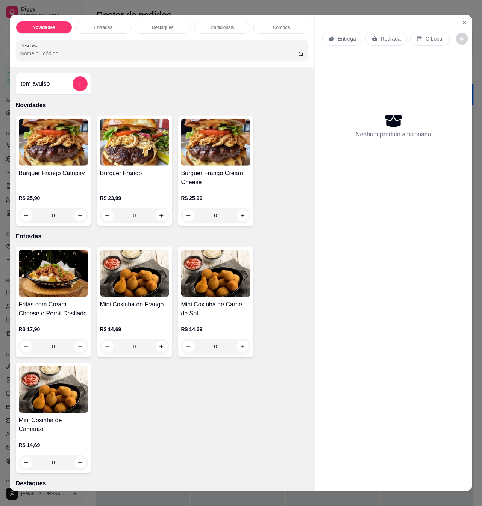
click at [156, 219] on div "0" at bounding box center [134, 215] width 69 height 15
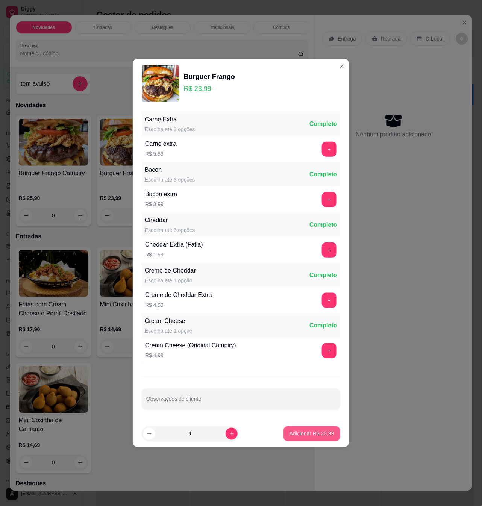
click at [313, 440] on button "Adicionar R$ 23,99" at bounding box center [311, 433] width 57 height 15
type input "1"
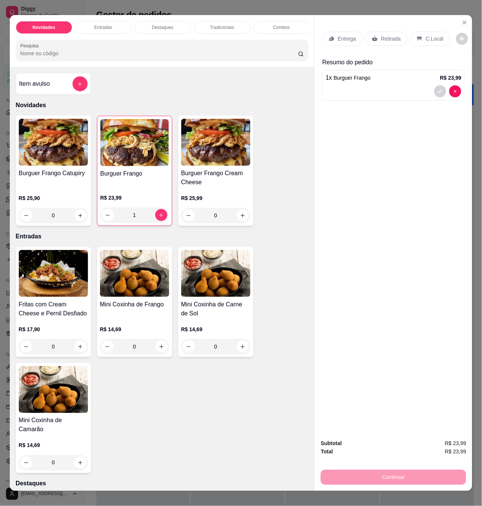
click at [396, 35] on p "Retirada" at bounding box center [391, 39] width 20 height 8
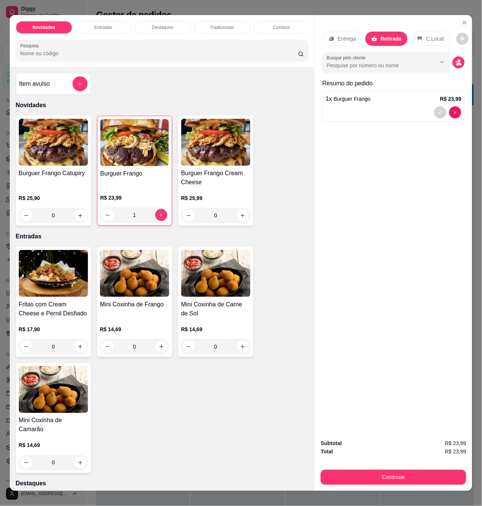
drag, startPoint x: 426, startPoint y: 131, endPoint x: 446, endPoint y: 128, distance: 19.7
click at [446, 128] on div "Entrega Retirada C.Local Busque pelo cliente Resumo do pedido 1 x Burguer Frang…" at bounding box center [393, 224] width 157 height 418
drag, startPoint x: 443, startPoint y: 92, endPoint x: 462, endPoint y: 93, distance: 18.4
click at [462, 93] on div "Entrega Retirada C.Local Busque pelo cliente Resumo do pedido 1 x Burguer Frang…" at bounding box center [393, 224] width 157 height 418
click at [445, 145] on div "Entrega Retirada C.Local Busque pelo cliente Resumo do pedido 1 x Burguer Frang…" at bounding box center [393, 224] width 157 height 418
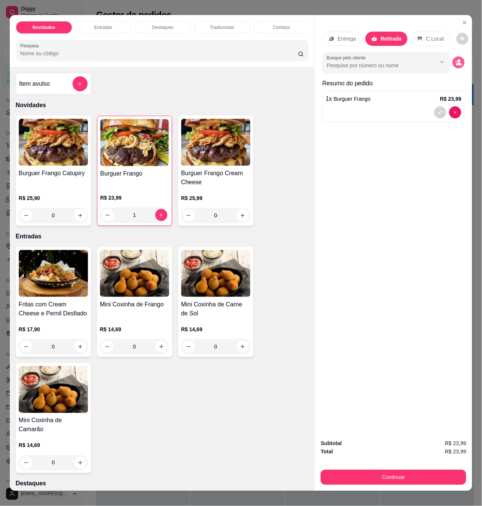
click at [452, 57] on button "decrease-product-quantity" at bounding box center [458, 62] width 12 height 12
click at [438, 110] on icon "decrease-product-quantity" at bounding box center [440, 112] width 5 height 5
click at [378, 108] on div at bounding box center [393, 112] width 136 height 12
drag, startPoint x: 400, startPoint y: 158, endPoint x: 428, endPoint y: 163, distance: 28.2
click at [427, 162] on div "Entrega Retirada C.Local Busque pelo cliente Resumo do pedido 1 x Burguer Frang…" at bounding box center [393, 224] width 157 height 418
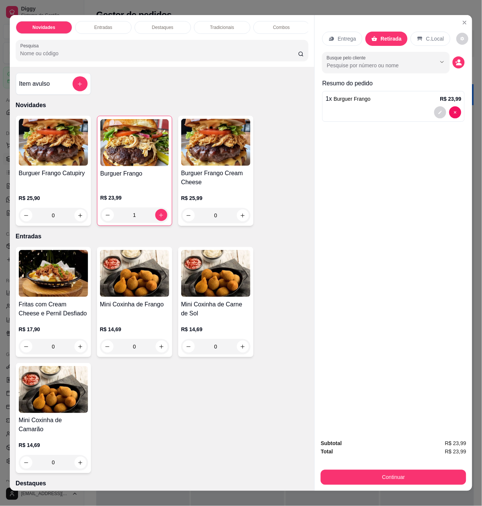
click at [423, 462] on div "Subtotal R$ 23,99 Total R$ 23,99 Continuar" at bounding box center [393, 461] width 145 height 45
click at [432, 472] on button "Continuar" at bounding box center [393, 477] width 141 height 15
click at [391, 107] on div at bounding box center [393, 112] width 136 height 12
click at [407, 476] on button "Continuar" at bounding box center [393, 477] width 145 height 15
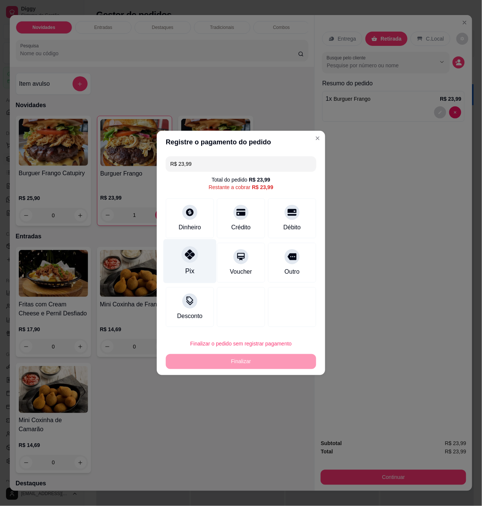
click at [192, 248] on div "Pix" at bounding box center [189, 261] width 53 height 44
type input "R$ 0,00"
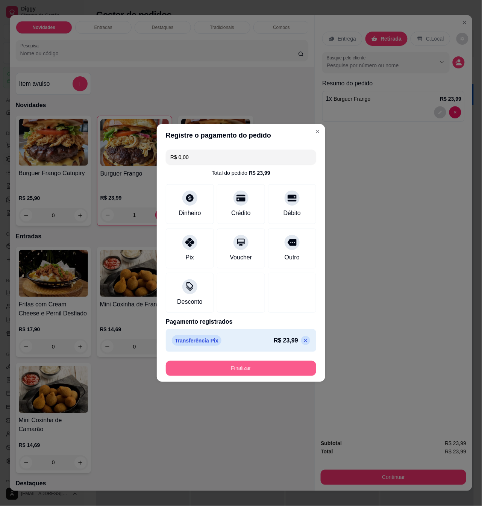
click at [264, 369] on button "Finalizar" at bounding box center [241, 368] width 150 height 15
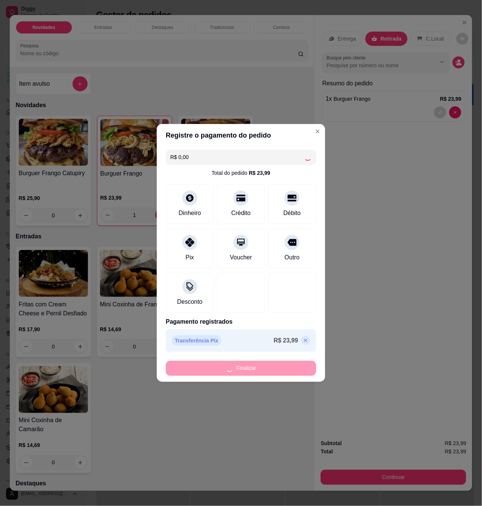
type input "0"
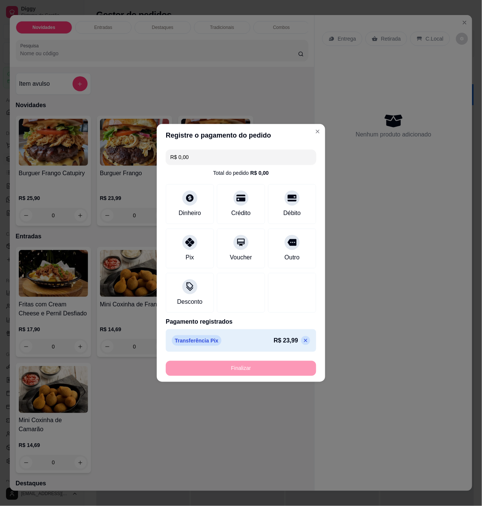
type input "-R$ 23,99"
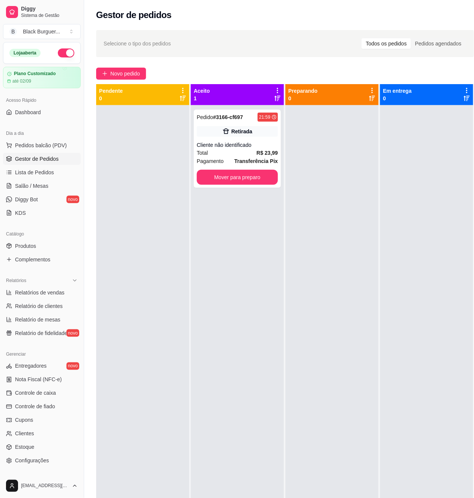
click at [391, 154] on div at bounding box center [426, 354] width 93 height 498
click at [249, 144] on div "Cliente não identificado" at bounding box center [237, 145] width 81 height 8
click at [243, 176] on button "Mover para preparo" at bounding box center [237, 177] width 81 height 15
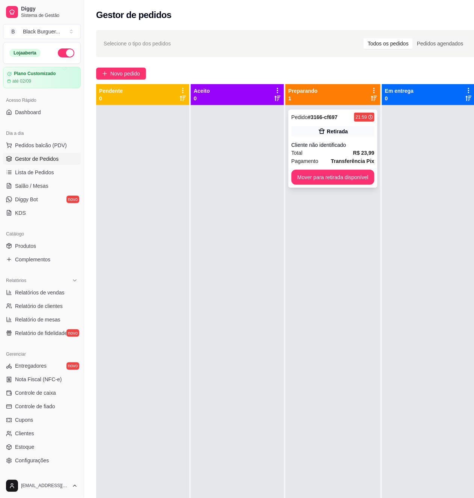
click at [319, 139] on div "Pedido # 3166-cf697 21:59 Retirada Cliente não identificado Total R$ 23,99 Paga…" at bounding box center [333, 149] width 89 height 78
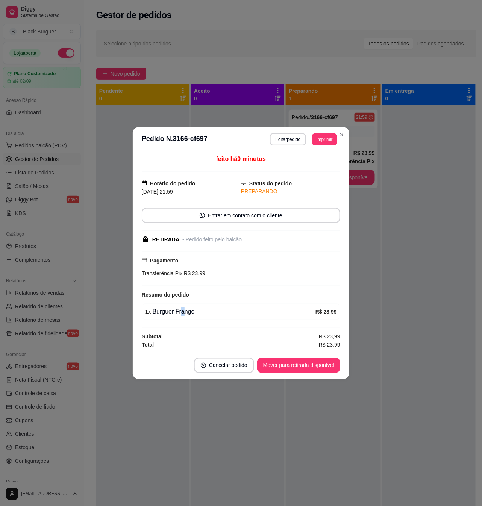
drag, startPoint x: 181, startPoint y: 313, endPoint x: 188, endPoint y: 312, distance: 7.6
click at [187, 312] on div "1 x Burguer Frango" at bounding box center [230, 311] width 170 height 9
click at [189, 312] on div "1 x Burguer Frango" at bounding box center [230, 311] width 170 height 9
drag, startPoint x: 189, startPoint y: 312, endPoint x: 243, endPoint y: 306, distance: 55.1
click at [190, 312] on div "1 x Burguer Frango" at bounding box center [230, 311] width 170 height 9
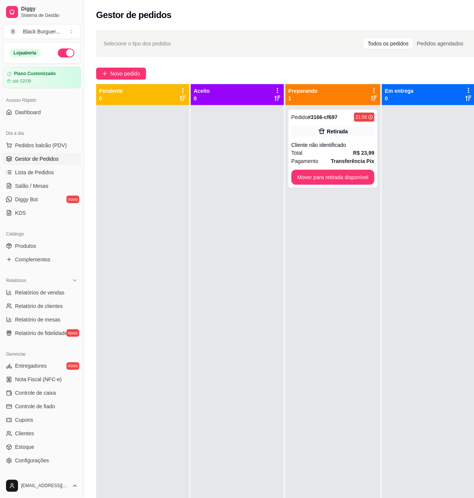
click at [378, 146] on div "Pedido # 3166-cf697 21:59 Retirada Cliente não identificado Total R$ 23,99 Paga…" at bounding box center [333, 354] width 95 height 498
click at [370, 145] on div "Cliente não identificado" at bounding box center [333, 145] width 83 height 8
click at [378, 144] on div "Pedido # 3166-cf697 21:59 Retirada Cliente não identificado Total R$ 23,99 Paga…" at bounding box center [333, 354] width 95 height 498
click at [356, 150] on strong "R$ 23,99" at bounding box center [363, 153] width 21 height 6
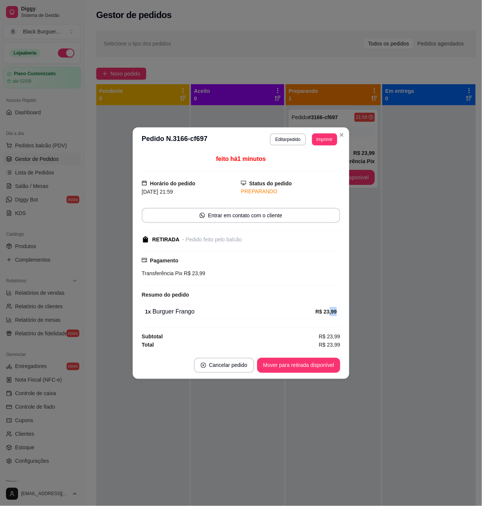
drag, startPoint x: 328, startPoint y: 311, endPoint x: 337, endPoint y: 311, distance: 8.6
click at [337, 311] on div "1 x Burguer Frango R$ 23,99" at bounding box center [241, 312] width 198 height 16
click at [331, 312] on strong "R$ 23,99" at bounding box center [325, 311] width 21 height 6
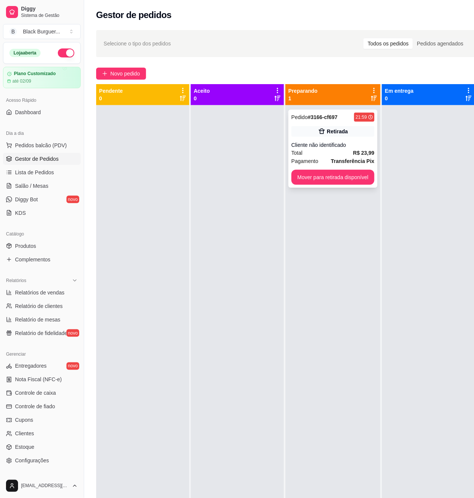
click at [349, 115] on div "Pedido # 3166-cf697 21:59" at bounding box center [333, 117] width 83 height 9
click at [347, 129] on div "Retirada" at bounding box center [333, 131] width 83 height 11
click at [369, 152] on strong "R$ 23,99" at bounding box center [363, 153] width 21 height 6
click at [361, 155] on strong "R$ 23,99" at bounding box center [363, 153] width 21 height 6
click at [364, 134] on div "Retirada" at bounding box center [333, 131] width 83 height 11
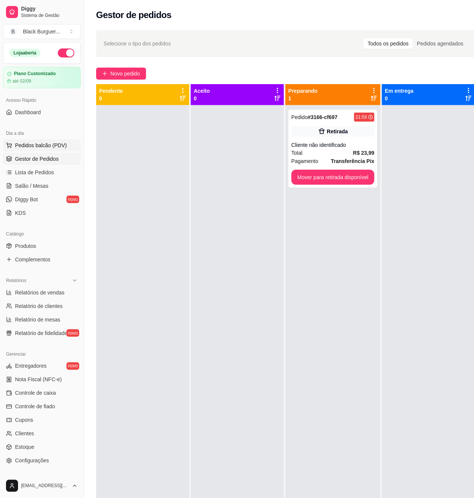
click at [41, 148] on span "Pedidos balcão (PDV)" at bounding box center [41, 146] width 52 height 8
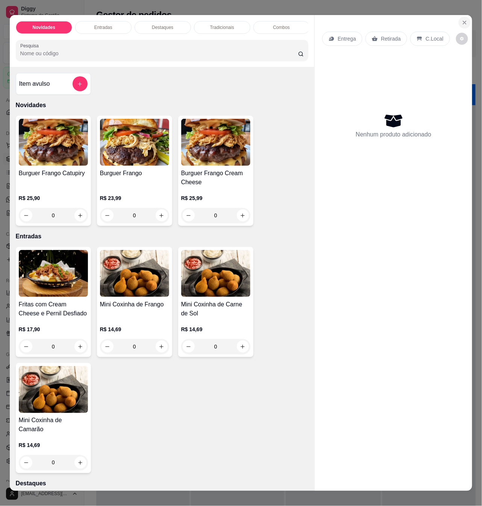
click at [461, 20] on icon "Close" at bounding box center [464, 23] width 6 height 6
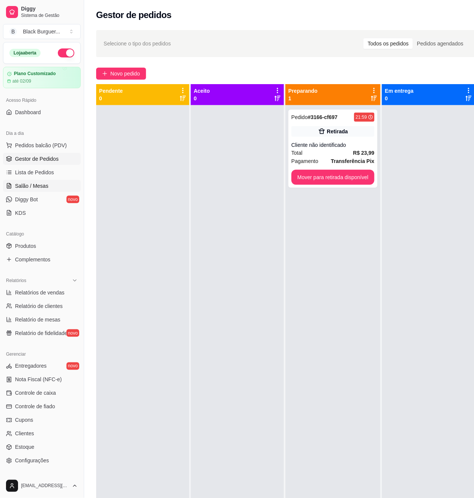
click at [46, 182] on link "Salão / Mesas" at bounding box center [42, 186] width 78 height 12
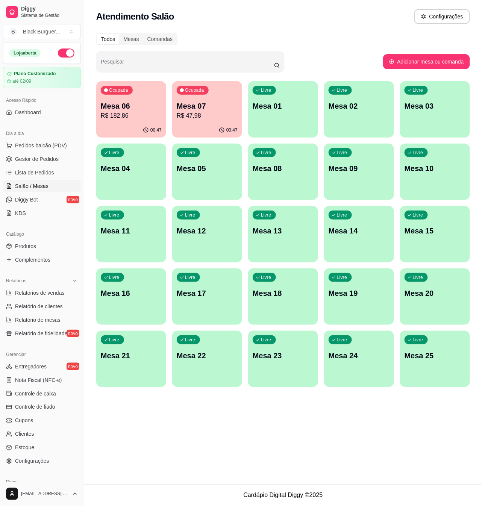
click at [135, 117] on p "R$ 182,86" at bounding box center [131, 115] width 61 height 9
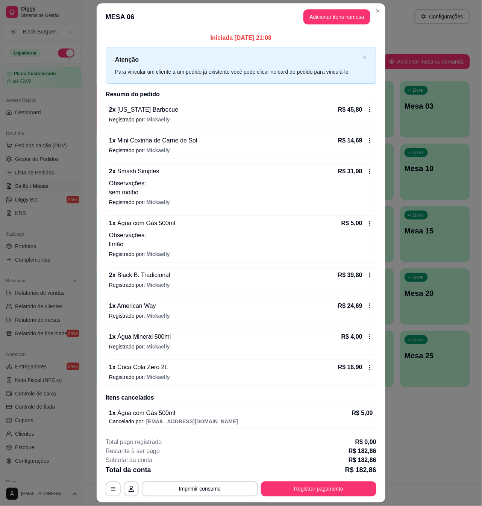
click at [99, 183] on div "Iniciada [DATE] 21:08 Atenção Para vincular um cliente a um pedido já existente…" at bounding box center [241, 230] width 289 height 401
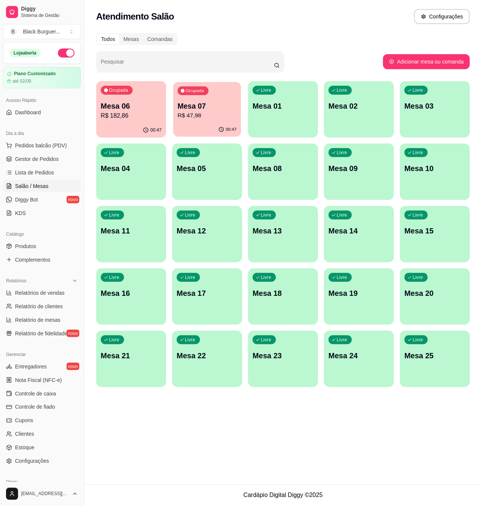
click at [214, 109] on p "Mesa 07" at bounding box center [206, 106] width 59 height 10
click at [120, 115] on p "R$ 182,86" at bounding box center [130, 115] width 59 height 9
click at [51, 151] on button "Pedidos balcão (PDV)" at bounding box center [42, 145] width 78 height 12
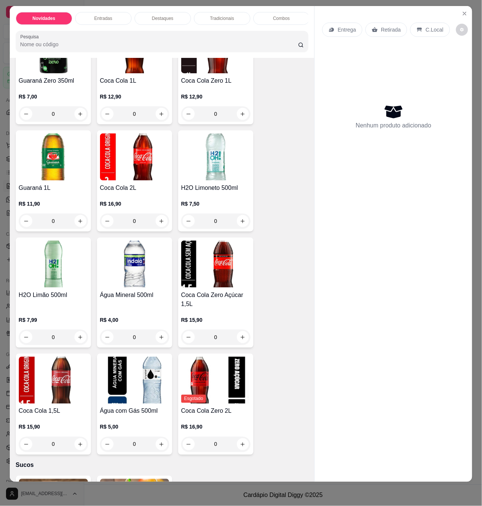
scroll to position [1823, 0]
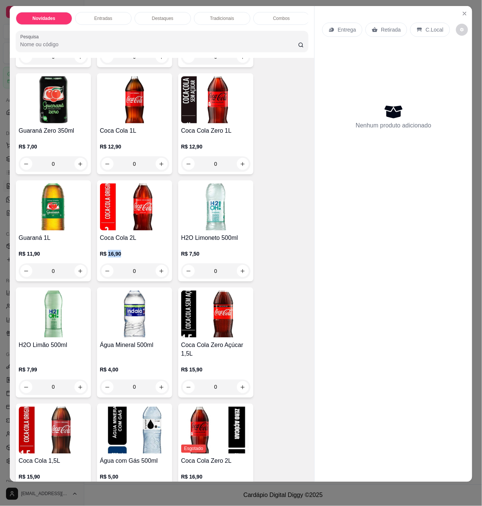
drag, startPoint x: 116, startPoint y: 245, endPoint x: 104, endPoint y: 247, distance: 11.7
click at [104, 250] on p "R$ 16,90" at bounding box center [134, 254] width 69 height 8
click at [110, 250] on p "R$ 16,90" at bounding box center [134, 254] width 69 height 8
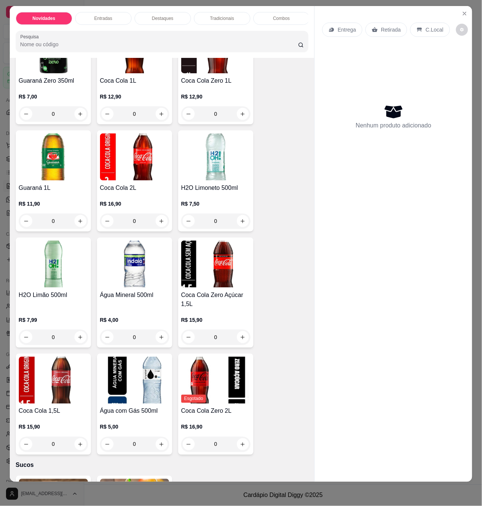
scroll to position [1923, 0]
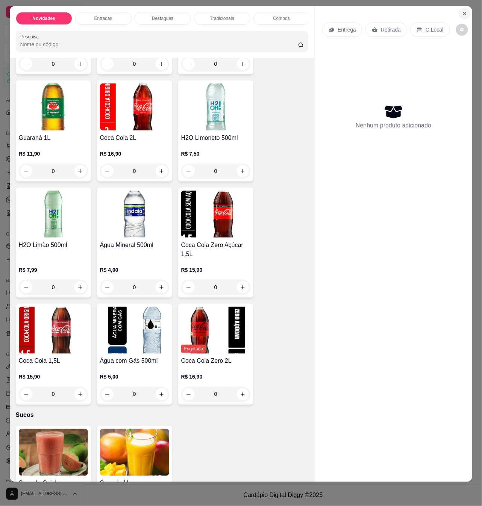
click at [463, 12] on icon "Close" at bounding box center [464, 13] width 3 height 3
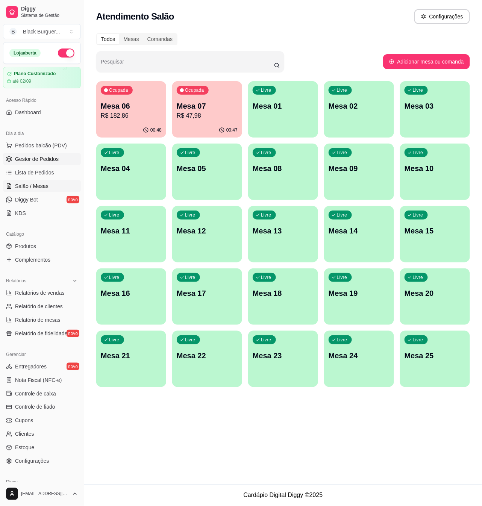
click at [45, 161] on span "Gestor de Pedidos" at bounding box center [37, 159] width 44 height 8
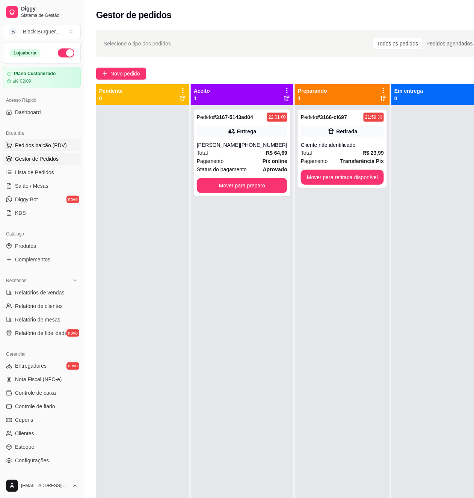
click at [50, 149] on span "Pedidos balcão (PDV)" at bounding box center [41, 146] width 52 height 8
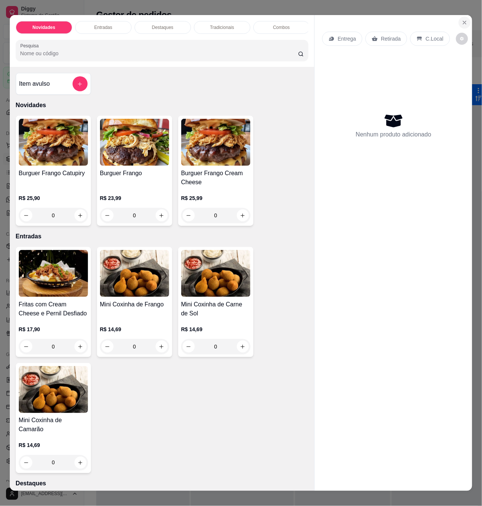
click at [461, 22] on button "Close" at bounding box center [464, 23] width 12 height 12
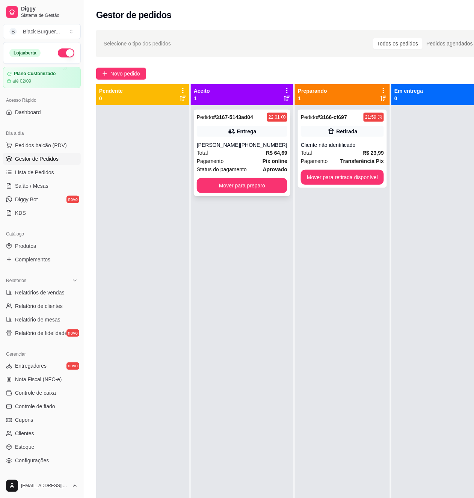
click at [222, 137] on div "Entrega" at bounding box center [242, 131] width 91 height 11
click at [268, 184] on button "Mover para preparo" at bounding box center [242, 185] width 91 height 15
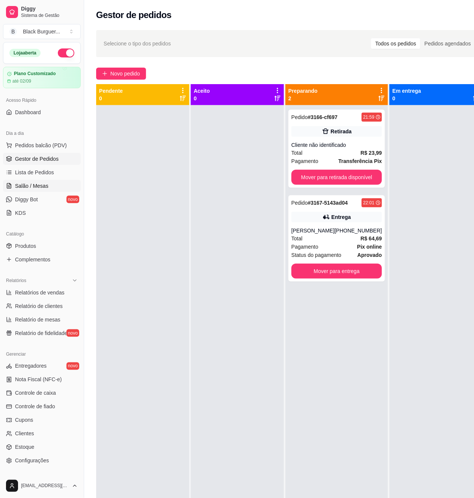
click at [42, 185] on span "Salão / Mesas" at bounding box center [31, 186] width 33 height 8
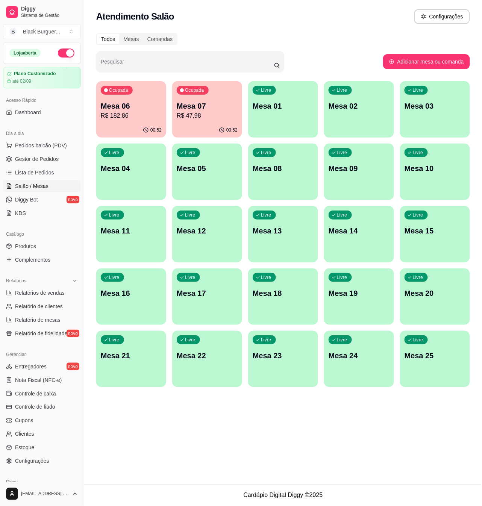
click at [143, 110] on div "Mesa 06 R$ 182,86" at bounding box center [131, 111] width 61 height 20
click at [47, 146] on span "Pedidos balcão (PDV)" at bounding box center [41, 146] width 52 height 8
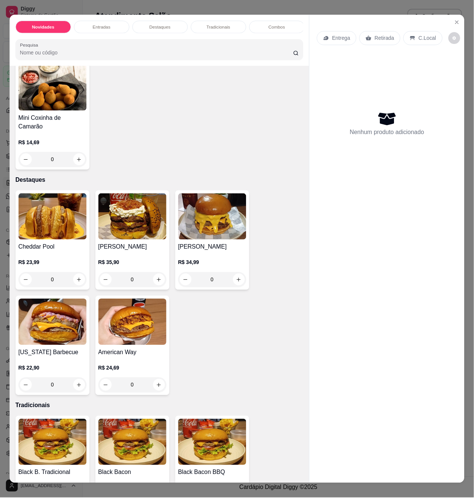
scroll to position [351, 0]
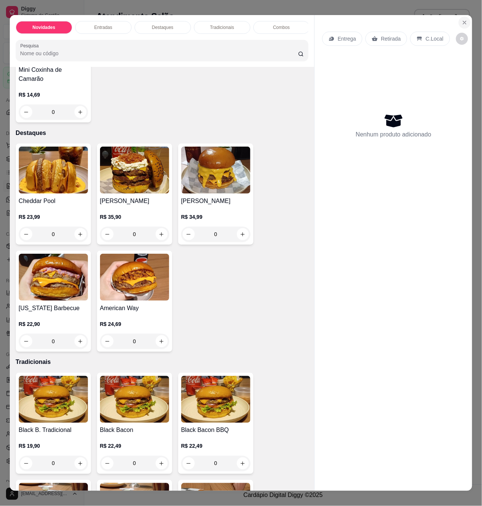
click at [461, 20] on icon "Close" at bounding box center [464, 23] width 6 height 6
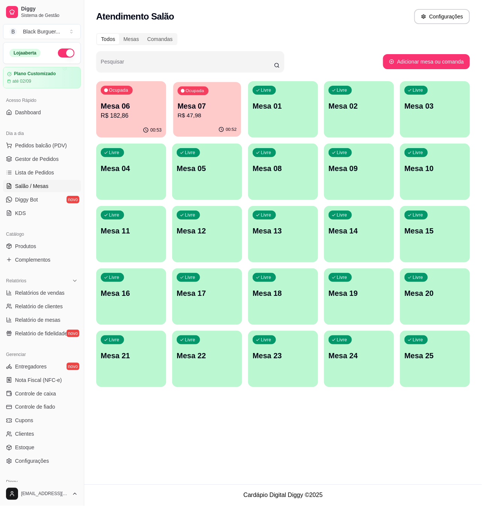
click at [200, 101] on p "Mesa 07" at bounding box center [206, 106] width 59 height 10
click at [15, 162] on span "Gestor de Pedidos" at bounding box center [37, 159] width 44 height 8
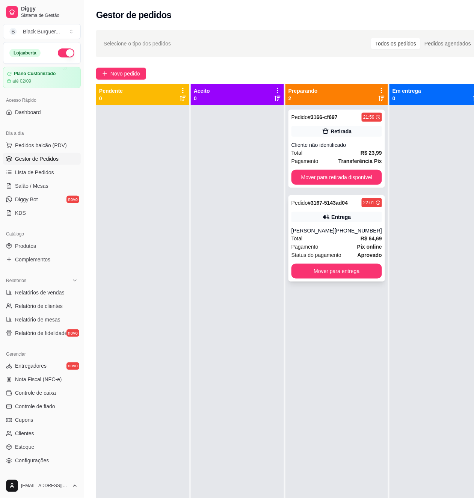
click at [343, 238] on div "Total R$ 64,69" at bounding box center [337, 238] width 91 height 8
click at [318, 125] on div "Pedido # 3166-cf697 21:59 Retirada Cliente não identificado Total R$ 23,99 Paga…" at bounding box center [337, 149] width 97 height 78
click at [346, 144] on div "Cliente não identificado" at bounding box center [337, 145] width 91 height 8
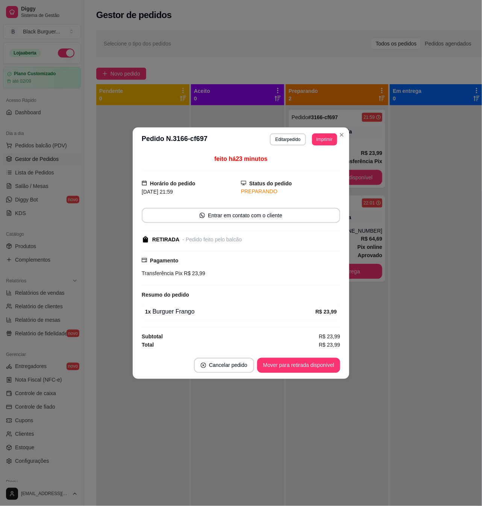
click at [314, 364] on button "Mover para retirada disponível" at bounding box center [298, 365] width 83 height 15
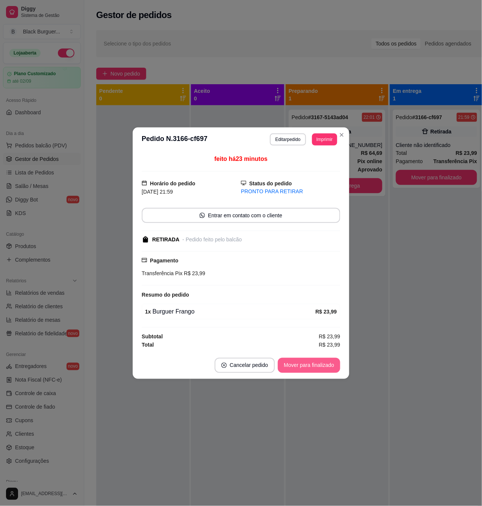
click at [315, 364] on button "Mover para finalizado" at bounding box center [309, 365] width 62 height 15
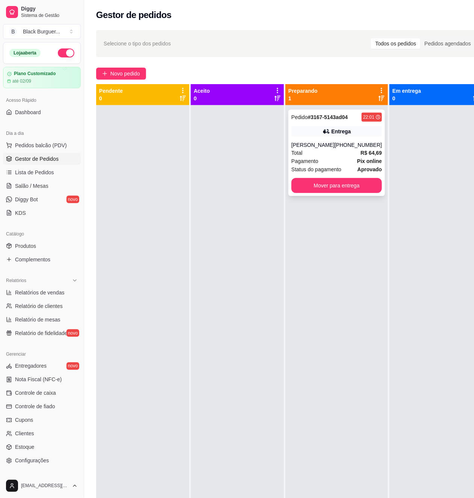
click at [363, 170] on strong "aprovado" at bounding box center [370, 169] width 24 height 6
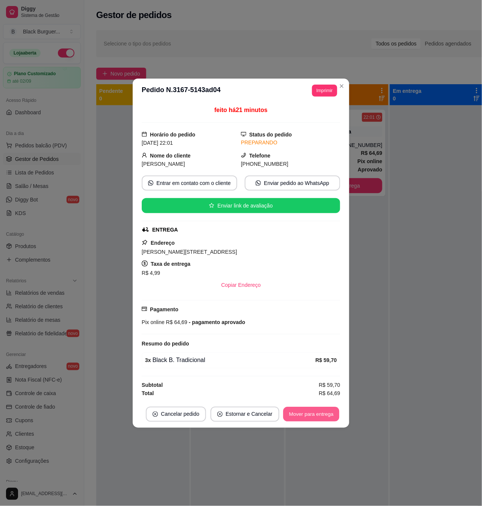
click at [302, 421] on button "Mover para entrega" at bounding box center [311, 414] width 56 height 15
